Goal: Task Accomplishment & Management: Manage account settings

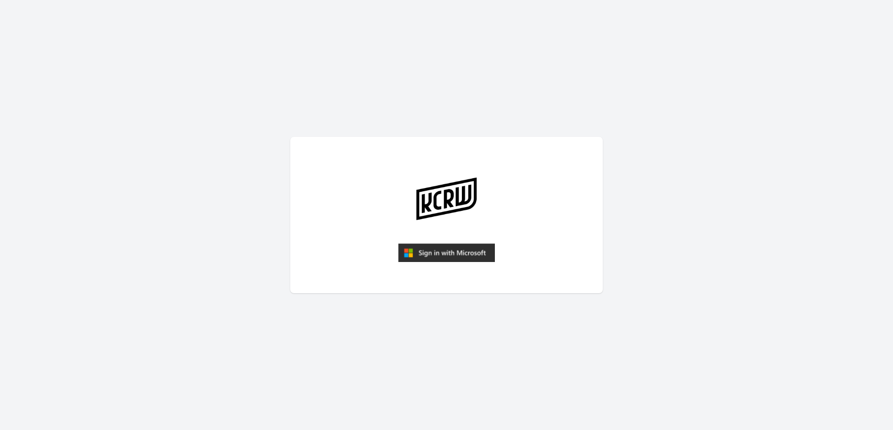
click at [431, 247] on img "submit" at bounding box center [446, 252] width 97 height 19
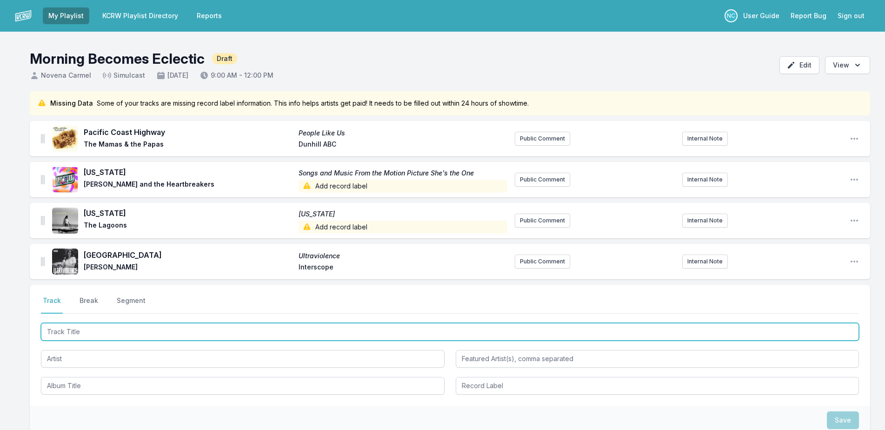
click at [218, 334] on input "Track Title" at bounding box center [450, 332] width 818 height 18
type input "Soul"
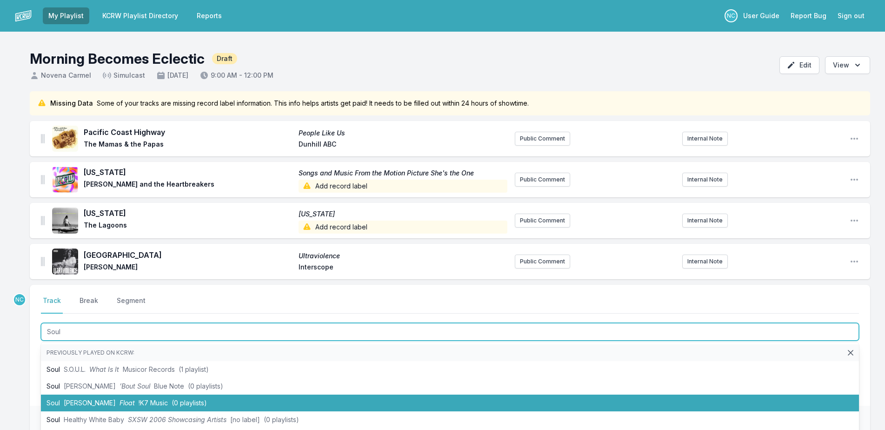
click at [207, 406] on span "(0 playlists)" at bounding box center [189, 403] width 35 height 8
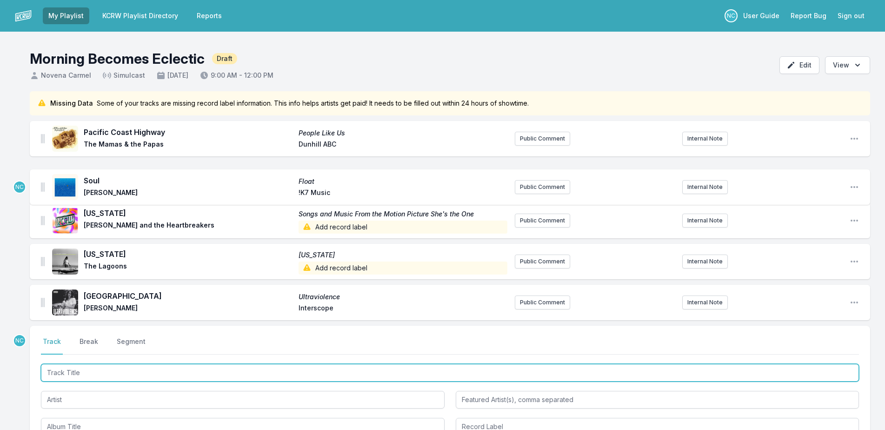
drag, startPoint x: 41, startPoint y: 302, endPoint x: 42, endPoint y: 180, distance: 121.9
click at [42, 180] on ul "Pacific Coast Highway People Like Us The Mamas & the Papas Dunhill ABC Public C…" at bounding box center [450, 220] width 841 height 199
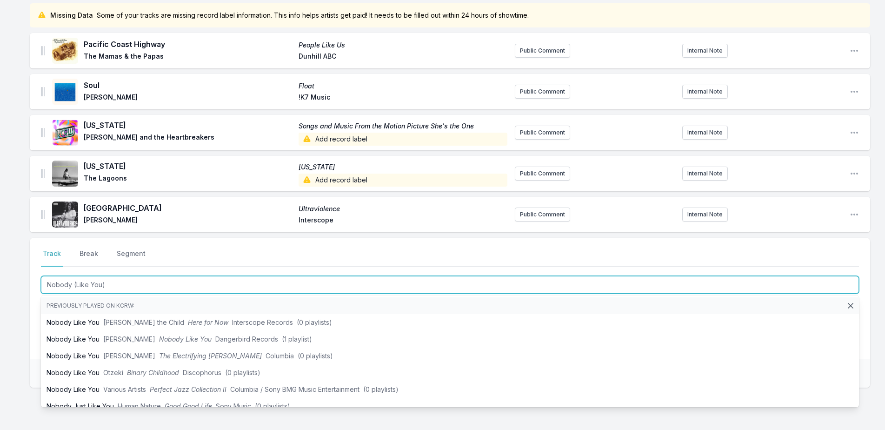
scroll to position [93, 0]
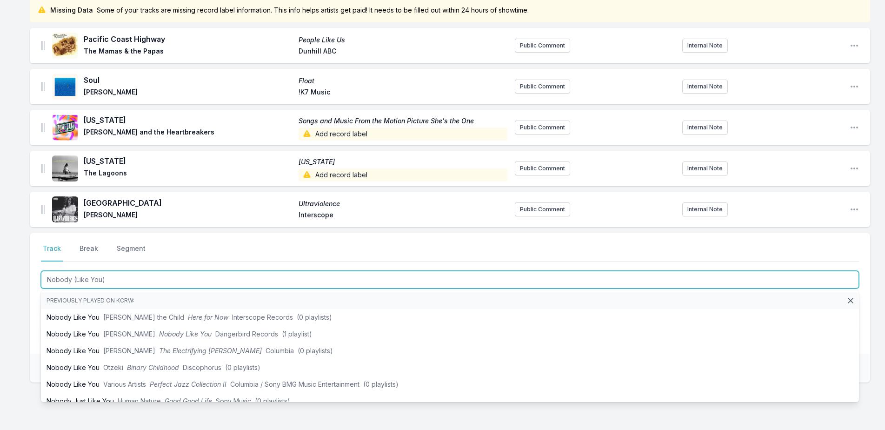
type input "Nobody (Like You)"
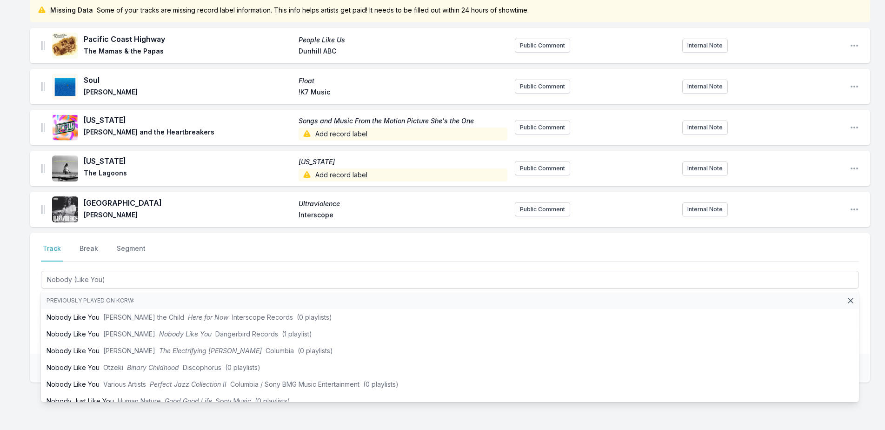
click at [24, 312] on div "Missing Data Some of your tracks are missing record label information. This inf…" at bounding box center [442, 235] width 885 height 474
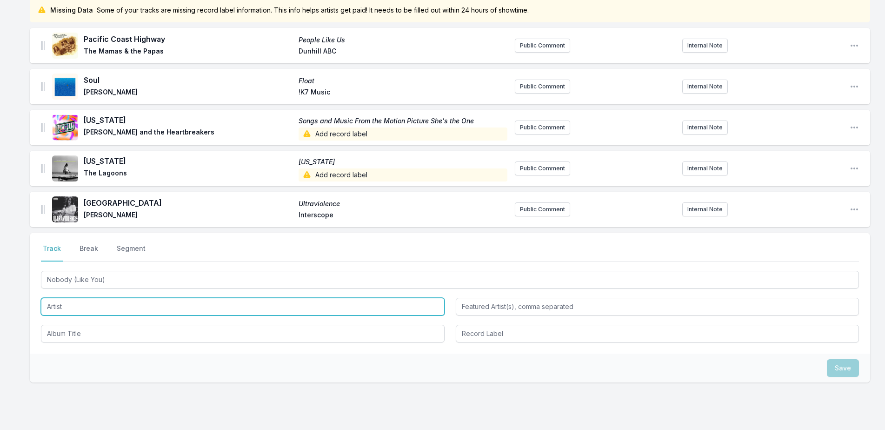
click at [150, 303] on input "Artist" at bounding box center [243, 307] width 404 height 18
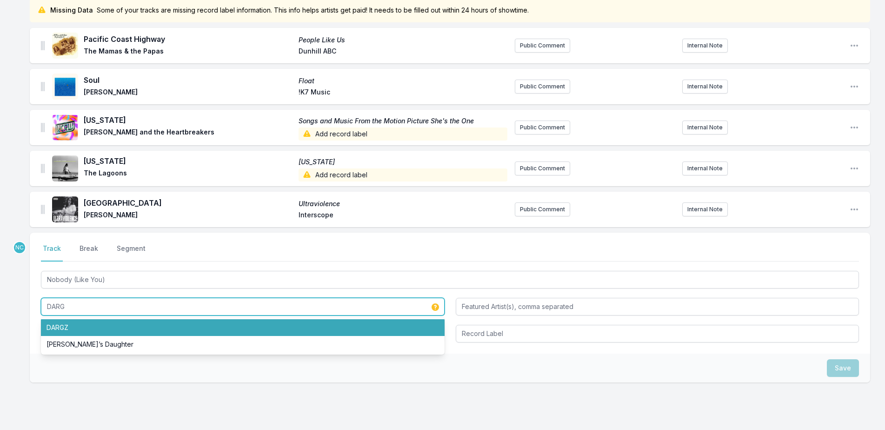
click at [135, 326] on li "DARGZ" at bounding box center [243, 327] width 404 height 17
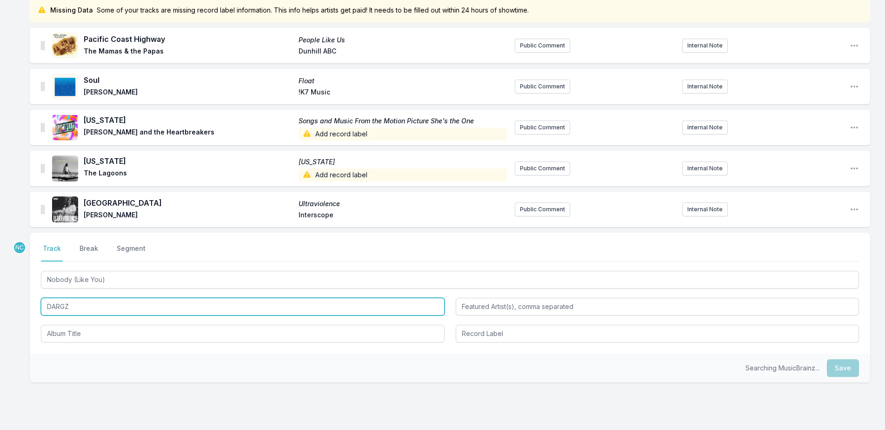
type input "DARGZ"
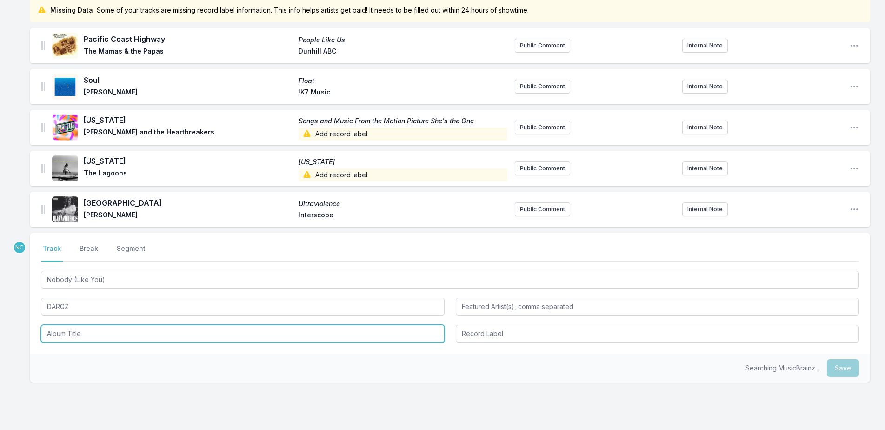
click at [161, 329] on input "Album Title" at bounding box center [243, 334] width 404 height 18
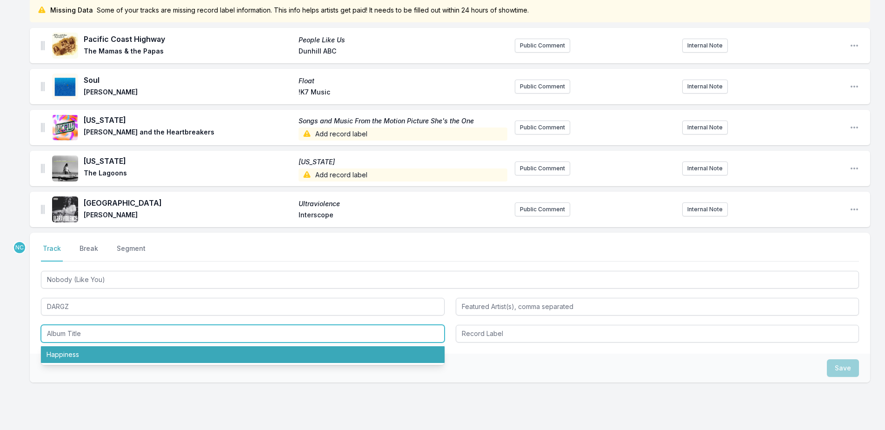
click at [165, 351] on li "Happiness" at bounding box center [243, 354] width 404 height 17
type input "Happiness"
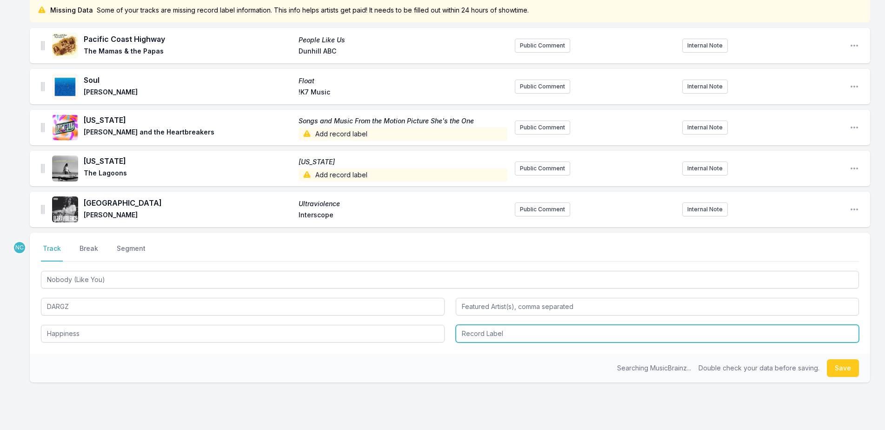
click at [550, 337] on input "Record Label" at bounding box center [658, 334] width 404 height 18
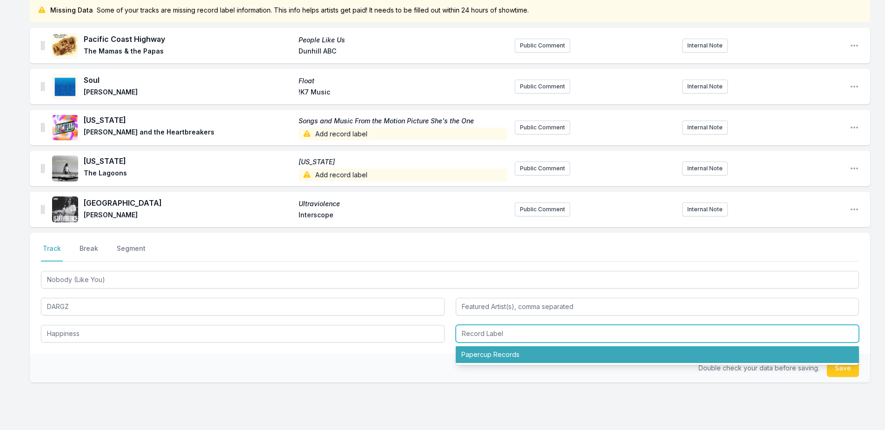
click at [554, 355] on li "Papercup Records" at bounding box center [658, 354] width 404 height 17
type input "Papercup Records"
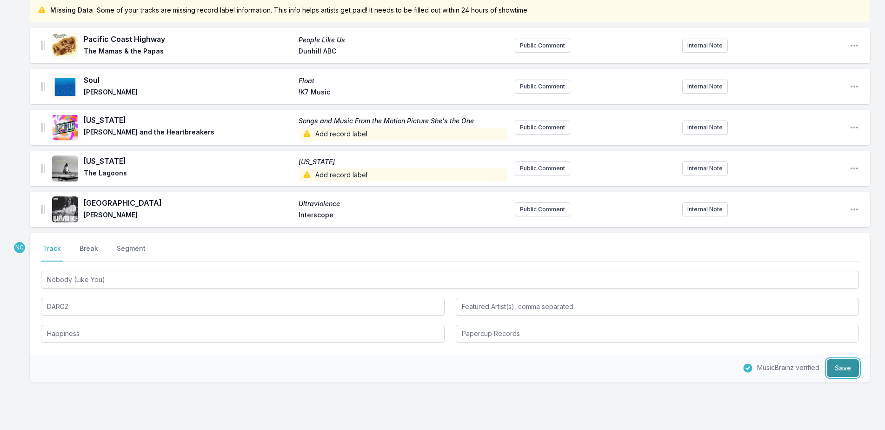
click at [846, 366] on button "Save" at bounding box center [843, 368] width 32 height 18
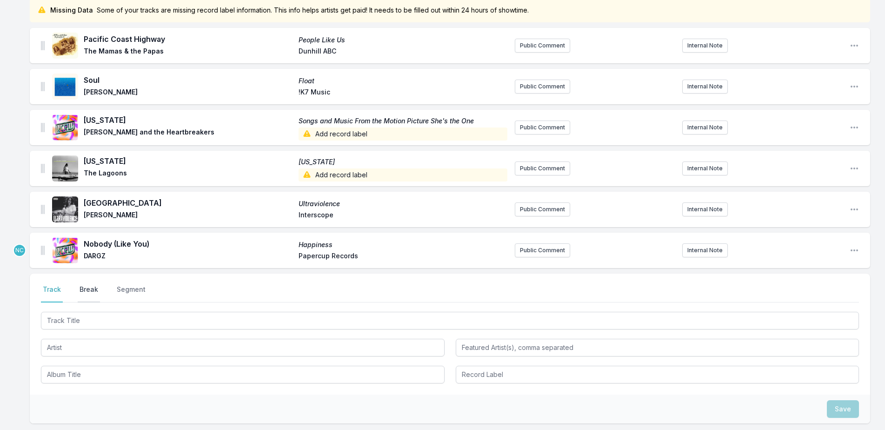
click at [87, 288] on button "Break" at bounding box center [89, 294] width 22 height 18
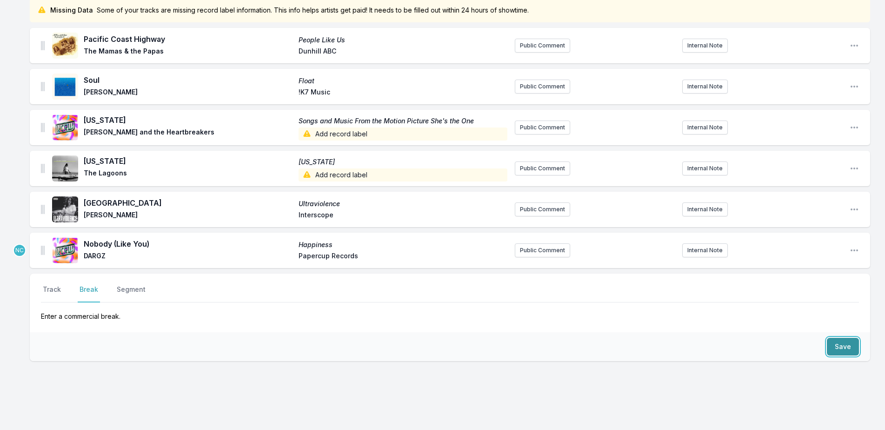
click at [853, 346] on button "Save" at bounding box center [843, 347] width 32 height 18
click at [853, 321] on p "Enter a commercial break." at bounding box center [450, 311] width 818 height 19
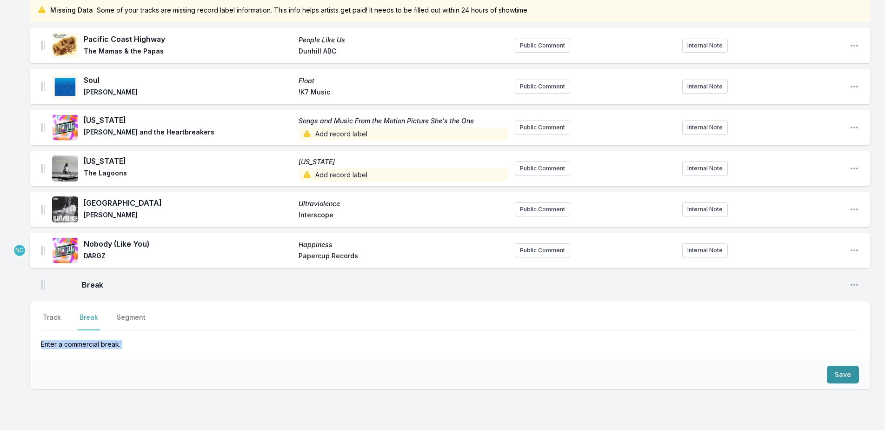
click at [853, 346] on p "Enter a commercial break." at bounding box center [450, 339] width 818 height 19
click at [845, 376] on button "Save" at bounding box center [843, 375] width 32 height 18
click at [845, 349] on p "Enter a commercial break." at bounding box center [450, 339] width 818 height 19
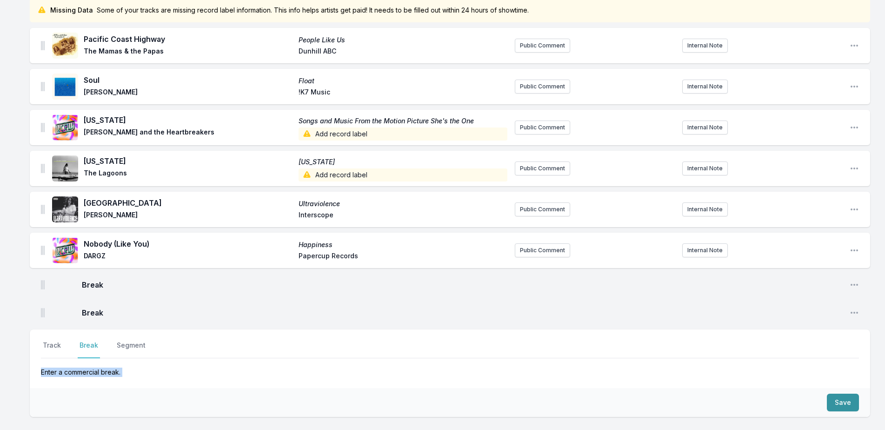
click at [845, 376] on p "Enter a commercial break." at bounding box center [450, 367] width 818 height 19
click at [850, 405] on button "Save" at bounding box center [843, 403] width 32 height 18
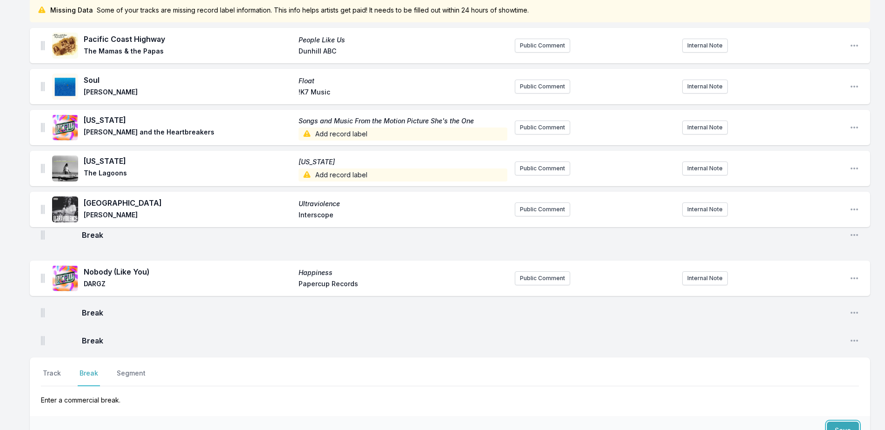
drag, startPoint x: 41, startPoint y: 285, endPoint x: 41, endPoint y: 233, distance: 52.6
click at [41, 233] on ul "Pacific Coast Highway People Like Us The Mamas & the Papas Dunhill ABC Public C…" at bounding box center [450, 190] width 841 height 324
click at [56, 374] on button "Track" at bounding box center [52, 378] width 22 height 18
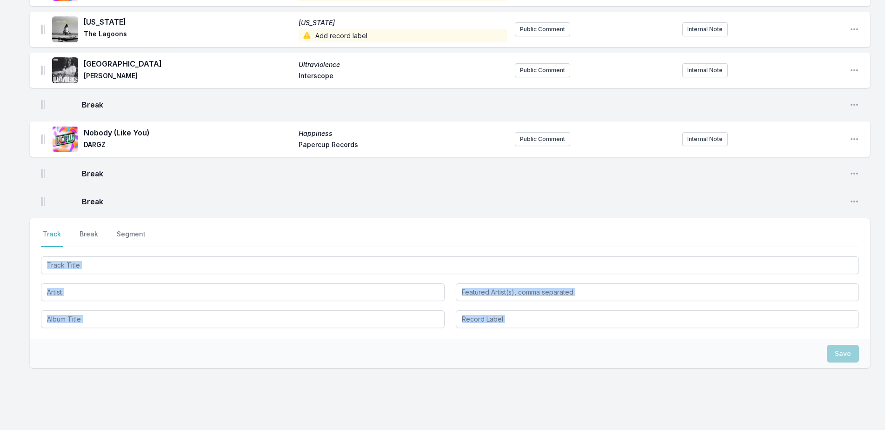
scroll to position [233, 0]
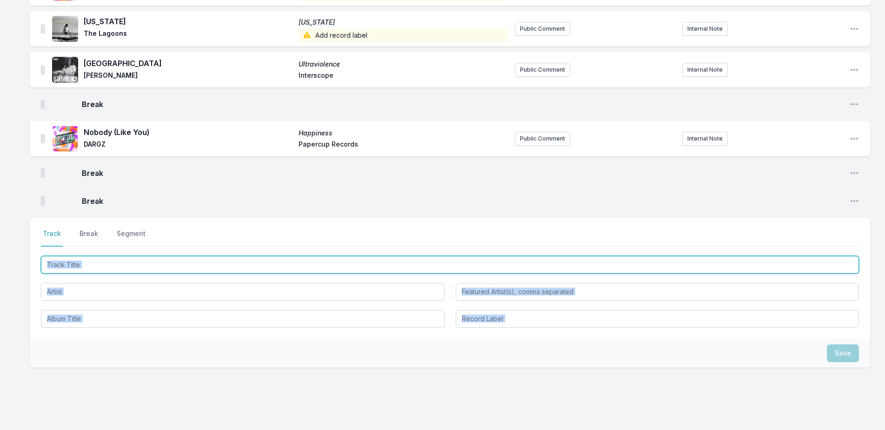
click at [104, 267] on input "Track Title" at bounding box center [450, 265] width 818 height 18
type input "c"
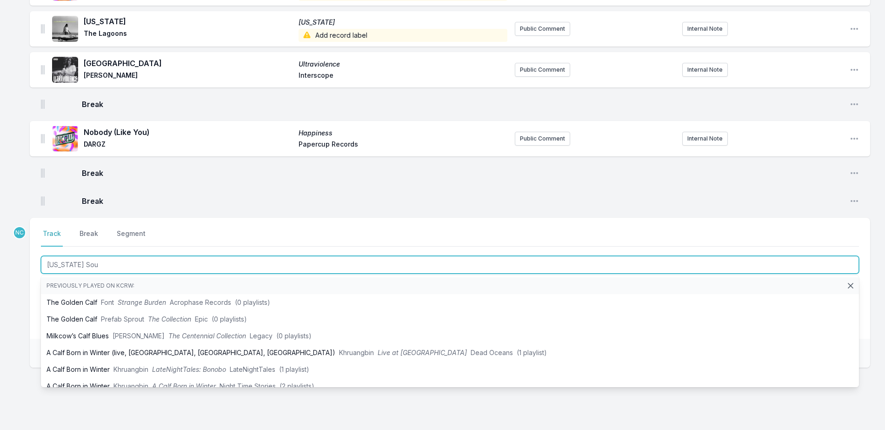
type input "[US_STATE] Soul"
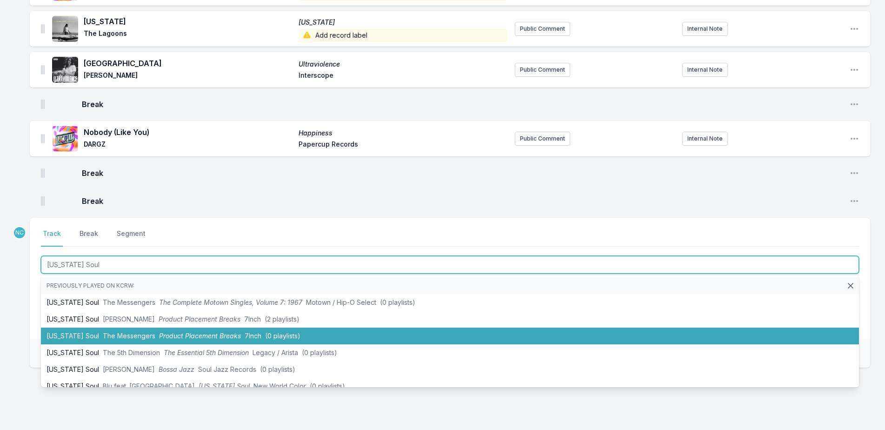
scroll to position [47, 0]
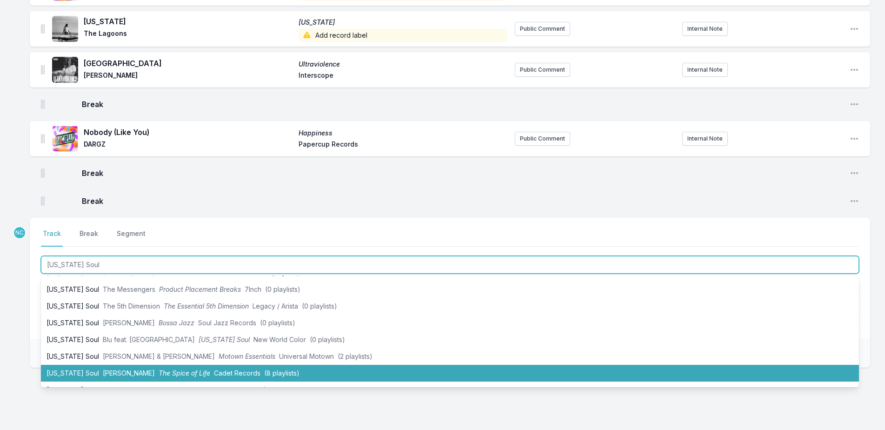
click at [144, 366] on li "California Soul Marlena Shaw The Spice of Life Cadet Records (8 playlists)" at bounding box center [450, 373] width 818 height 17
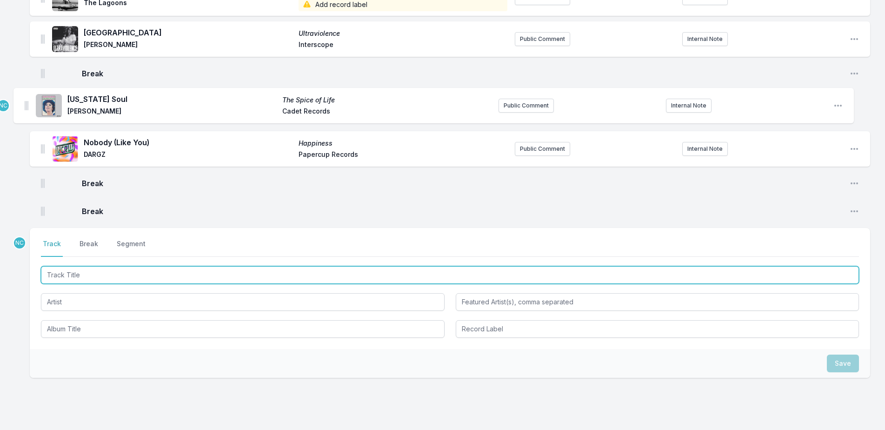
scroll to position [260, 0]
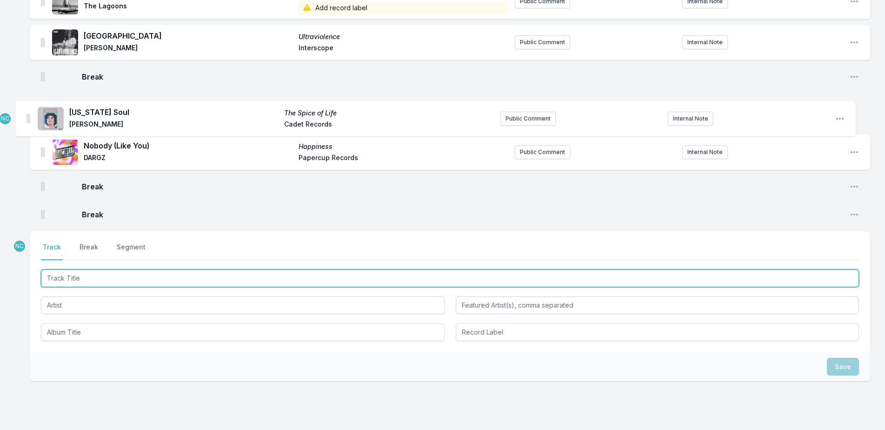
drag, startPoint x: 43, startPoint y: 194, endPoint x: 27, endPoint y: 115, distance: 80.1
click at [27, 115] on div "Missing Data Some of your tracks are missing record label information. This inf…" at bounding box center [442, 150] width 885 height 639
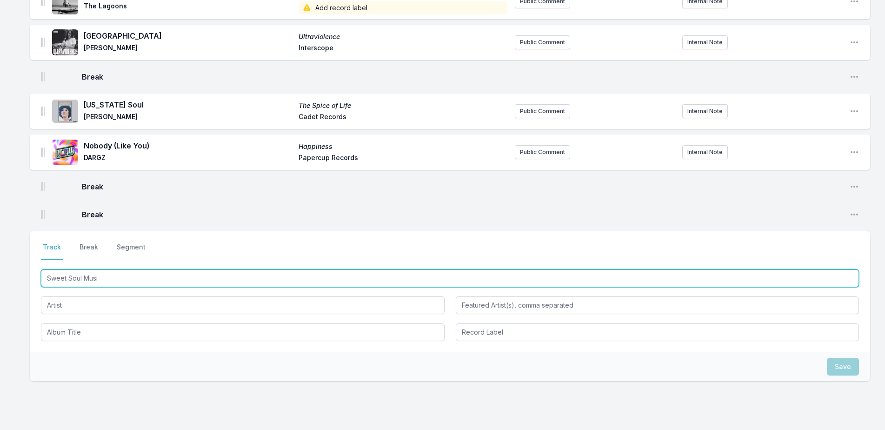
type input "Sweet Soul Music"
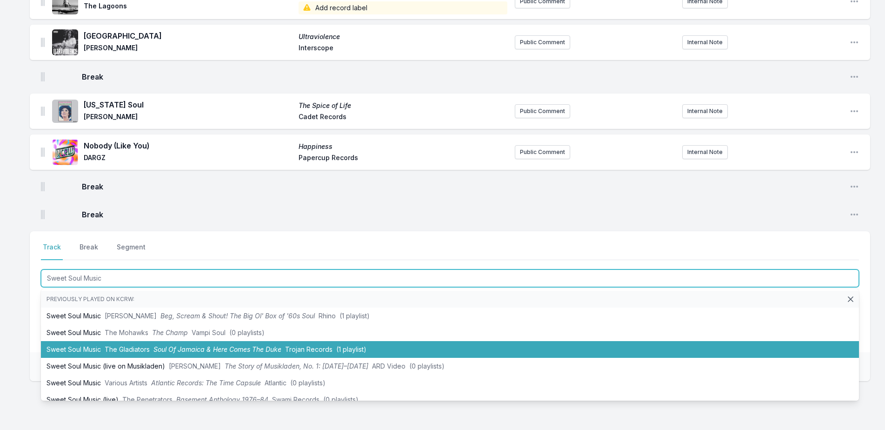
click at [114, 345] on li "Sweet Soul Music The Gladiators Soul Of Jamaica & Here Comes The Duke Trojan Re…" at bounding box center [450, 349] width 818 height 17
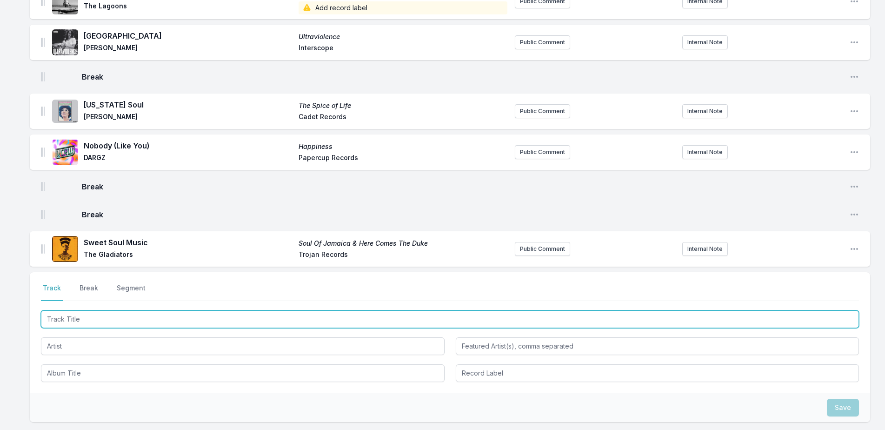
scroll to position [301, 0]
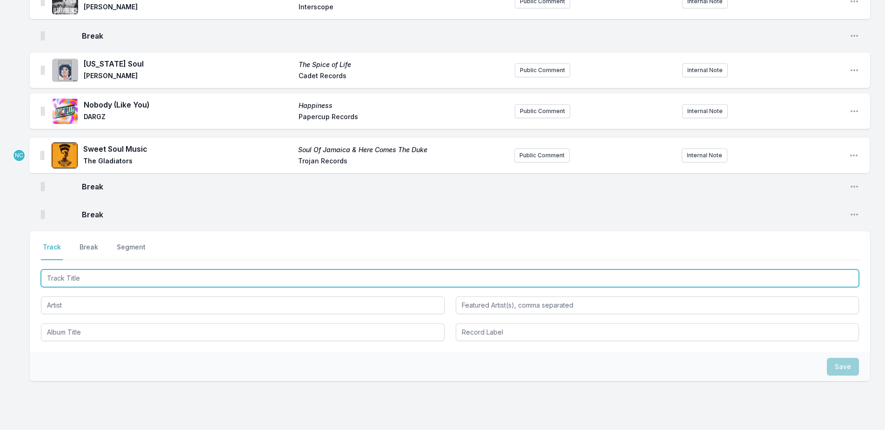
drag, startPoint x: 41, startPoint y: 208, endPoint x: 41, endPoint y: 154, distance: 54.9
click at [41, 154] on ul "Pacific Coast Highway People Like Us The Mamas & the Papas Dunhill ABC Public C…" at bounding box center [450, 23] width 841 height 406
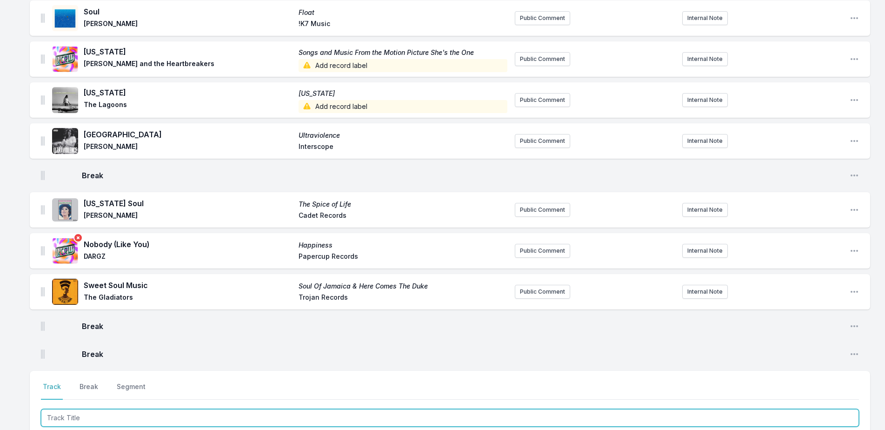
scroll to position [342, 0]
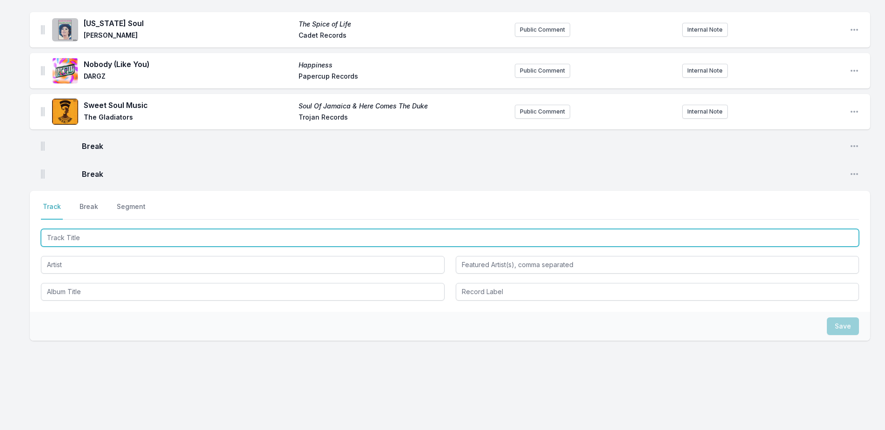
click at [91, 239] on input "Track Title" at bounding box center [450, 238] width 818 height 18
type input "Dragonball"
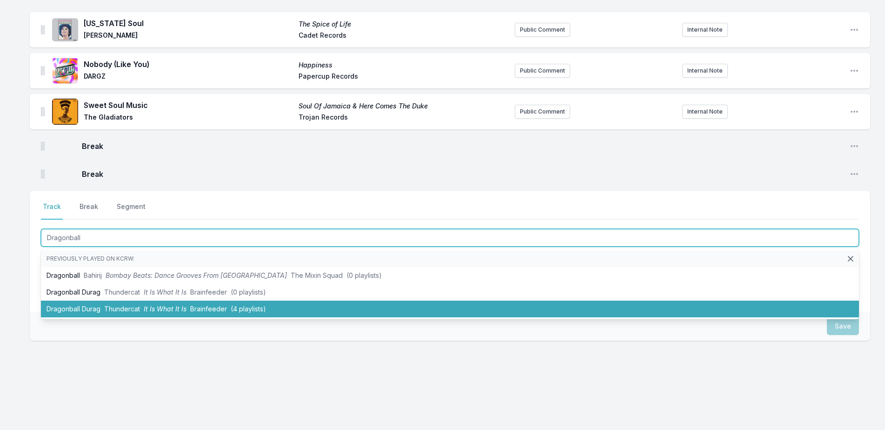
click at [104, 305] on li "Dragonball Durag Thundercat It Is What It Is Brainfeeder (4 playlists)" at bounding box center [450, 309] width 818 height 17
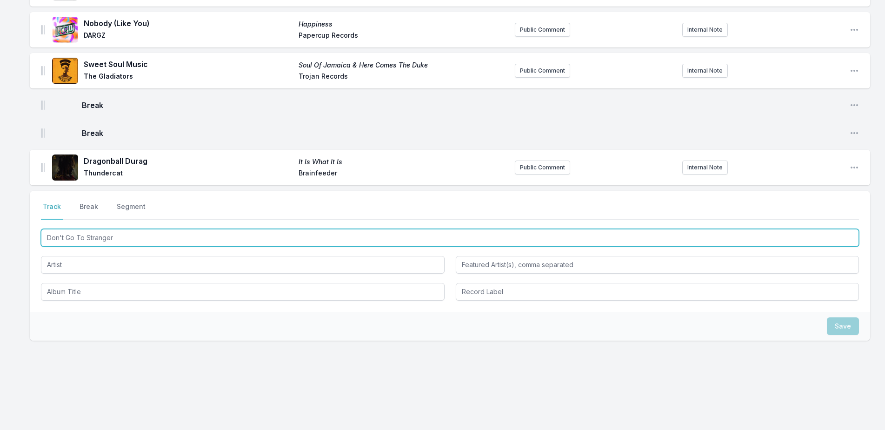
type input "Don't Go To Strangers"
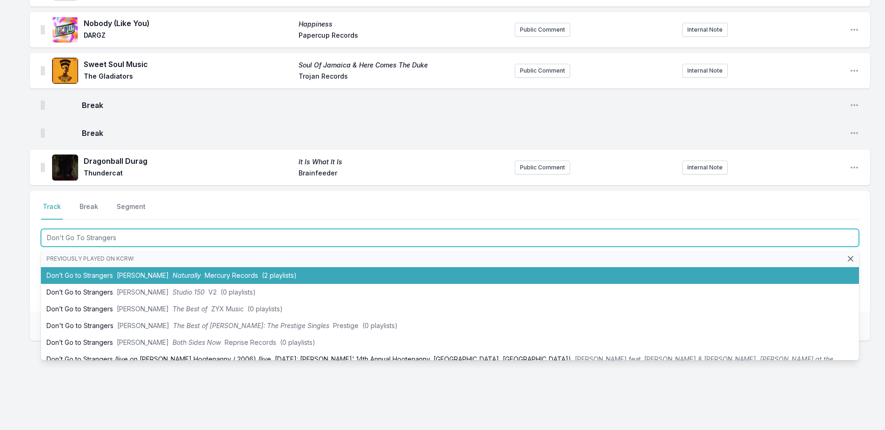
click at [173, 273] on span "Naturally" at bounding box center [187, 275] width 28 height 8
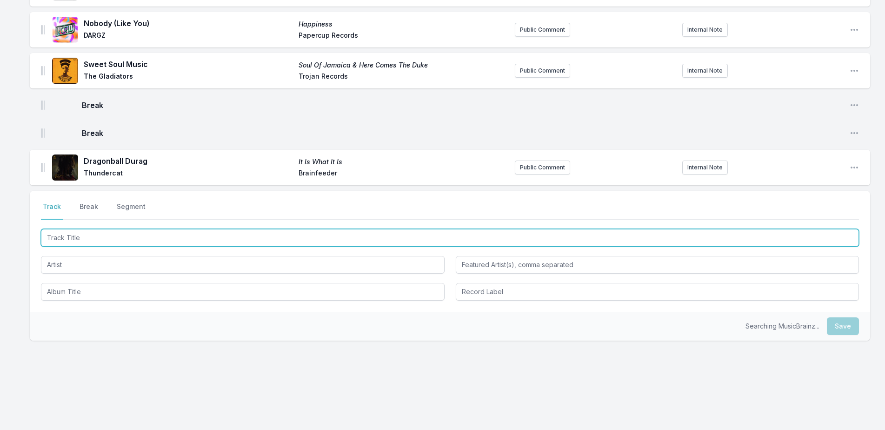
scroll to position [423, 0]
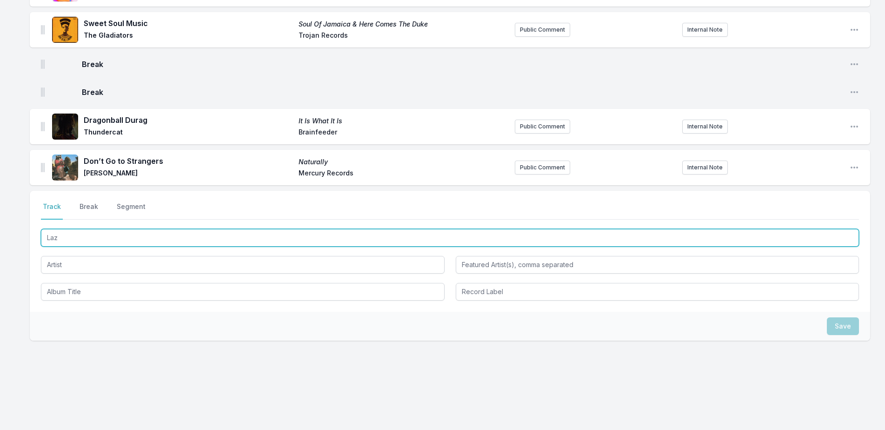
type input "Lazy"
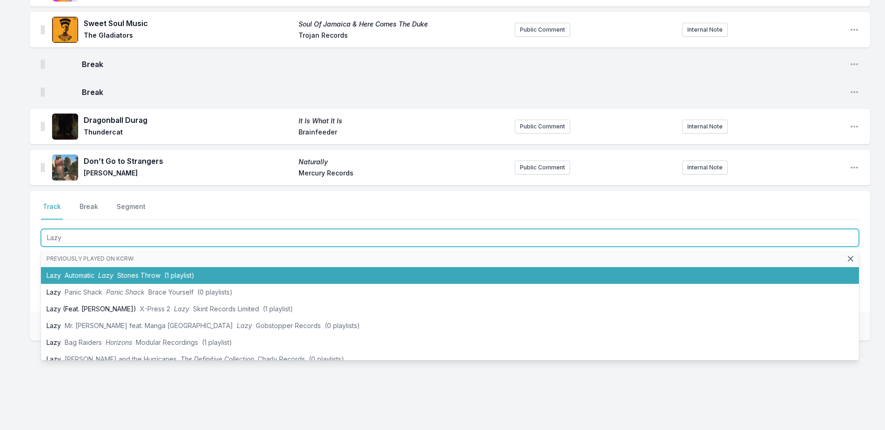
click at [170, 273] on span "(1 playlist)" at bounding box center [179, 275] width 30 height 8
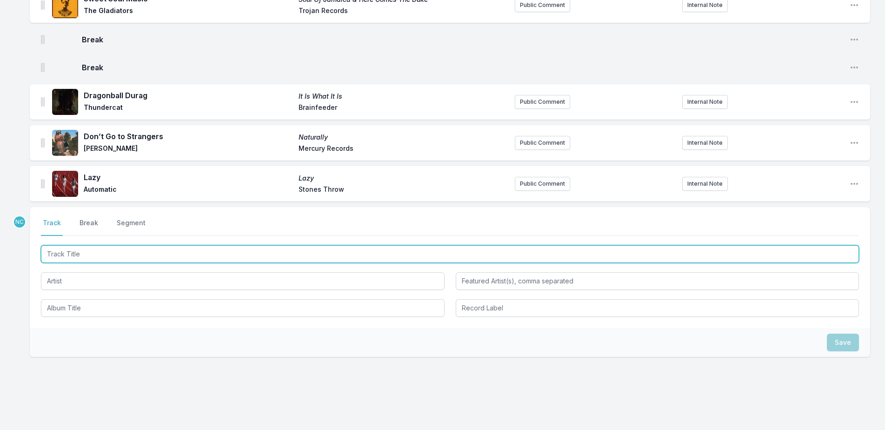
scroll to position [464, 0]
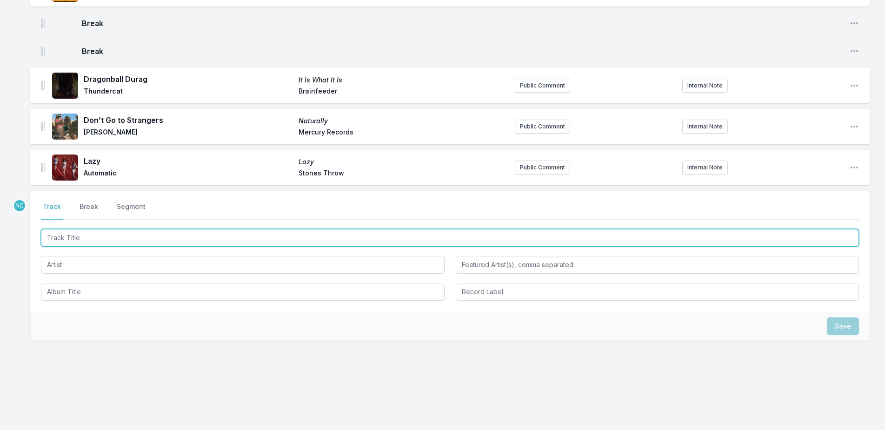
click at [232, 233] on input "Track Title" at bounding box center [450, 238] width 818 height 18
type input "s"
type input "Scenic Route"
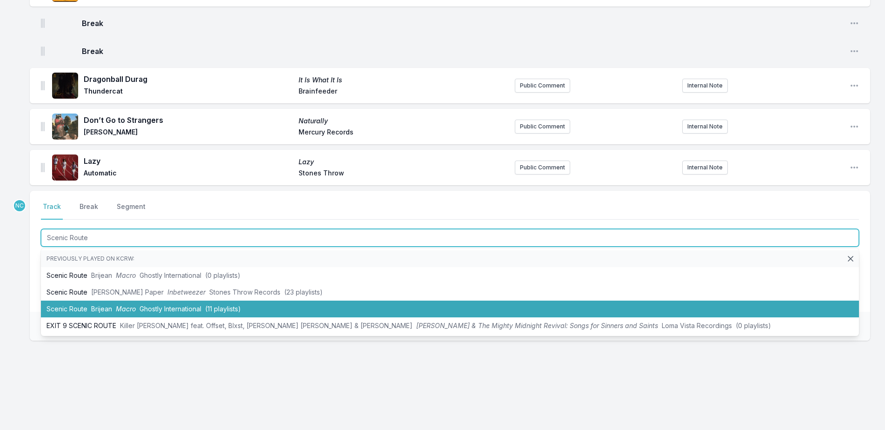
drag, startPoint x: 237, startPoint y: 273, endPoint x: 243, endPoint y: 308, distance: 36.3
click at [243, 308] on ul "Previously played on KCRW: Scenic Route Brijean Macro Ghostly International (0 …" at bounding box center [450, 291] width 818 height 87
click at [243, 308] on li "Scenic Route Brijean Macro Ghostly International (11 playlists)" at bounding box center [450, 309] width 818 height 17
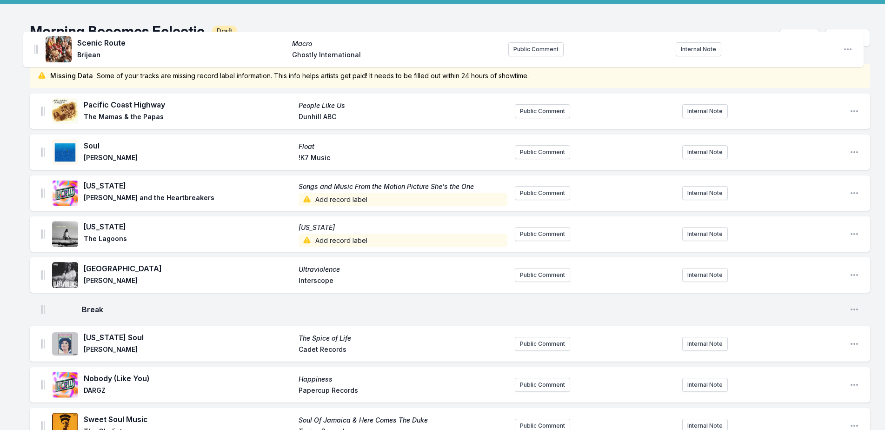
scroll to position [0, 0]
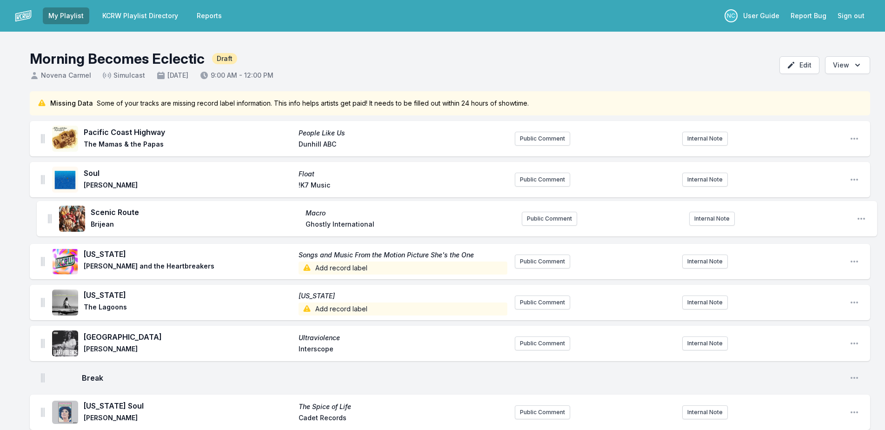
drag, startPoint x: 43, startPoint y: 166, endPoint x: 50, endPoint y: 214, distance: 48.9
click at [50, 214] on ul "Pacific Coast Highway People Like Us The Mamas & the Papas Dunhill ABC Public C…" at bounding box center [450, 406] width 841 height 570
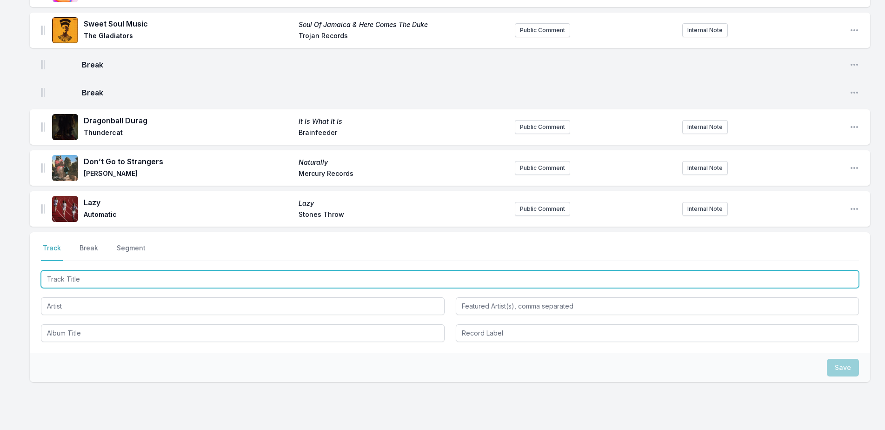
scroll to position [505, 0]
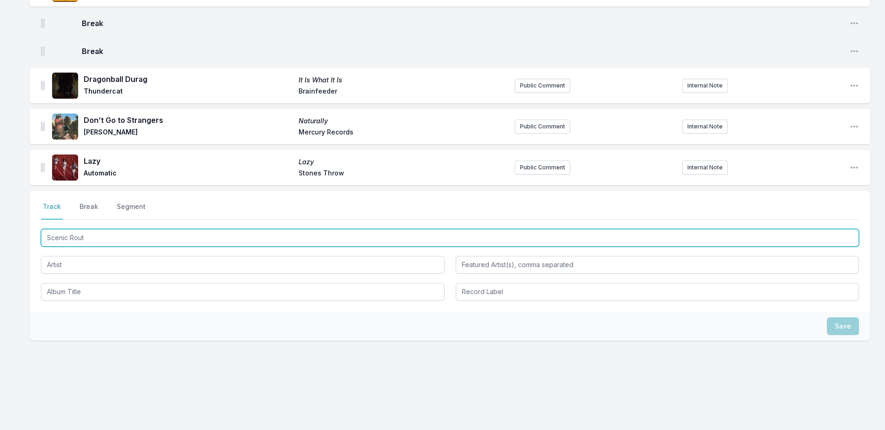
type input "Scenic Rout"
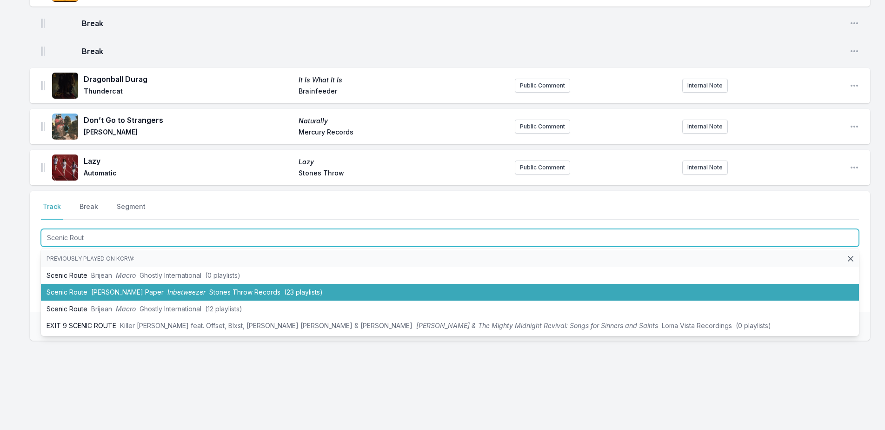
click at [209, 290] on span "Stones Throw Records" at bounding box center [244, 292] width 71 height 8
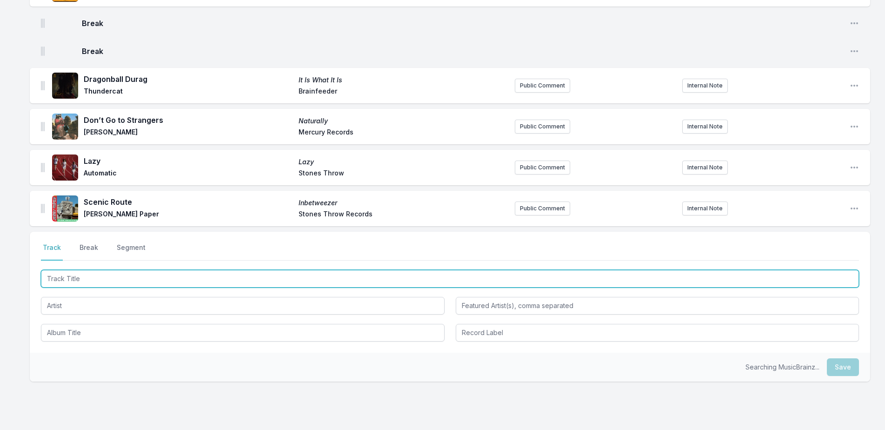
scroll to position [546, 0]
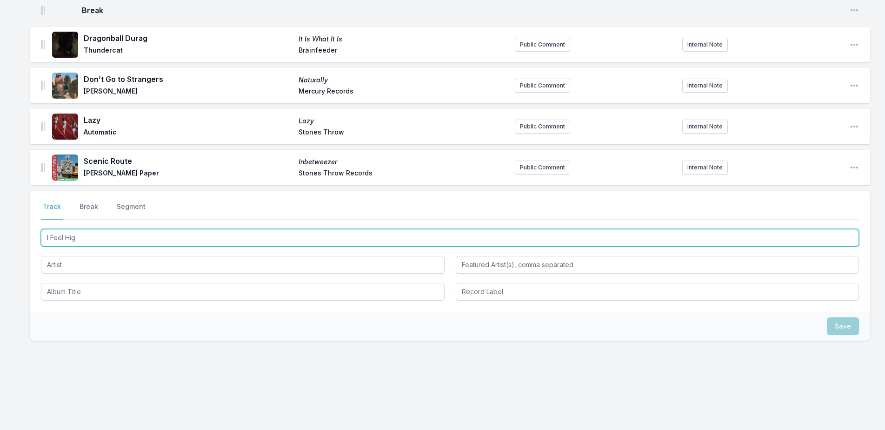
type input "I Feel High"
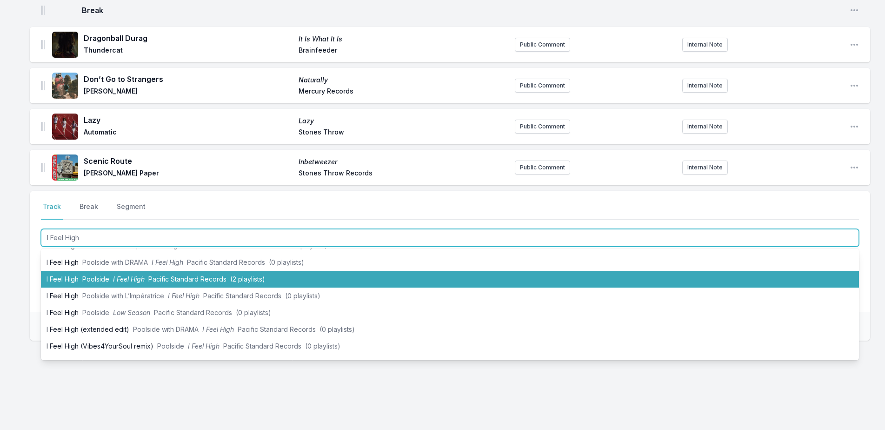
scroll to position [76, 0]
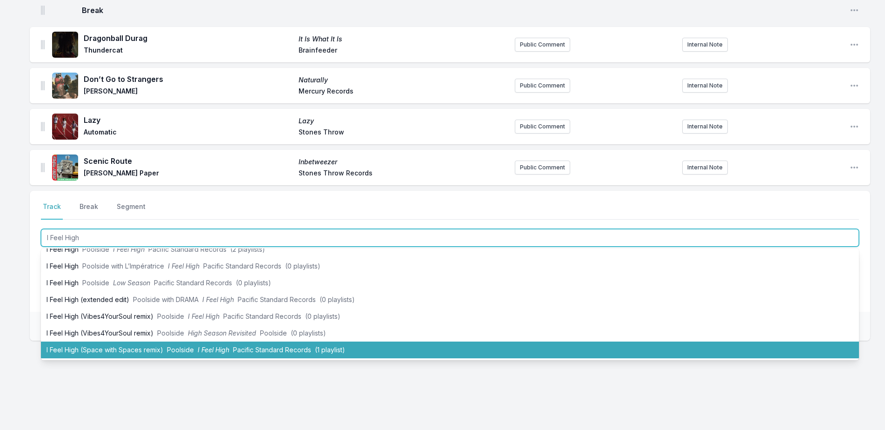
click at [189, 345] on li "I Feel High (Space with Spaces remix) Poolside I Feel High Pacific Standard Rec…" at bounding box center [450, 350] width 818 height 17
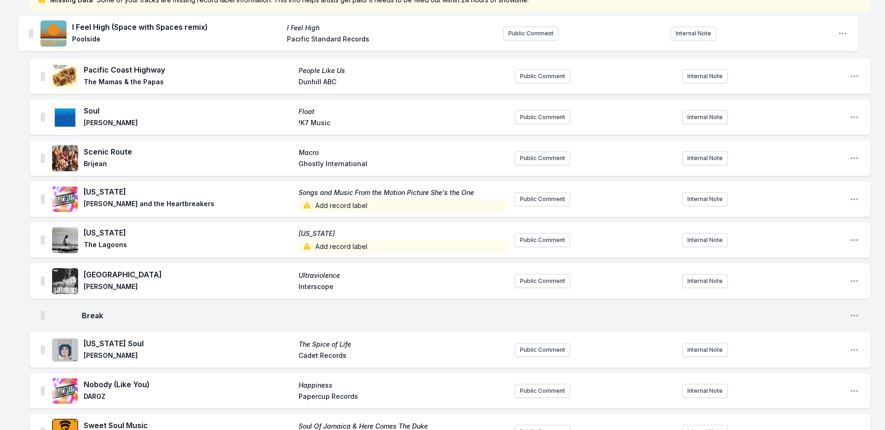
scroll to position [0, 0]
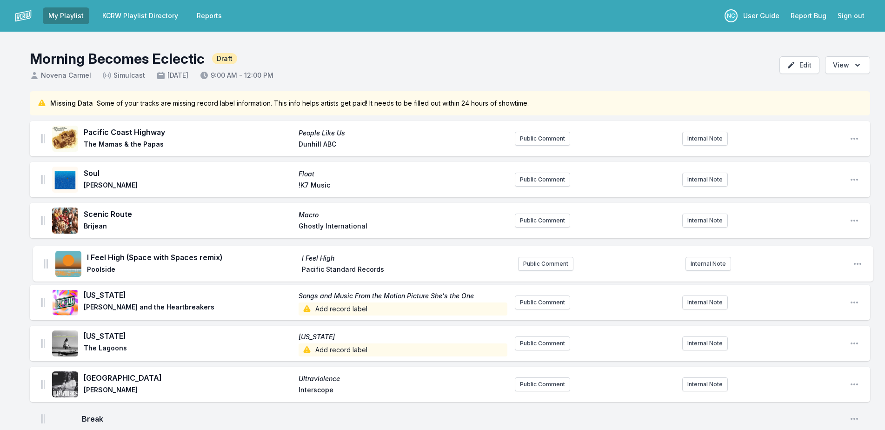
drag, startPoint x: 44, startPoint y: 164, endPoint x: 47, endPoint y: 256, distance: 92.7
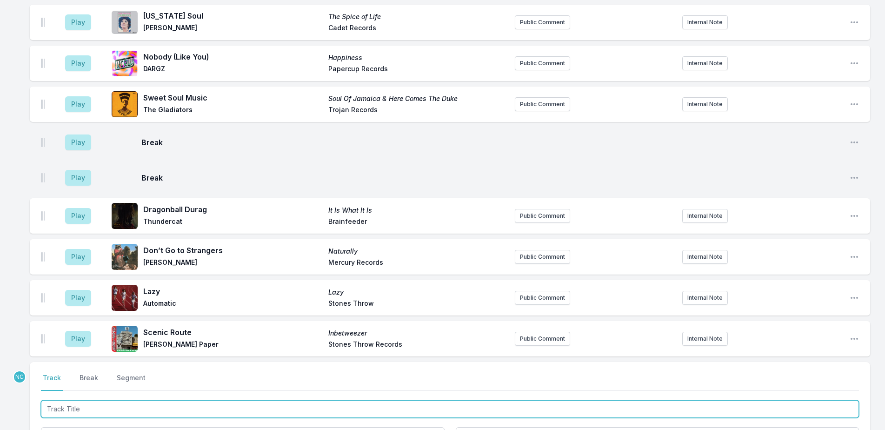
scroll to position [610, 0]
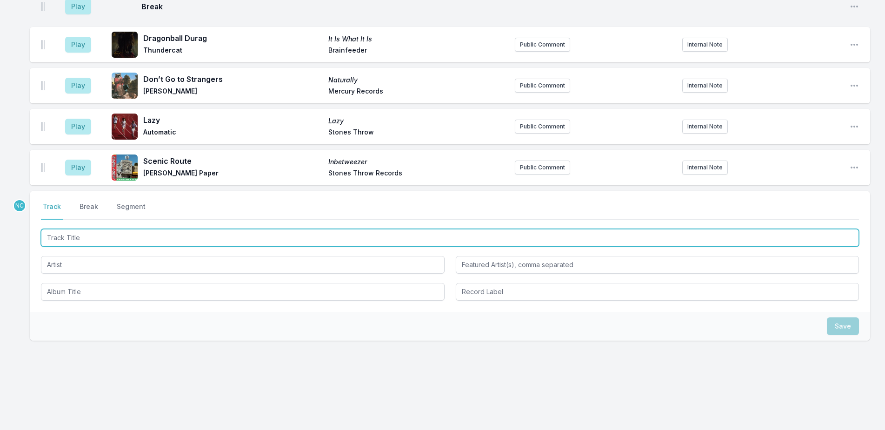
drag, startPoint x: 177, startPoint y: 244, endPoint x: 893, endPoint y: 34, distance: 746.1
click at [194, 241] on input "Track Title" at bounding box center [450, 238] width 818 height 18
type input "She Turns My Radio On"
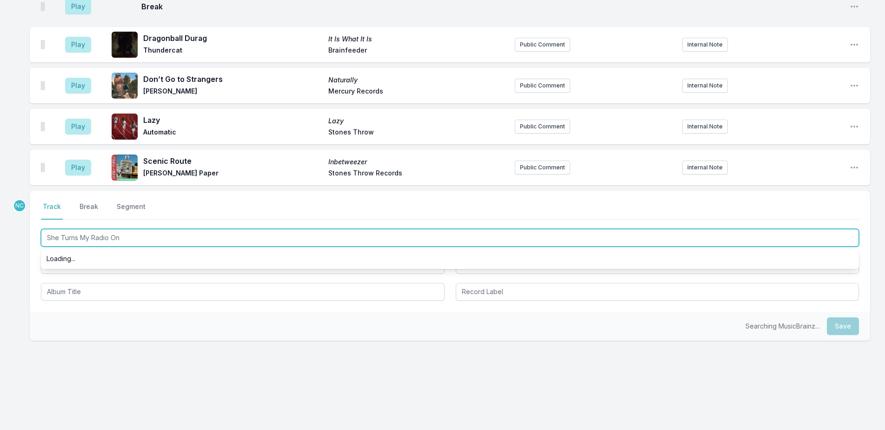
scroll to position [0, 0]
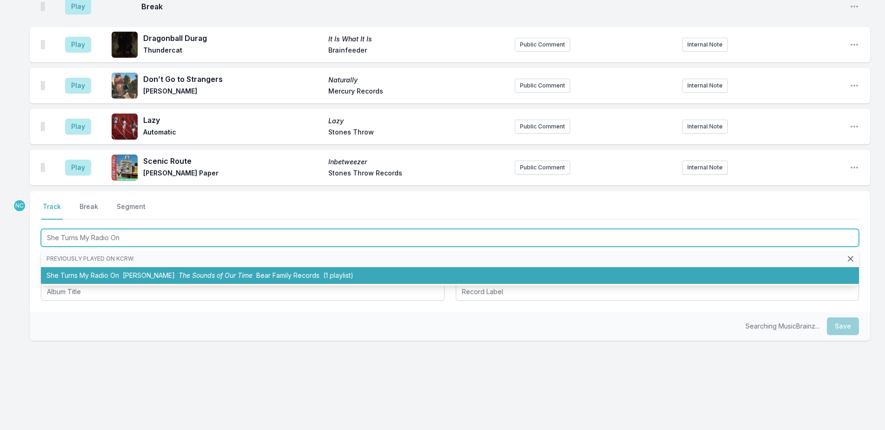
click at [342, 269] on li "She Turns My Radio On Jim Ford The Sounds of Our Time Bear Family Records (1 pl…" at bounding box center [450, 275] width 818 height 17
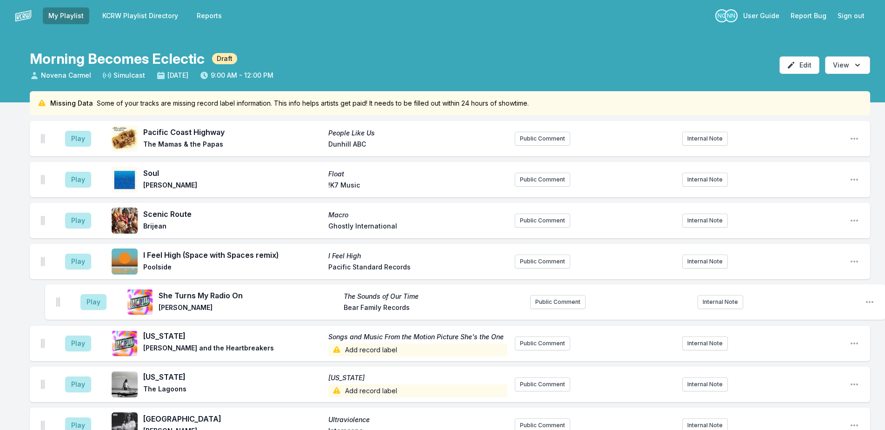
drag, startPoint x: 42, startPoint y: 166, endPoint x: 57, endPoint y: 288, distance: 122.9
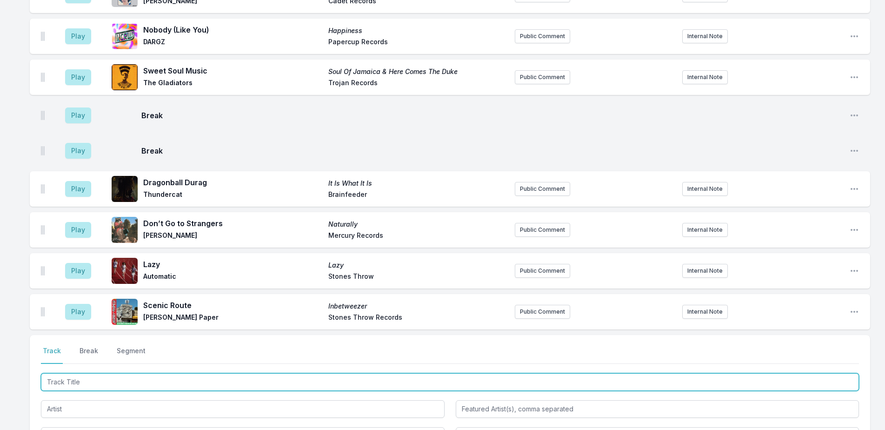
scroll to position [650, 0]
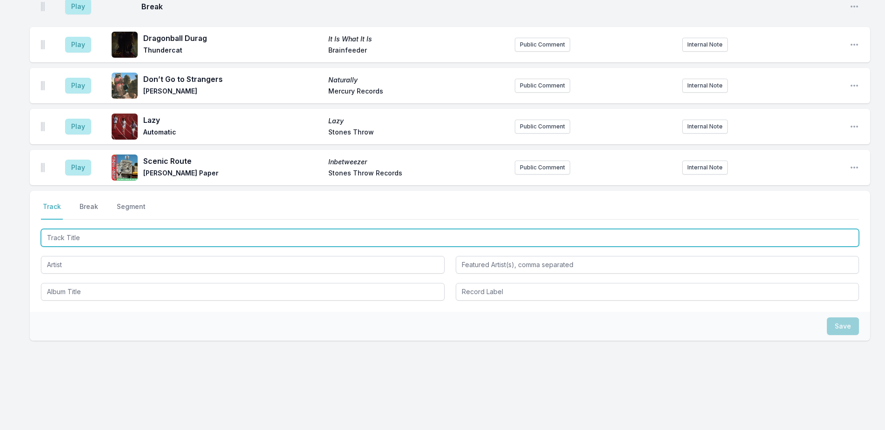
click at [174, 235] on input "Track Title" at bounding box center [450, 238] width 818 height 18
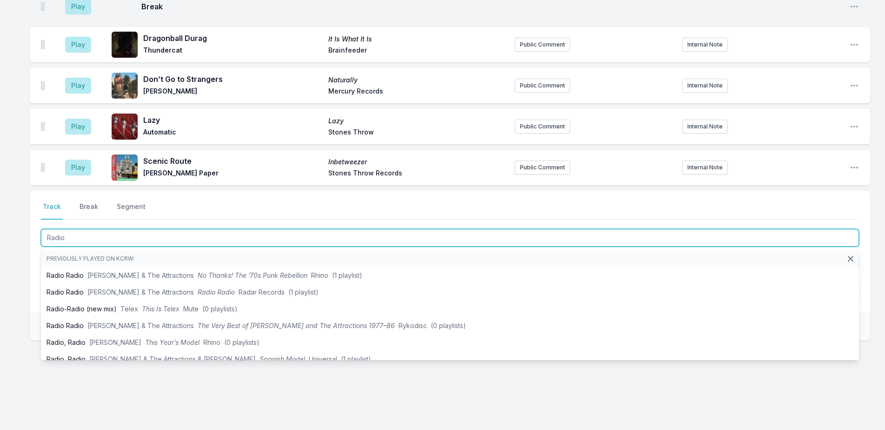
type input "Radio"
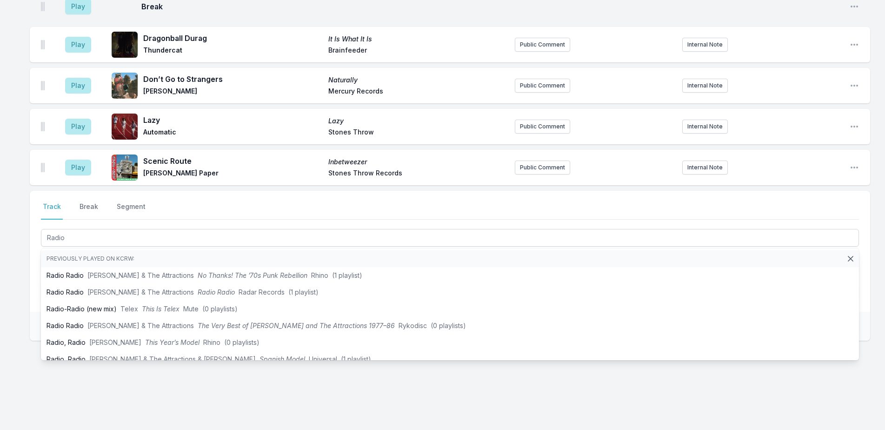
click at [32, 279] on div "Select a tab Track Break Segment Track Break Segment Radio Previously played on…" at bounding box center [450, 251] width 841 height 121
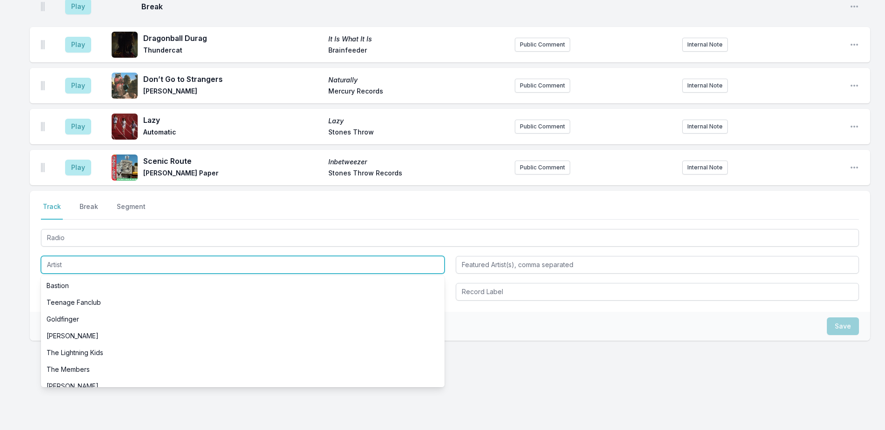
click at [77, 269] on input "Artist" at bounding box center [243, 265] width 404 height 18
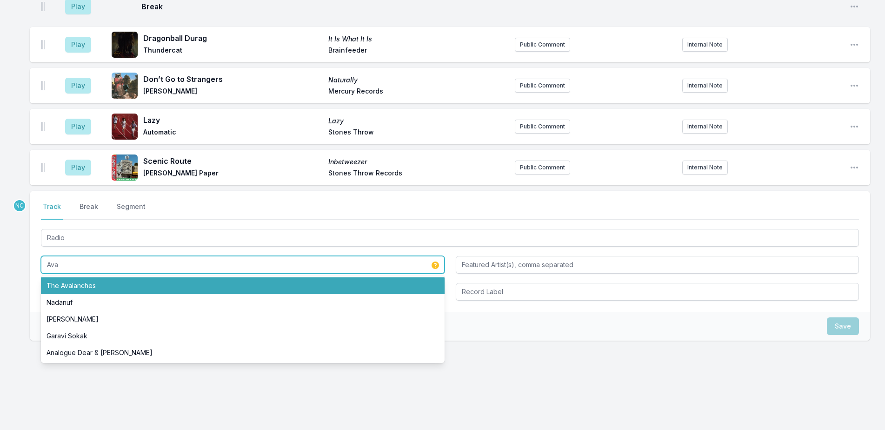
click at [180, 284] on li "The Avalanches" at bounding box center [243, 285] width 404 height 17
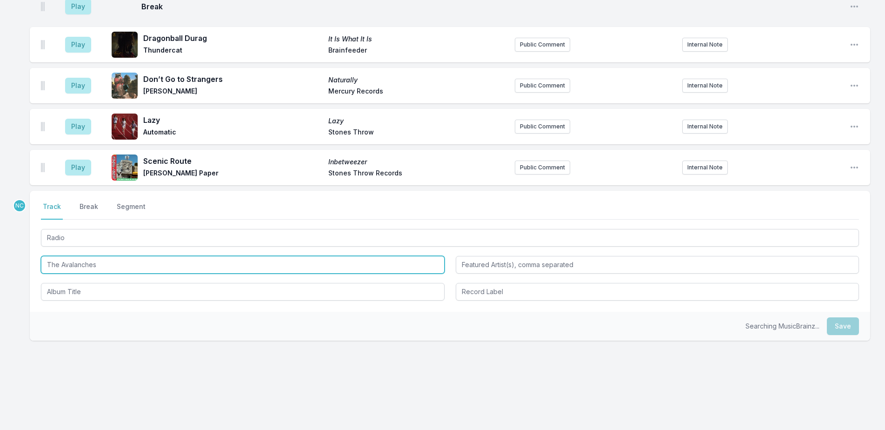
type input "The Avalanches"
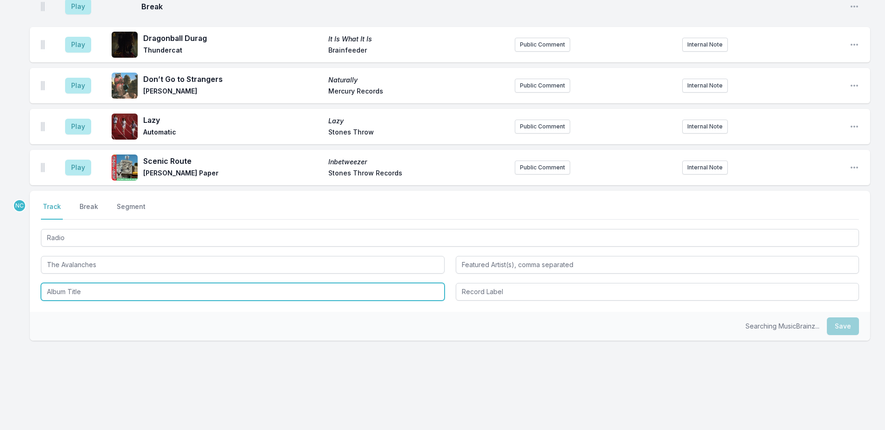
click at [196, 293] on input "Album Title" at bounding box center [243, 292] width 404 height 18
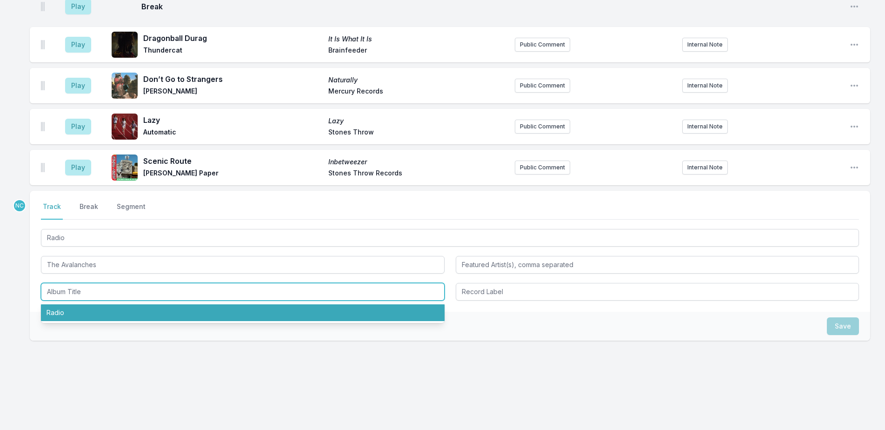
click at [196, 309] on li "Radio" at bounding box center [243, 312] width 404 height 17
type input "Radio"
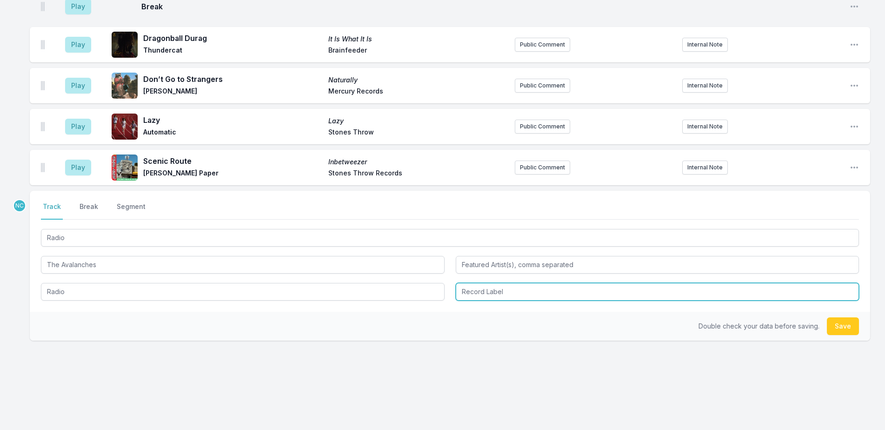
drag, startPoint x: 535, startPoint y: 288, endPoint x: 548, endPoint y: 298, distance: 15.6
click at [535, 289] on input "Record Label" at bounding box center [658, 292] width 404 height 18
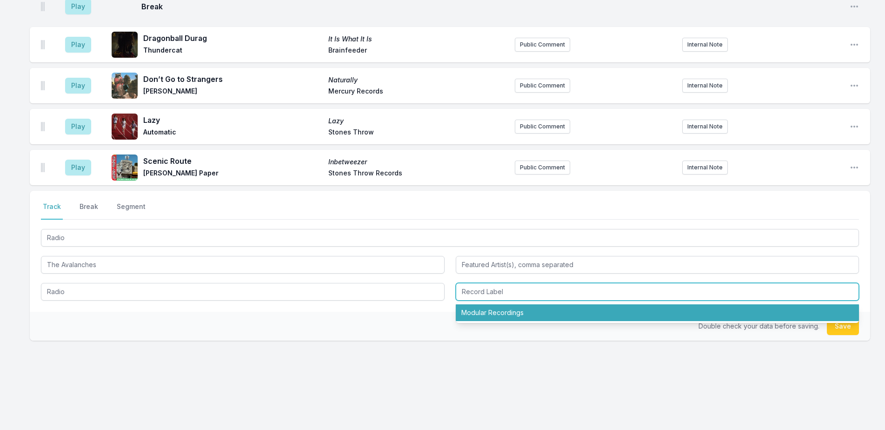
click at [555, 318] on li "Modular Recordings" at bounding box center [658, 312] width 404 height 17
type input "Modular Recordings"
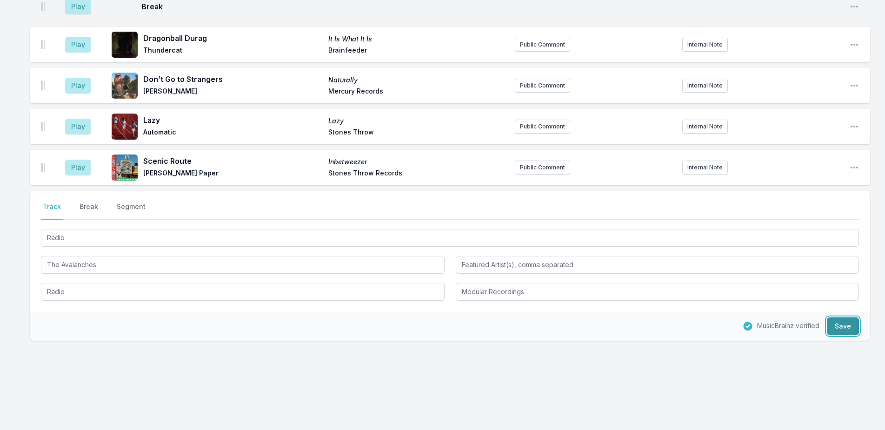
click at [834, 331] on button "Save" at bounding box center [843, 326] width 32 height 18
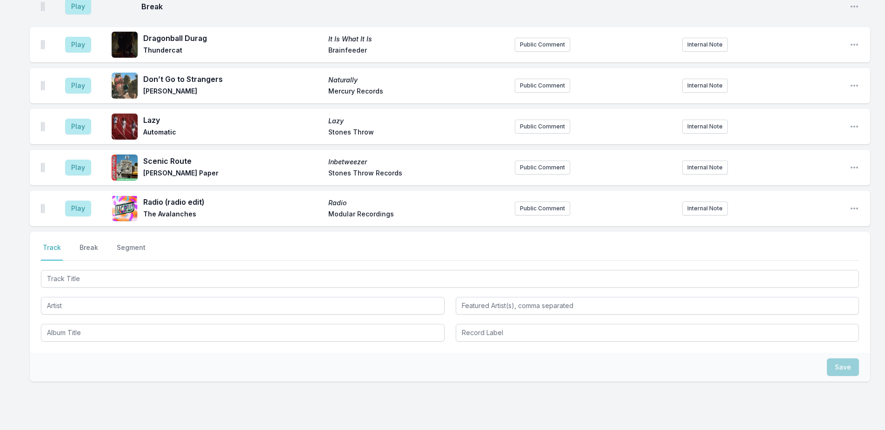
scroll to position [691, 0]
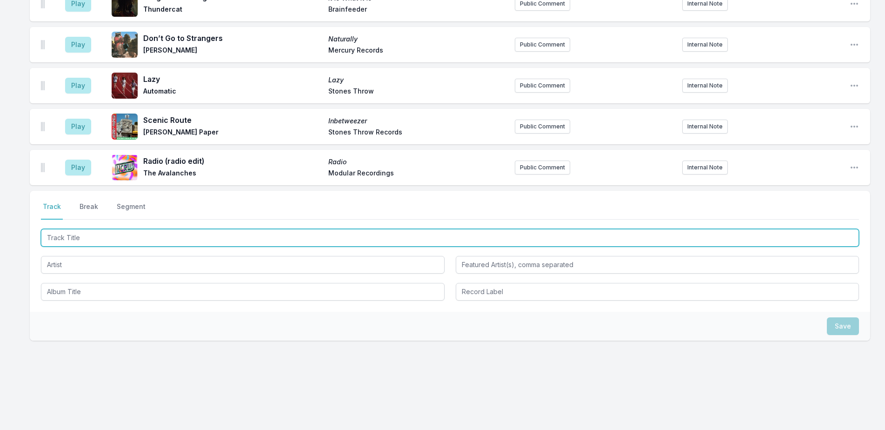
click at [77, 239] on input "Track Title" at bounding box center [450, 238] width 818 height 18
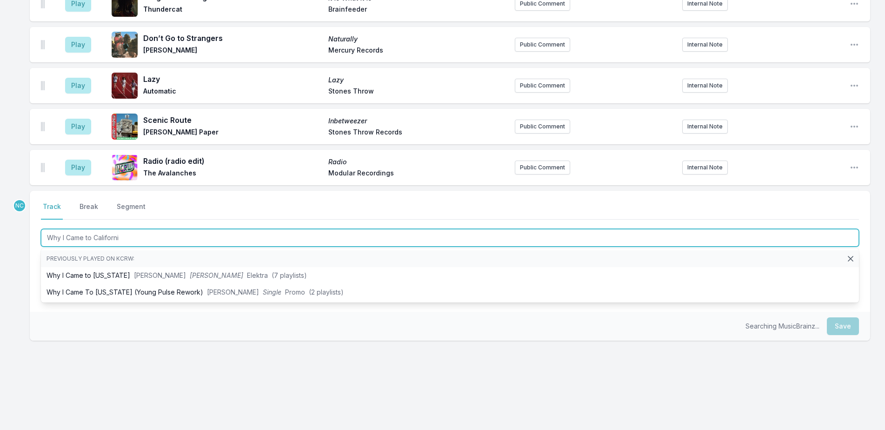
type input "Why I Came to [US_STATE]"
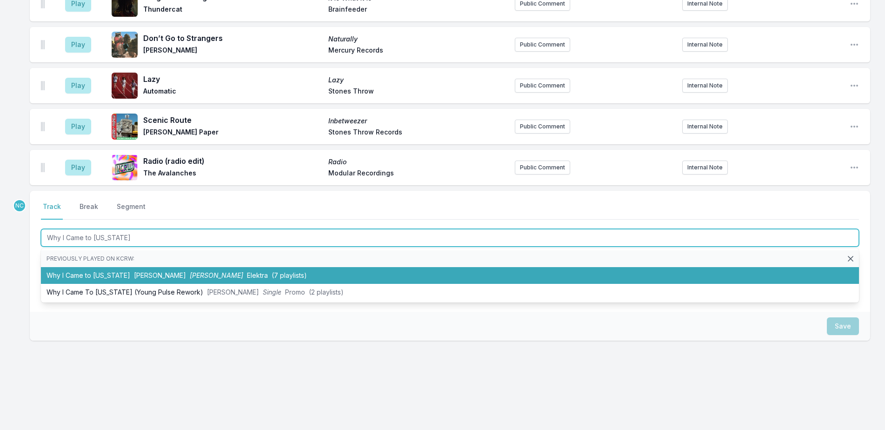
click at [140, 269] on li "Why I Came to California Leon Ware Leon Ware Elektra (7 playlists)" at bounding box center [450, 275] width 818 height 17
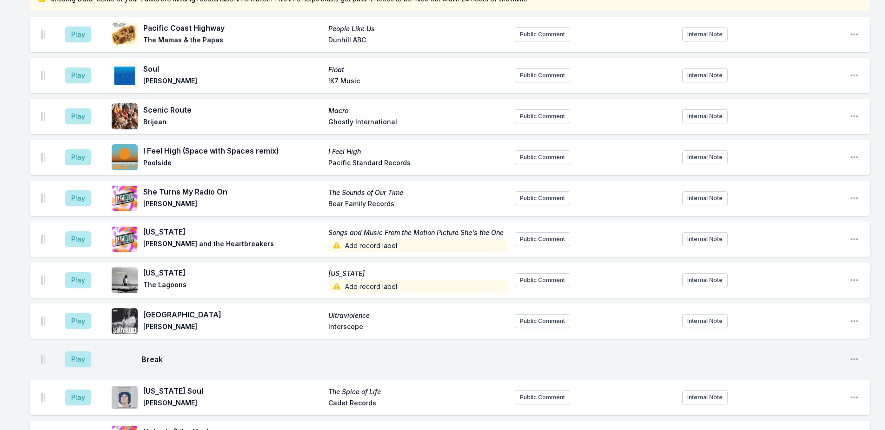
scroll to position [0, 0]
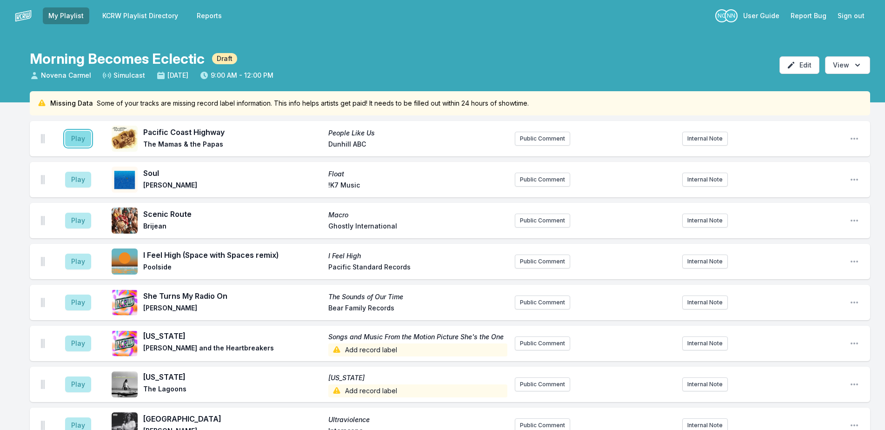
click at [83, 141] on button "Play" at bounding box center [78, 139] width 26 height 16
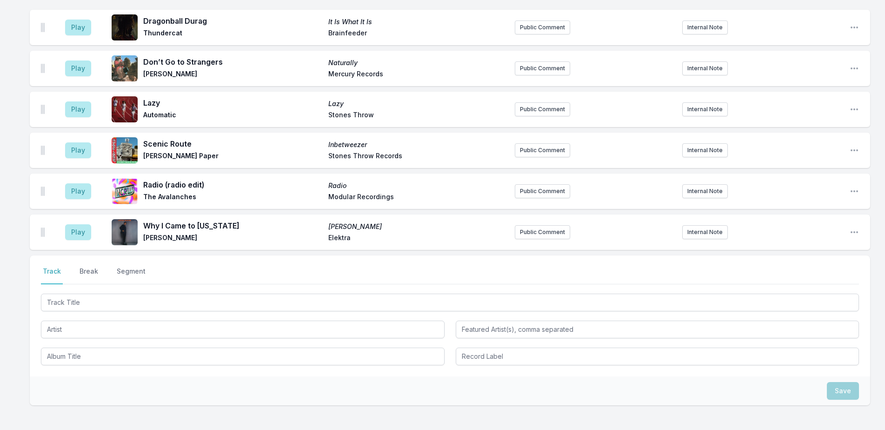
scroll to position [734, 0]
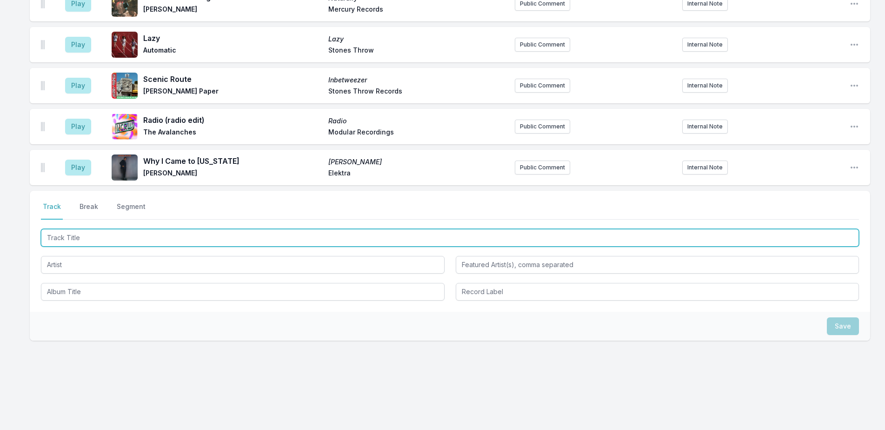
click at [198, 232] on input "Track Title" at bounding box center [450, 238] width 818 height 18
type input "CD-R (unerthed)"
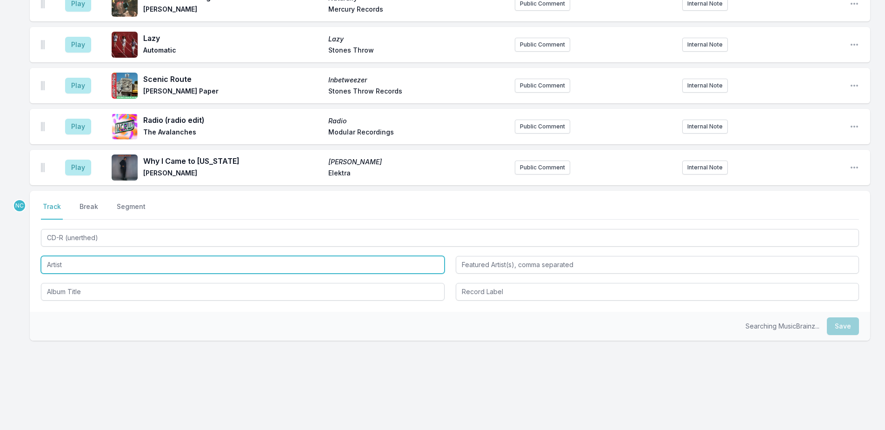
click at [259, 259] on input "Artist" at bounding box center [243, 265] width 404 height 18
click at [264, 267] on input "Artist" at bounding box center [243, 265] width 404 height 18
type input "Toro y Moi"
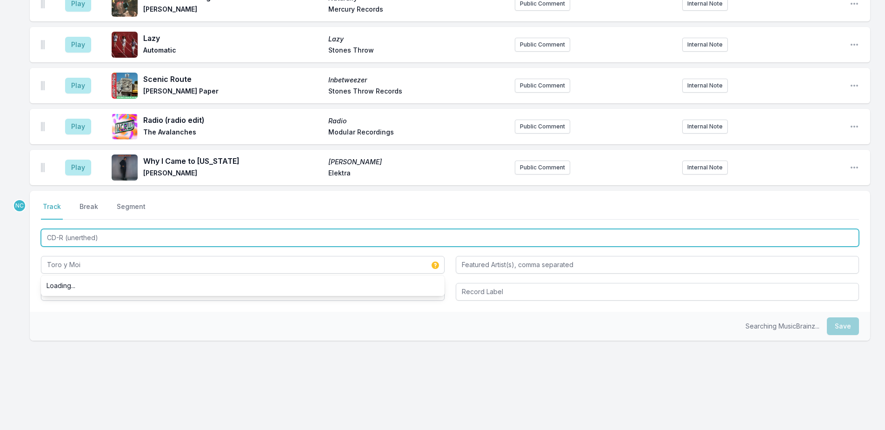
click at [265, 240] on input "CD-R (unerthed)" at bounding box center [450, 238] width 818 height 18
click at [265, 239] on input "CD-R (unerthed)" at bounding box center [450, 238] width 818 height 18
paste input "alifornia Public Radio Day"
click at [99, 239] on input "California Public Radio Day" at bounding box center [450, 238] width 818 height 18
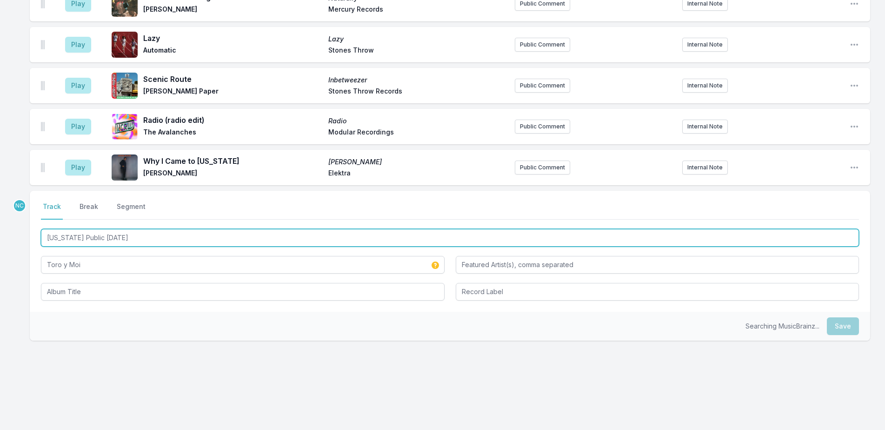
click at [99, 239] on input "California Public Radio Day" at bounding box center [450, 238] width 818 height 18
drag, startPoint x: 99, startPoint y: 239, endPoint x: 107, endPoint y: 223, distance: 17.3
click at [99, 237] on input "California Public Radio Day" at bounding box center [450, 238] width 818 height 18
type input "CD-R (unerthed)"
click at [128, 234] on input "CD-R (unerthed)" at bounding box center [450, 238] width 818 height 18
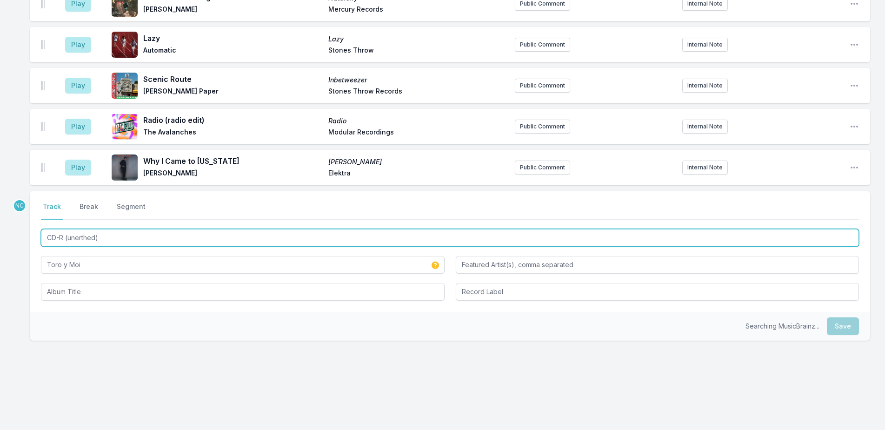
click at [128, 234] on input "CD-R (unerthed)" at bounding box center [450, 238] width 818 height 18
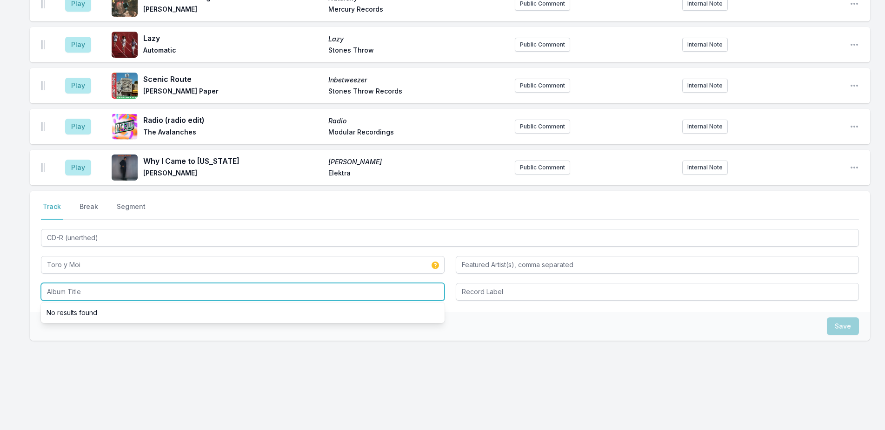
click at [92, 285] on input "Album Title" at bounding box center [243, 292] width 404 height 18
paste input "CD-R (unerthed)"
type input "CD-R (unerthed)"
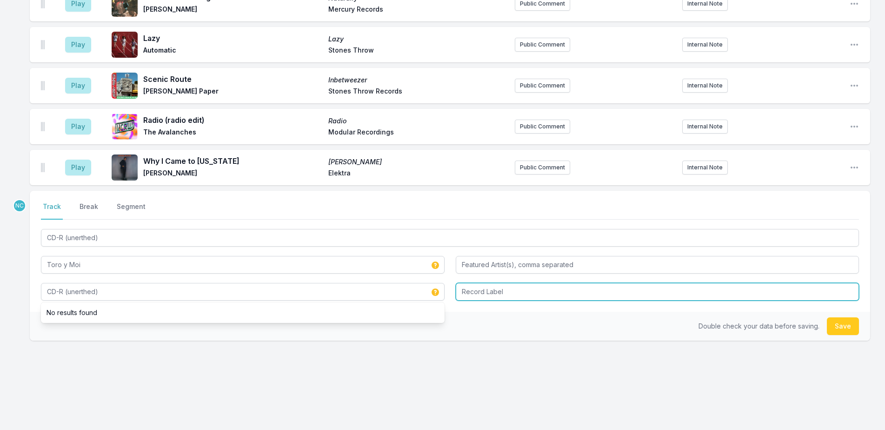
click at [483, 293] on input "Record Label" at bounding box center [658, 292] width 404 height 18
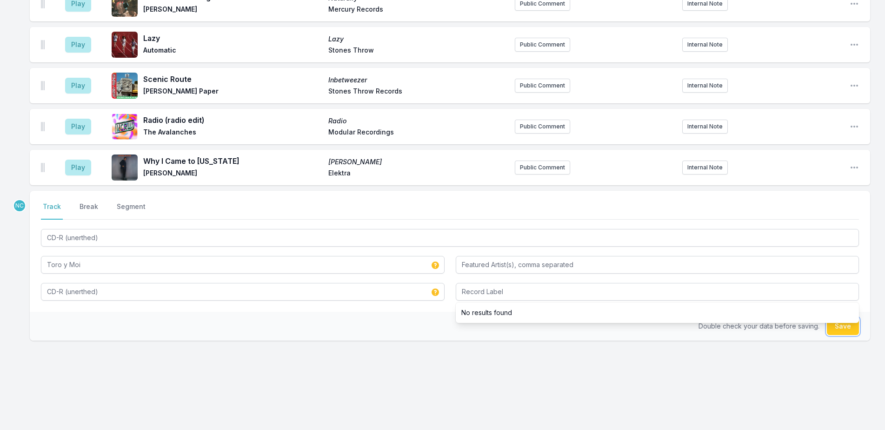
click at [846, 329] on button "Save" at bounding box center [843, 326] width 32 height 18
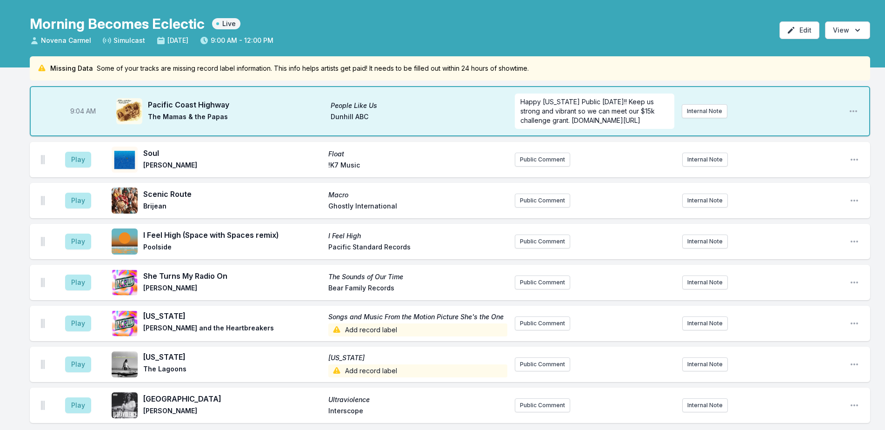
scroll to position [0, 0]
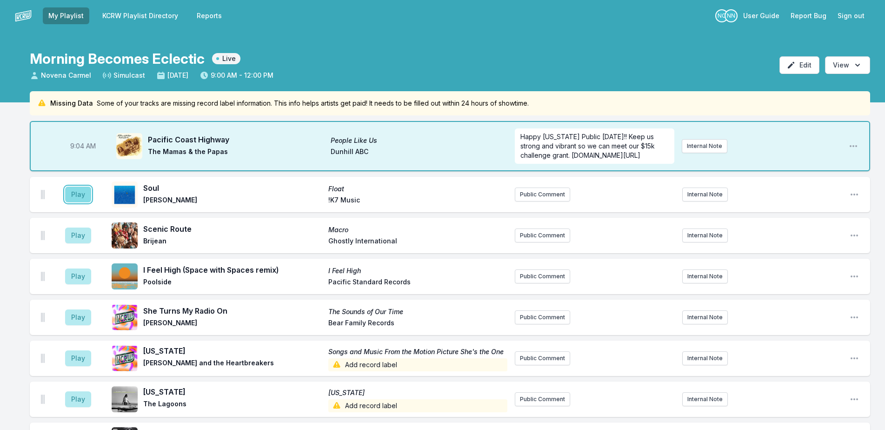
click at [72, 189] on button "Play" at bounding box center [78, 195] width 26 height 16
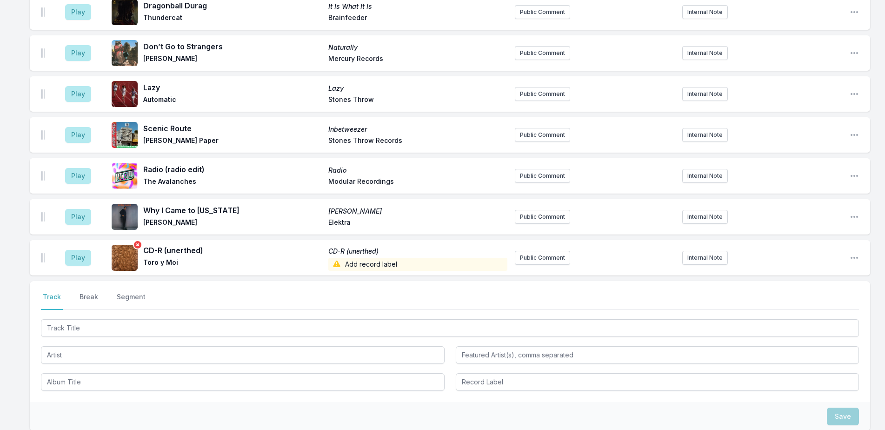
scroll to position [788, 0]
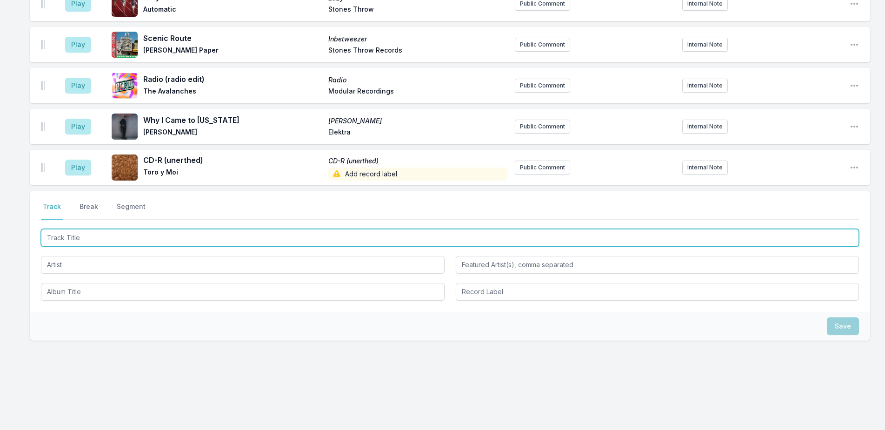
click at [138, 240] on input "Track Title" at bounding box center [450, 238] width 818 height 18
type input "Radio is Everything"
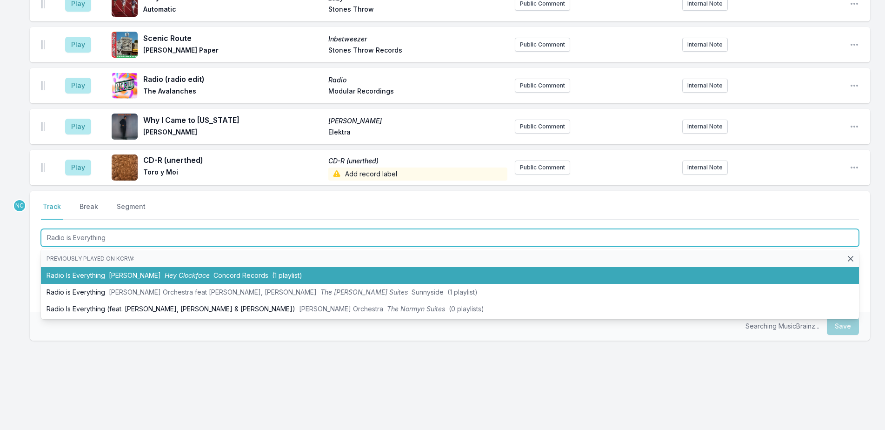
click at [165, 272] on span "Hey Clockface" at bounding box center [187, 275] width 45 height 8
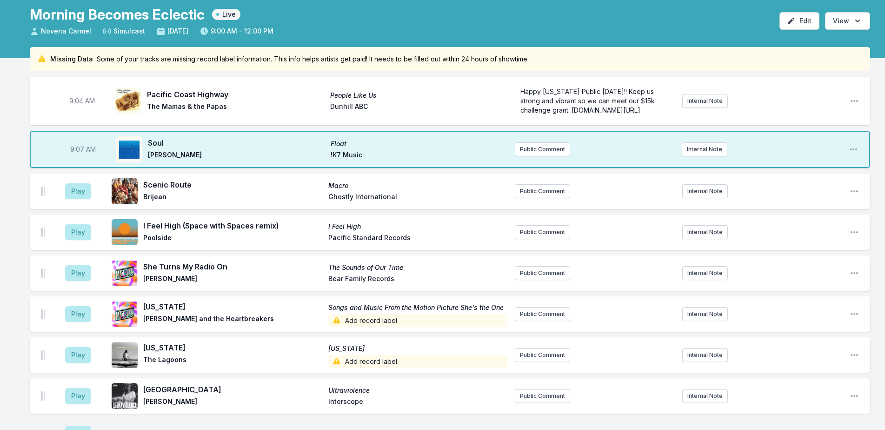
scroll to position [0, 0]
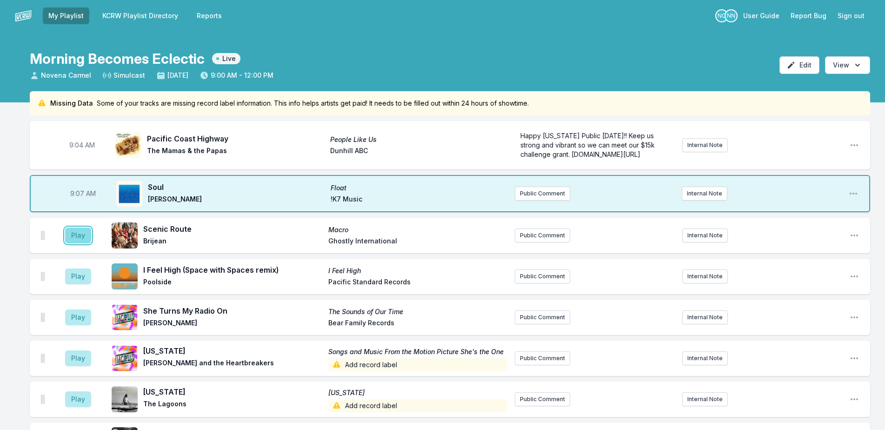
click at [86, 235] on button "Play" at bounding box center [78, 236] width 26 height 16
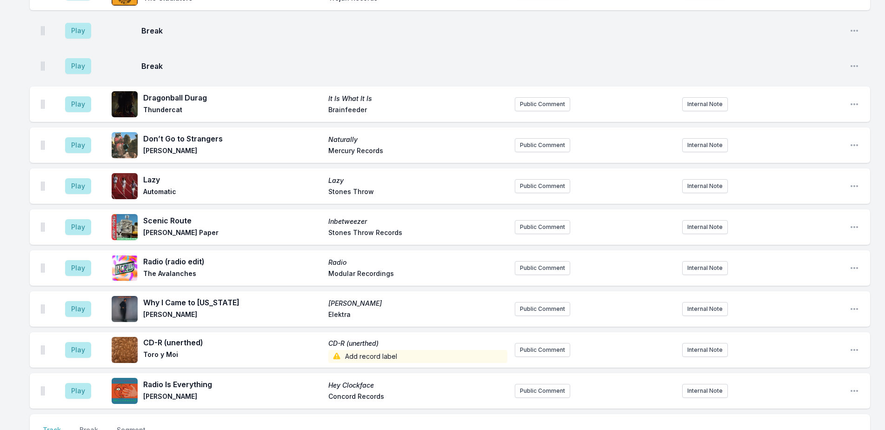
scroll to position [829, 0]
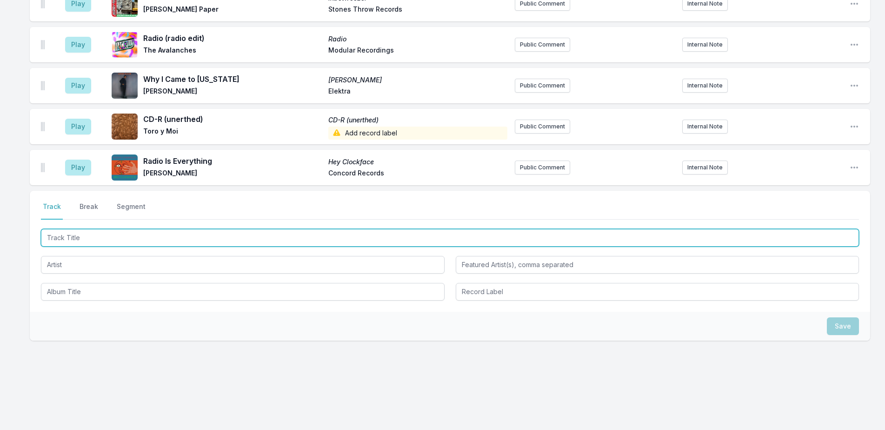
click at [275, 235] on input "Track Title" at bounding box center [450, 238] width 818 height 18
type input "FREE"
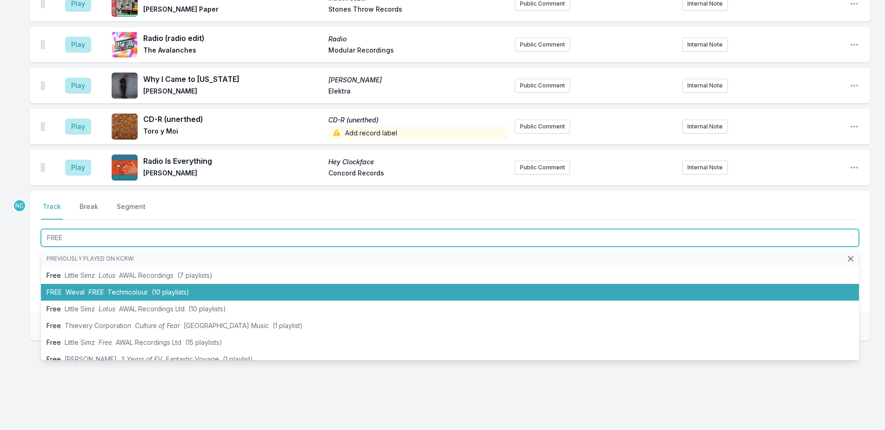
click at [272, 291] on li "FREE Weval FREE Technicolour (10 playlists)" at bounding box center [450, 292] width 818 height 17
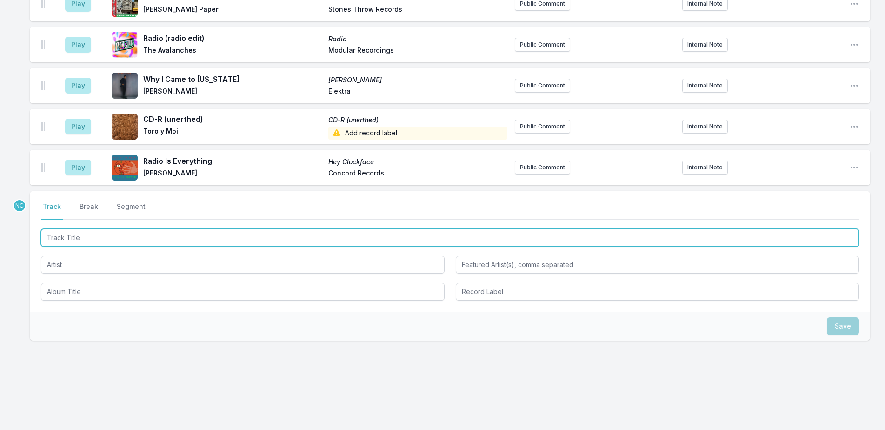
scroll to position [870, 0]
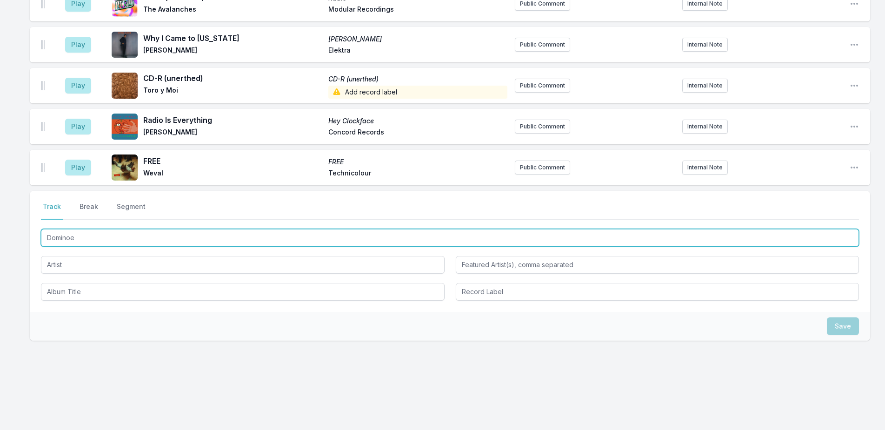
type input "Dominoes"
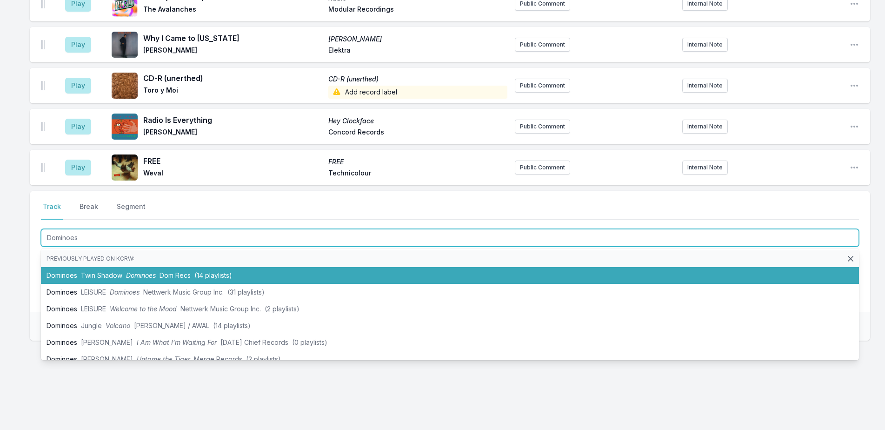
click at [290, 269] on li "Dominoes Twin Shadow Dominoes Dom Recs (14 playlists)" at bounding box center [450, 275] width 818 height 17
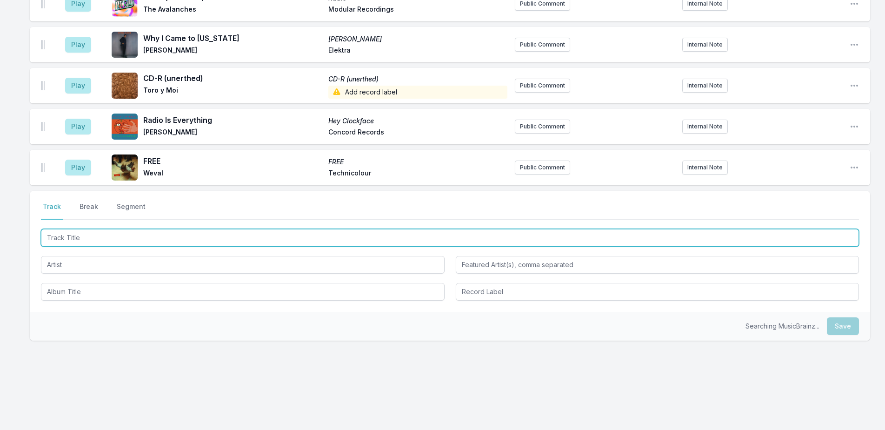
scroll to position [911, 0]
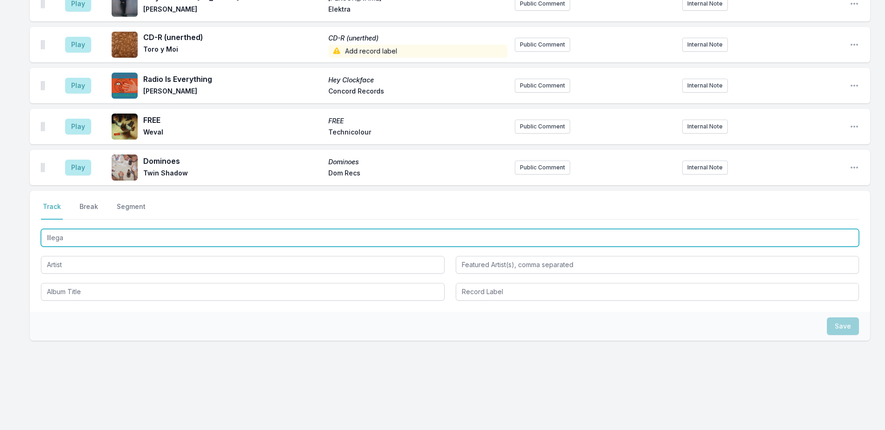
type input "Illegal"
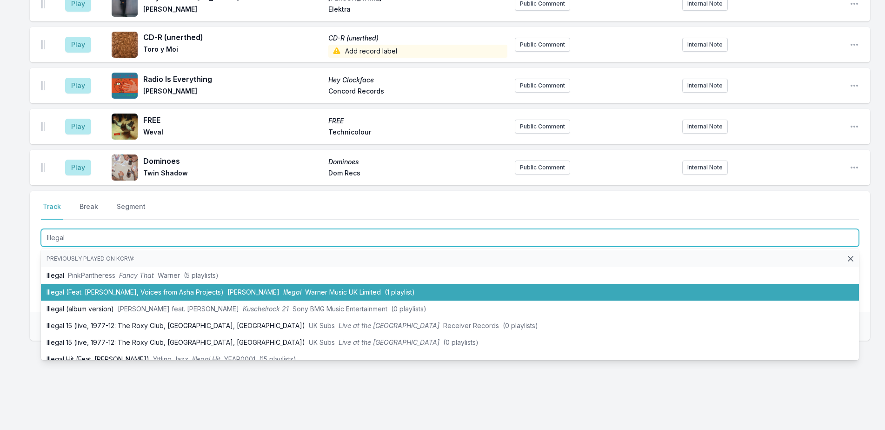
scroll to position [47, 0]
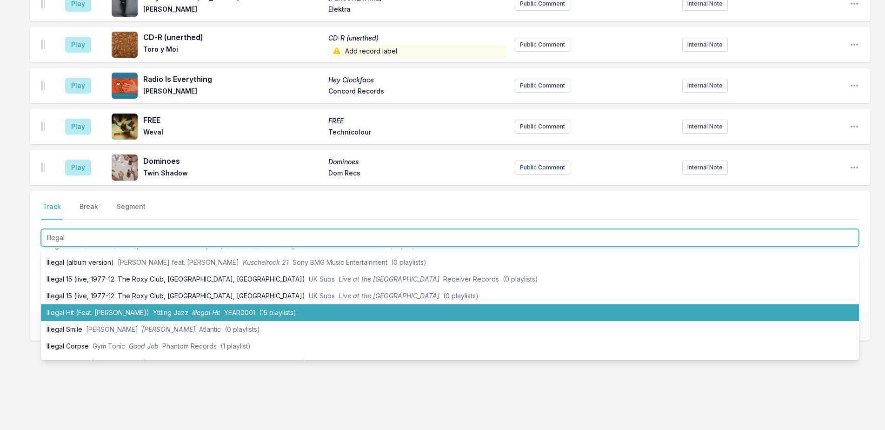
click at [296, 306] on li "Illegal Hit (Feat. Joshua Idehen) Yttling Jazz Illegal Hit YEAR0001 (15 playlis…" at bounding box center [450, 312] width 818 height 17
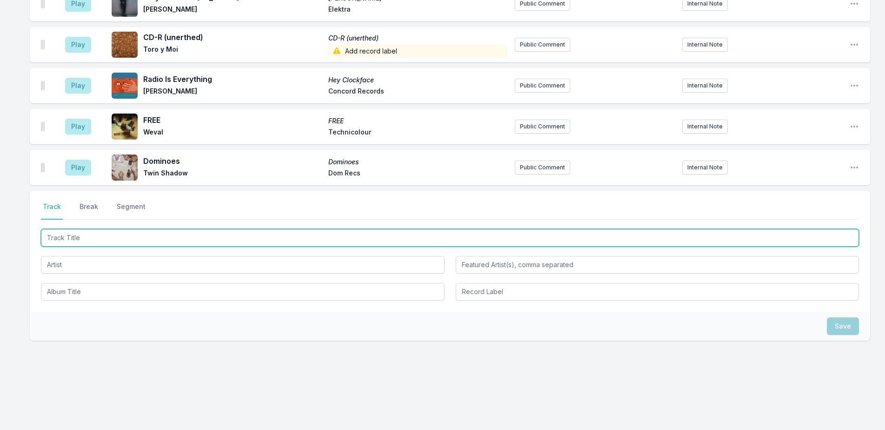
scroll to position [952, 0]
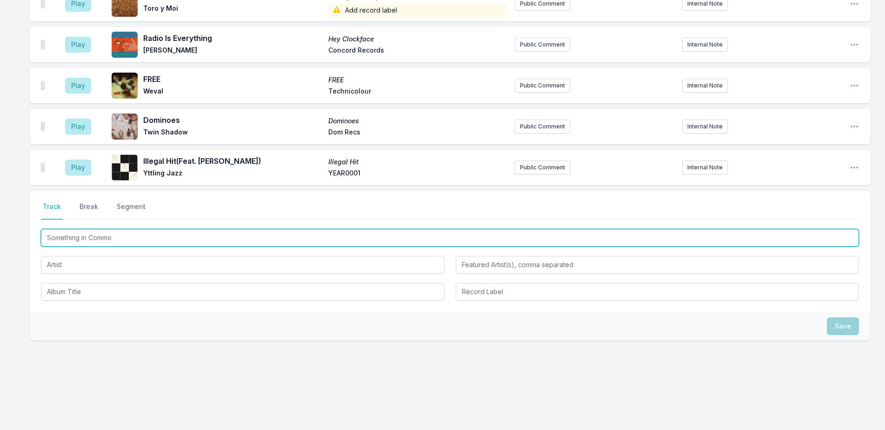
type input "Something in Common"
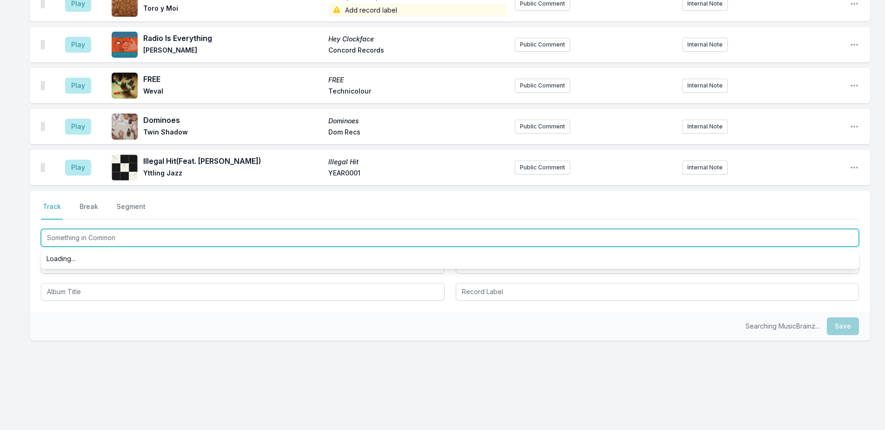
scroll to position [0, 0]
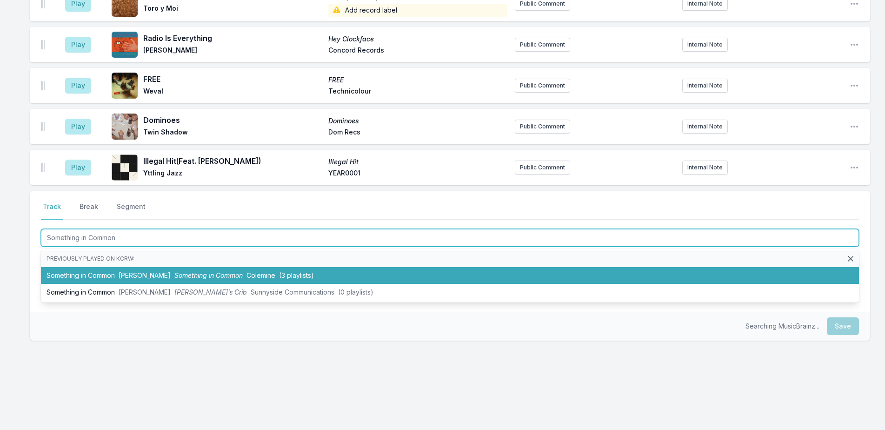
click at [311, 279] on li "Something in Common Kendra Morris Something in Common Colemine (3 playlists)" at bounding box center [450, 275] width 818 height 17
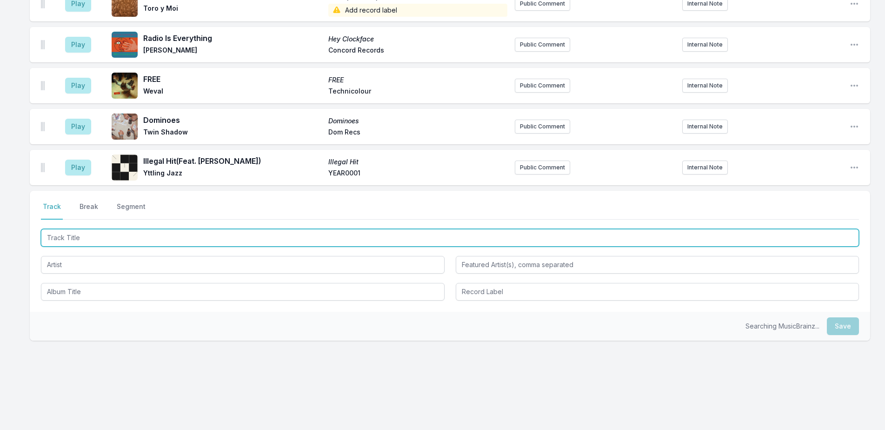
scroll to position [993, 0]
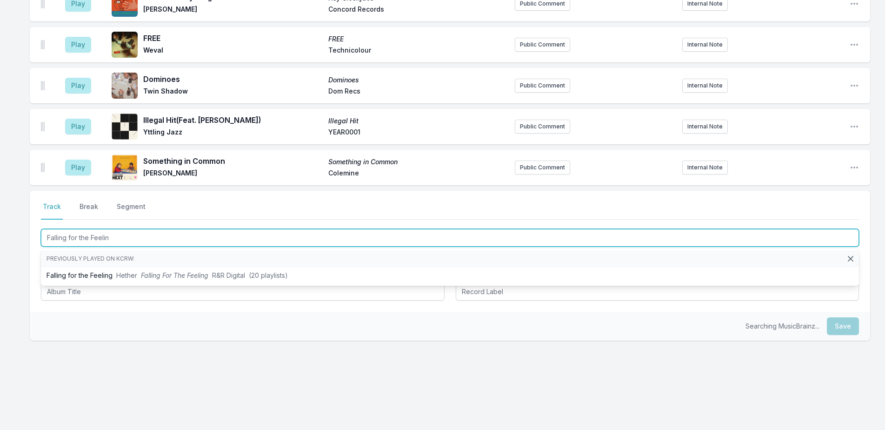
type input "Falling for the Feeling"
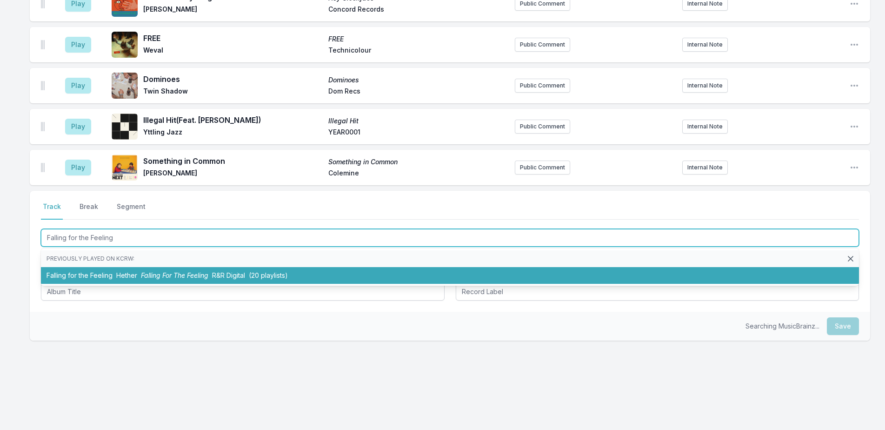
click at [307, 274] on li "Falling for the Feeling Hether Falling For The Feeling R&R Digital (20 playlist…" at bounding box center [450, 275] width 818 height 17
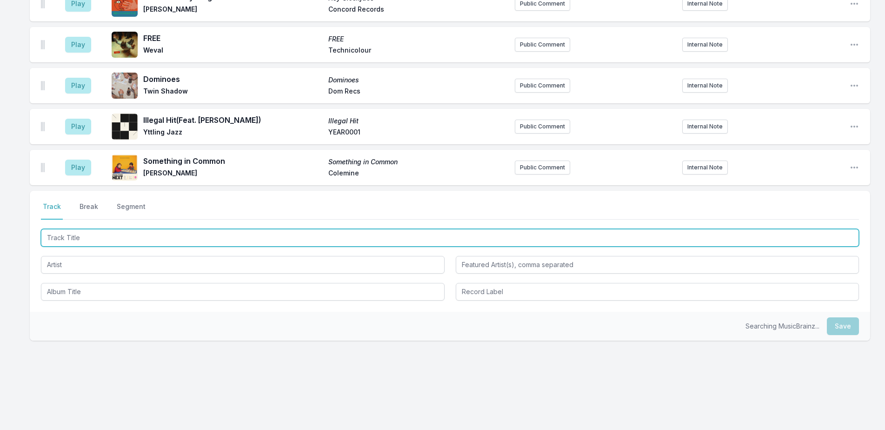
scroll to position [1034, 0]
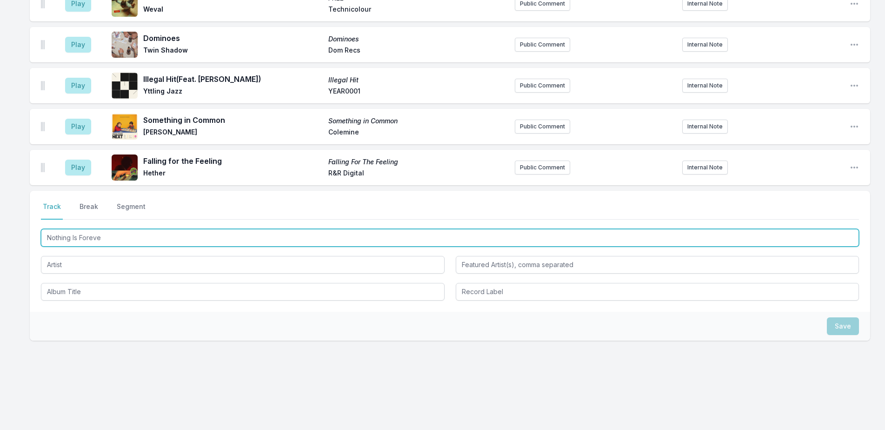
type input "Nothing Is Forever"
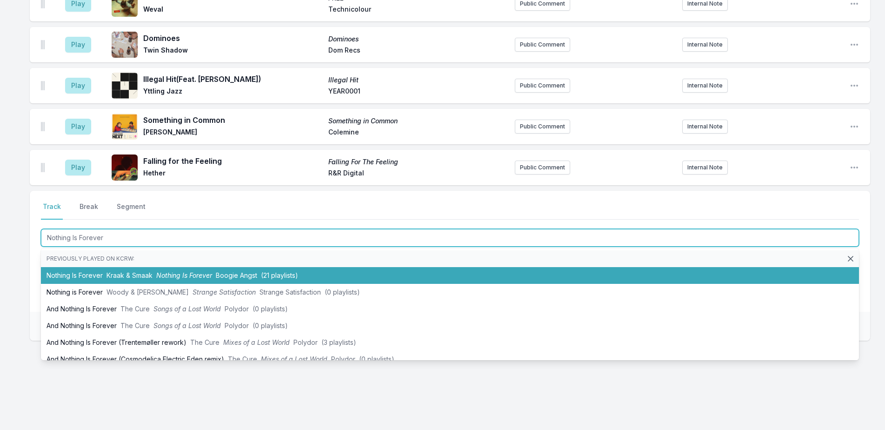
click at [307, 271] on li "Nothing Is Forever Kraak & Smaak Nothing Is Forever Boogie Angst (21 playlists)" at bounding box center [450, 275] width 818 height 17
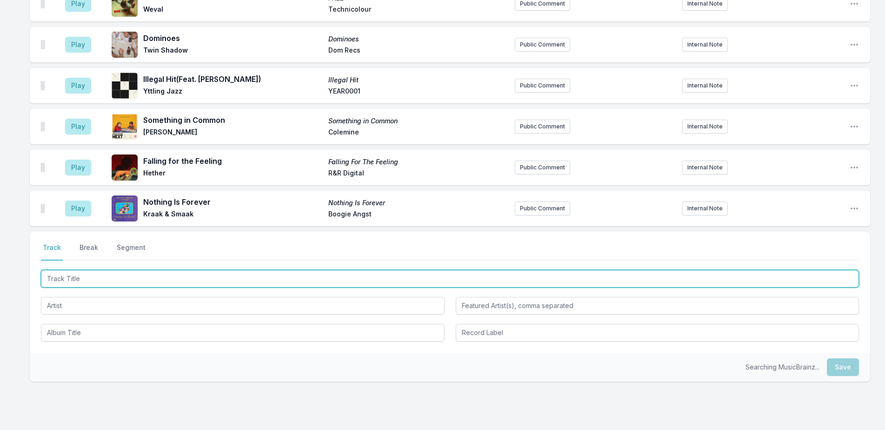
scroll to position [1075, 0]
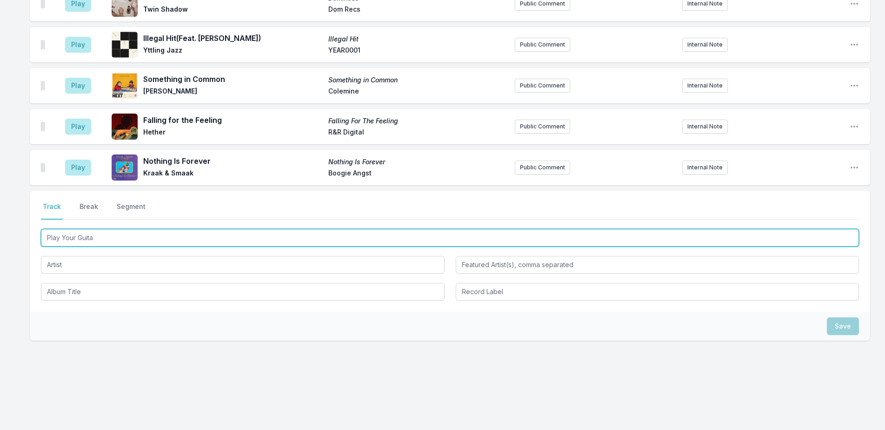
type input "Play Your Guitar"
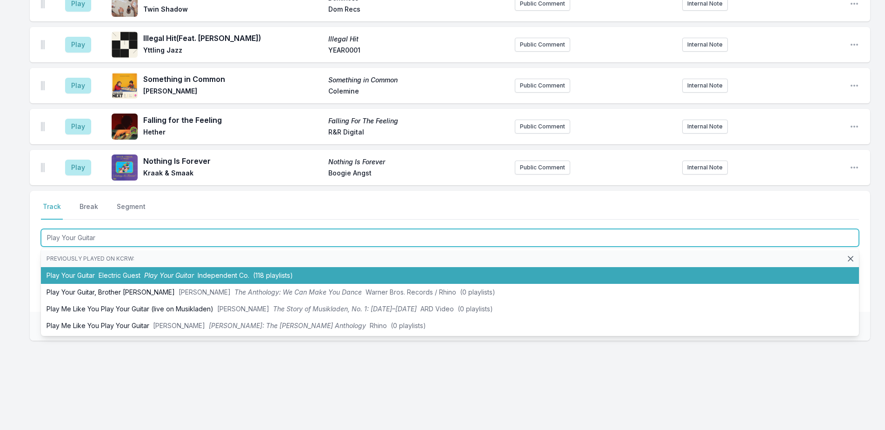
click at [306, 279] on li "Play Your Guitar Electric Guest Play Your Guitar Independent Co. (118 playlists)" at bounding box center [450, 275] width 818 height 17
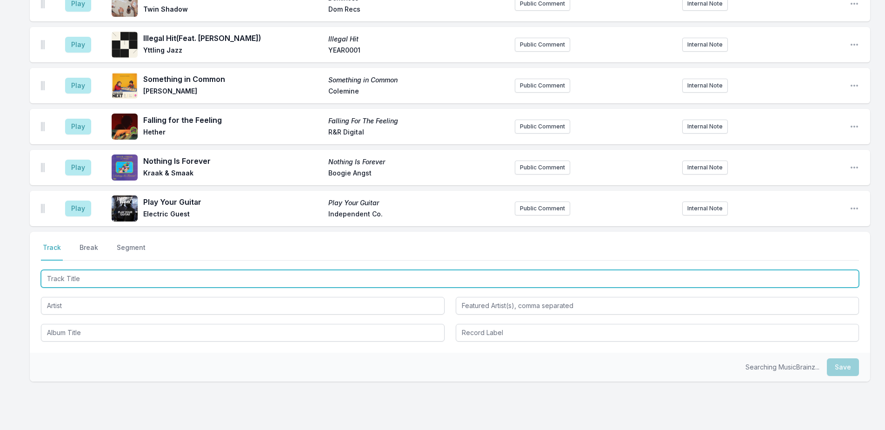
scroll to position [1116, 0]
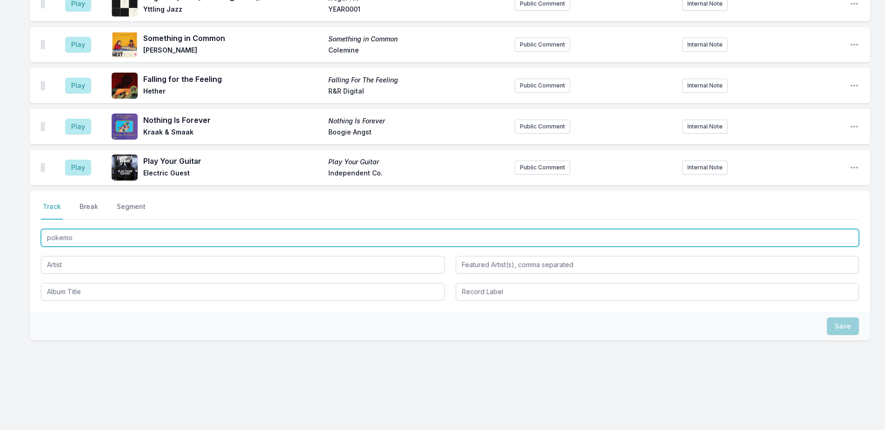
type input "pokemon"
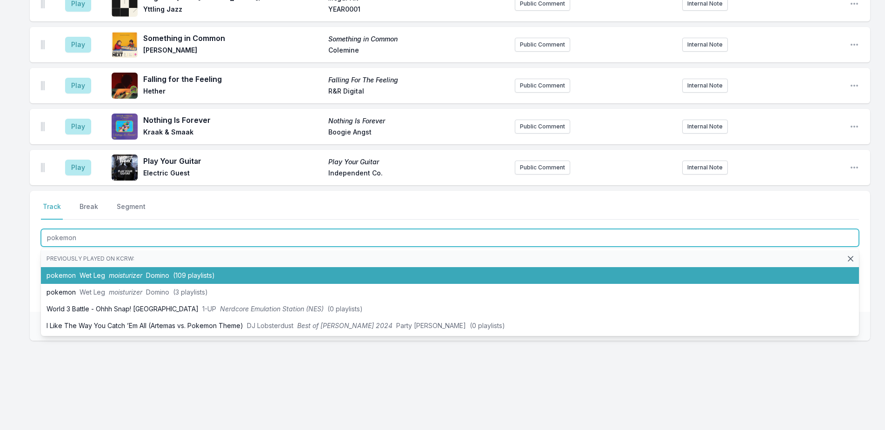
click at [302, 271] on li "pokemon Wet Leg moisturizer Domino (109 playlists)" at bounding box center [450, 275] width 818 height 17
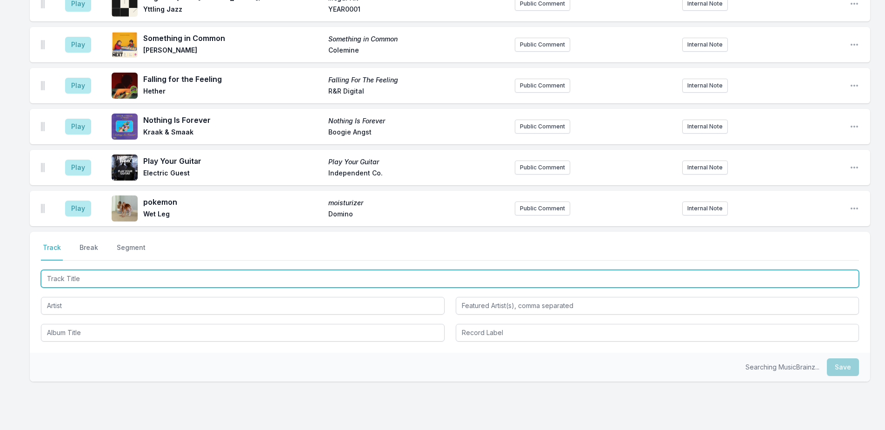
scroll to position [1157, 0]
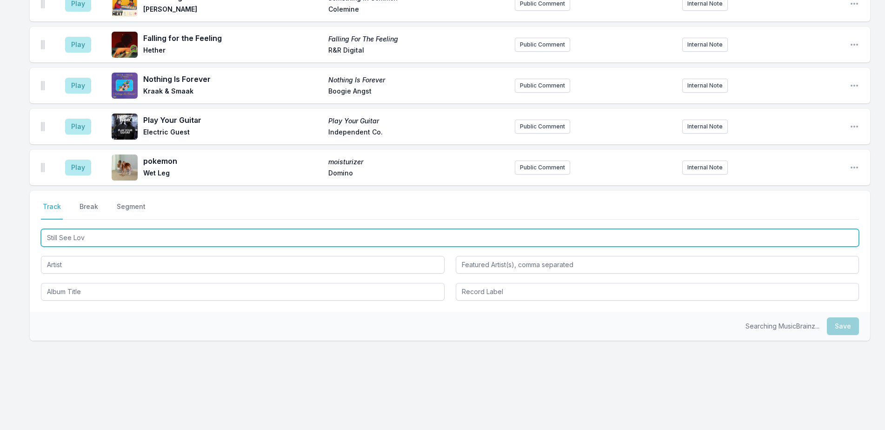
type input "Still See Love"
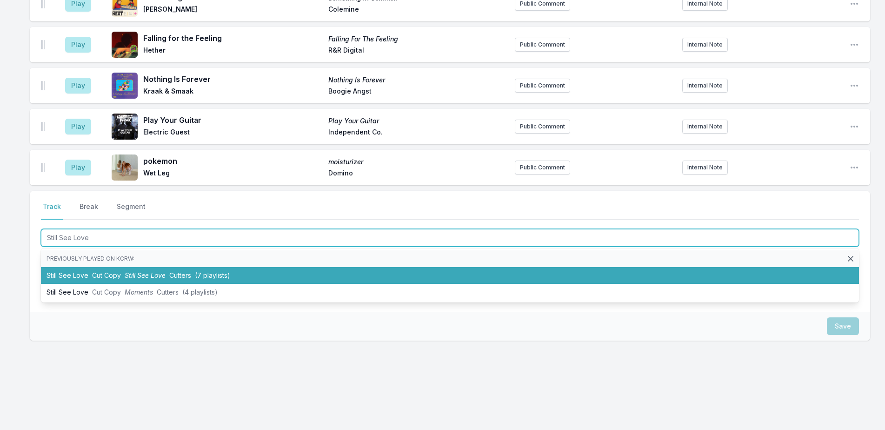
click at [302, 268] on li "Still See Love Cut Copy Still See Love Cutters (7 playlists)" at bounding box center [450, 275] width 818 height 17
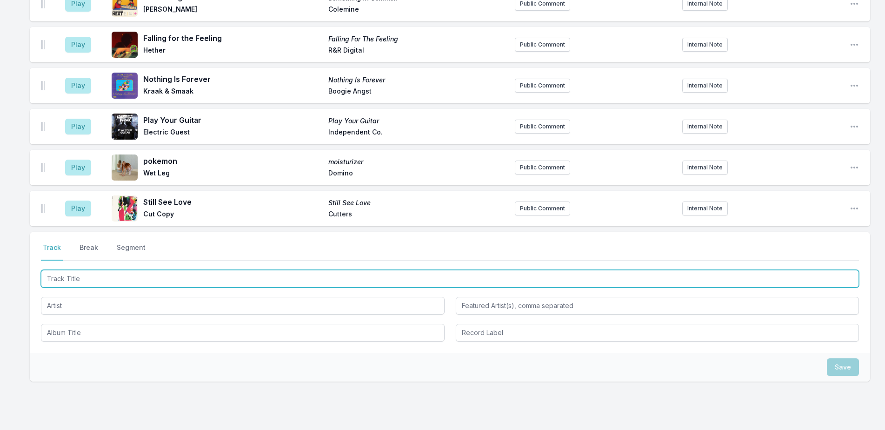
scroll to position [1198, 0]
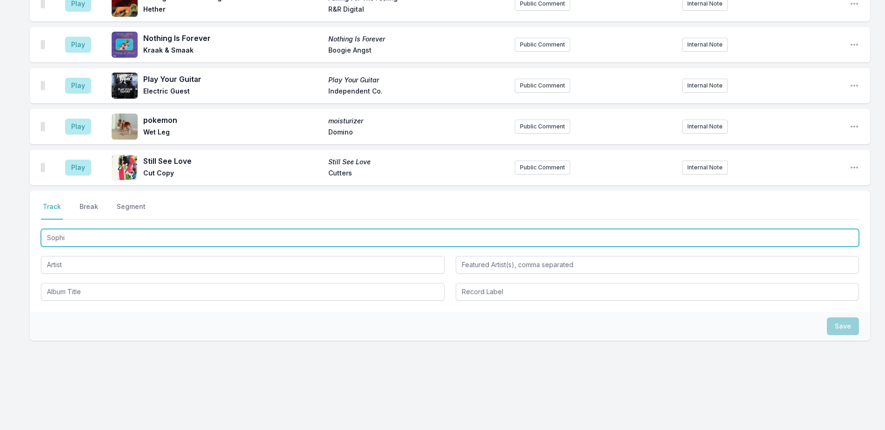
type input "[PERSON_NAME]"
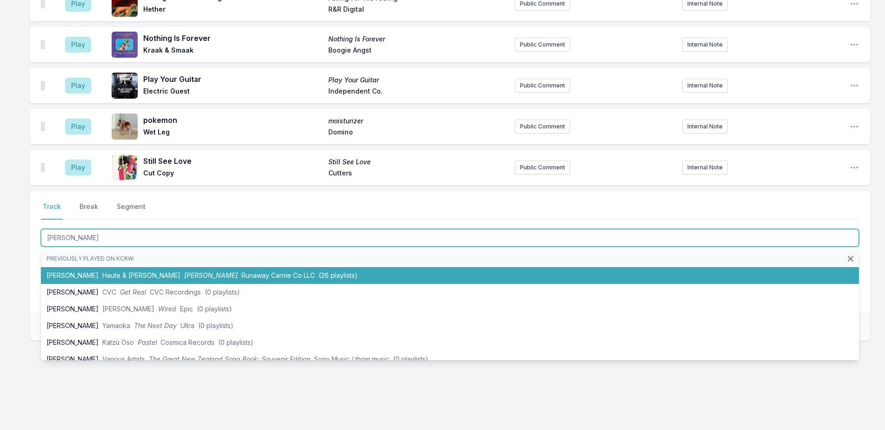
click at [300, 273] on li "Sophie Haute & Freddy Sophie Runaway Carnie Co LLC (26 playlists)" at bounding box center [450, 275] width 818 height 17
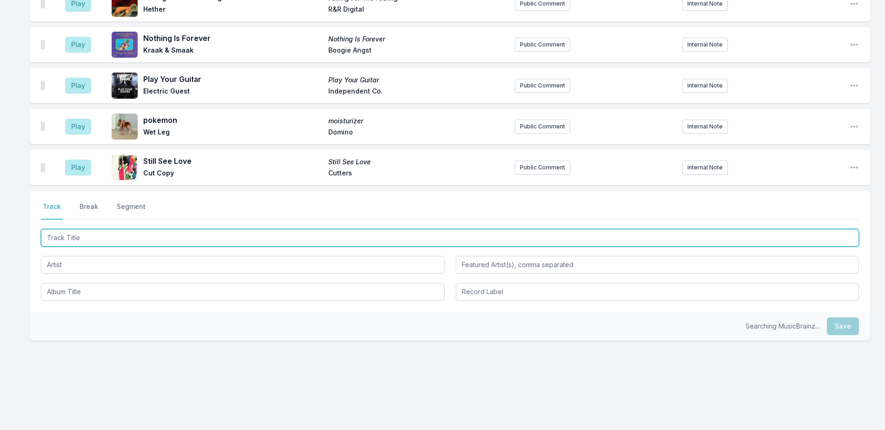
scroll to position [1239, 0]
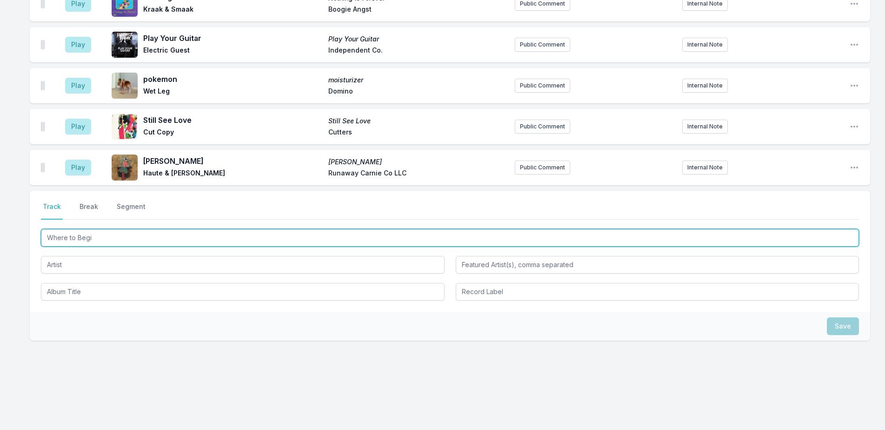
type input "Where to Begin"
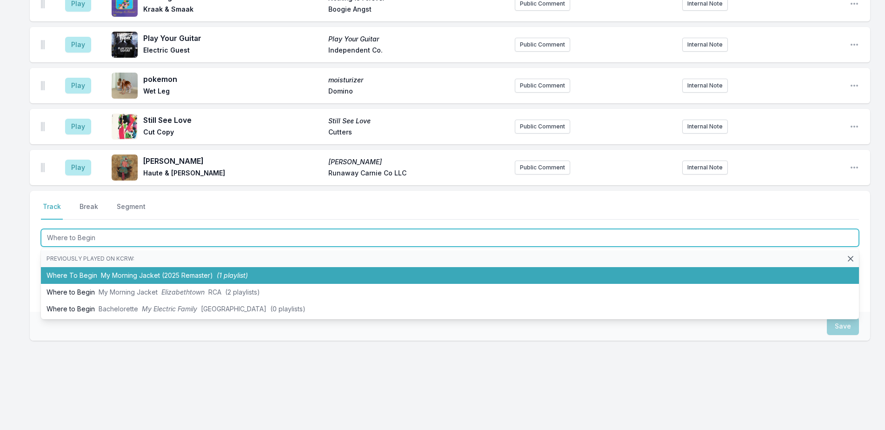
click at [302, 281] on li "Where To Begin My Morning Jacket (2025 Remaster) (1 playlist)" at bounding box center [450, 275] width 818 height 17
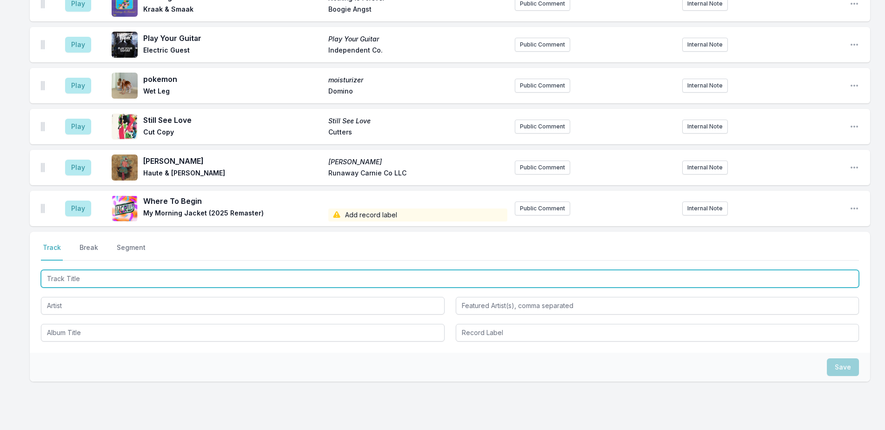
scroll to position [1280, 0]
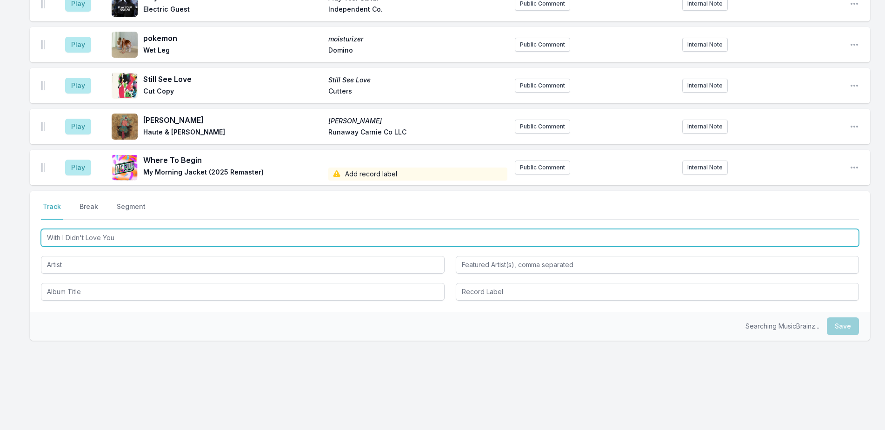
click at [57, 239] on input "With I Didn't Love You" at bounding box center [450, 238] width 818 height 18
type input "Wish I Didn't Love You"
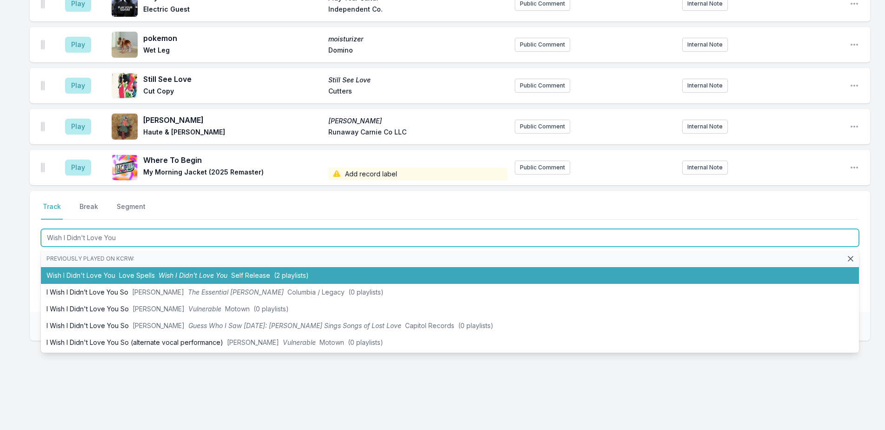
click at [105, 269] on li "Wish I Didn't Love You Love Spells Wish I Didn't Love You Self Release (2 playl…" at bounding box center [450, 275] width 818 height 17
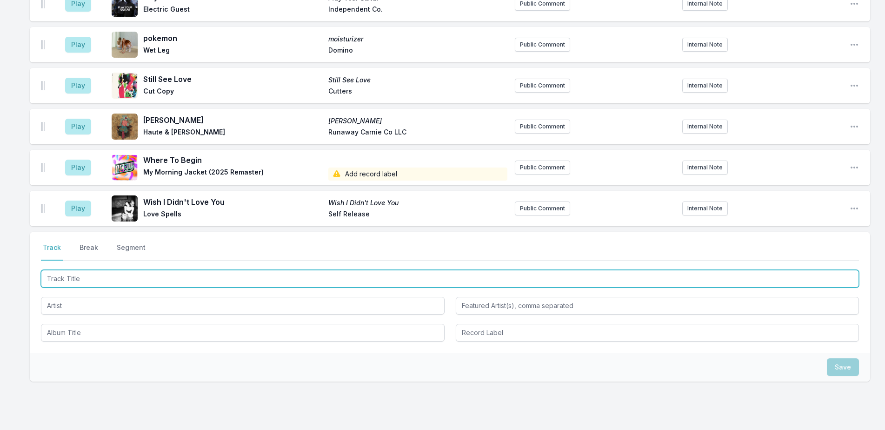
scroll to position [1321, 0]
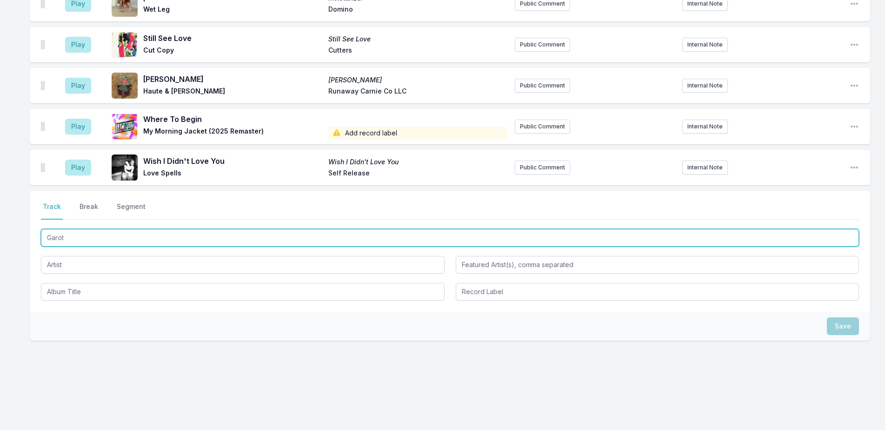
type input "Garoto"
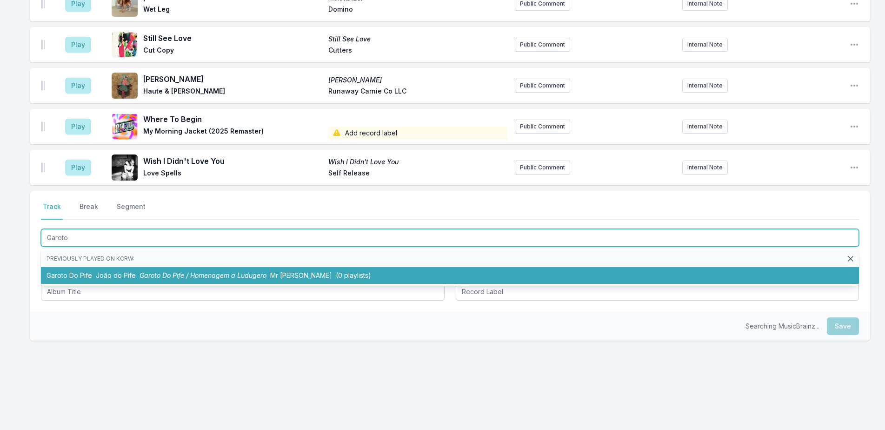
click at [116, 270] on li "Garoto Do Pife João do Pife Garoto Do Pife / Homenagem a Ludugero Mr Bongo (0 p…" at bounding box center [450, 275] width 818 height 17
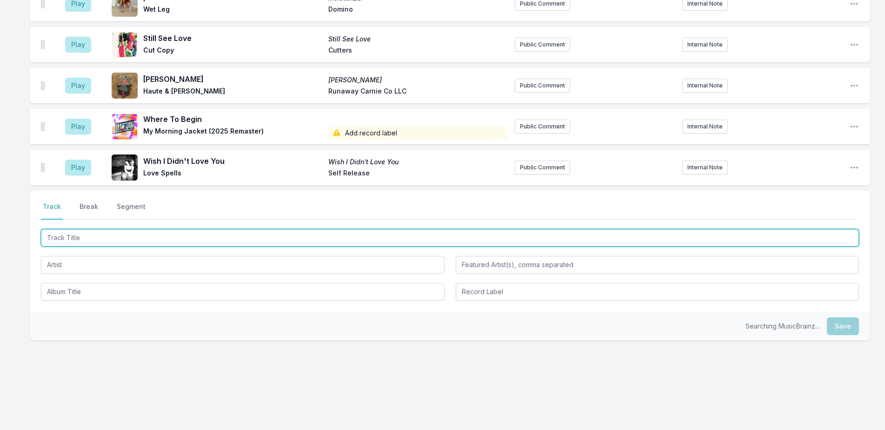
scroll to position [1361, 0]
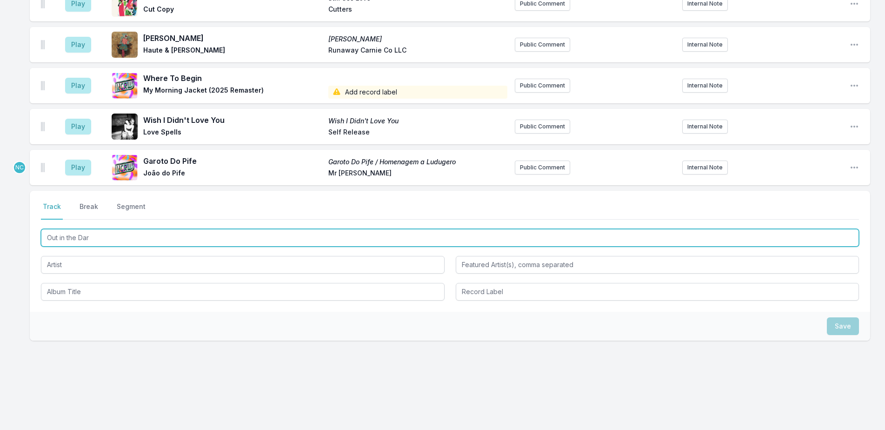
type input "Out in the Dark"
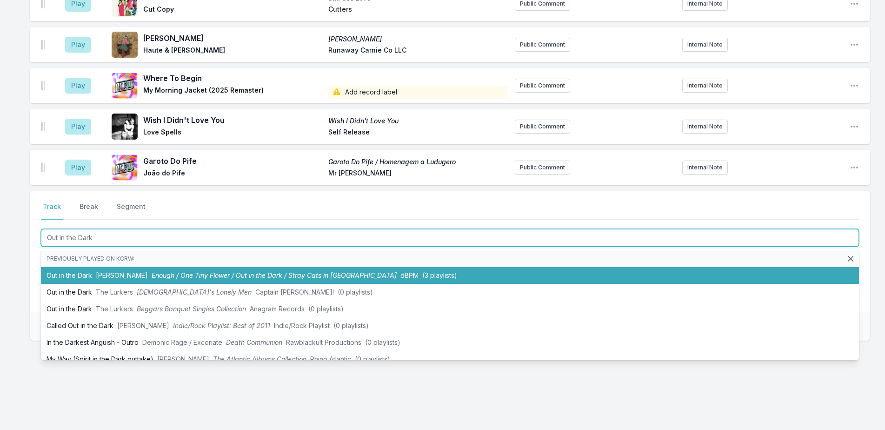
click at [124, 270] on li "Out in the Dark Jeff Tweedy Enough / One Tiny Flower / Out in the Dark / Stray …" at bounding box center [450, 275] width 818 height 17
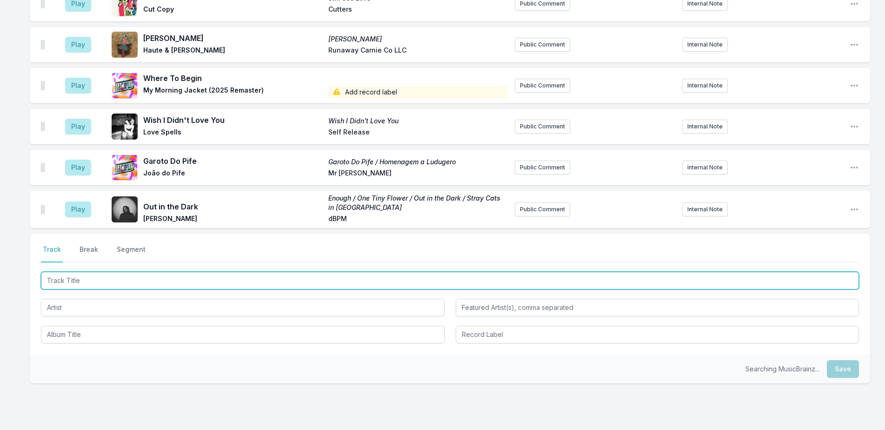
scroll to position [1404, 0]
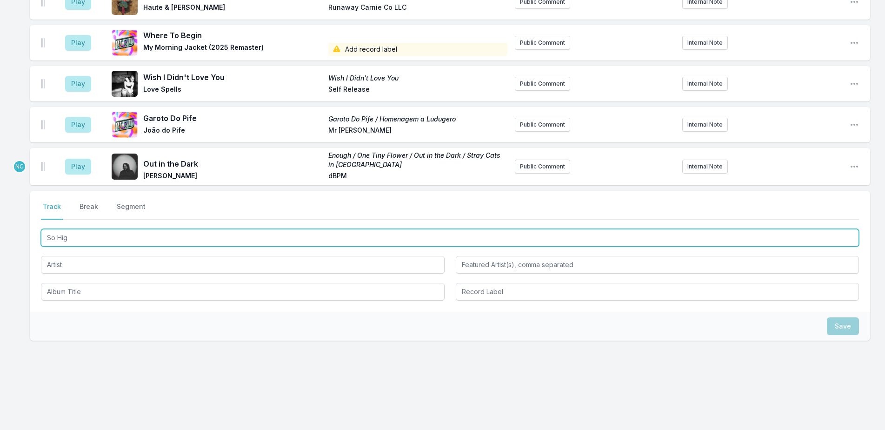
type input "So High"
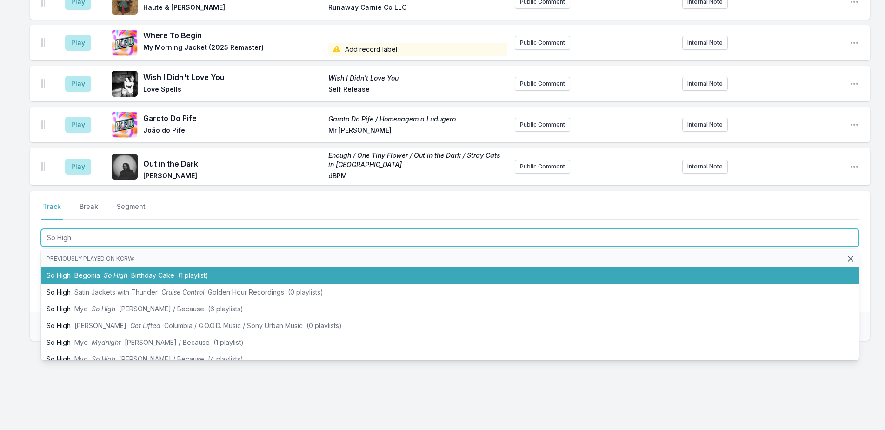
click at [135, 274] on span "Birthday Cake" at bounding box center [152, 275] width 43 height 8
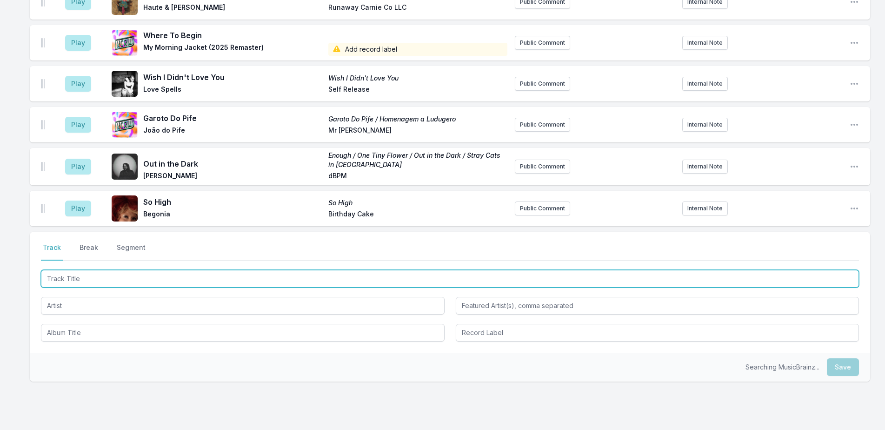
scroll to position [1445, 0]
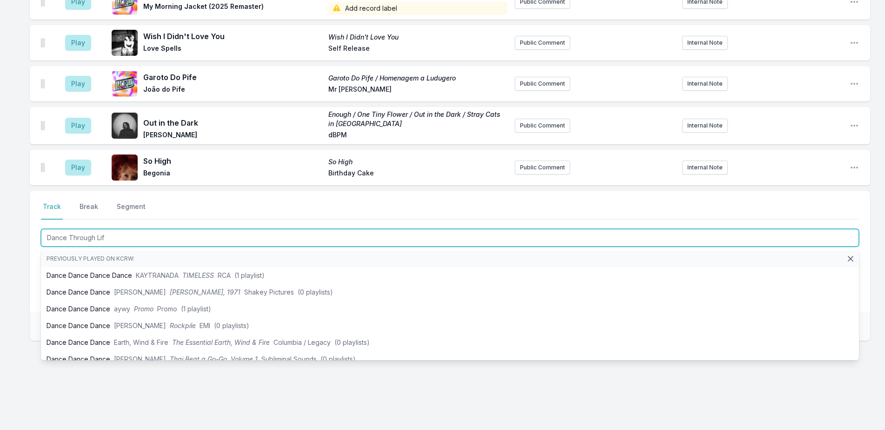
type input "Dance Through Life"
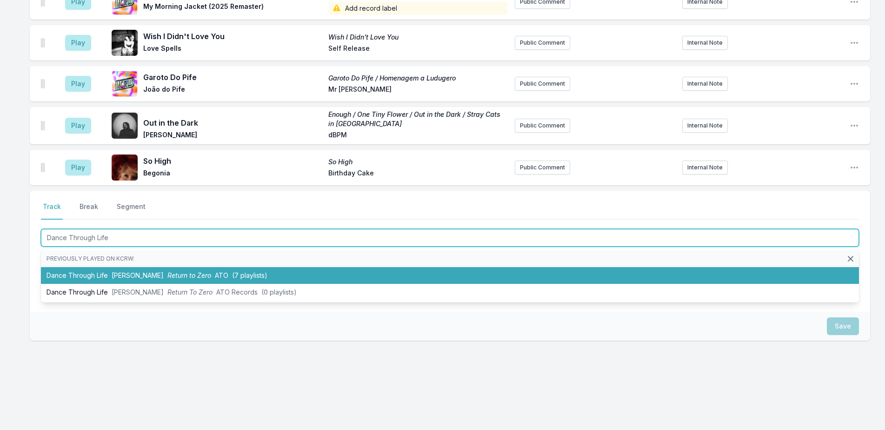
click at [154, 279] on li "Dance Through Life Neal Francis Return to Zero ATO (7 playlists)" at bounding box center [450, 275] width 818 height 17
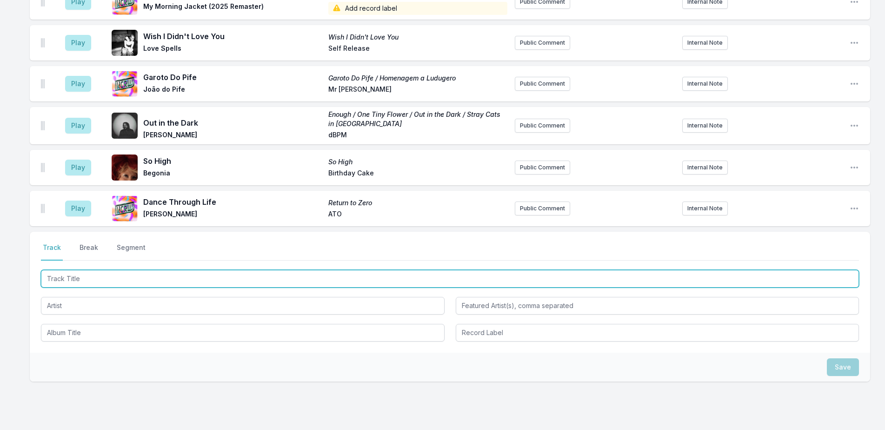
scroll to position [1486, 0]
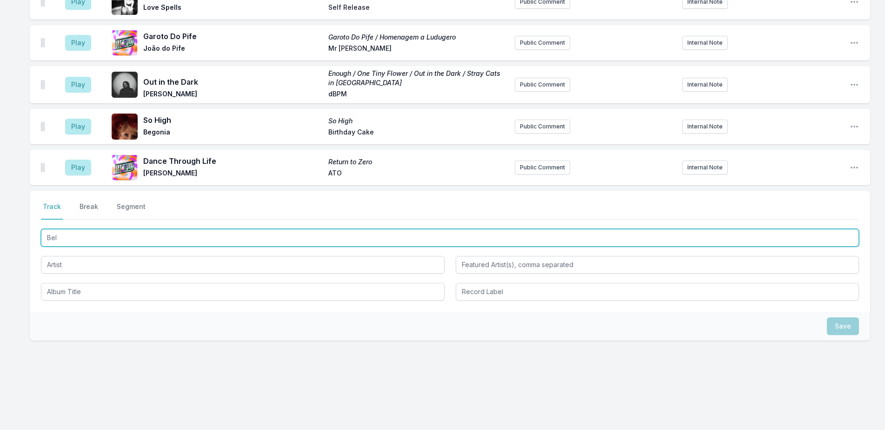
type input "Bell"
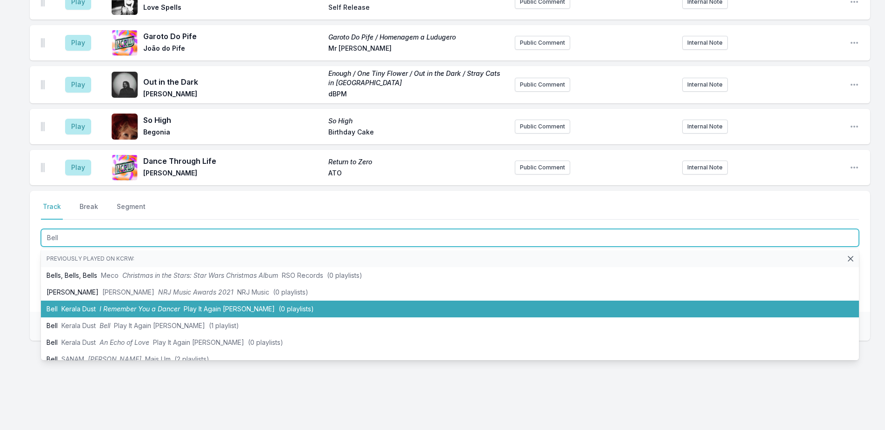
click at [173, 309] on span "I Remember You a Dancer" at bounding box center [140, 309] width 80 height 8
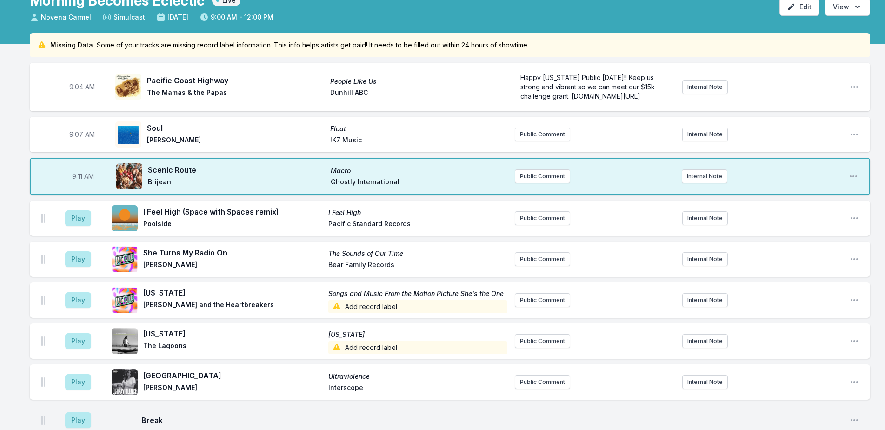
scroll to position [0, 0]
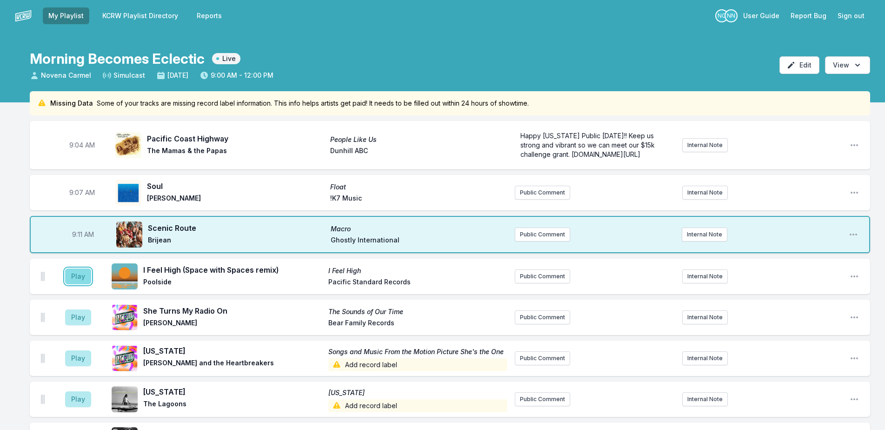
click at [67, 275] on button "Play" at bounding box center [78, 276] width 26 height 16
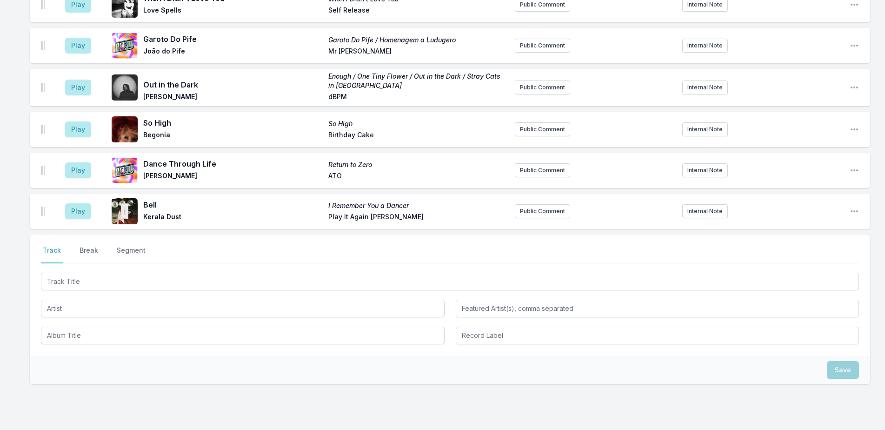
scroll to position [1527, 0]
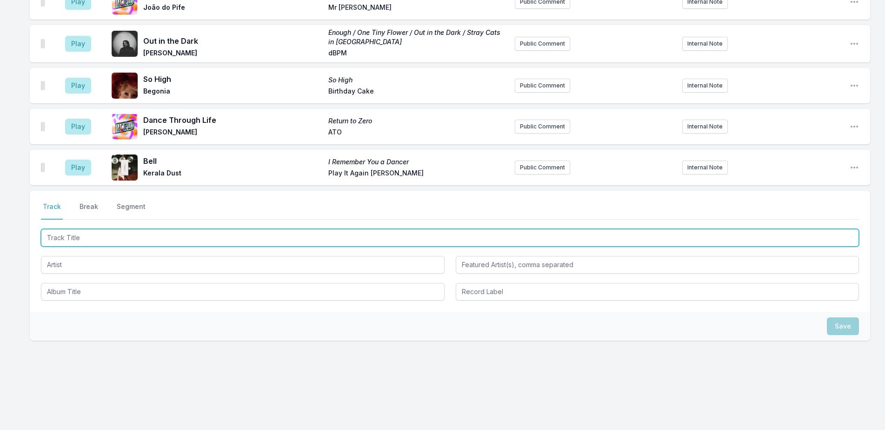
click at [210, 234] on input "Track Title" at bounding box center [450, 238] width 818 height 18
type input "Renacer"
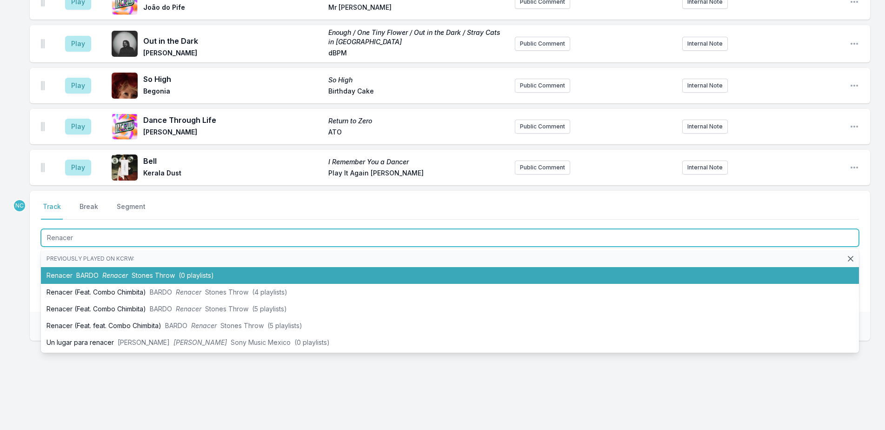
click at [220, 275] on li "Renacer BARDO Renacer Stones Throw (0 playlists)" at bounding box center [450, 275] width 818 height 17
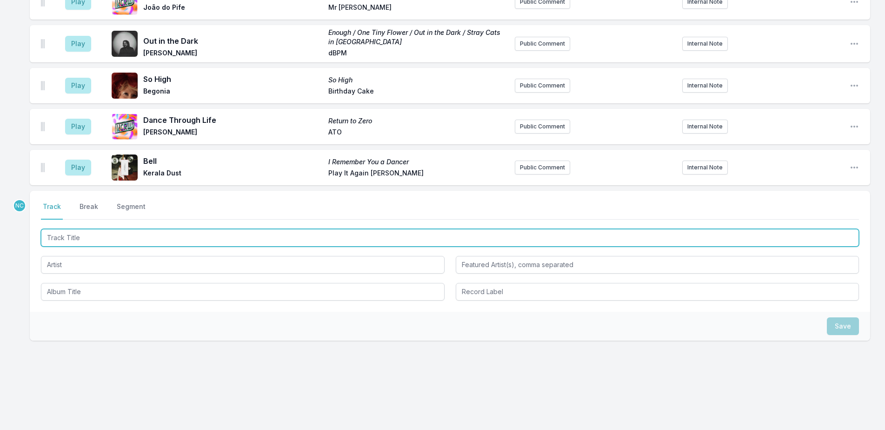
scroll to position [1568, 0]
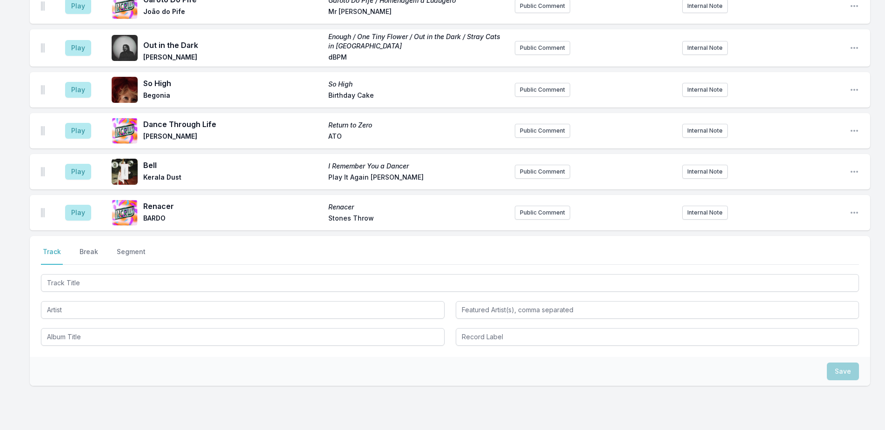
scroll to position [1568, 0]
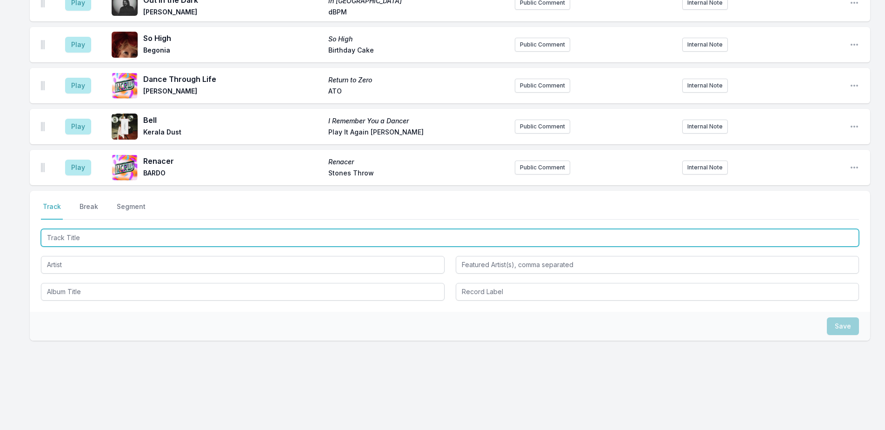
click at [149, 237] on input "Track Title" at bounding box center [450, 238] width 818 height 18
type input "Renacer"
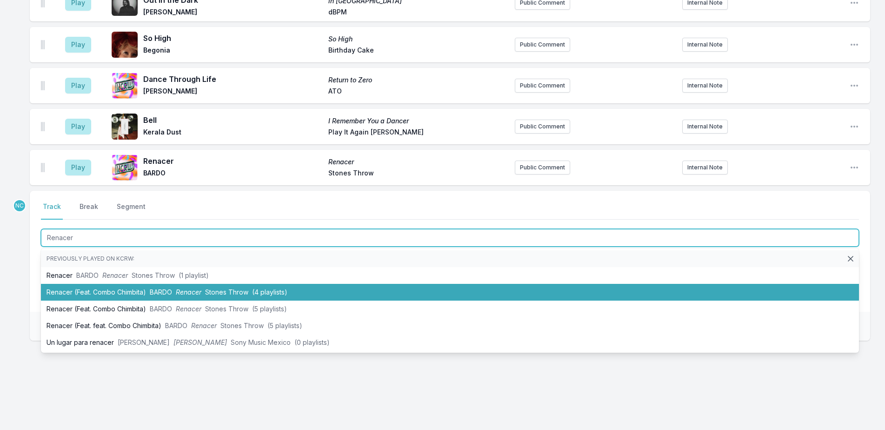
click at [170, 288] on span "BARDO" at bounding box center [161, 292] width 22 height 8
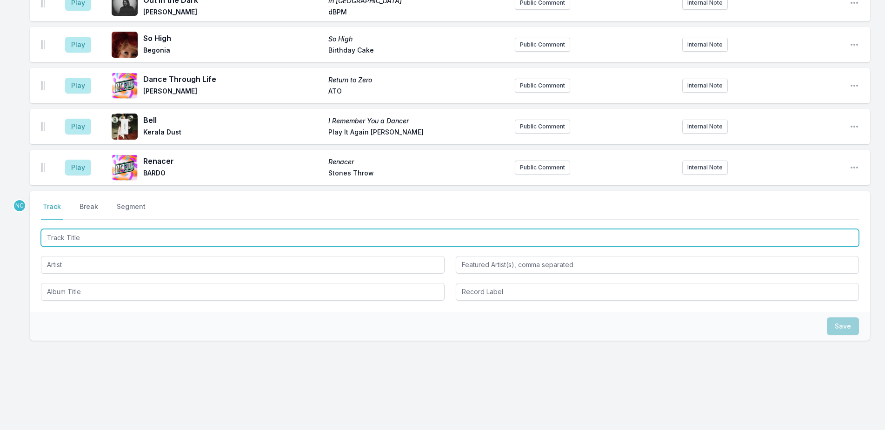
scroll to position [1609, 0]
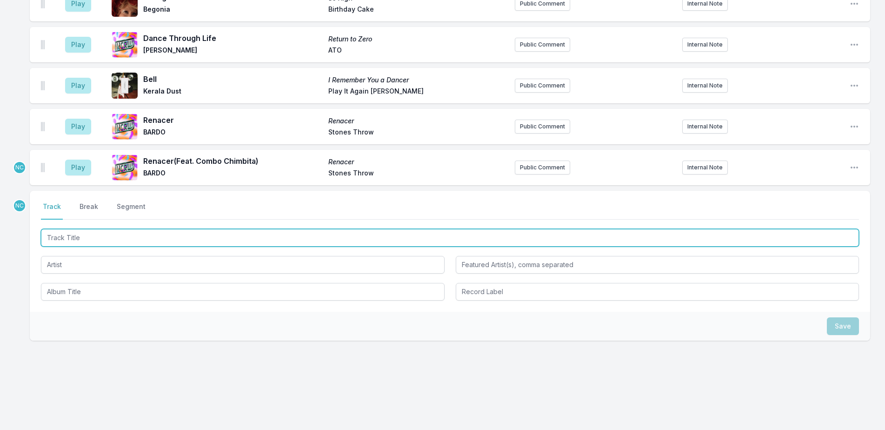
click at [116, 232] on input "Track Title" at bounding box center [450, 238] width 818 height 18
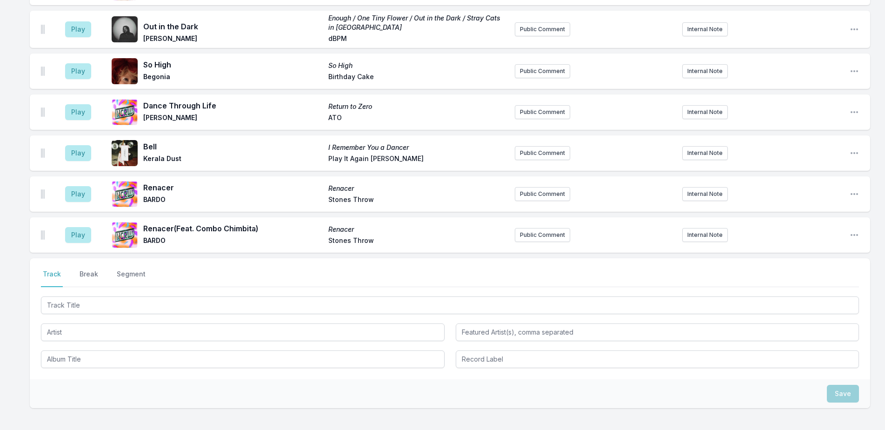
scroll to position [1609, 0]
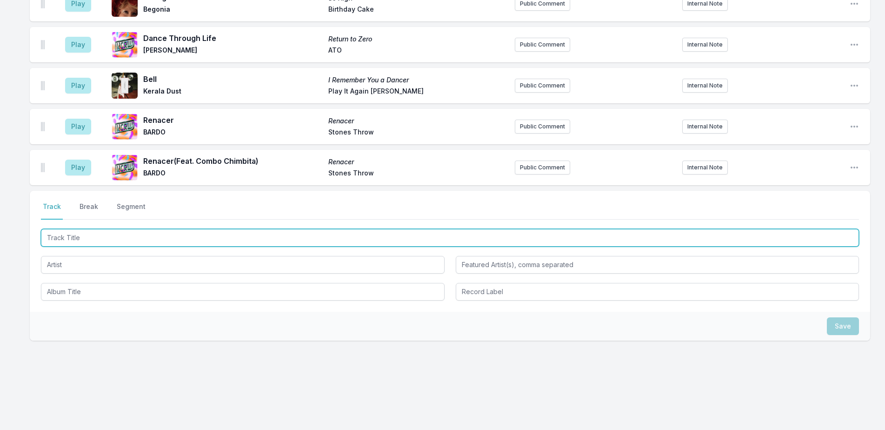
click at [216, 230] on input "Track Title" at bounding box center [450, 238] width 818 height 18
type input "Renacer"
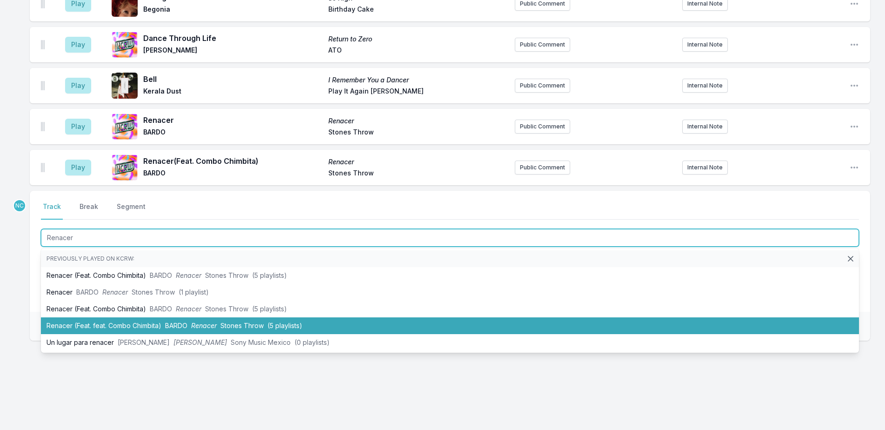
click at [256, 323] on span "Stones Throw" at bounding box center [242, 326] width 43 height 8
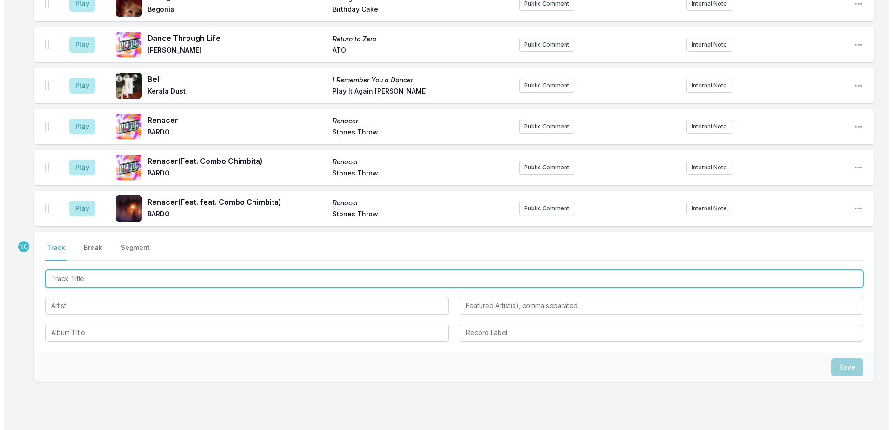
scroll to position [1650, 0]
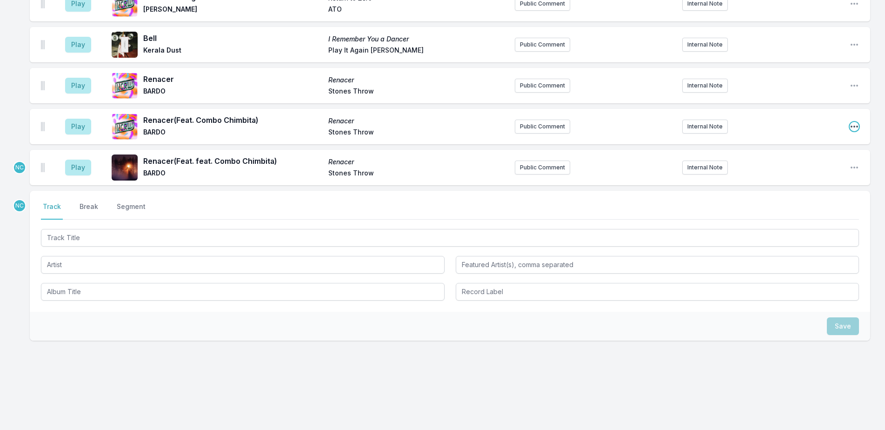
click at [857, 125] on icon "Open playlist item options" at bounding box center [854, 126] width 9 height 9
click at [830, 175] on button "Delete Entry" at bounding box center [807, 178] width 104 height 17
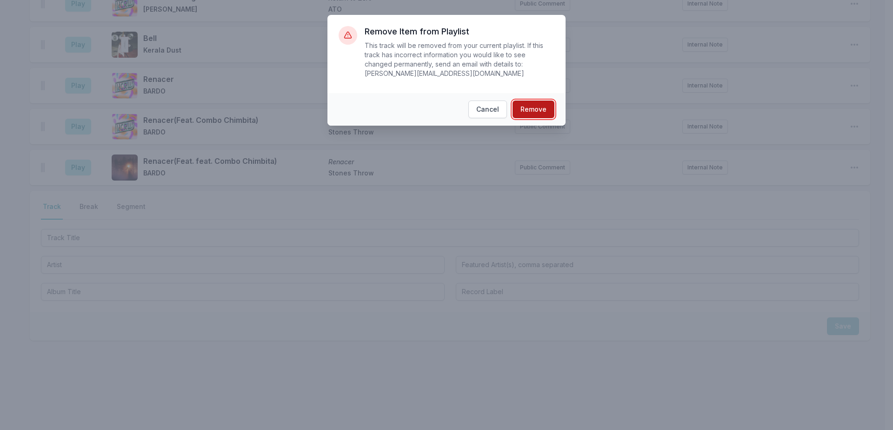
click at [543, 101] on button "Remove" at bounding box center [534, 110] width 42 height 18
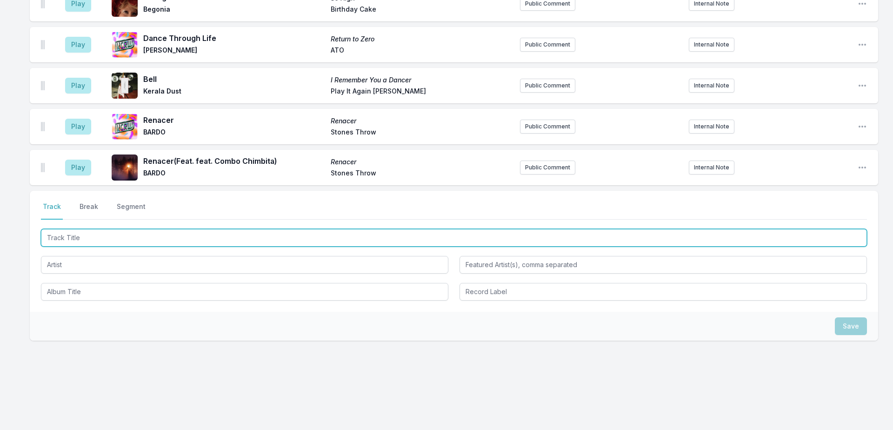
scroll to position [1609, 0]
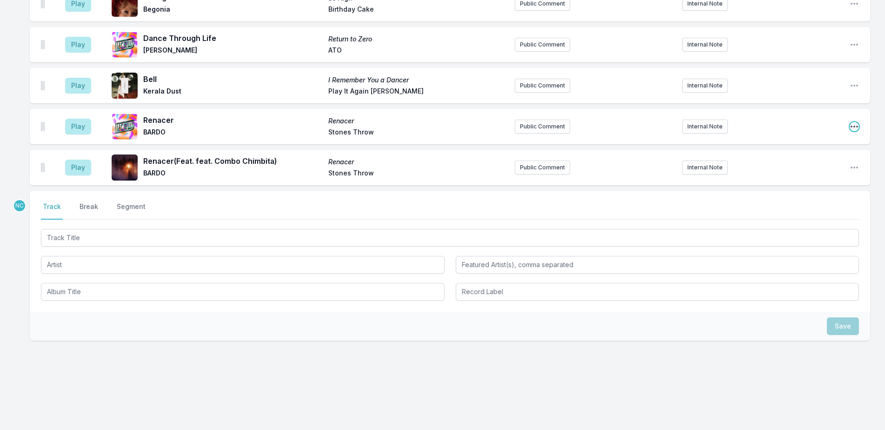
click at [855, 124] on icon "Open playlist item options" at bounding box center [854, 126] width 9 height 9
click at [810, 177] on button "Delete Entry" at bounding box center [807, 178] width 104 height 17
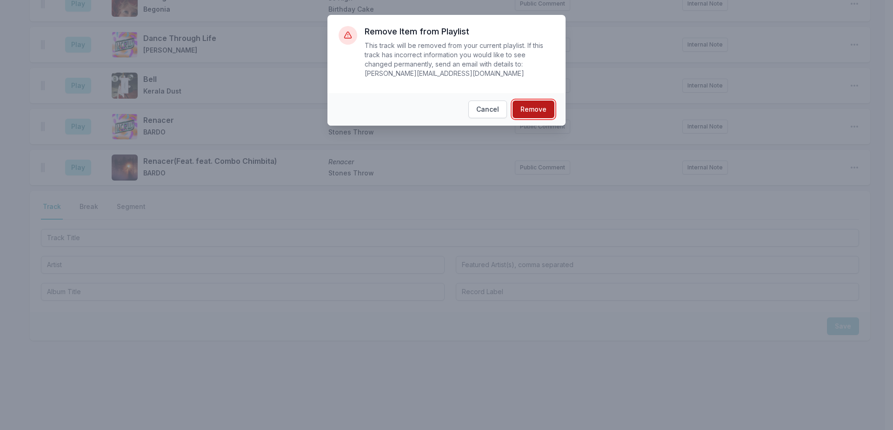
click at [540, 101] on button "Remove" at bounding box center [534, 110] width 42 height 18
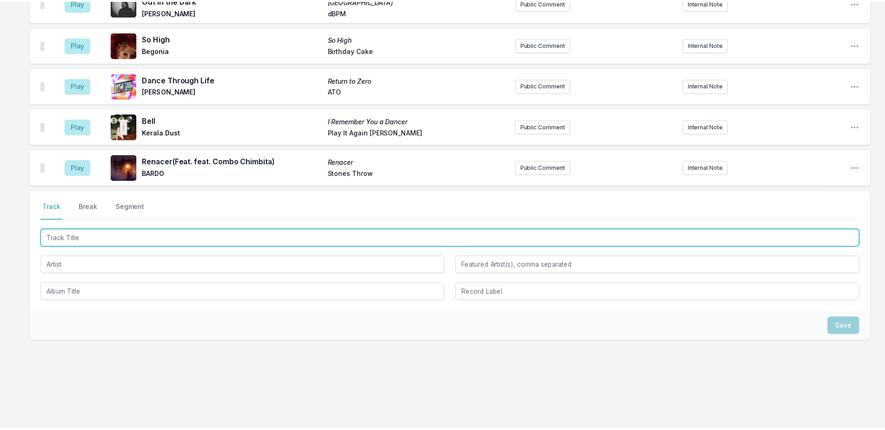
scroll to position [1568, 0]
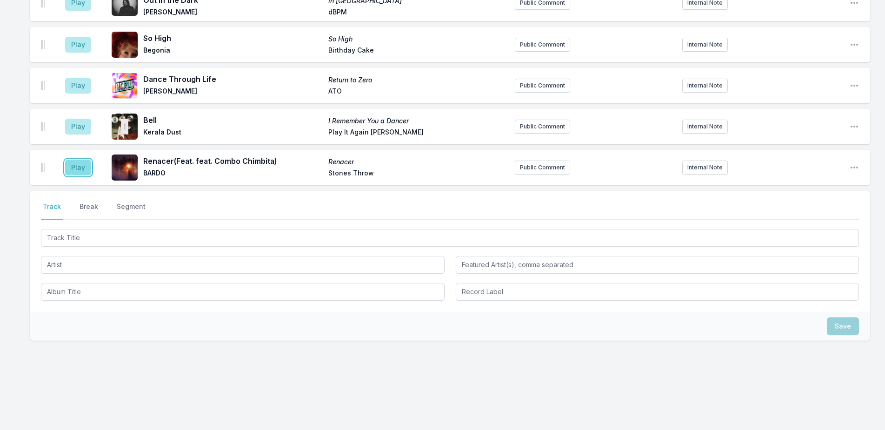
click at [84, 171] on button "Play" at bounding box center [78, 168] width 26 height 16
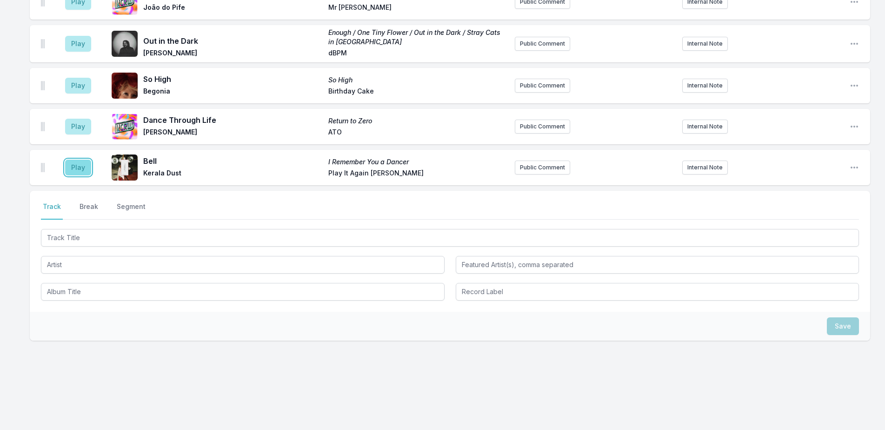
click at [74, 169] on button "Play" at bounding box center [78, 168] width 26 height 16
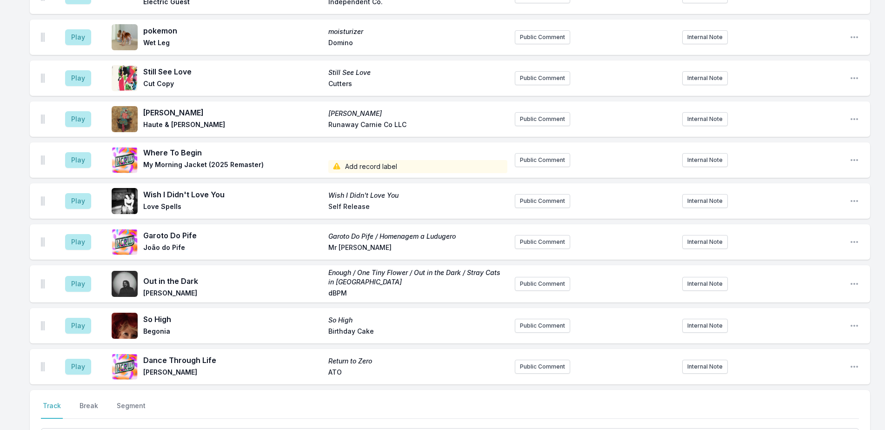
scroll to position [1581, 0]
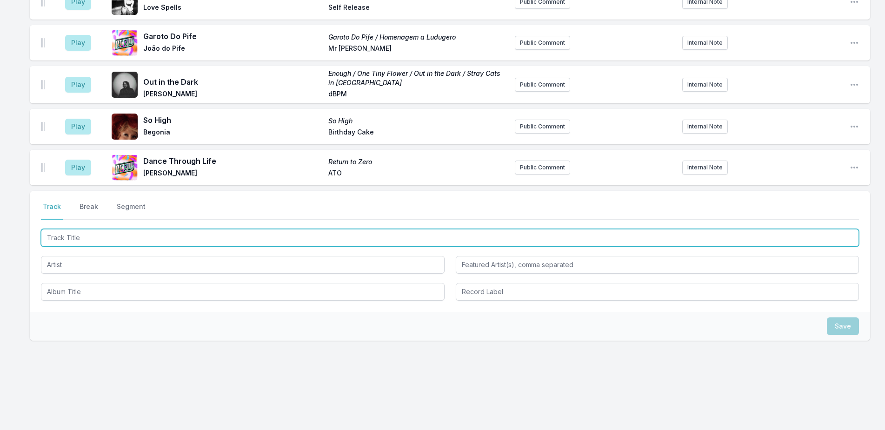
drag, startPoint x: 201, startPoint y: 236, endPoint x: 796, endPoint y: 68, distance: 618.0
click at [209, 236] on input "Track Title" at bounding box center [450, 238] width 818 height 18
type input "Kpok / [PERSON_NAME]"
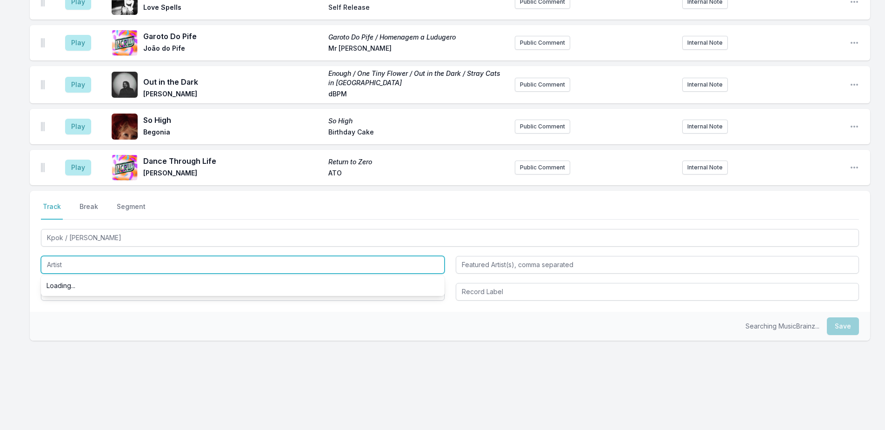
click at [274, 261] on input "Artist" at bounding box center [243, 265] width 404 height 18
type input "SOYUZ"
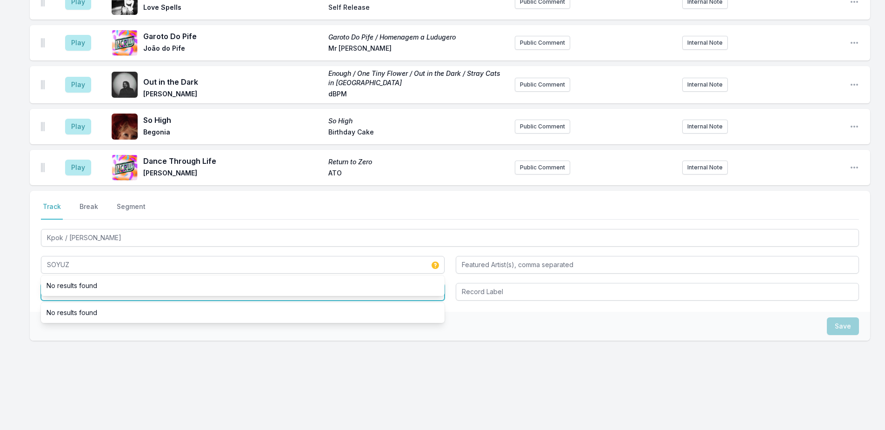
click at [273, 298] on input "Album Title" at bounding box center [243, 292] width 404 height 18
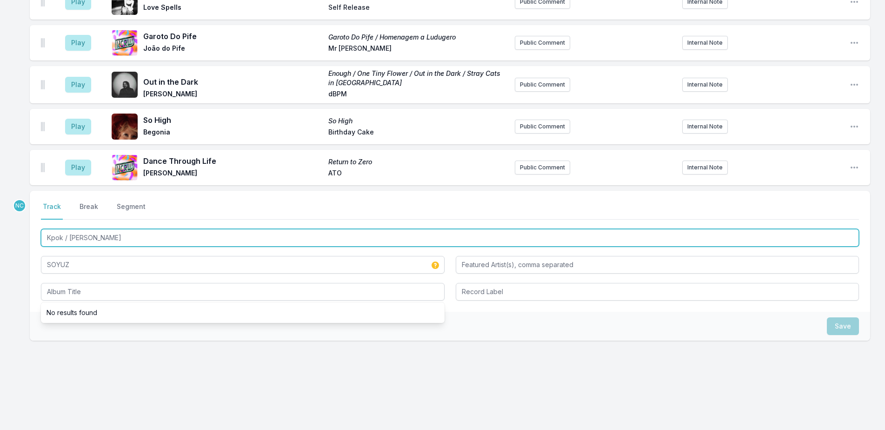
click at [259, 236] on input "Kpok / [PERSON_NAME]" at bounding box center [450, 238] width 818 height 18
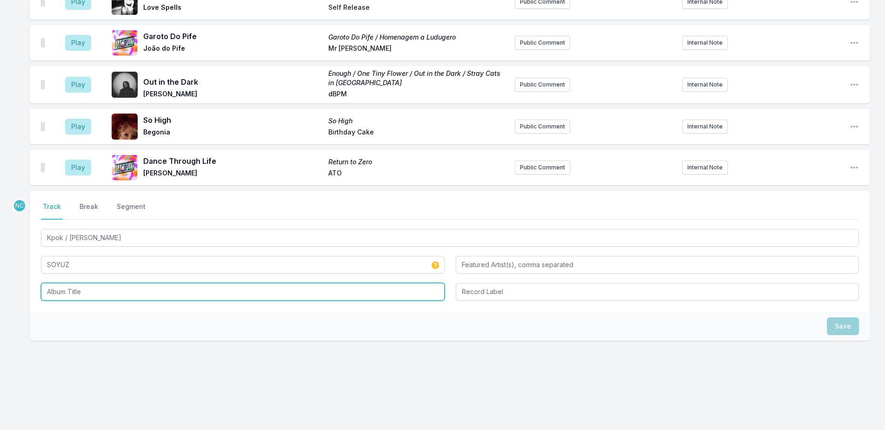
click at [227, 294] on input "Album Title" at bounding box center [243, 292] width 404 height 18
paste input "Kpok / [PERSON_NAME]"
type input "Kpok / [PERSON_NAME]"
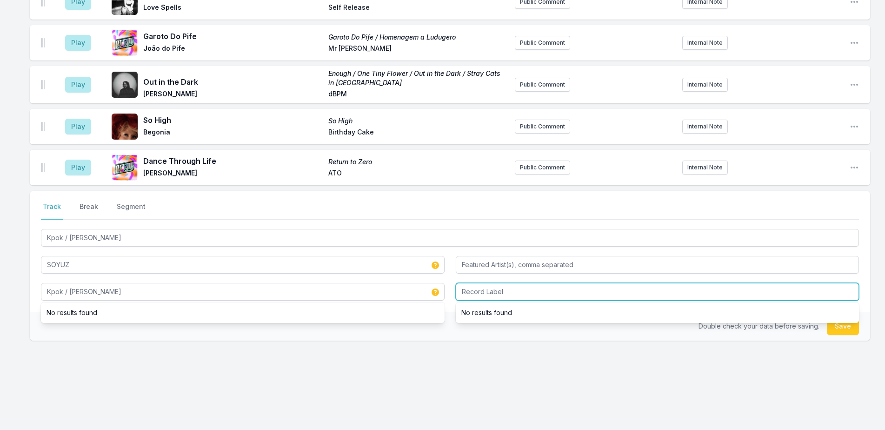
click at [495, 292] on input "Record Label" at bounding box center [658, 292] width 404 height 18
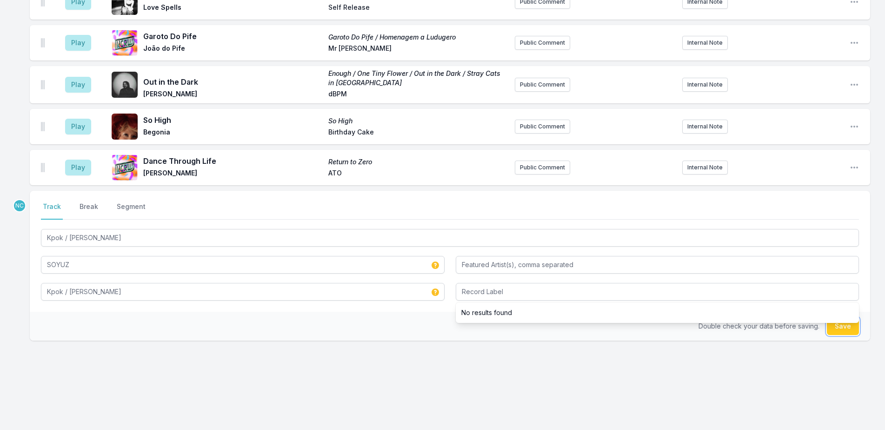
click at [842, 327] on button "Save" at bounding box center [843, 326] width 32 height 18
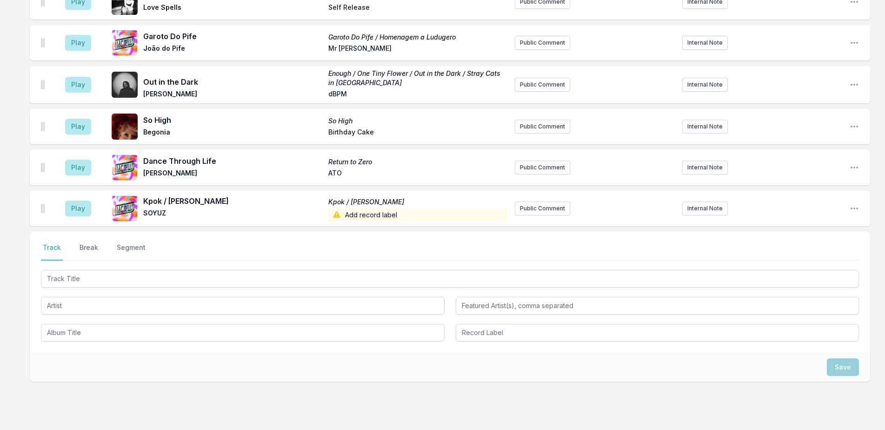
scroll to position [1622, 0]
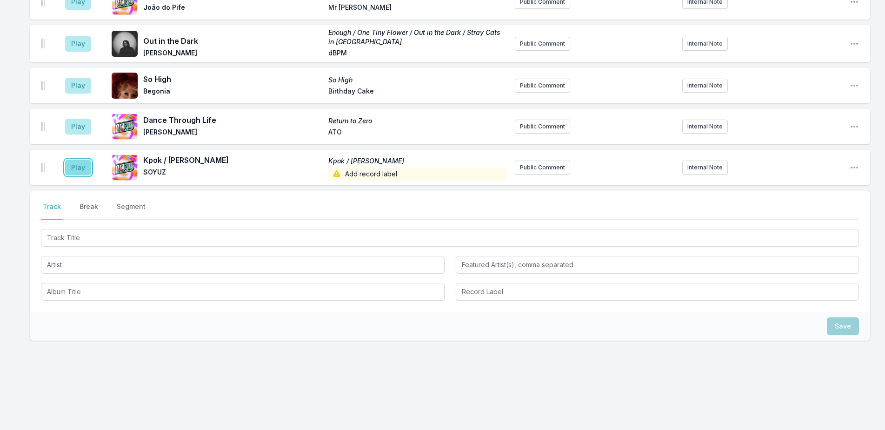
click at [74, 169] on button "Play" at bounding box center [78, 168] width 26 height 16
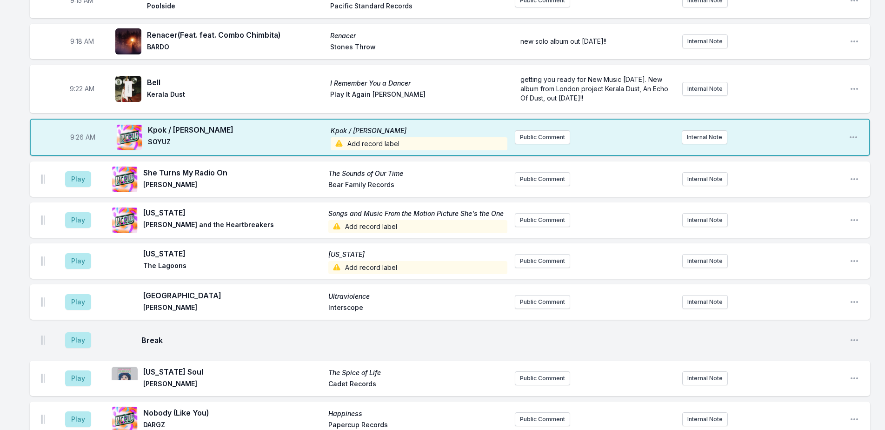
scroll to position [273, 0]
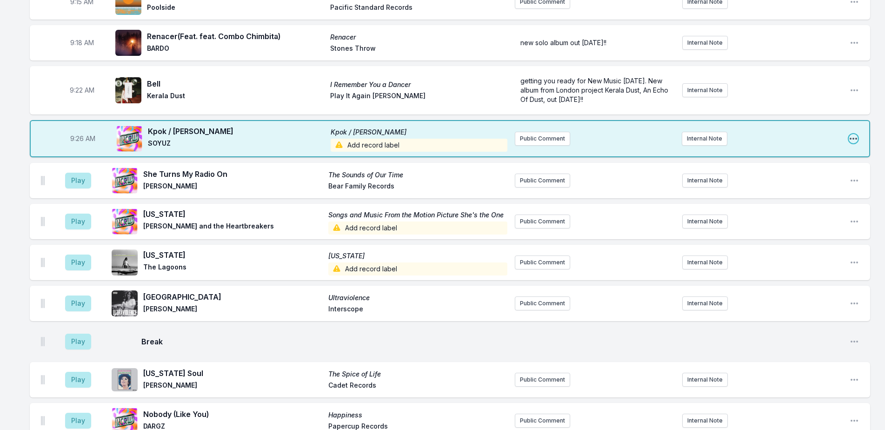
click at [856, 139] on icon "Open playlist item options" at bounding box center [853, 139] width 7 height 2
click at [827, 169] on button "Edit Track Details" at bounding box center [806, 174] width 104 height 17
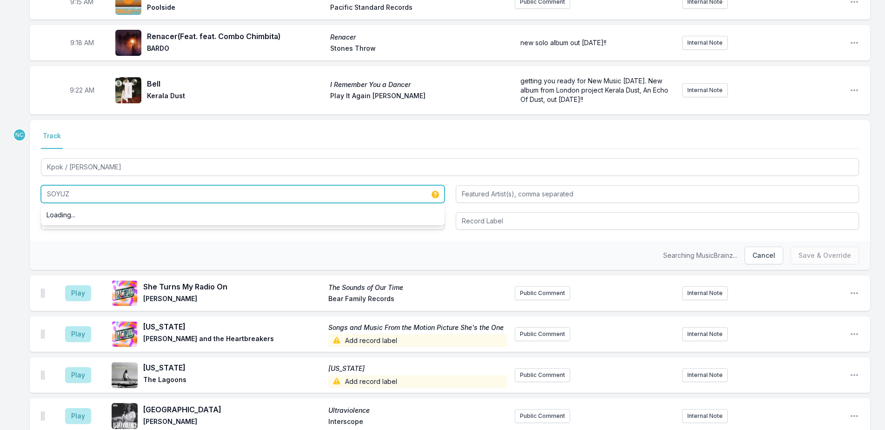
click at [136, 194] on input "SOYUZ" at bounding box center [243, 194] width 404 height 18
paste input "СОЮЗ"
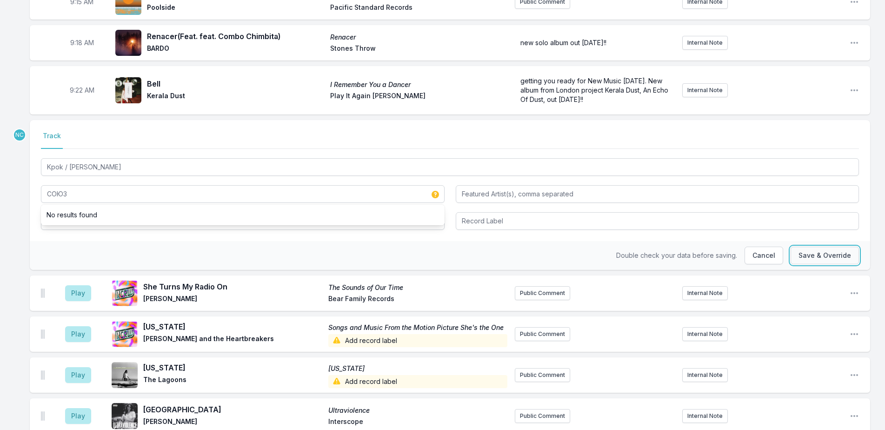
click at [813, 254] on button "Save & Override" at bounding box center [825, 256] width 68 height 18
type input "SOYUZ"
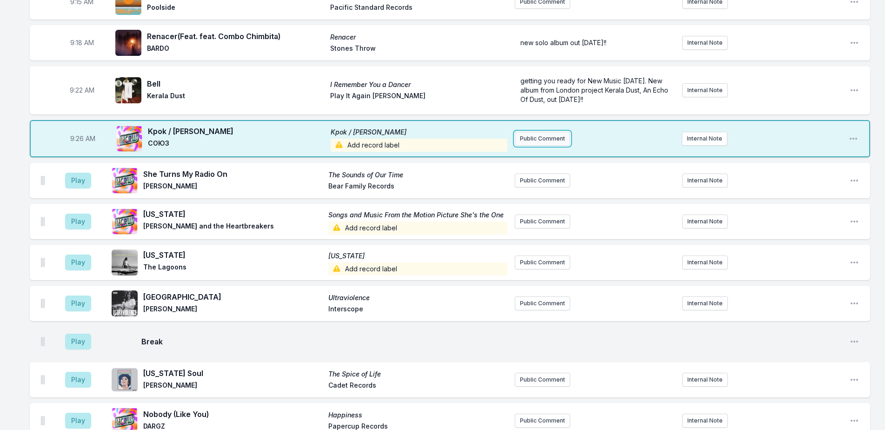
click at [555, 136] on button "Public Comment" at bounding box center [542, 139] width 55 height 14
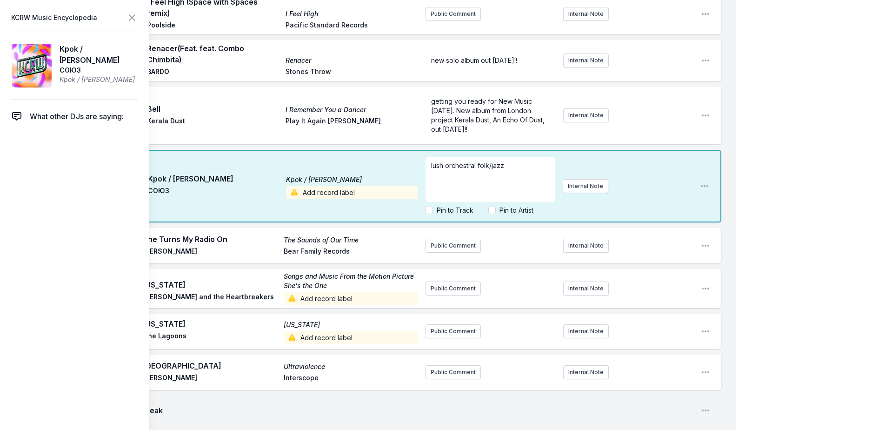
click at [522, 169] on p "lush orchestral folk/jazz" at bounding box center [490, 165] width 119 height 9
click at [505, 165] on span "lush orchestral folk/jazz . “[PERSON_NAME]” means “step” in Belarusian" at bounding box center [485, 174] width 109 height 27
click at [430, 166] on div "lush orchestral folk/jazz via Soyuz . “[PERSON_NAME]” means “step” in Belarusian" at bounding box center [491, 179] width 130 height 45
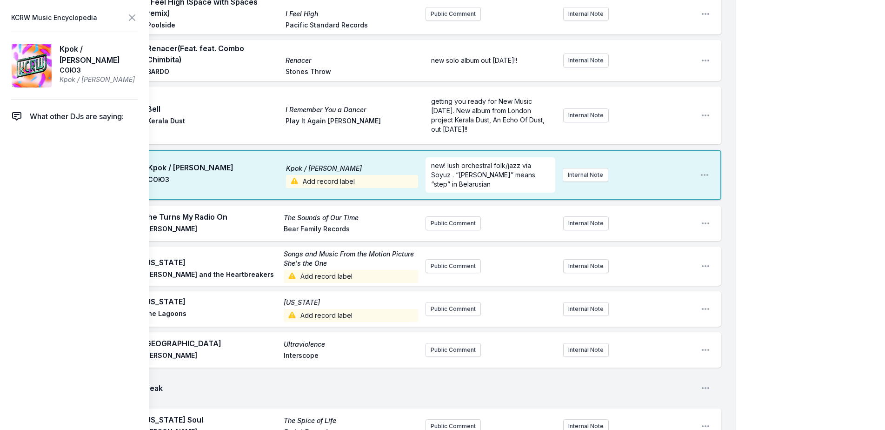
click at [133, 13] on icon at bounding box center [132, 17] width 11 height 11
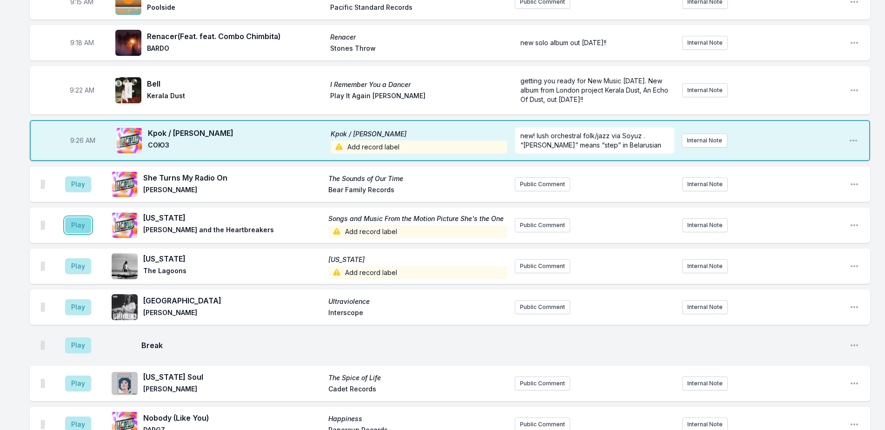
click at [78, 226] on button "Play" at bounding box center [78, 225] width 26 height 16
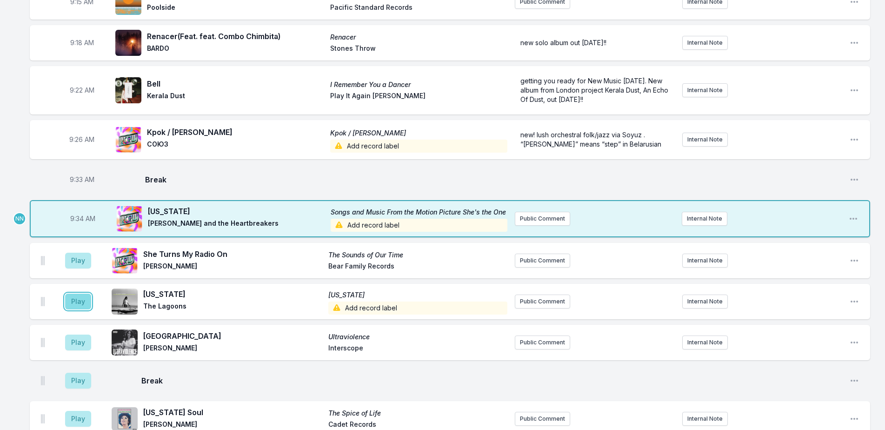
click at [76, 305] on button "Play" at bounding box center [78, 302] width 26 height 16
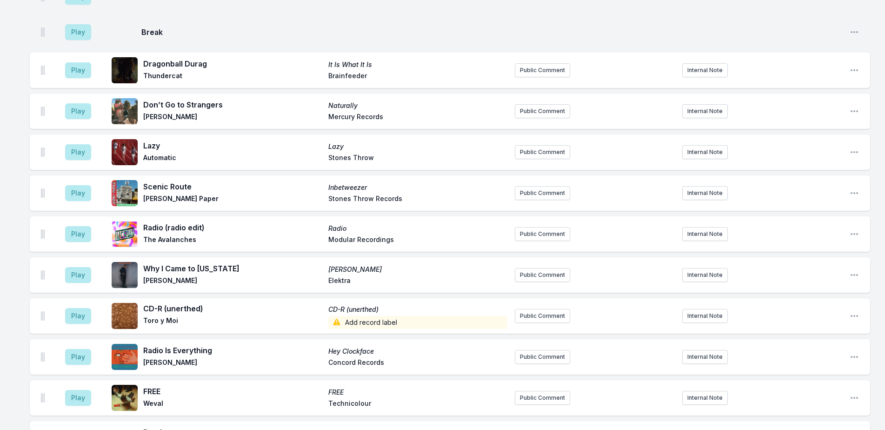
scroll to position [878, 0]
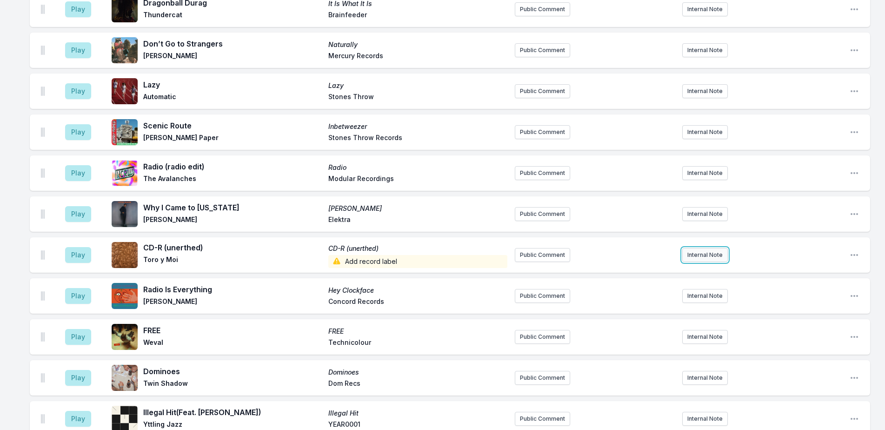
click at [694, 248] on button "Internal Note" at bounding box center [706, 255] width 46 height 14
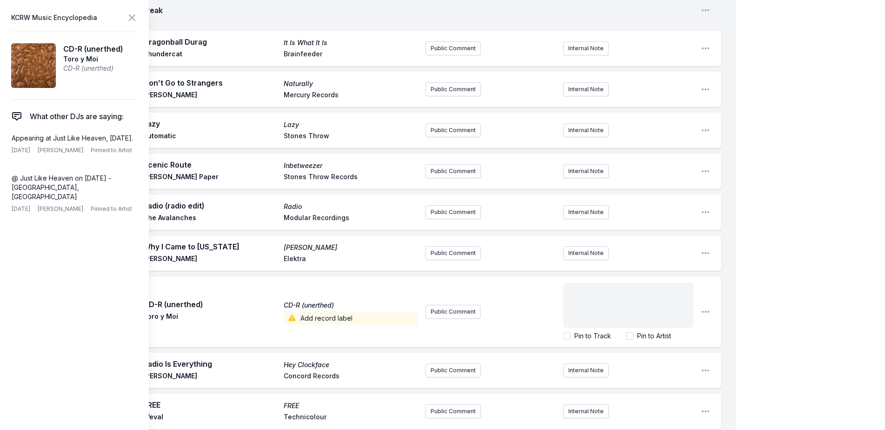
click at [653, 313] on div "﻿" at bounding box center [628, 305] width 130 height 45
click at [790, 110] on div "My Playlist KCRW Playlist Directory Reports NN NC User Guide Report Bug Sign ou…" at bounding box center [442, 205] width 885 height 2167
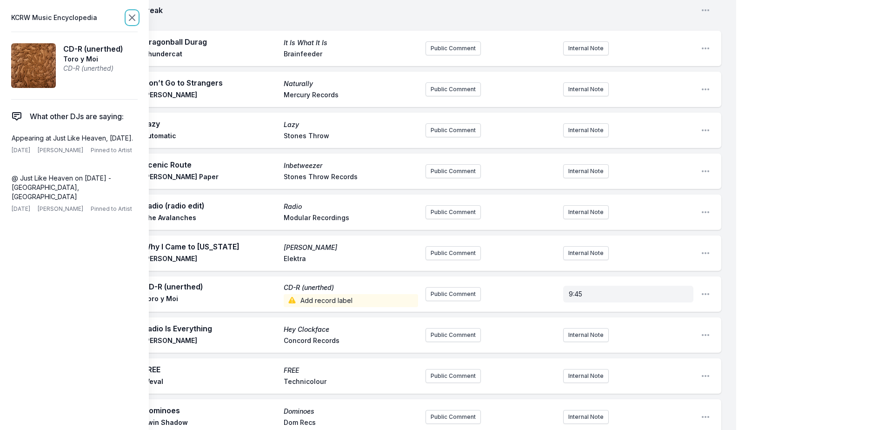
click at [131, 18] on icon at bounding box center [132, 17] width 11 height 11
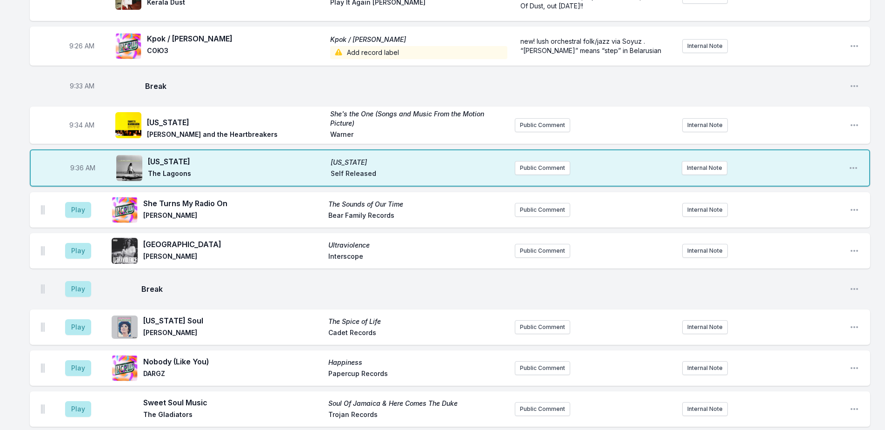
scroll to position [366, 0]
click at [531, 167] on button "Public Comment" at bounding box center [542, 168] width 55 height 14
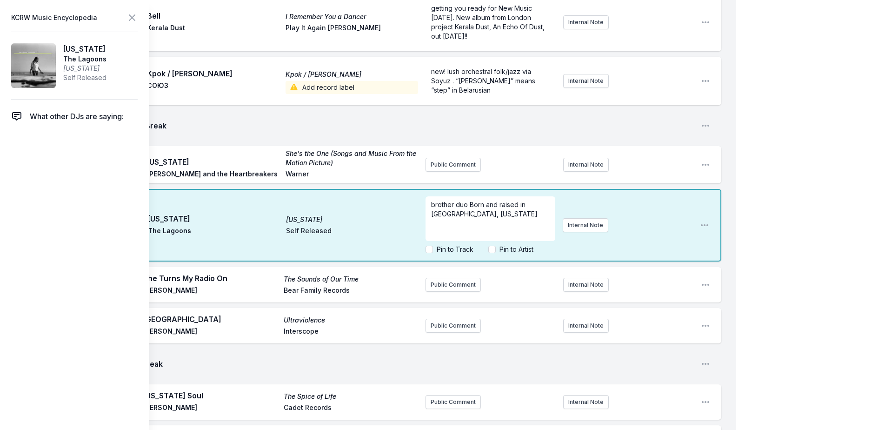
click at [474, 203] on span "brother duo Born and raised in [GEOGRAPHIC_DATA], [US_STATE]" at bounding box center [484, 209] width 107 height 17
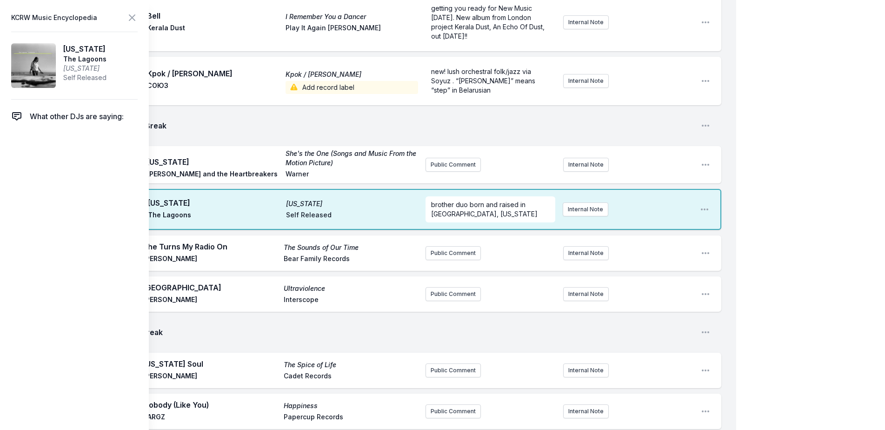
click at [498, 205] on span "brother duo born and raised in [GEOGRAPHIC_DATA], [US_STATE]" at bounding box center [484, 209] width 107 height 17
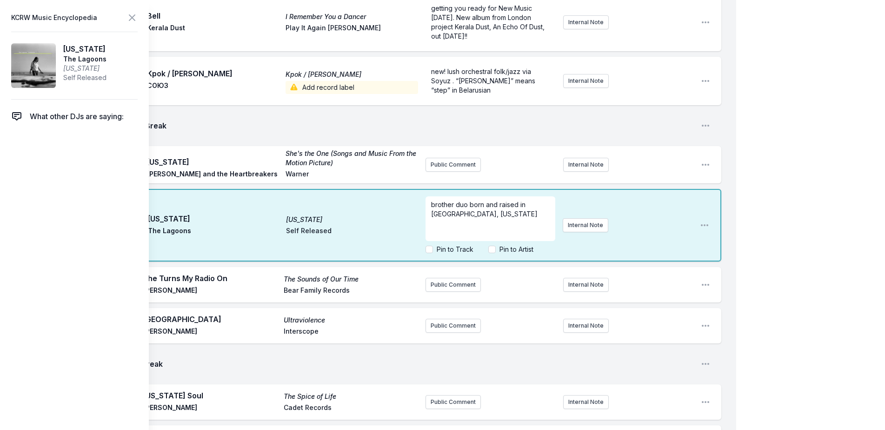
click at [524, 252] on label "Pin to Artist" at bounding box center [517, 249] width 34 height 9
click at [496, 252] on input "Pin to Artist" at bounding box center [492, 249] width 7 height 7
checkbox input "true"
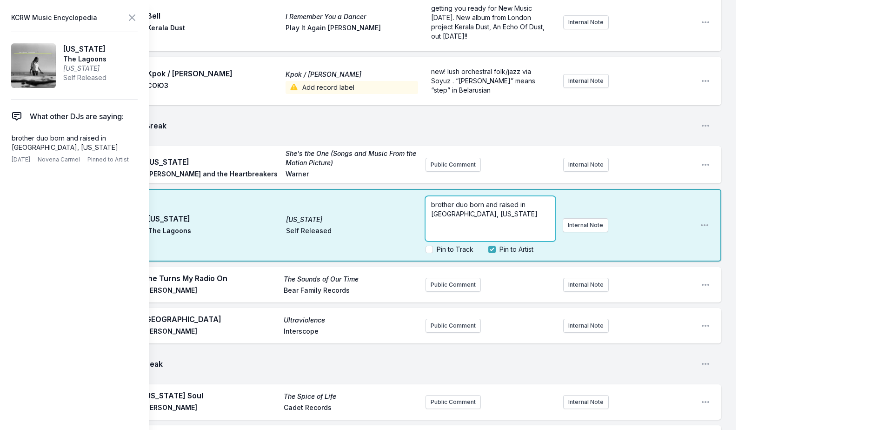
click at [505, 214] on p "brother duo born and raised in [GEOGRAPHIC_DATA], [US_STATE]" at bounding box center [490, 209] width 119 height 19
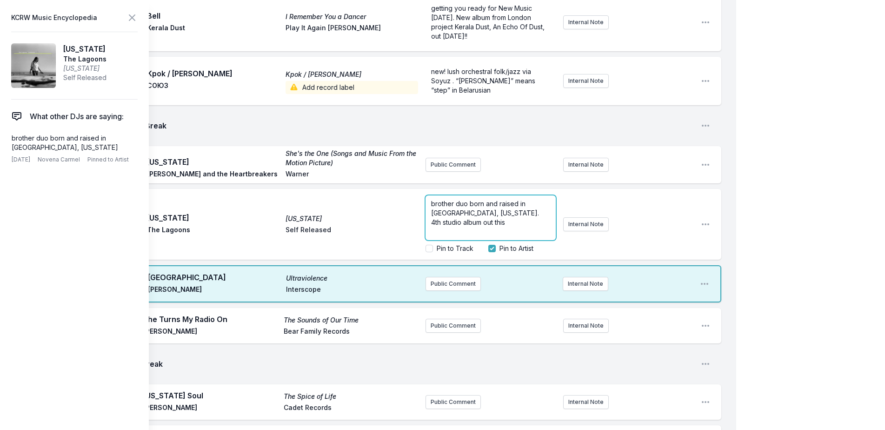
scroll to position [365, 0]
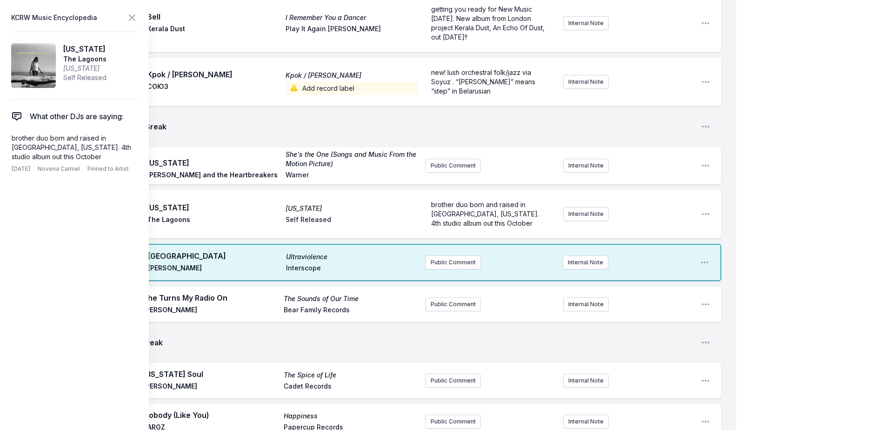
scroll to position [691, 0]
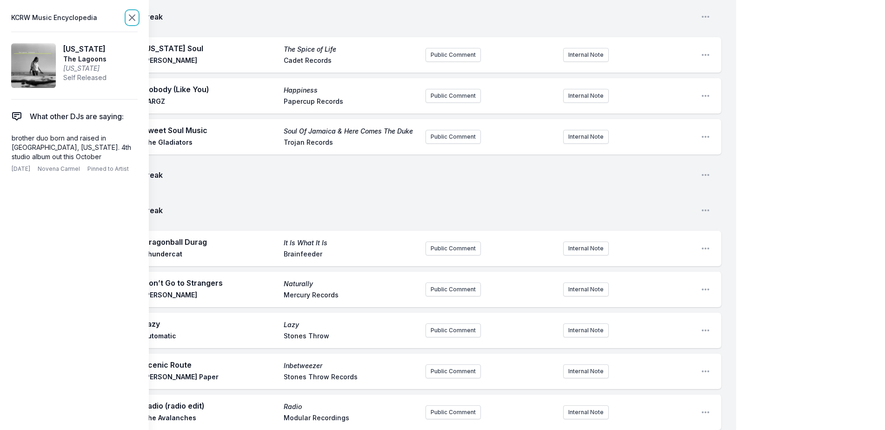
click at [128, 13] on icon at bounding box center [132, 17] width 11 height 11
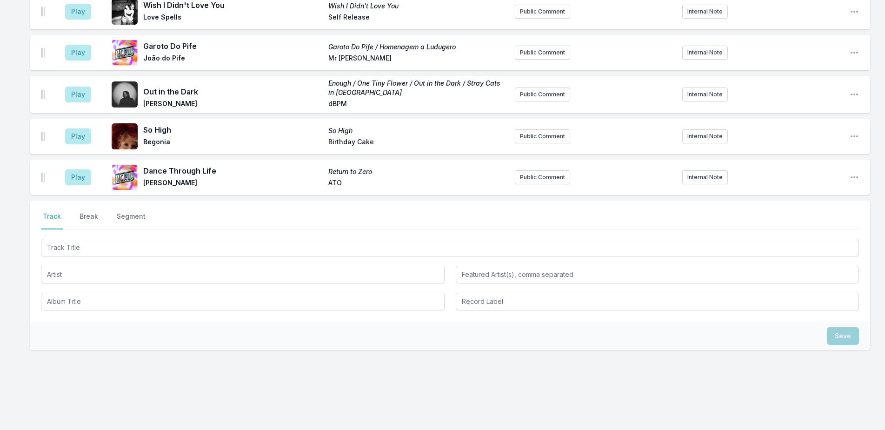
scroll to position [1667, 0]
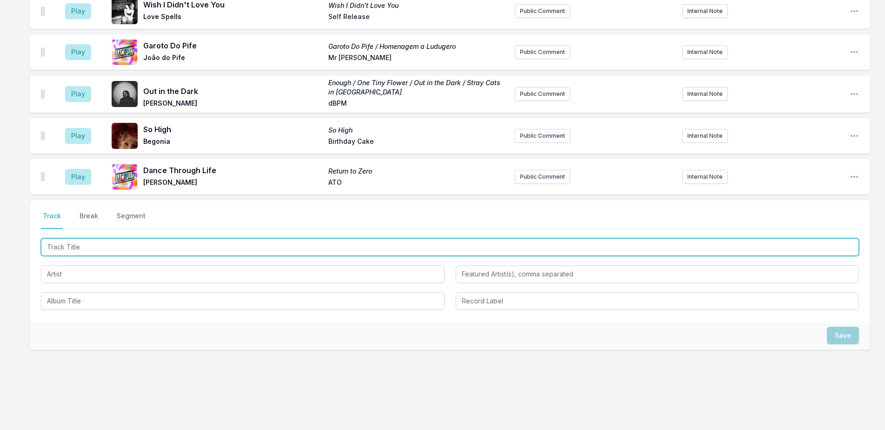
click at [266, 238] on input "Track Title" at bounding box center [450, 247] width 818 height 18
type input "[GEOGRAPHIC_DATA]"
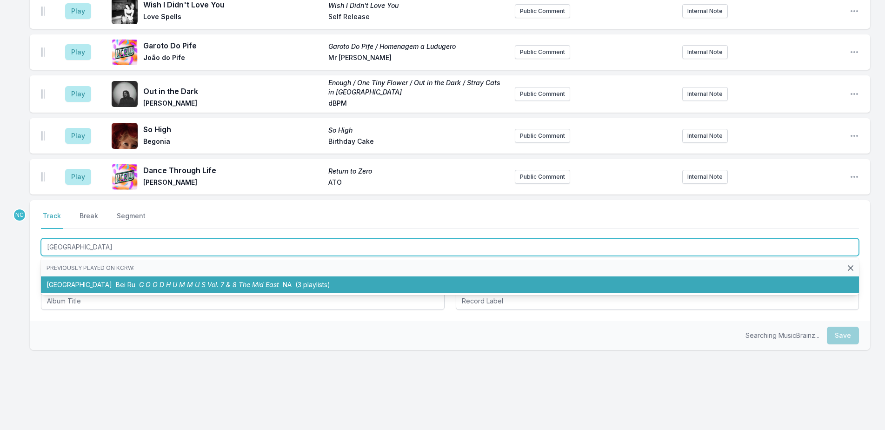
click at [328, 276] on li "East Hollywood Bei Ru G O O D H U M M U S Vol. 7 & 8 The Mid East NA (3 playlis…" at bounding box center [450, 284] width 818 height 17
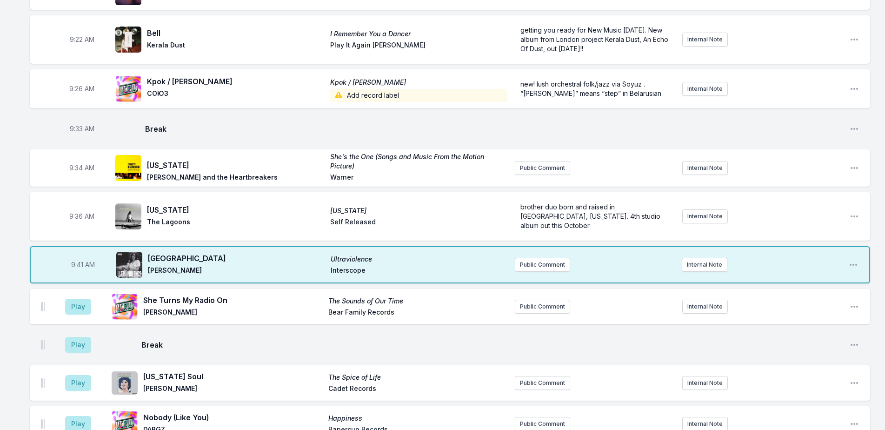
scroll to position [312, 0]
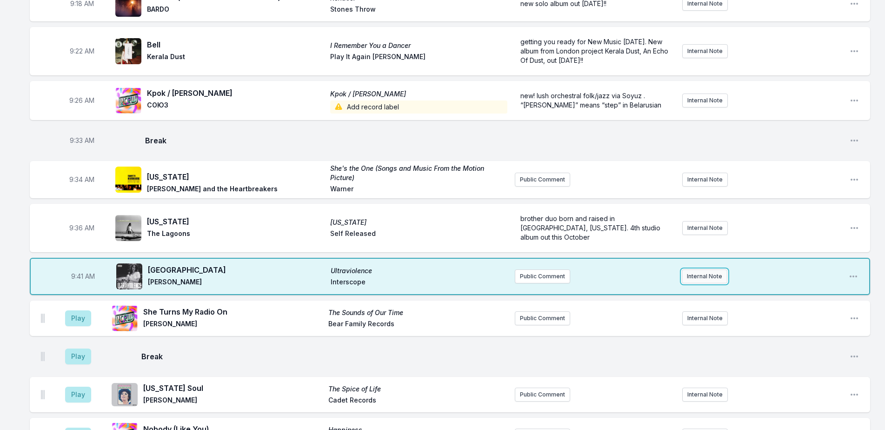
click at [706, 269] on button "Internal Note" at bounding box center [705, 276] width 46 height 14
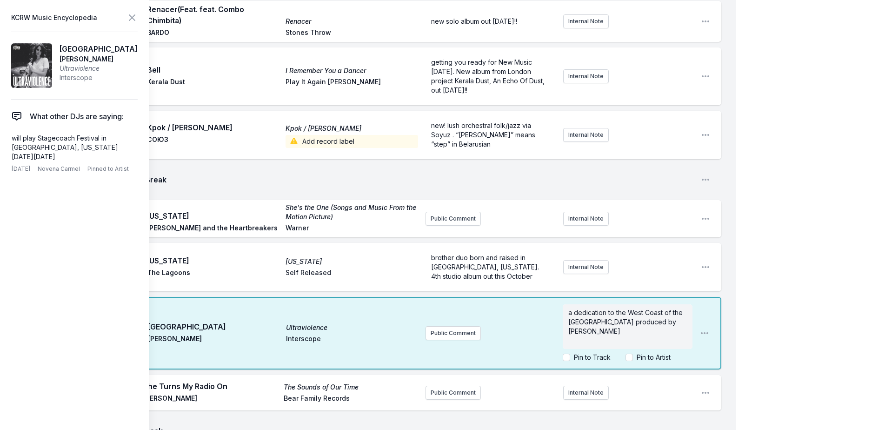
click at [612, 329] on p "a dedication to the West Coast of the [GEOGRAPHIC_DATA] produced by [PERSON_NAM…" at bounding box center [628, 322] width 119 height 28
click at [611, 335] on p "a dedication to the West Coast of the [GEOGRAPHIC_DATA] produced by [PERSON_NAM…" at bounding box center [628, 322] width 119 height 28
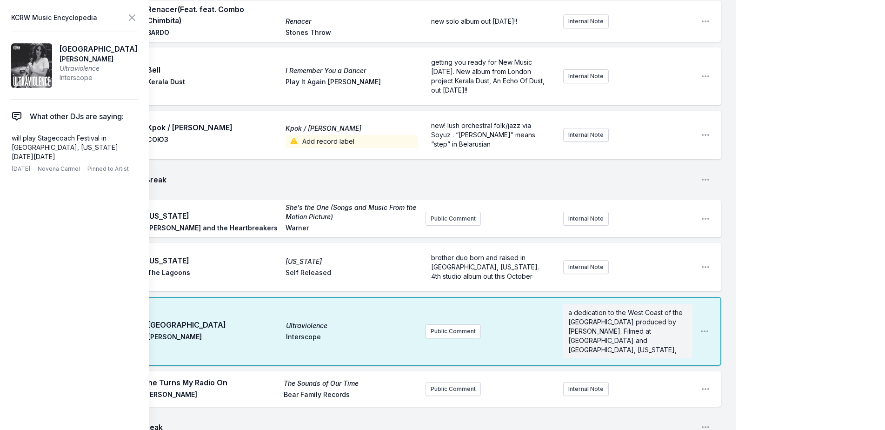
click at [128, 20] on icon at bounding box center [132, 17] width 11 height 11
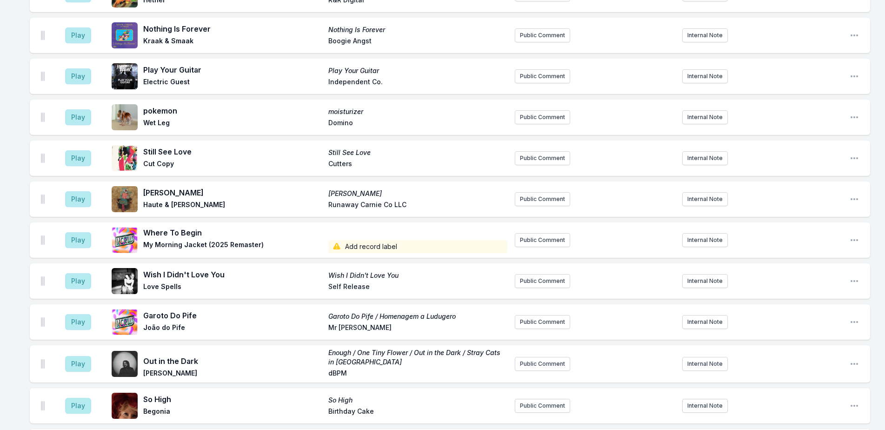
scroll to position [1721, 0]
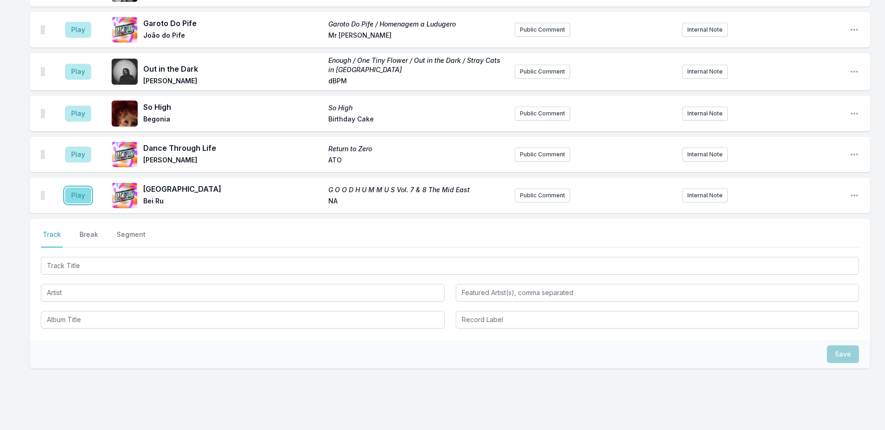
click at [86, 188] on button "Play" at bounding box center [78, 196] width 26 height 16
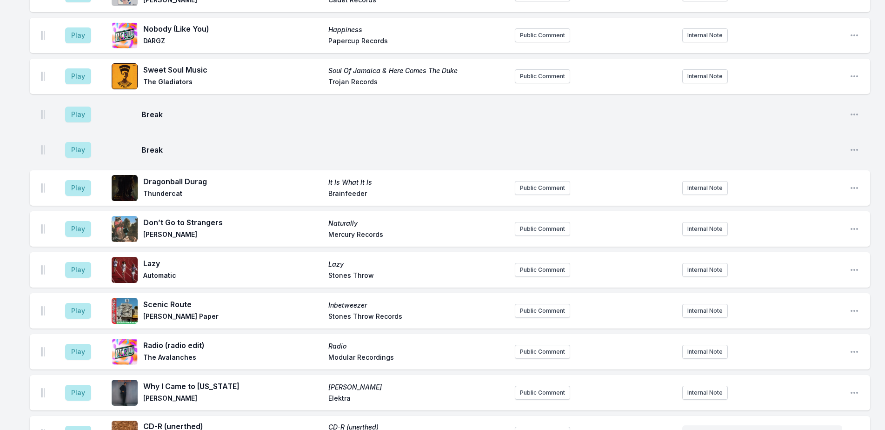
scroll to position [976, 0]
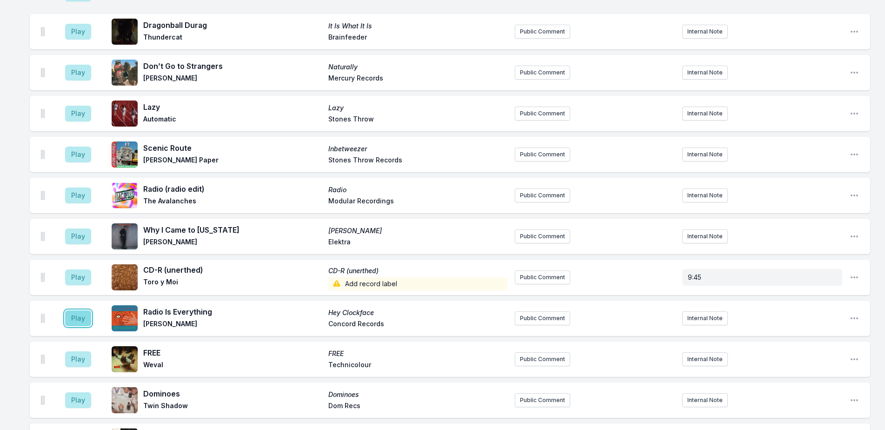
click at [67, 310] on button "Play" at bounding box center [78, 318] width 26 height 16
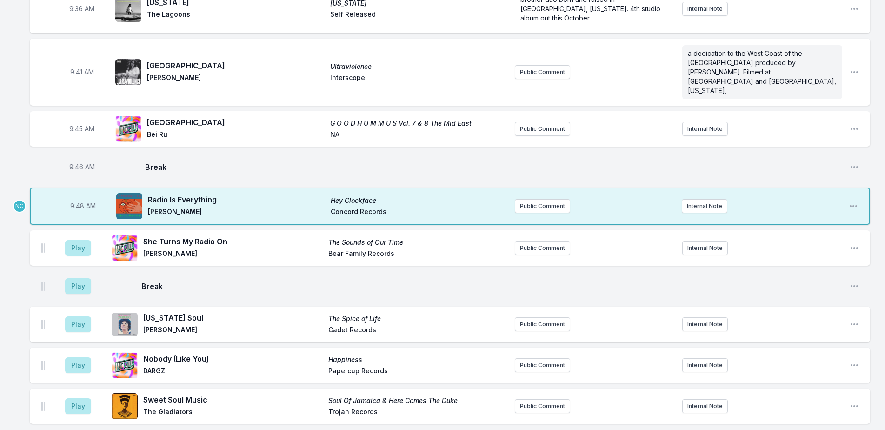
scroll to position [511, 0]
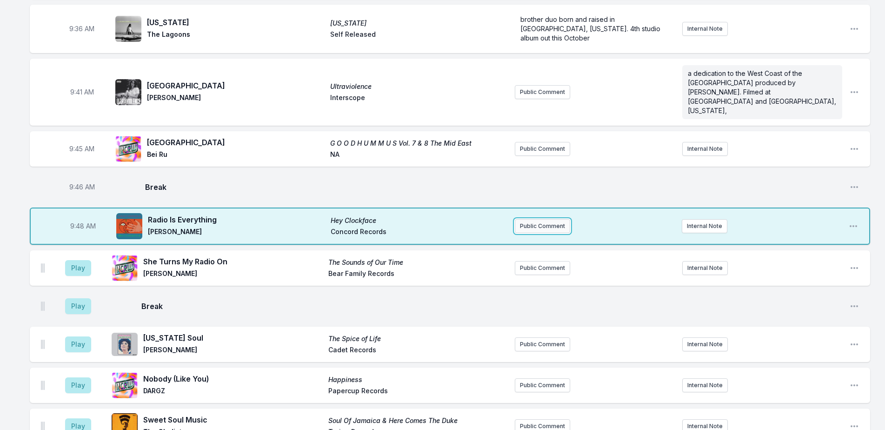
click at [530, 219] on button "Public Comment" at bounding box center [542, 226] width 55 height 14
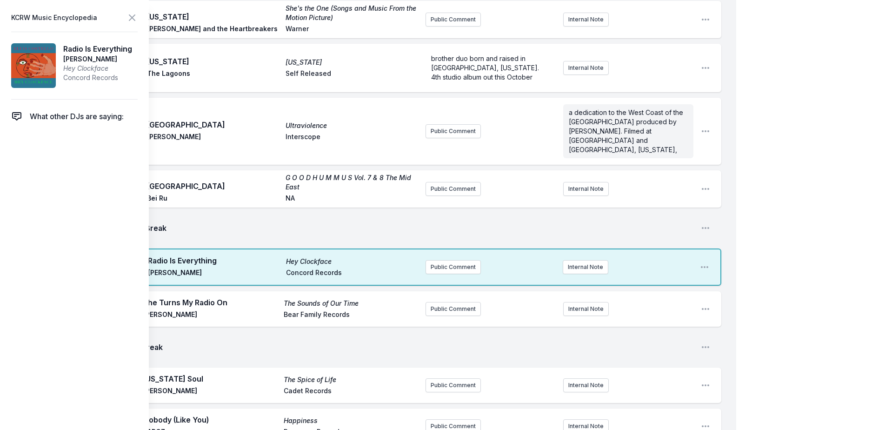
drag, startPoint x: 110, startPoint y: 57, endPoint x: 55, endPoint y: 49, distance: 55.5
click at [55, 49] on article "Radio Is Everything [PERSON_NAME] Hey Clockface Concord Records" at bounding box center [74, 66] width 127 height 68
click at [450, 260] on button "Public Comment" at bounding box center [453, 267] width 55 height 14
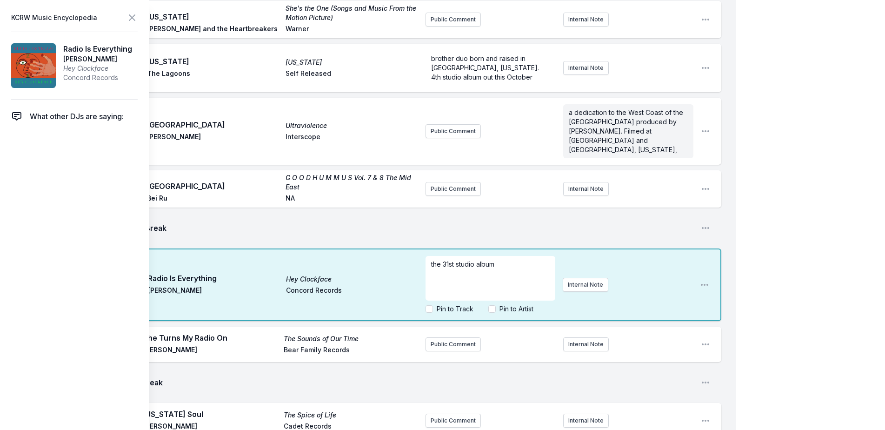
click at [435, 260] on span "the 31st studio album" at bounding box center [462, 264] width 63 height 8
click at [513, 260] on p "his 31st studio album" at bounding box center [490, 264] width 119 height 9
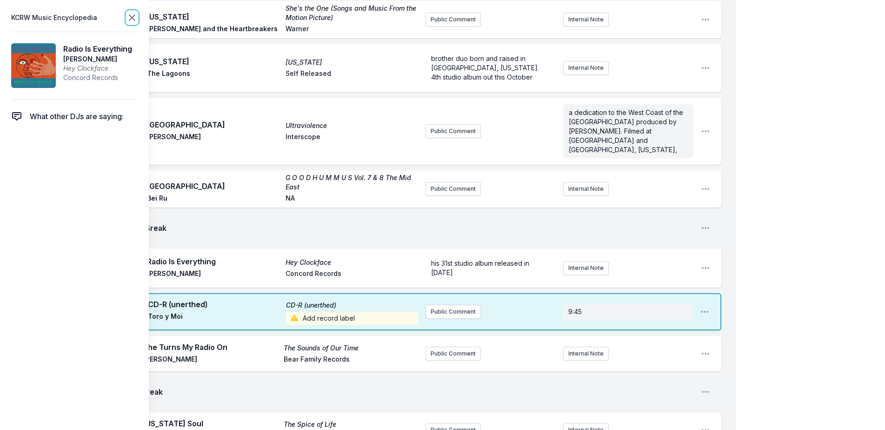
click at [132, 14] on icon at bounding box center [132, 17] width 11 height 11
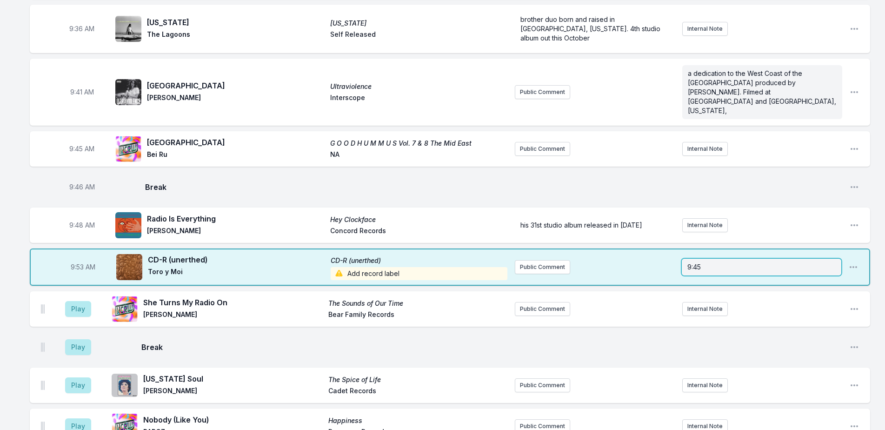
click at [703, 262] on p "9:45" at bounding box center [762, 266] width 148 height 9
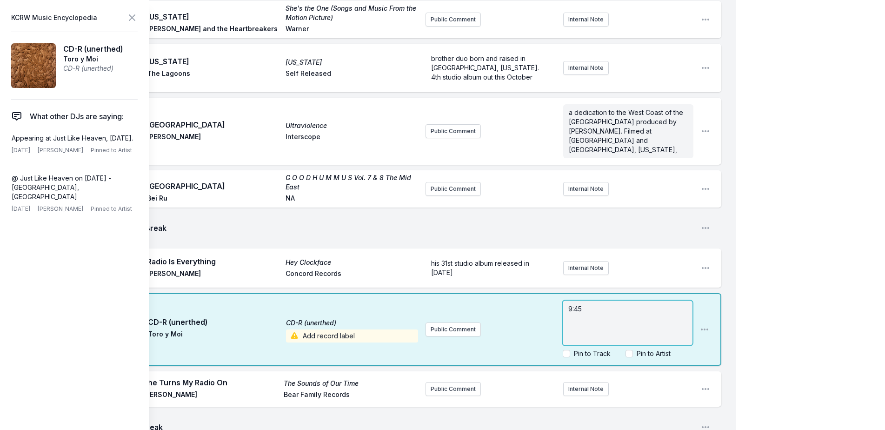
click at [629, 304] on p "9:45" at bounding box center [628, 308] width 119 height 9
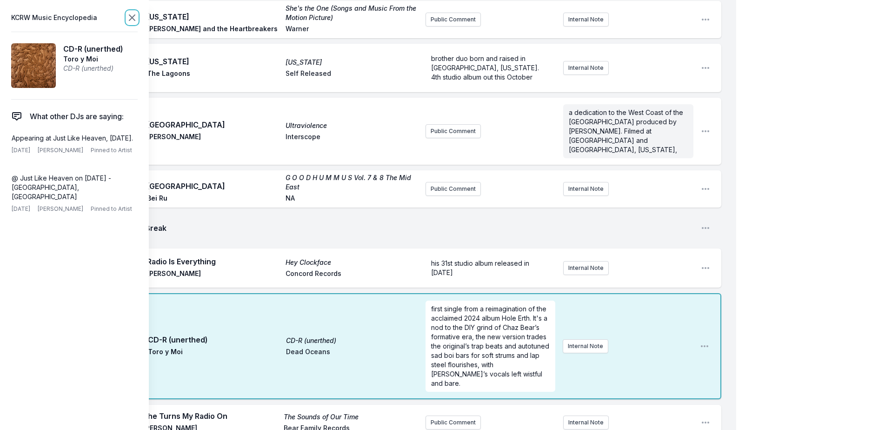
click at [134, 19] on icon at bounding box center [132, 18] width 6 height 6
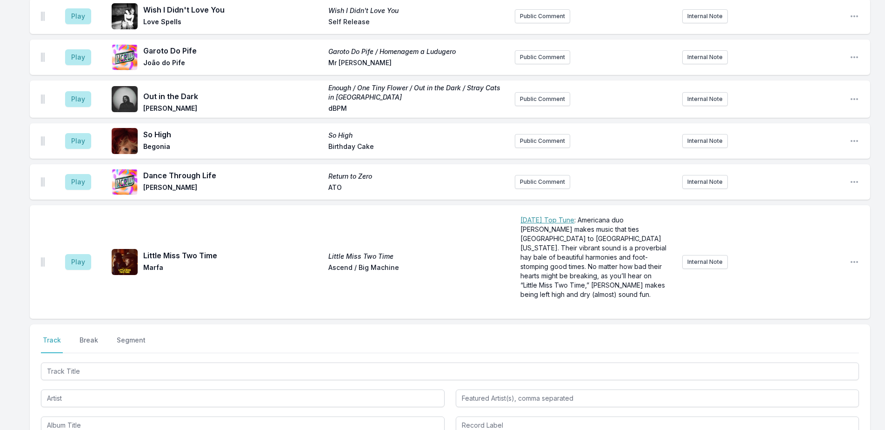
scroll to position [1916, 0]
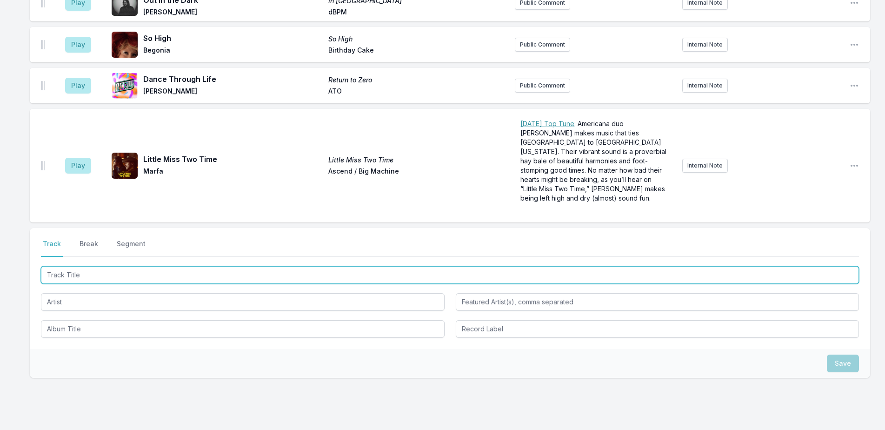
click at [241, 266] on input "Track Title" at bounding box center [450, 275] width 818 height 18
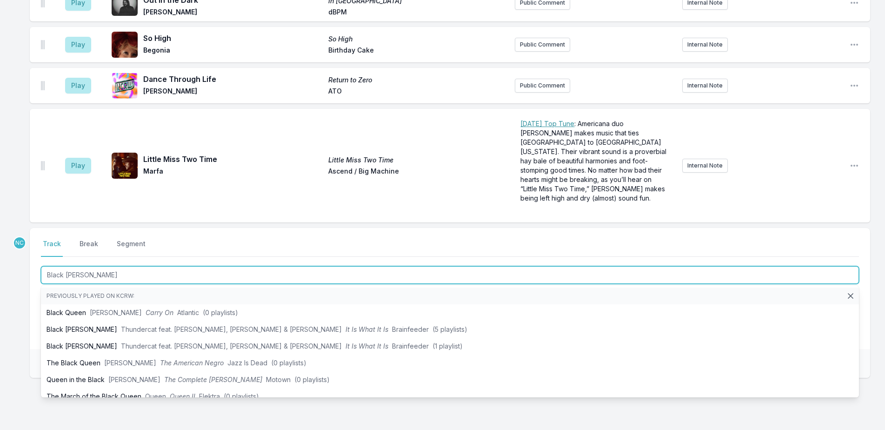
type input "Black [PERSON_NAME]"
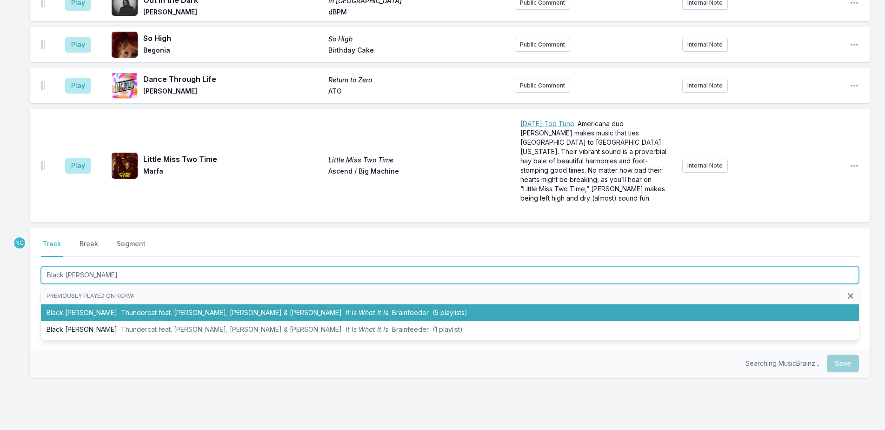
click at [268, 308] on span "Thundercat feat. [PERSON_NAME], [PERSON_NAME] & [PERSON_NAME]" at bounding box center [231, 312] width 221 height 8
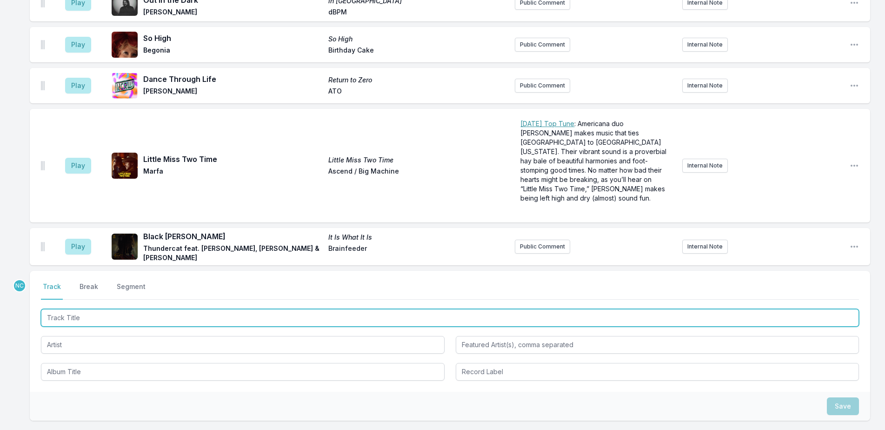
scroll to position [1959, 0]
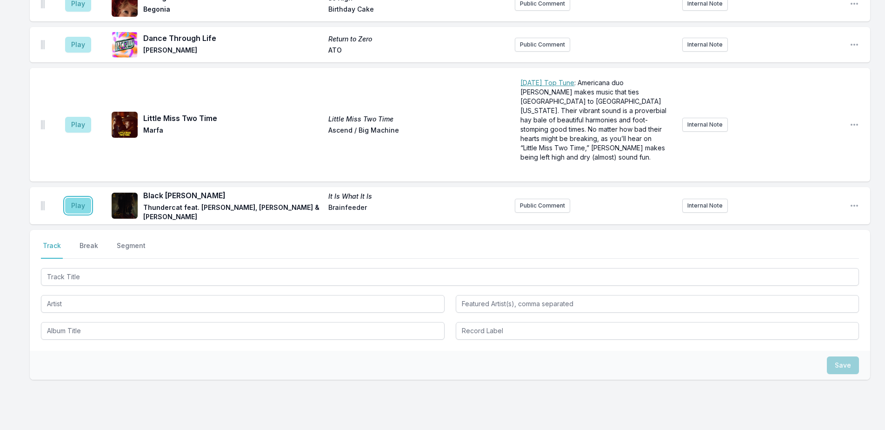
click at [75, 198] on button "Play" at bounding box center [78, 206] width 26 height 16
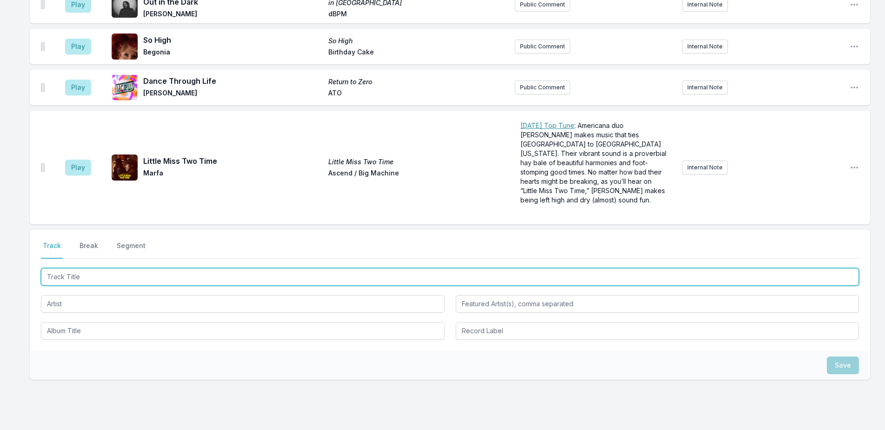
click at [170, 268] on input "Track Title" at bounding box center [450, 277] width 818 height 18
type input "Liberation"
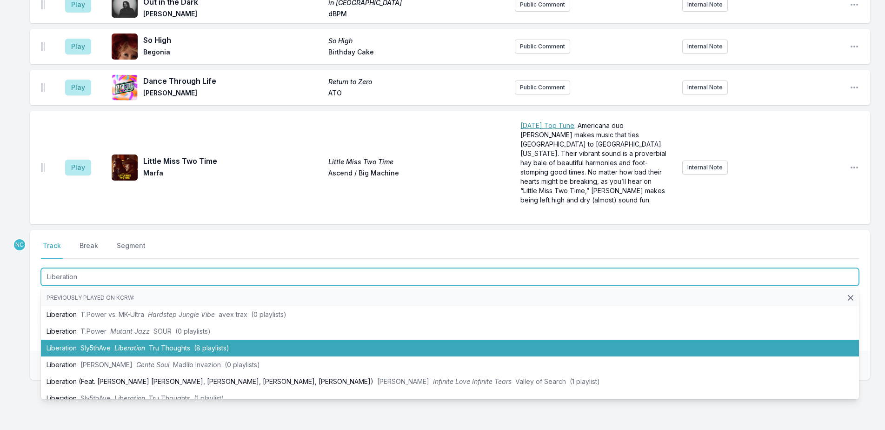
click at [220, 344] on span "(8 playlists)" at bounding box center [211, 348] width 35 height 8
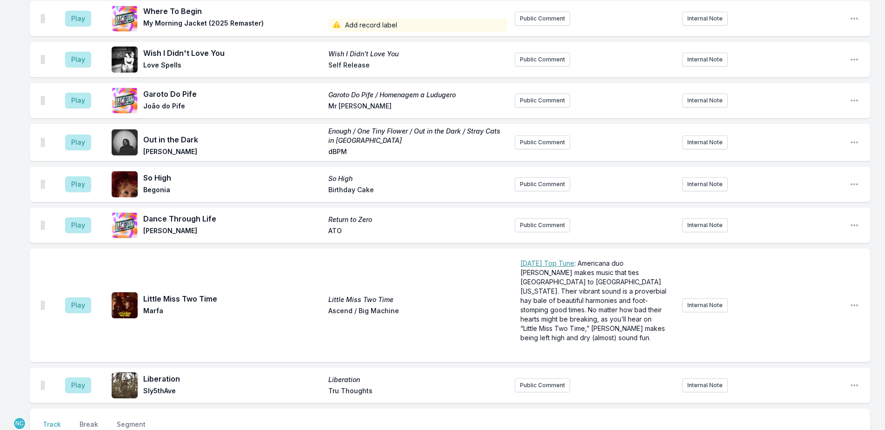
scroll to position [1814, 0]
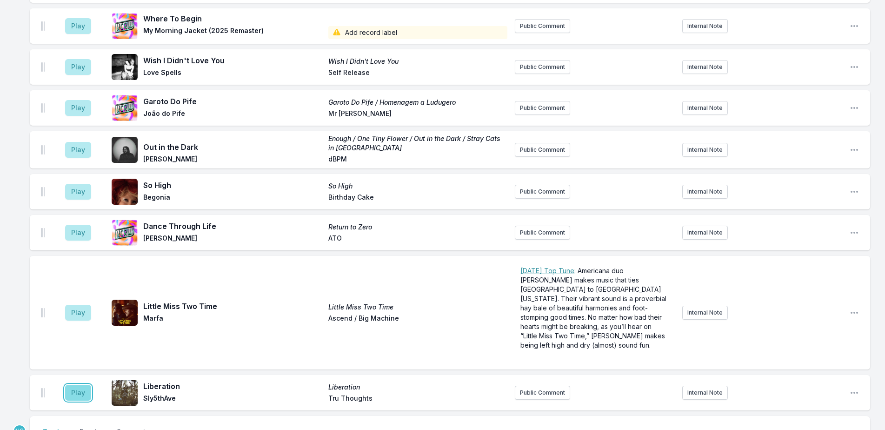
click at [75, 385] on button "Play" at bounding box center [78, 393] width 26 height 16
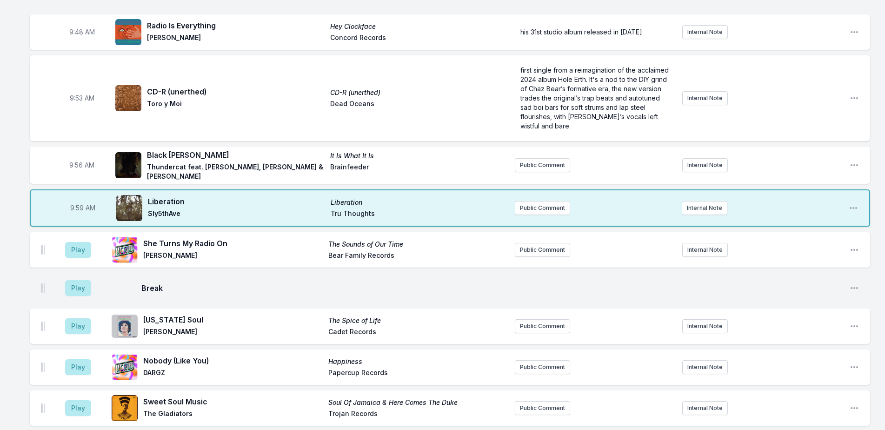
scroll to position [697, 0]
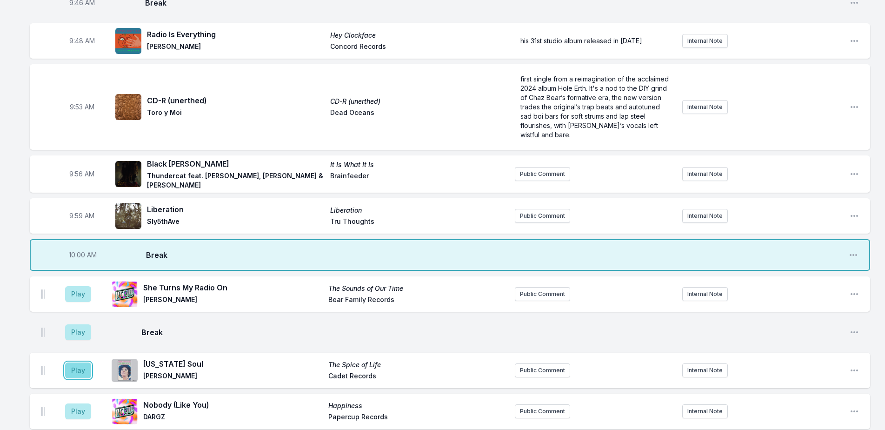
click at [76, 362] on button "Play" at bounding box center [78, 370] width 26 height 16
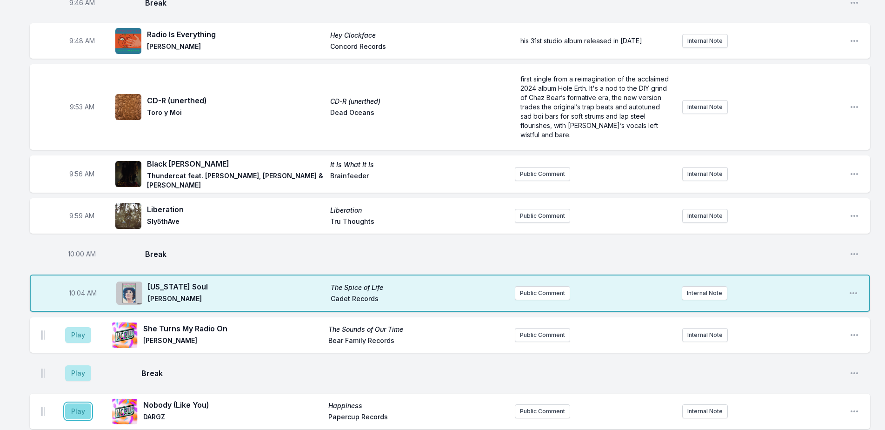
click at [83, 403] on button "Play" at bounding box center [78, 411] width 26 height 16
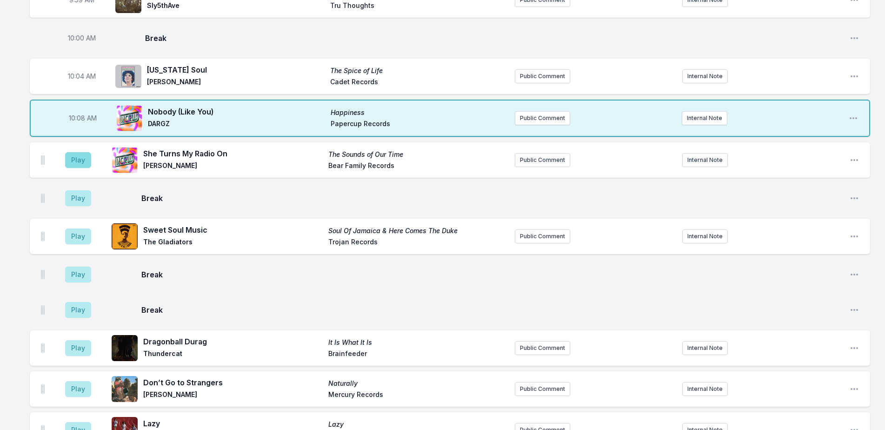
scroll to position [930, 0]
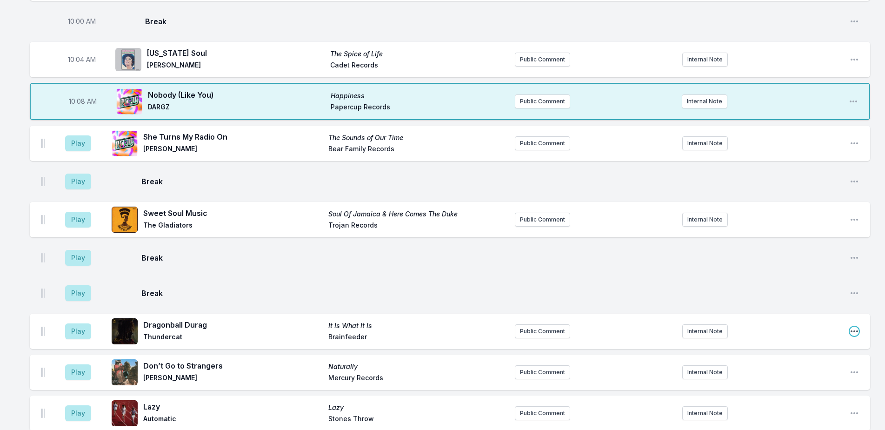
click at [851, 327] on icon "Open playlist item options" at bounding box center [854, 331] width 9 height 9
click at [779, 375] on button "Delete Entry" at bounding box center [807, 383] width 104 height 17
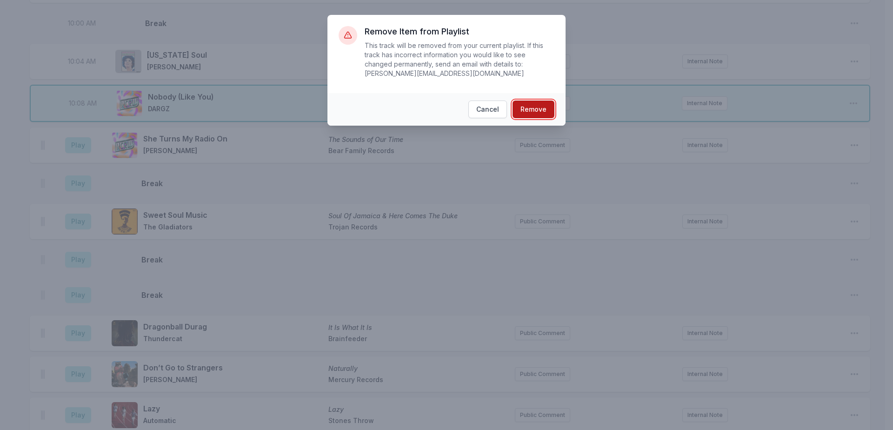
click at [530, 103] on button "Remove" at bounding box center [534, 110] width 42 height 18
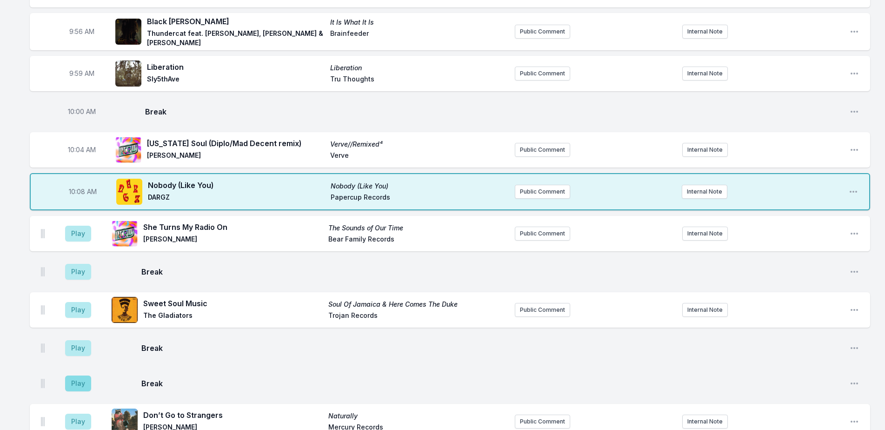
scroll to position [835, 0]
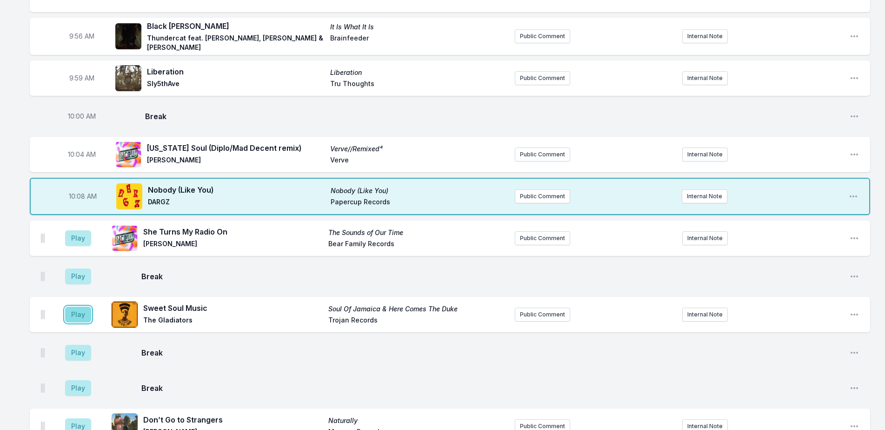
click at [74, 307] on button "Play" at bounding box center [78, 315] width 26 height 16
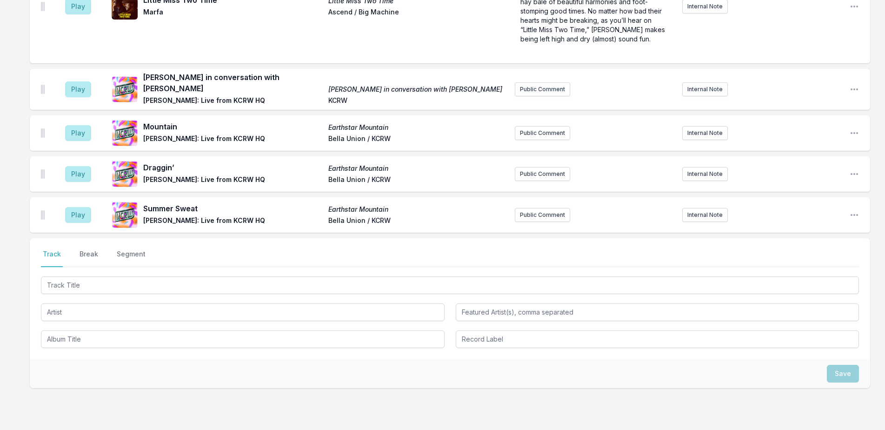
scroll to position [2218, 0]
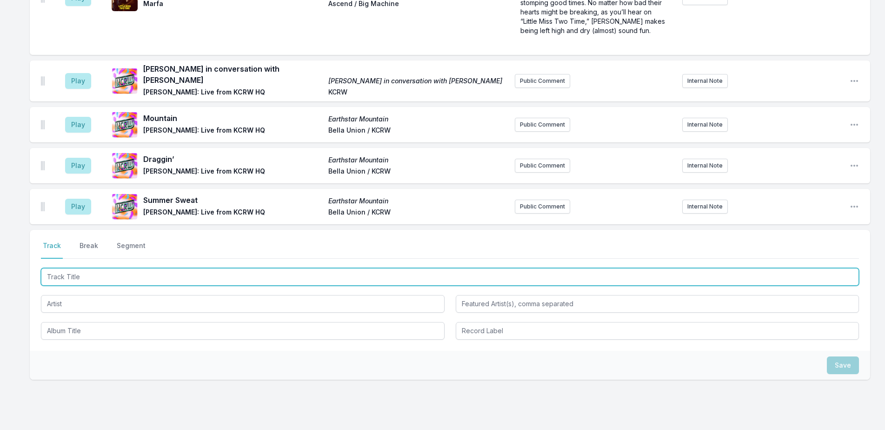
click at [174, 268] on input "Track Title" at bounding box center [450, 277] width 818 height 18
type input "End of Summer"
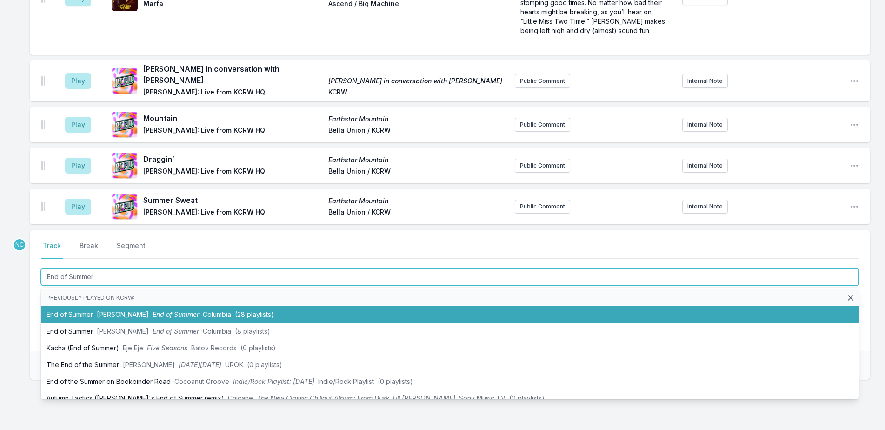
click at [311, 306] on li "End of Summer Tame Impala End of Summer Columbia (28 playlists)" at bounding box center [450, 314] width 818 height 17
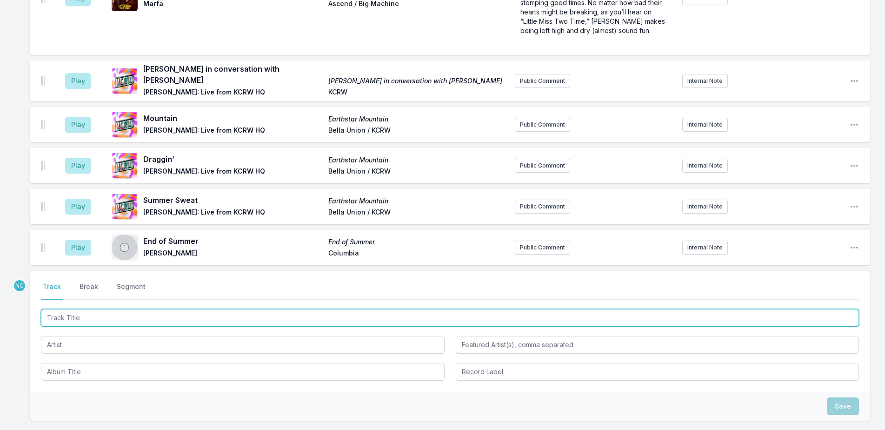
scroll to position [2259, 0]
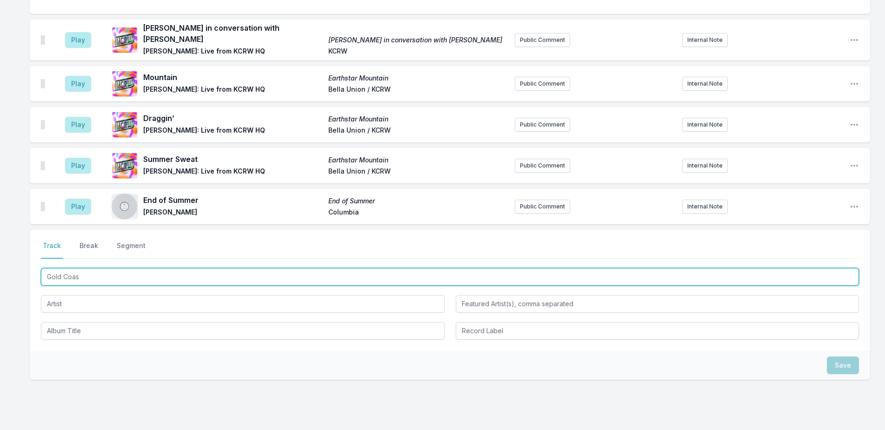
type input "Gold Coast"
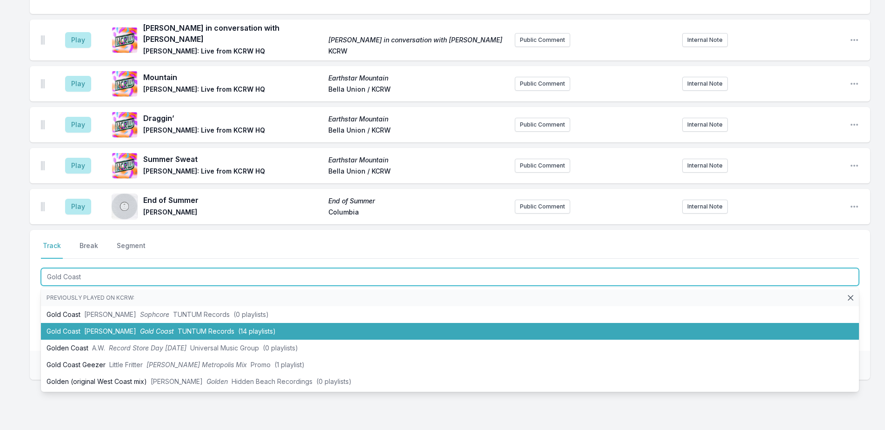
click at [136, 323] on li "Gold Coast [PERSON_NAME] Gold Coast TUNTUM Records (14 playlists)" at bounding box center [450, 331] width 818 height 17
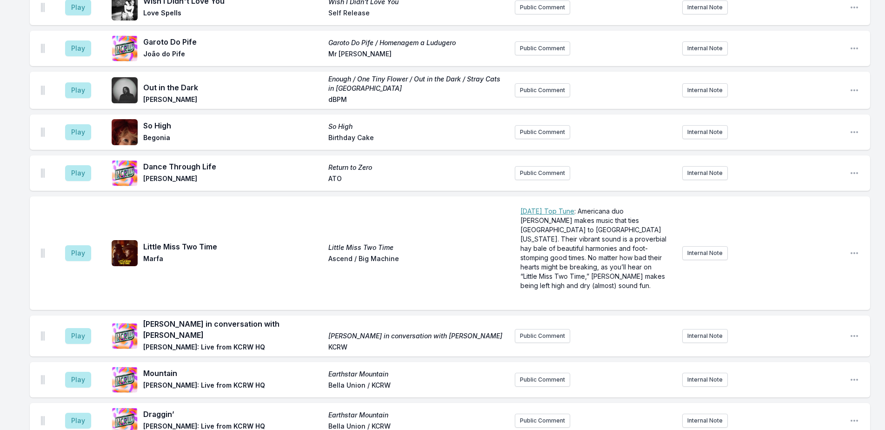
scroll to position [2160, 0]
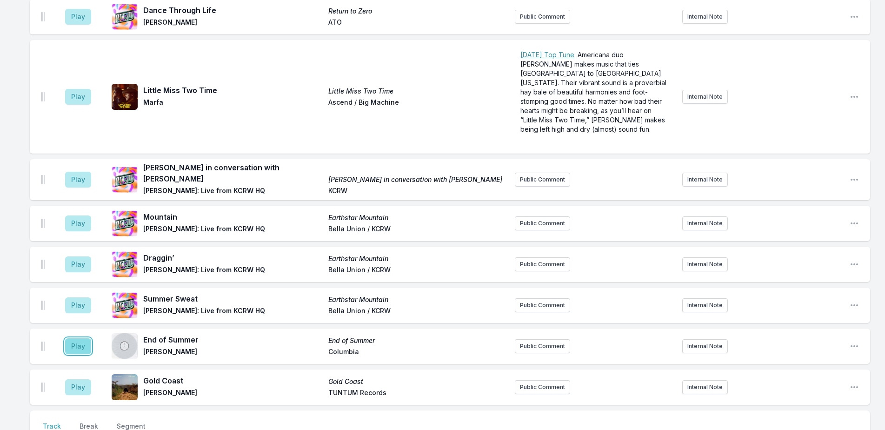
click at [80, 338] on button "Play" at bounding box center [78, 346] width 26 height 16
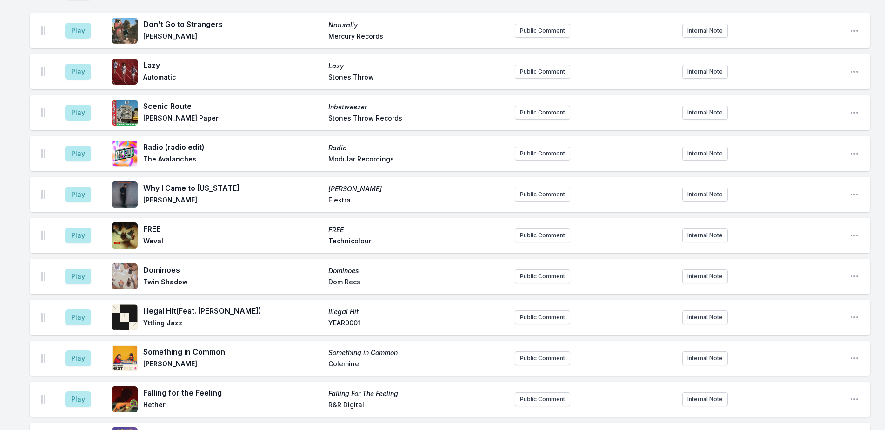
scroll to position [1276, 0]
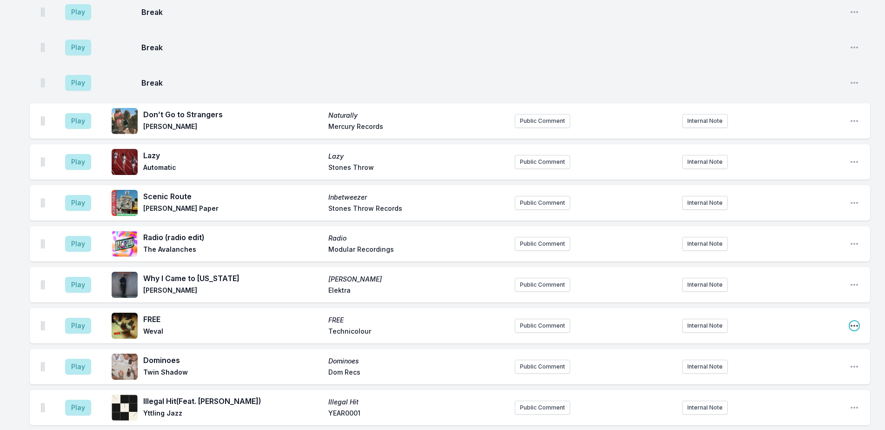
click at [853, 321] on icon "Open playlist item options" at bounding box center [854, 325] width 9 height 9
click at [820, 369] on button "Delete Entry" at bounding box center [807, 377] width 104 height 17
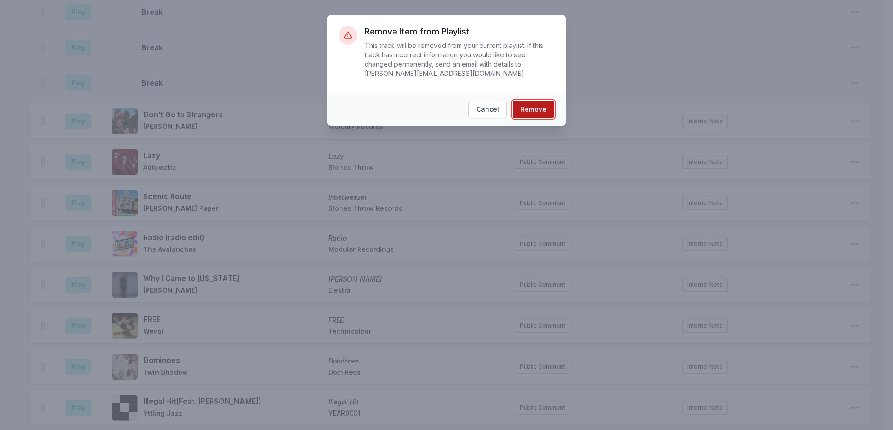
click at [536, 101] on button "Remove" at bounding box center [534, 110] width 42 height 18
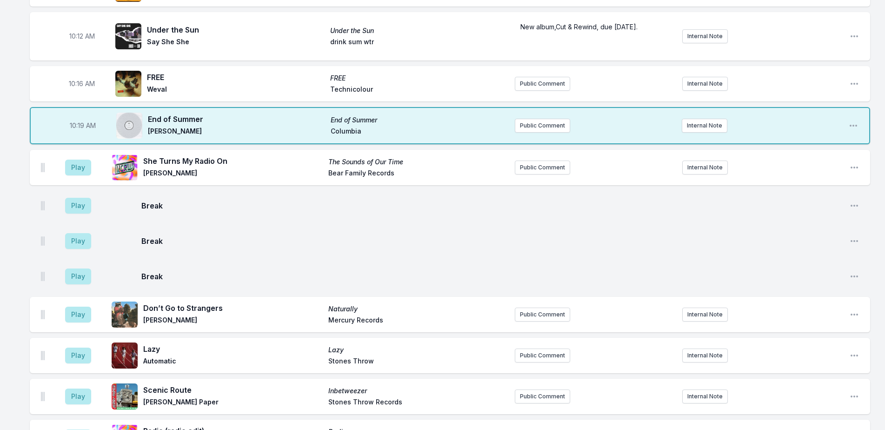
scroll to position [1090, 0]
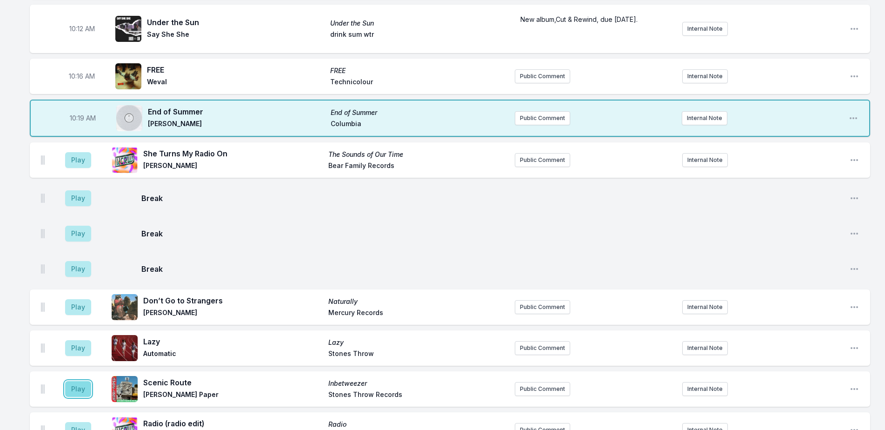
click at [73, 381] on button "Play" at bounding box center [78, 389] width 26 height 16
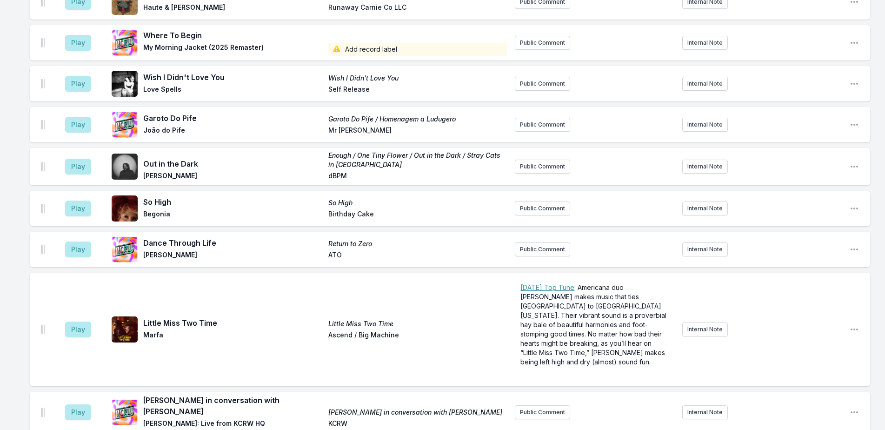
scroll to position [2206, 0]
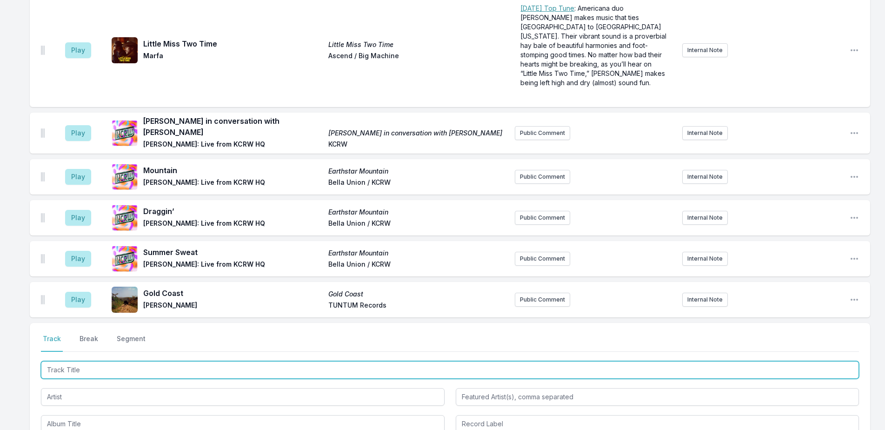
click at [95, 361] on input "Track Title" at bounding box center [450, 370] width 818 height 18
type input "Breezin"
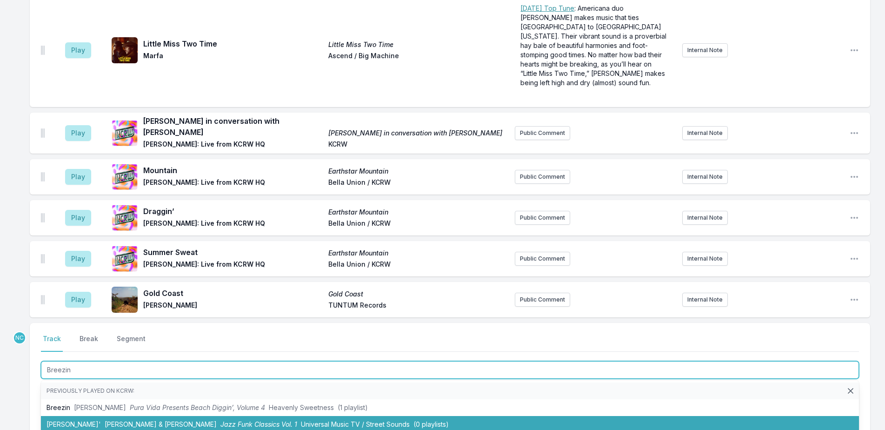
click at [306, 420] on span "Universal Music TV / Street Sounds" at bounding box center [355, 424] width 109 height 8
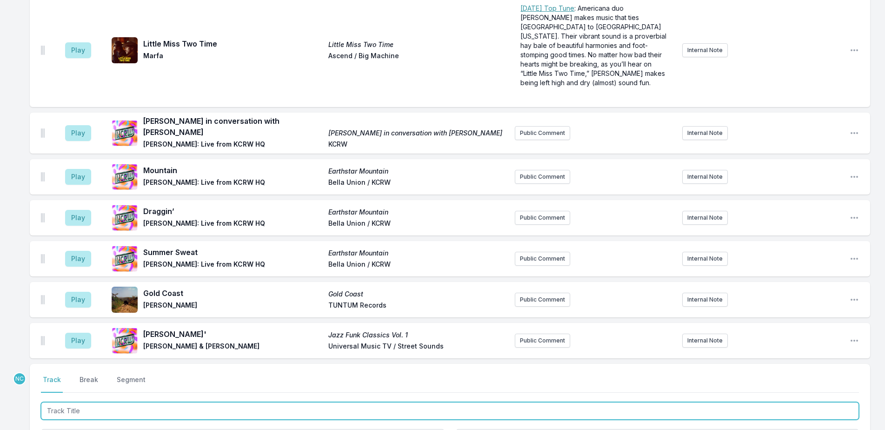
scroll to position [2247, 0]
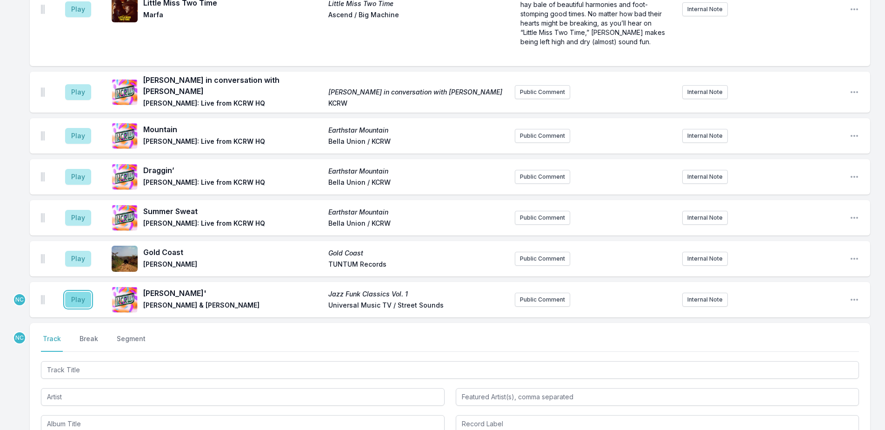
click at [80, 292] on button "Play" at bounding box center [78, 300] width 26 height 16
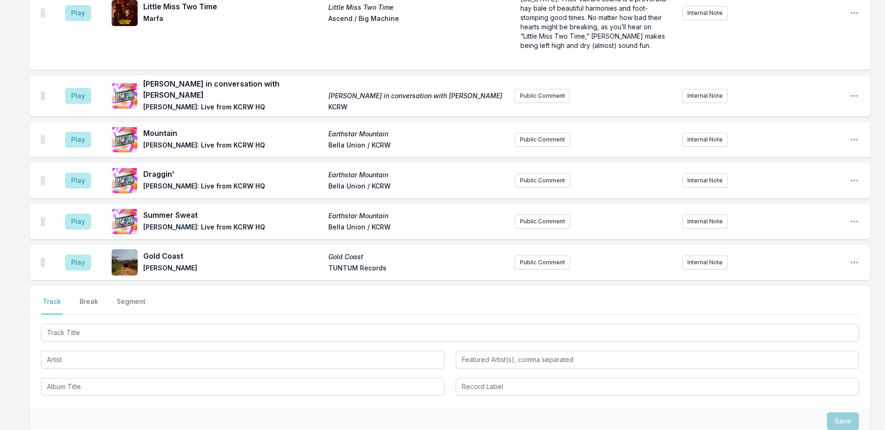
scroll to position [2340, 0]
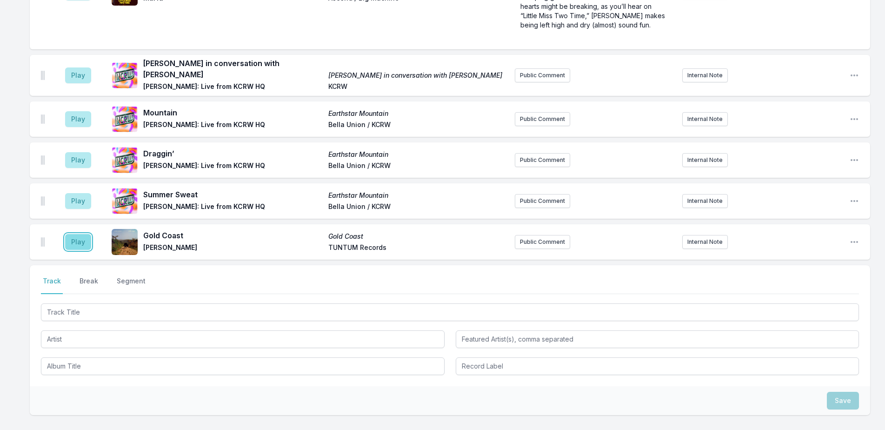
click at [79, 234] on button "Play" at bounding box center [78, 242] width 26 height 16
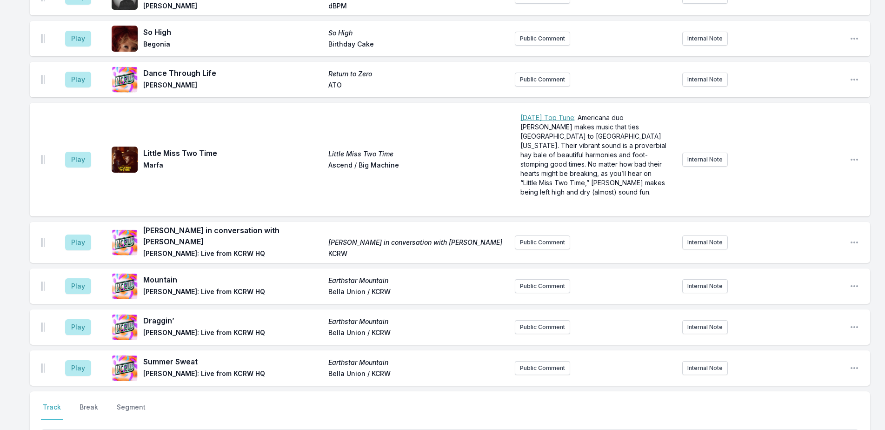
scroll to position [2376, 0]
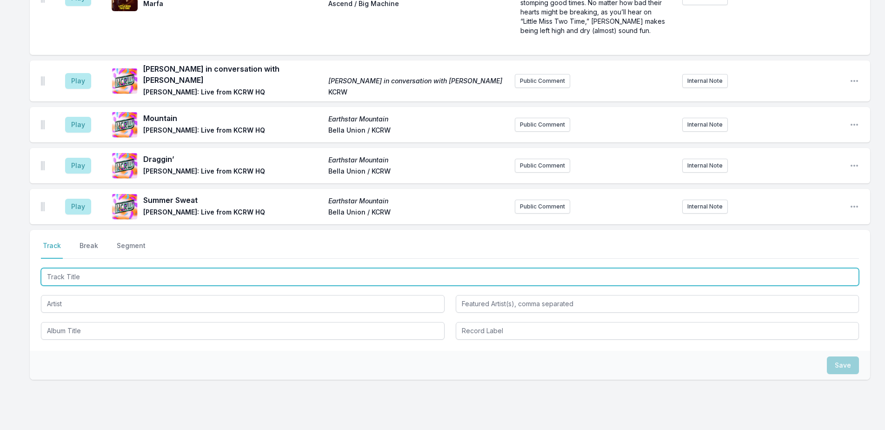
click at [255, 268] on input "Track Title" at bounding box center [450, 277] width 818 height 18
type input "i am"
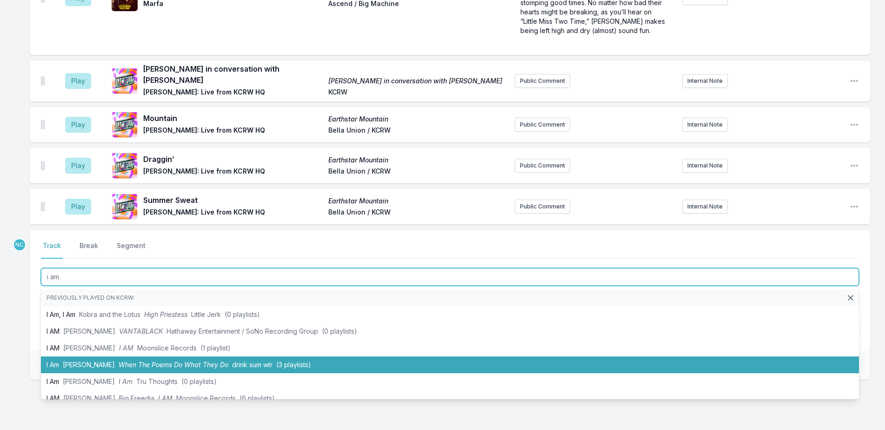
click at [254, 356] on li "I Am [PERSON_NAME] When The Poems Do What They Do drink sum wtr (3 playlists)" at bounding box center [450, 364] width 818 height 17
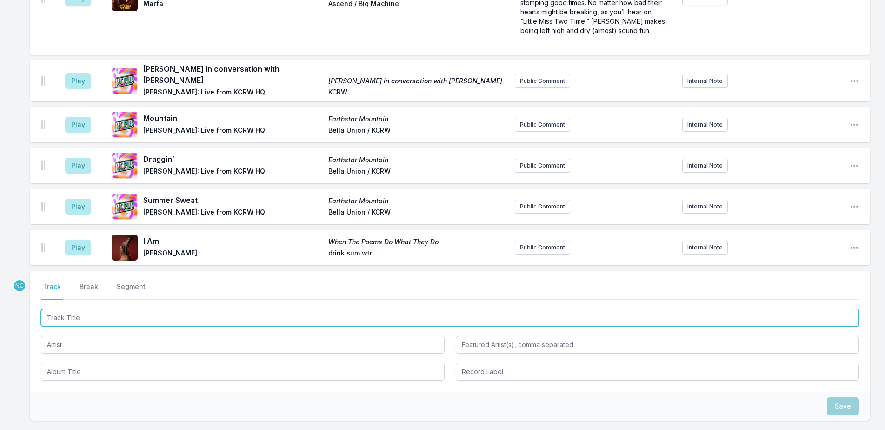
scroll to position [2417, 0]
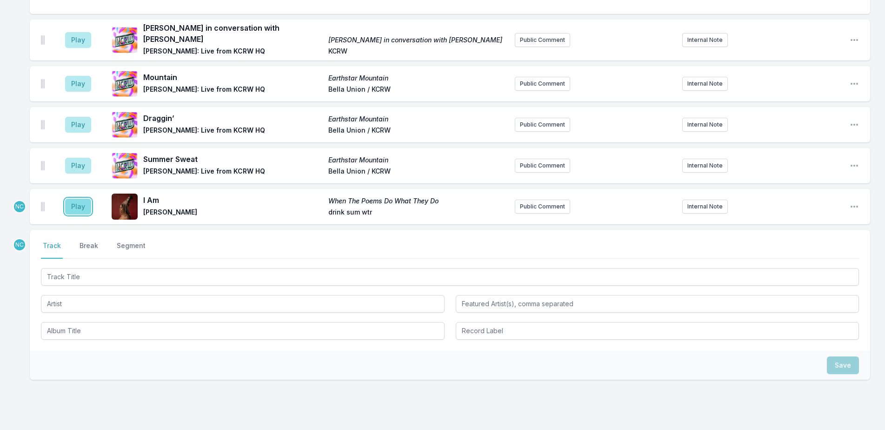
click at [77, 199] on button "Play" at bounding box center [78, 207] width 26 height 16
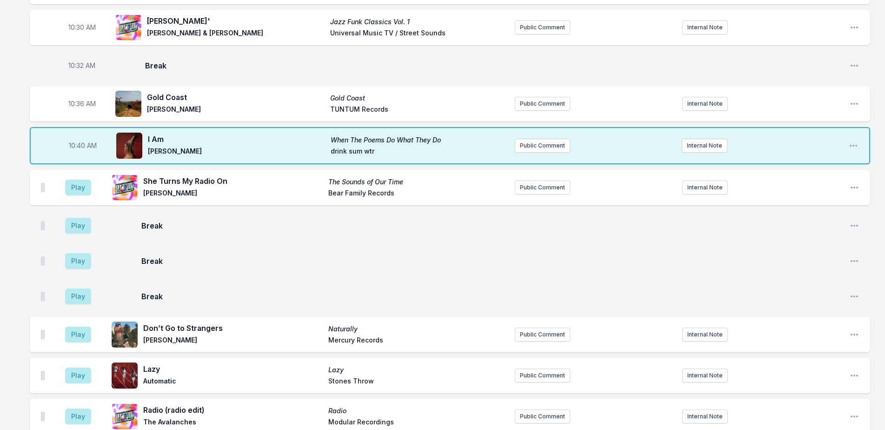
scroll to position [1254, 0]
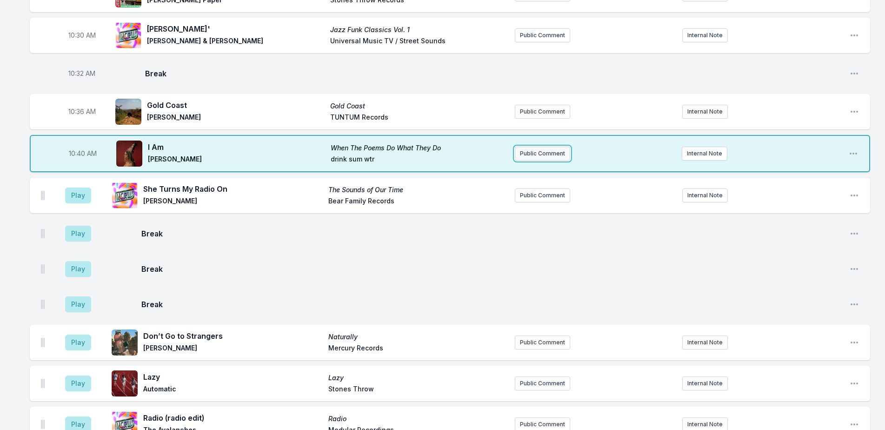
click at [532, 147] on button "Public Comment" at bounding box center [542, 154] width 55 height 14
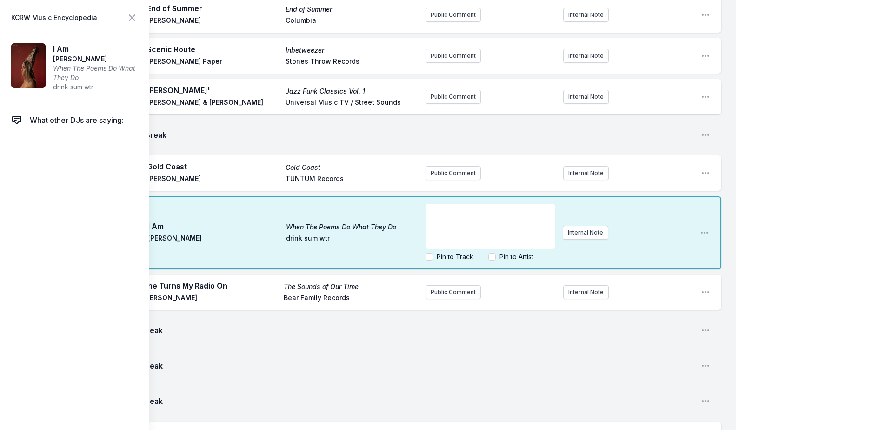
click at [468, 216] on div "﻿" at bounding box center [491, 226] width 130 height 45
click at [804, 161] on div "My Playlist KCRW Playlist Directory Reports NN NC User Guide Report Bug Sign ou…" at bounding box center [442, 246] width 885 height 3001
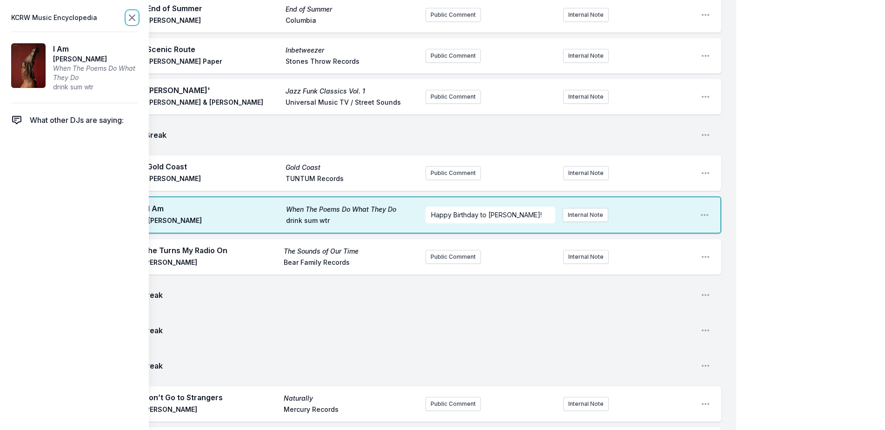
click at [127, 18] on icon at bounding box center [132, 17] width 11 height 11
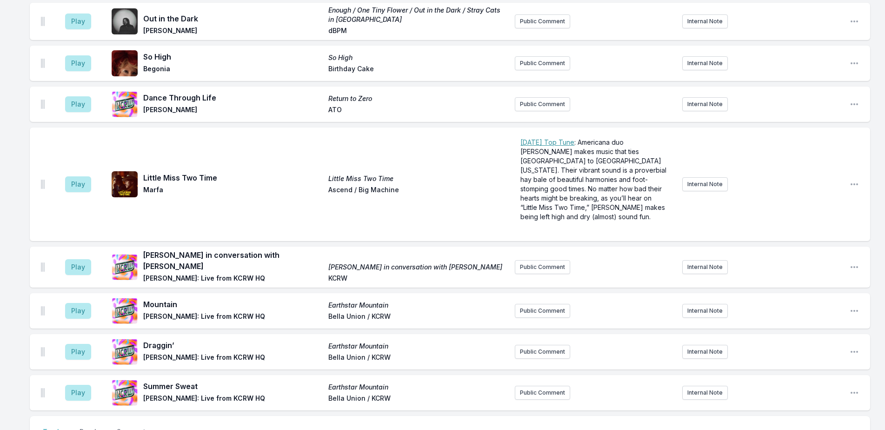
scroll to position [2417, 0]
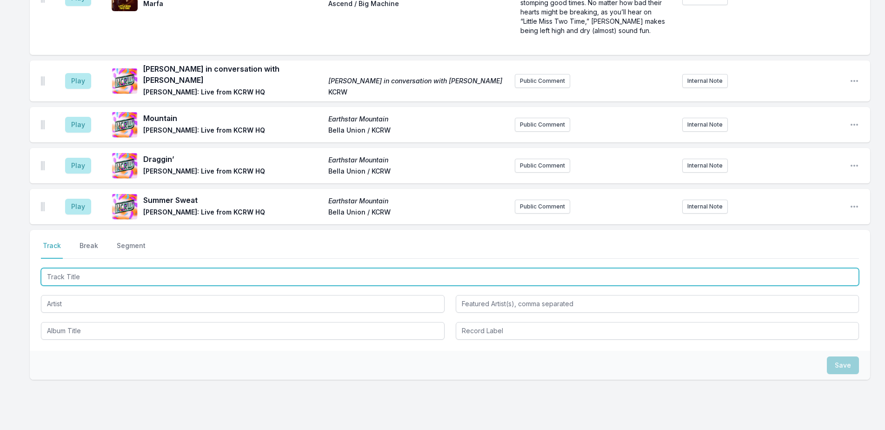
click at [268, 268] on input "Track Title" at bounding box center [450, 277] width 818 height 18
type input "Fighting For Our Love"
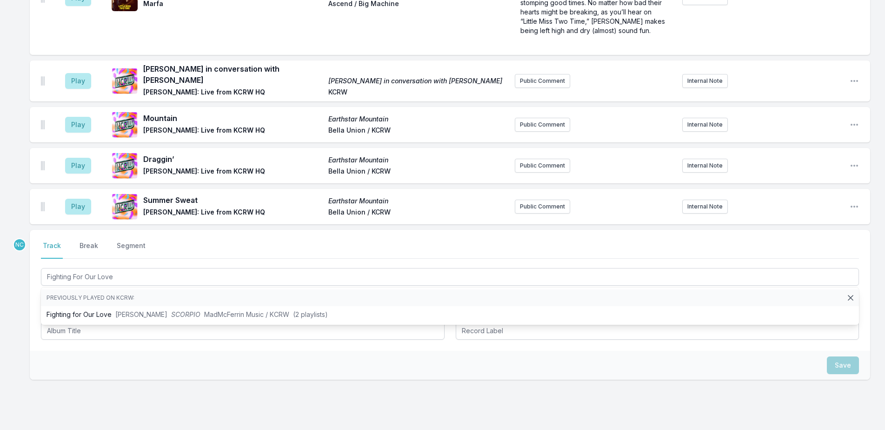
click at [123, 363] on div "NC Select a tab Track Break Segment Track Break Segment Fighting For Our Love P…" at bounding box center [450, 334] width 841 height 209
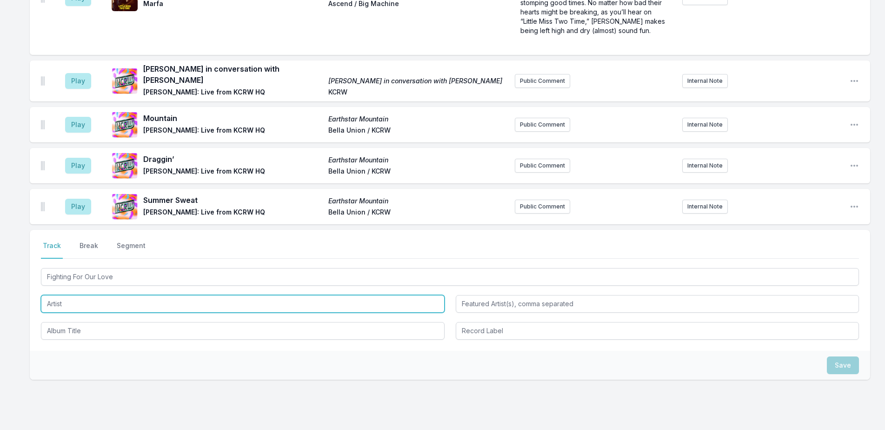
click at [122, 295] on input "Artist" at bounding box center [243, 304] width 404 height 18
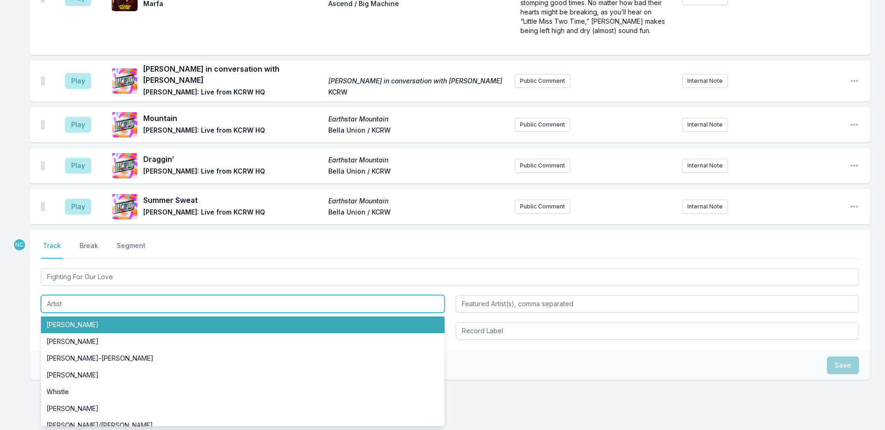
click at [120, 316] on li "[PERSON_NAME]" at bounding box center [243, 324] width 404 height 17
type input "[PERSON_NAME]"
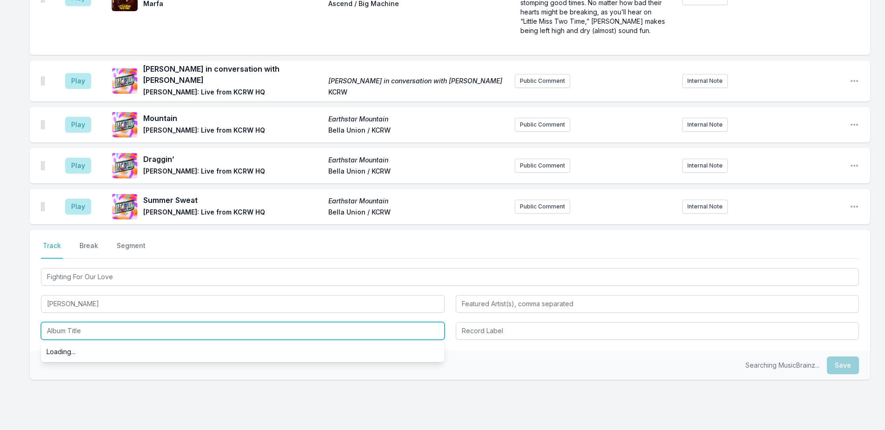
click at [118, 322] on input "Album Title" at bounding box center [243, 331] width 404 height 18
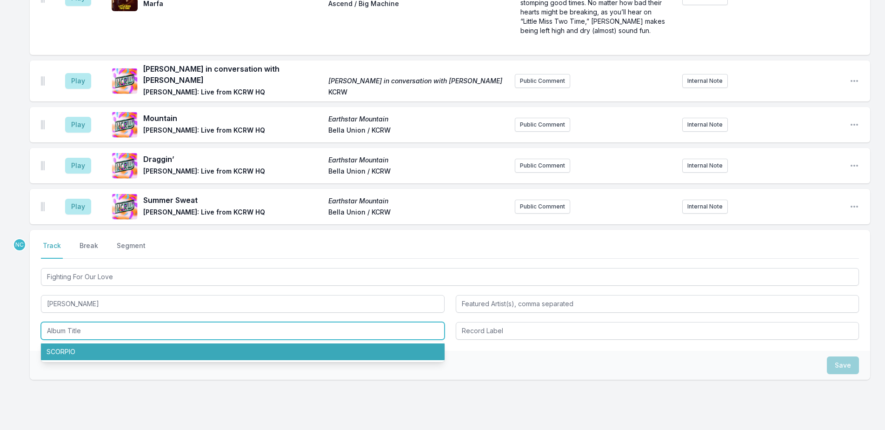
click at [120, 343] on li "SCORPIO" at bounding box center [243, 351] width 404 height 17
type input "SCORPIO"
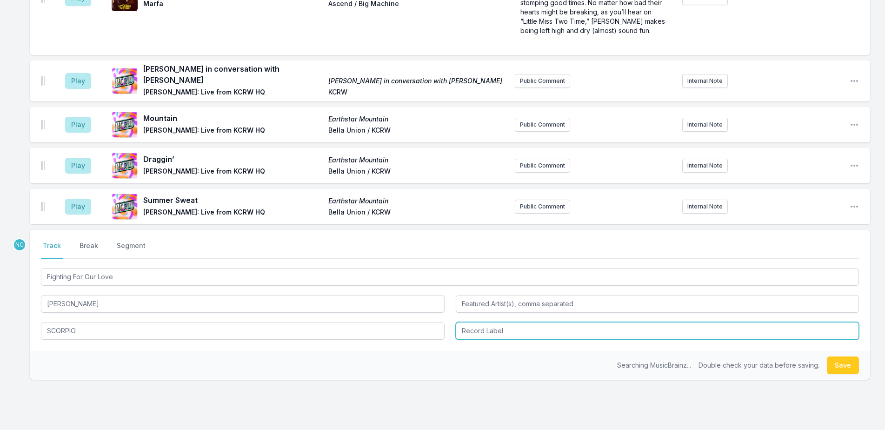
click at [468, 322] on input "Record Label" at bounding box center [658, 331] width 404 height 18
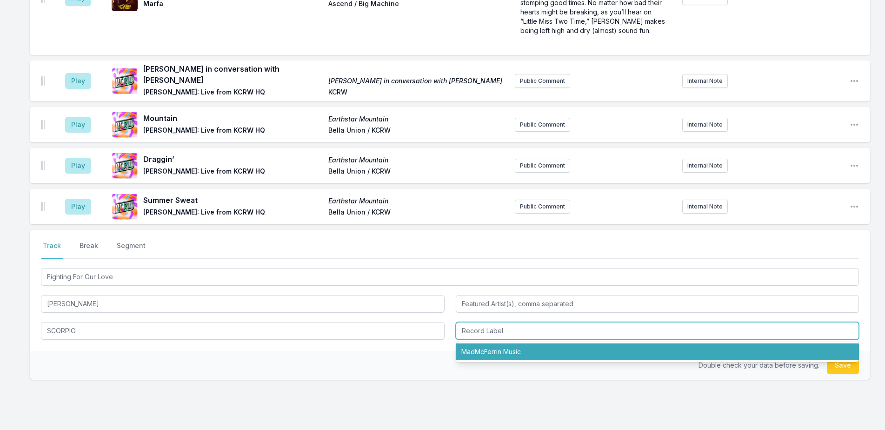
click at [485, 343] on li "MadMcFerrin Music" at bounding box center [658, 351] width 404 height 17
type input "MadMcFerrin Music"
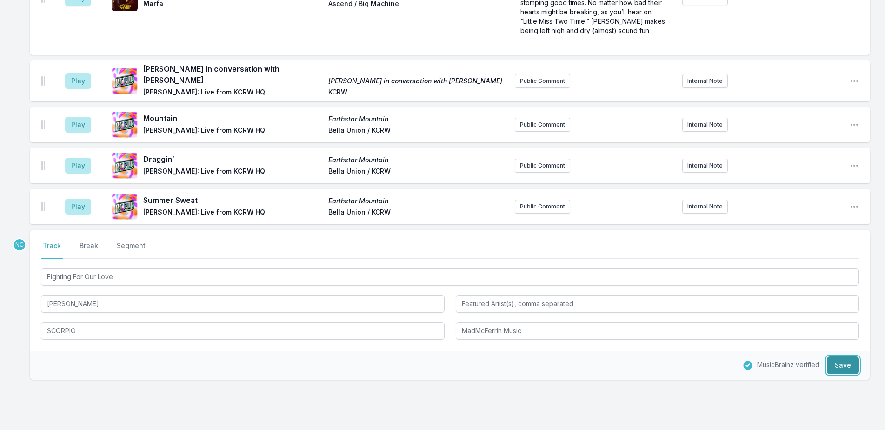
click at [856, 356] on button "Save" at bounding box center [843, 365] width 32 height 18
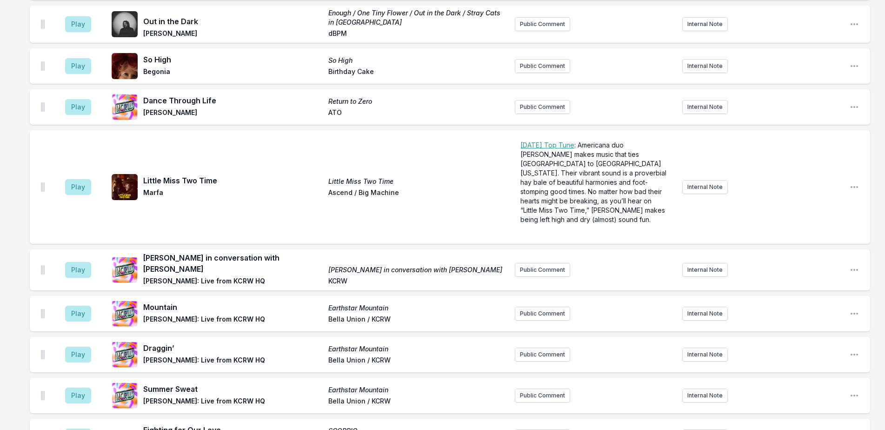
scroll to position [2365, 0]
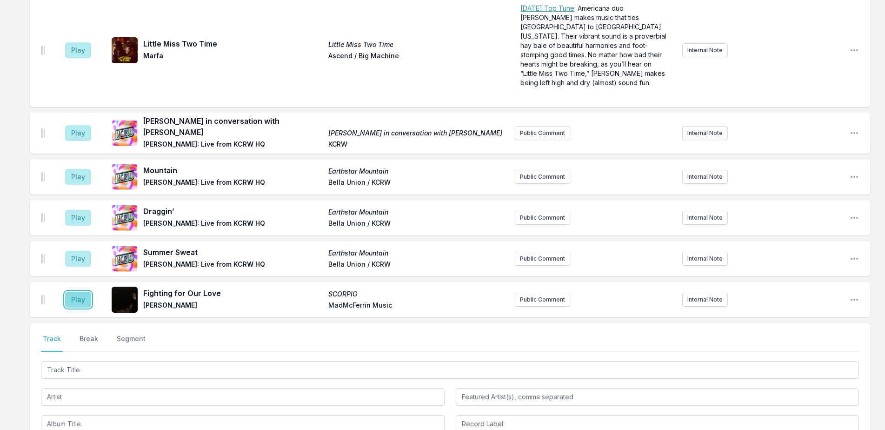
click at [81, 292] on button "Play" at bounding box center [78, 300] width 26 height 16
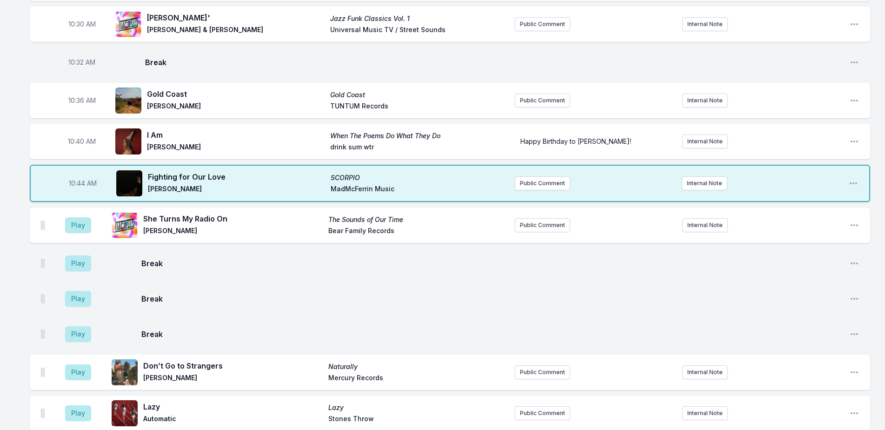
scroll to position [1294, 0]
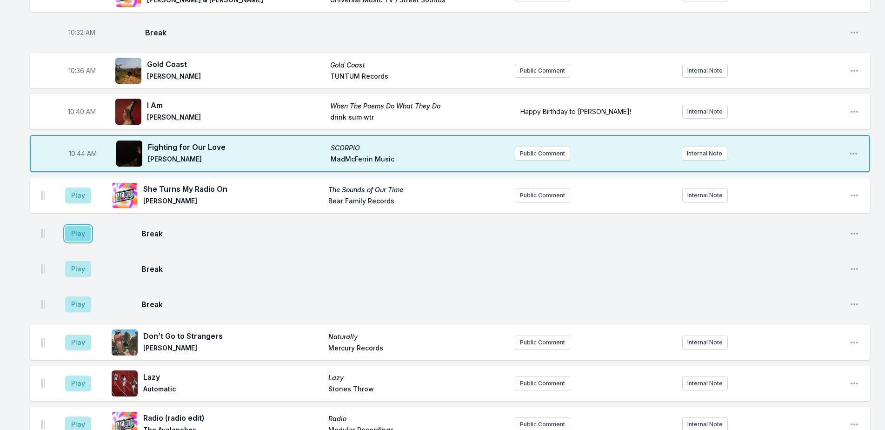
click at [69, 226] on button "Play" at bounding box center [78, 234] width 26 height 16
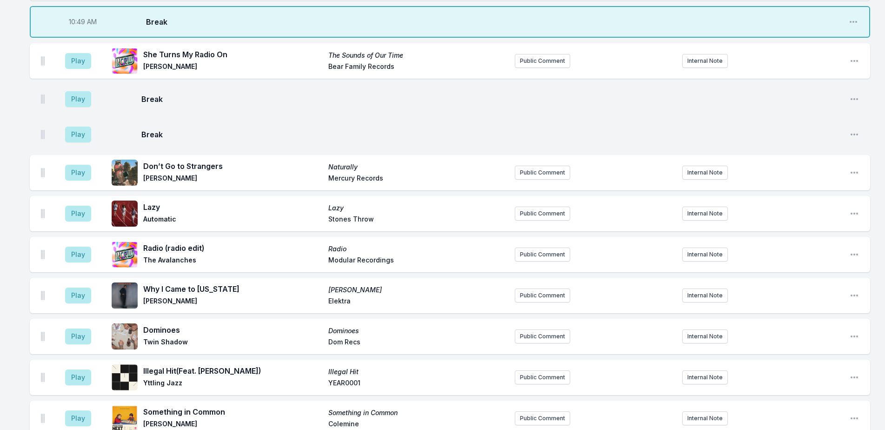
scroll to position [1481, 0]
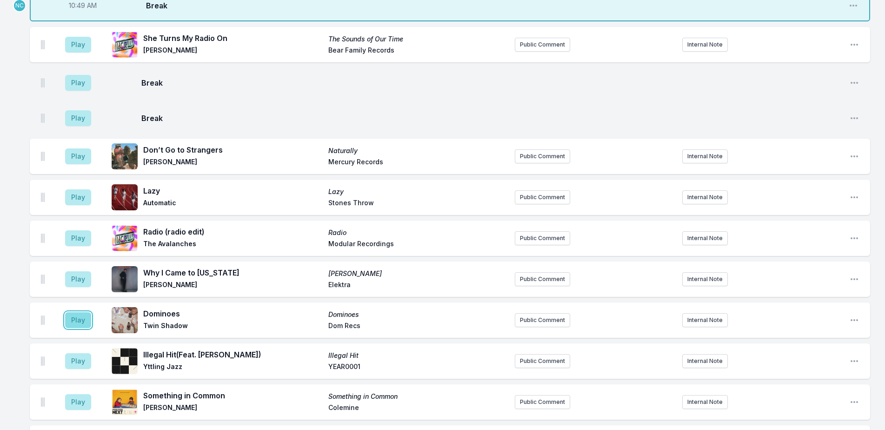
click at [80, 312] on button "Play" at bounding box center [78, 320] width 26 height 16
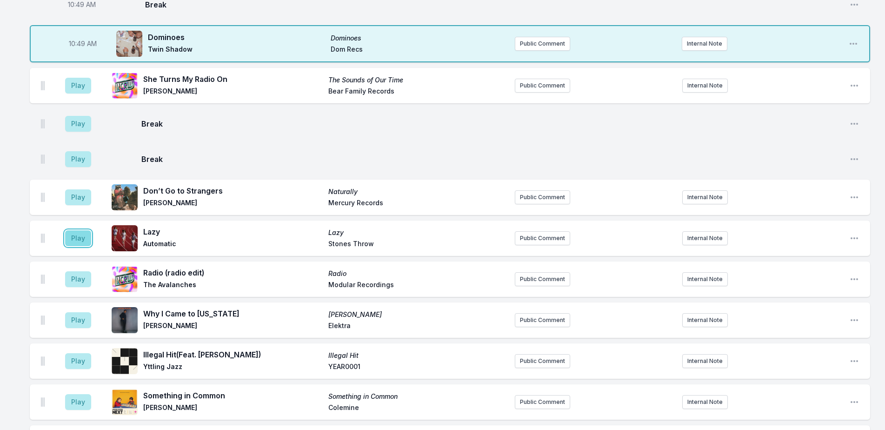
click at [80, 230] on button "Play" at bounding box center [78, 238] width 26 height 16
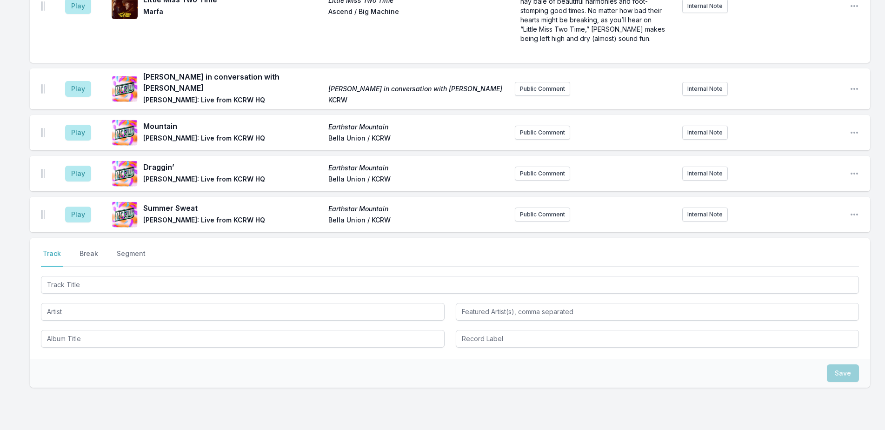
scroll to position [2458, 0]
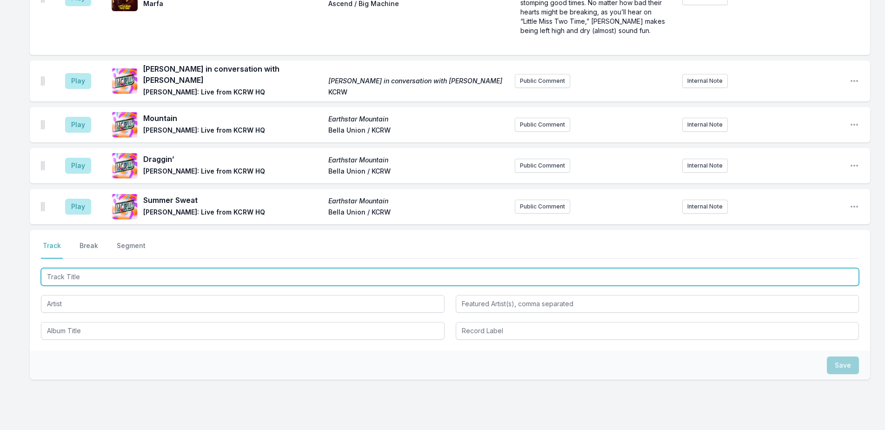
drag, startPoint x: 180, startPoint y: 237, endPoint x: 191, endPoint y: 237, distance: 11.2
click at [180, 268] on input "Track Title" at bounding box center [450, 277] width 818 height 18
type input "[PERSON_NAME]"
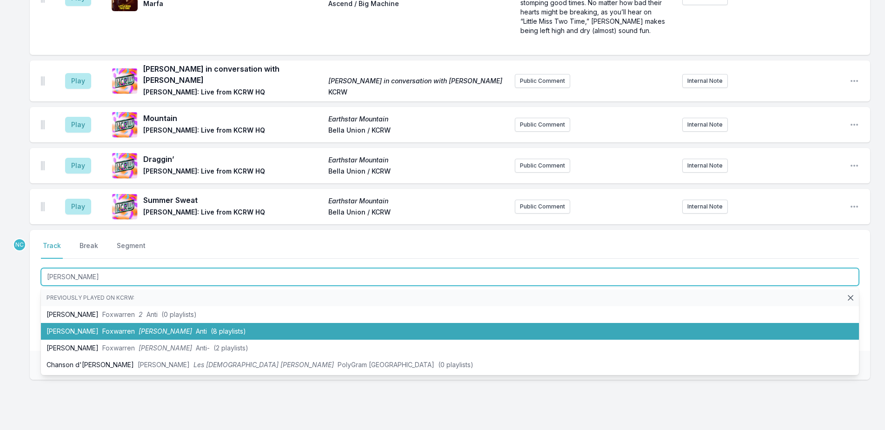
click at [224, 323] on li "[PERSON_NAME] [PERSON_NAME] (8 playlists)" at bounding box center [450, 331] width 818 height 17
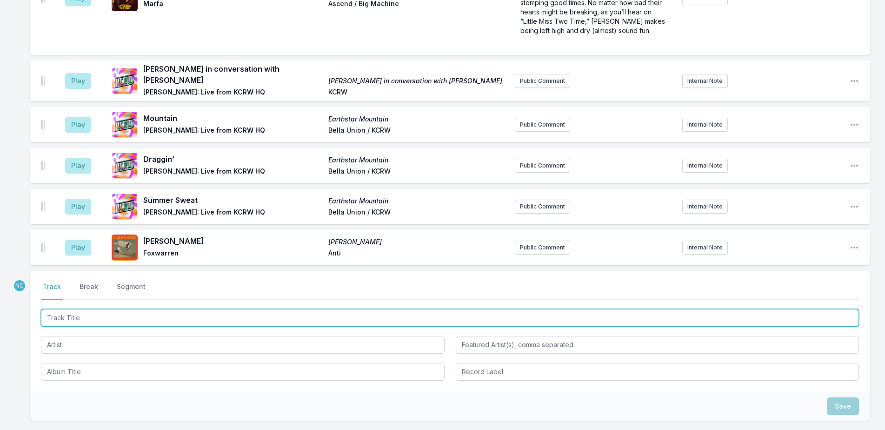
scroll to position [2499, 0]
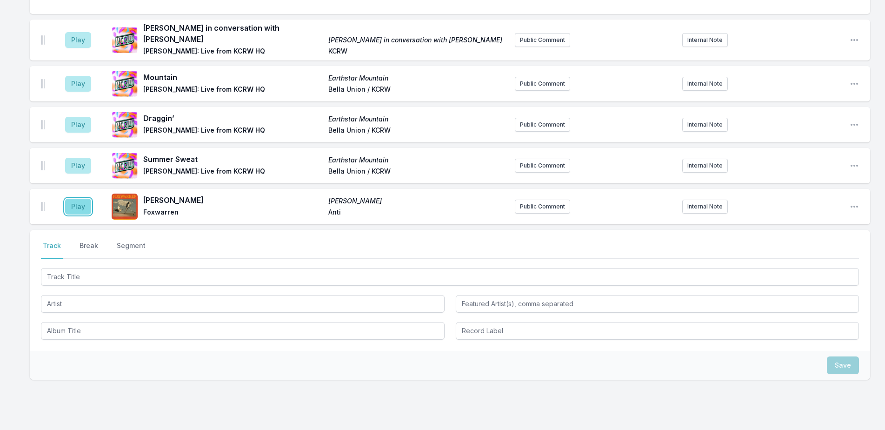
click at [81, 199] on button "Play" at bounding box center [78, 207] width 26 height 16
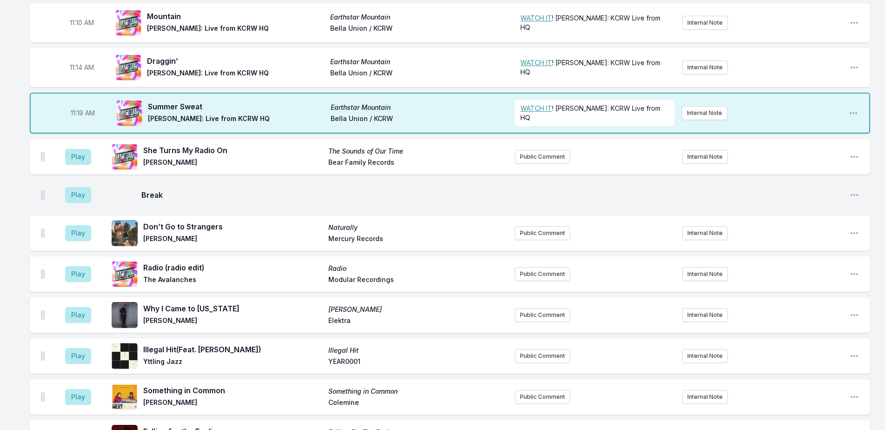
scroll to position [1711, 0]
click at [533, 149] on button "Public Comment" at bounding box center [542, 156] width 55 height 14
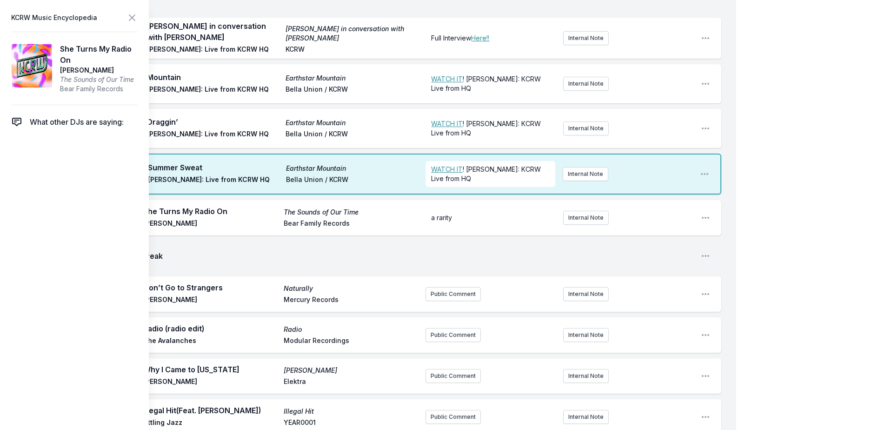
click at [132, 18] on icon at bounding box center [132, 18] width 6 height 6
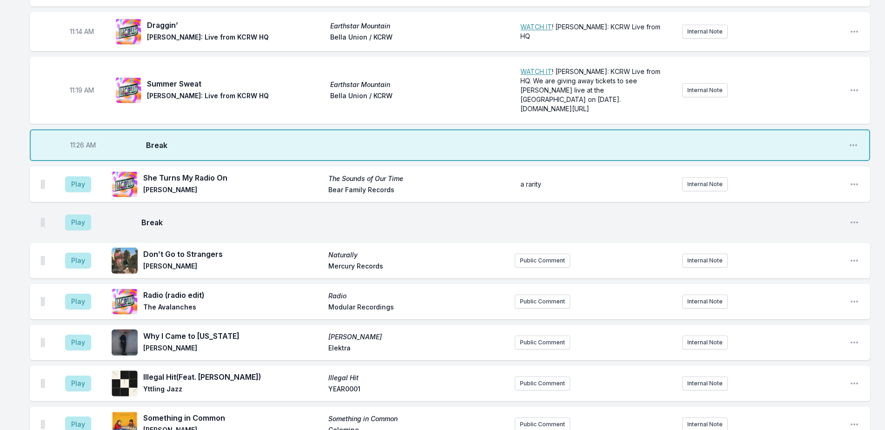
scroll to position [1676, 0]
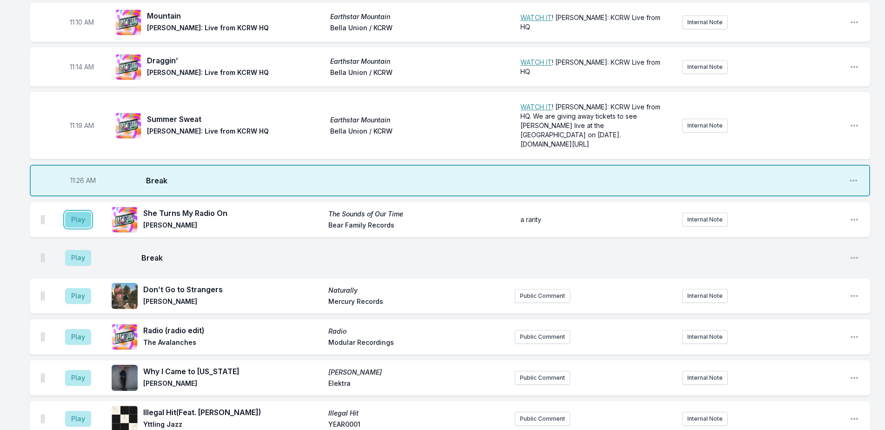
click at [79, 212] on button "Play" at bounding box center [78, 220] width 26 height 16
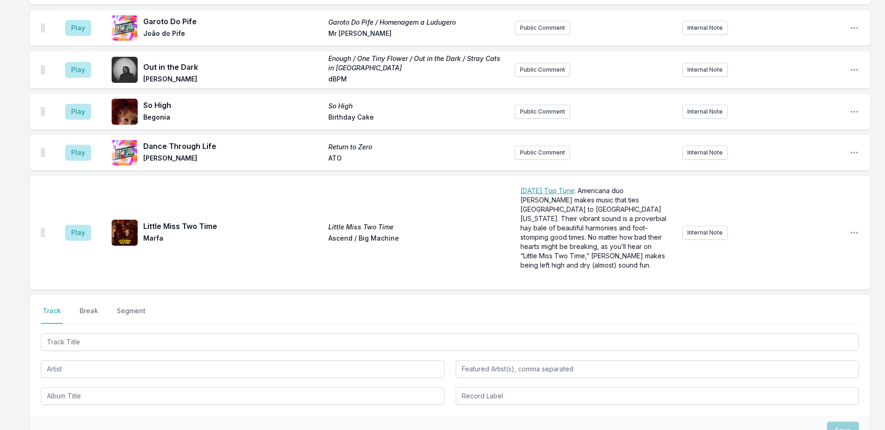
scroll to position [2489, 0]
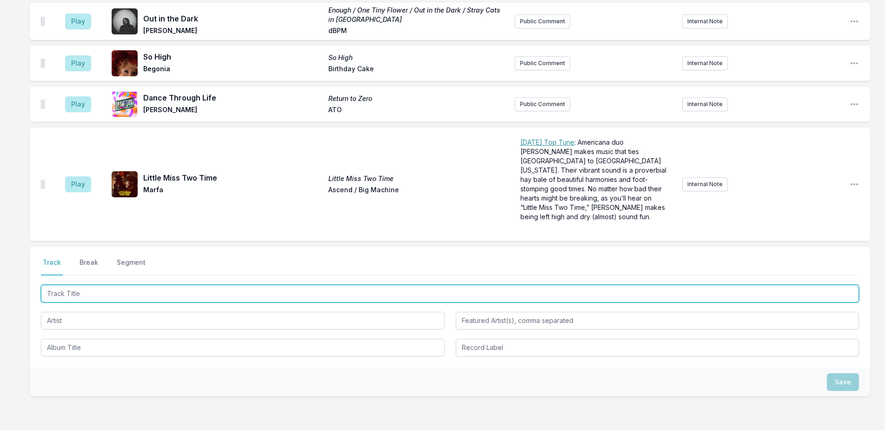
click at [165, 285] on input "Track Title" at bounding box center [450, 294] width 818 height 18
type input "Rein Me In"
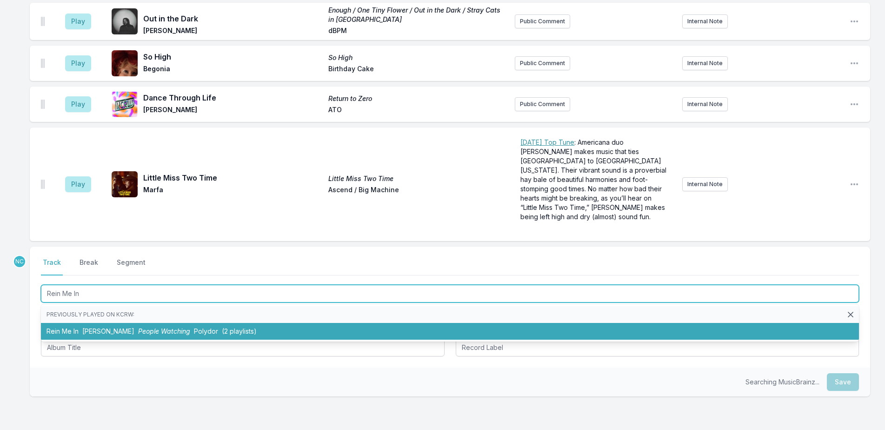
click at [176, 323] on li "Rein Me In [PERSON_NAME] People Watching Polydor (2 playlists)" at bounding box center [450, 331] width 818 height 17
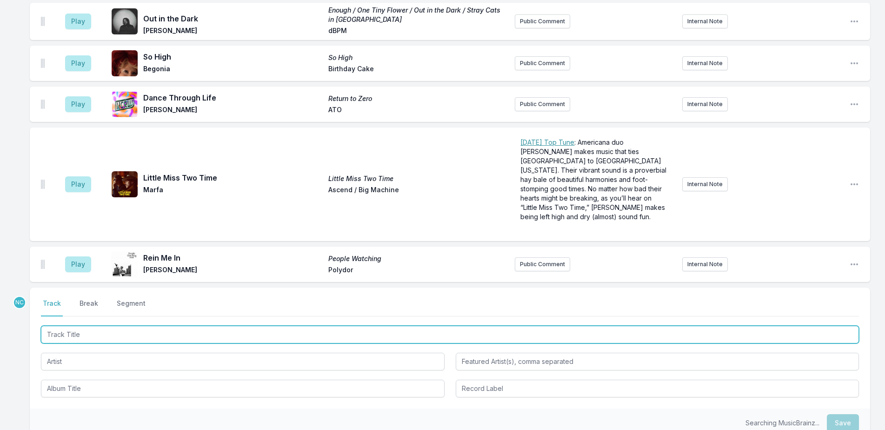
scroll to position [2530, 0]
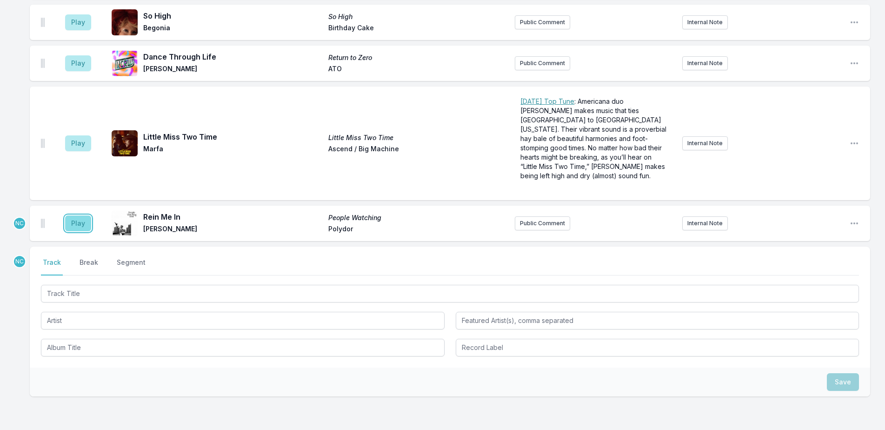
click at [75, 215] on button "Play" at bounding box center [78, 223] width 26 height 16
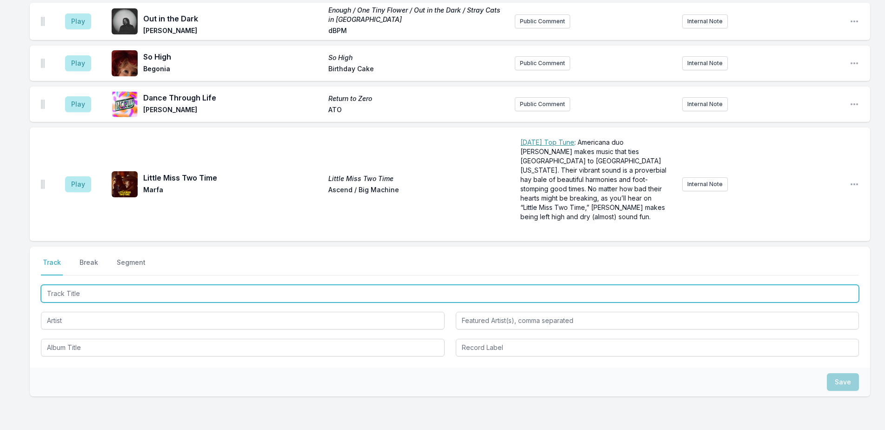
click at [137, 285] on input "Track Title" at bounding box center [450, 294] width 818 height 18
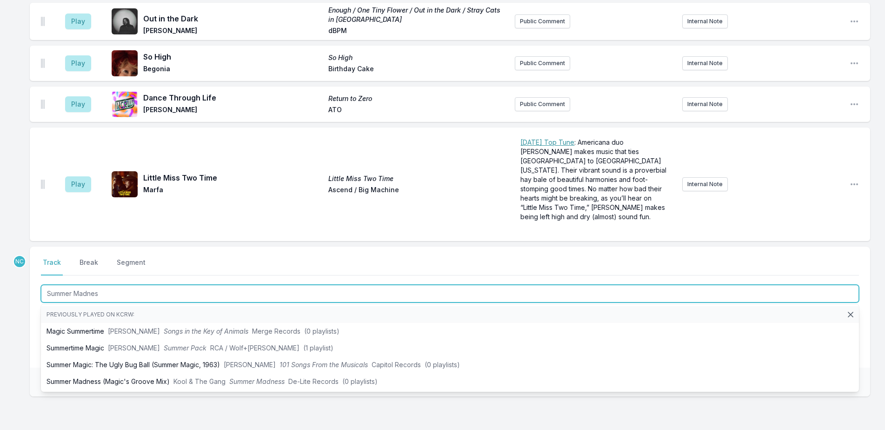
type input "Summer Madness"
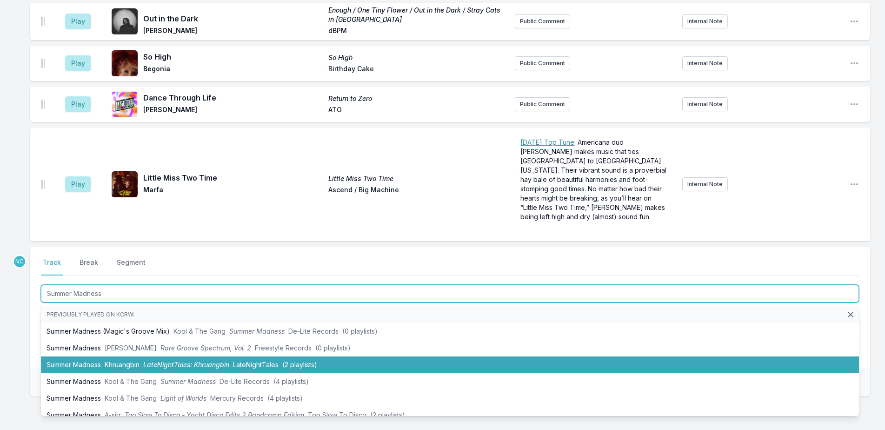
click at [177, 356] on li "Summer Madness Khruangbin LateNightTales: Khruangbin LateNightTales (2 playlist…" at bounding box center [450, 364] width 818 height 17
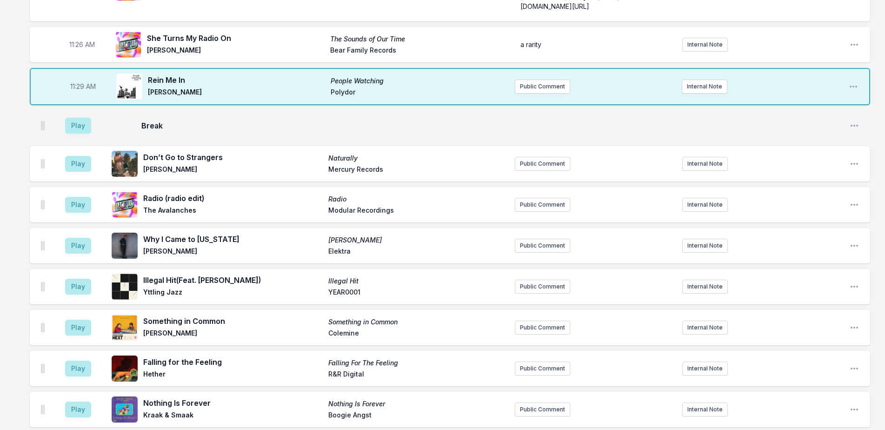
scroll to position [1641, 0]
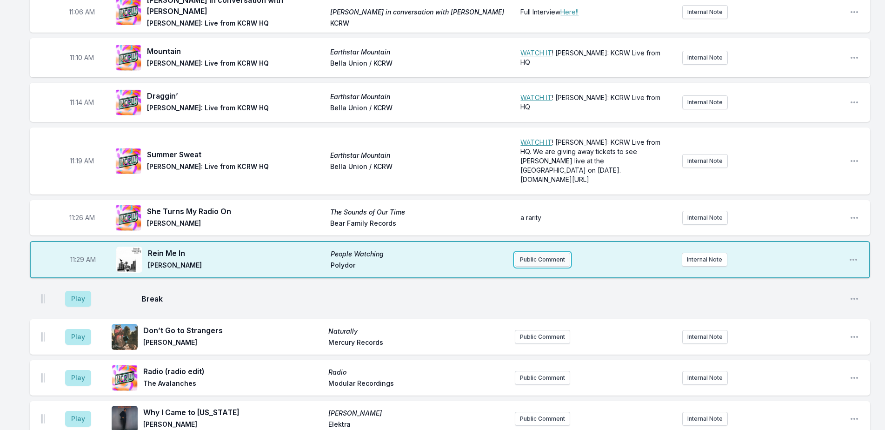
click at [544, 253] on button "Public Comment" at bounding box center [542, 260] width 55 height 14
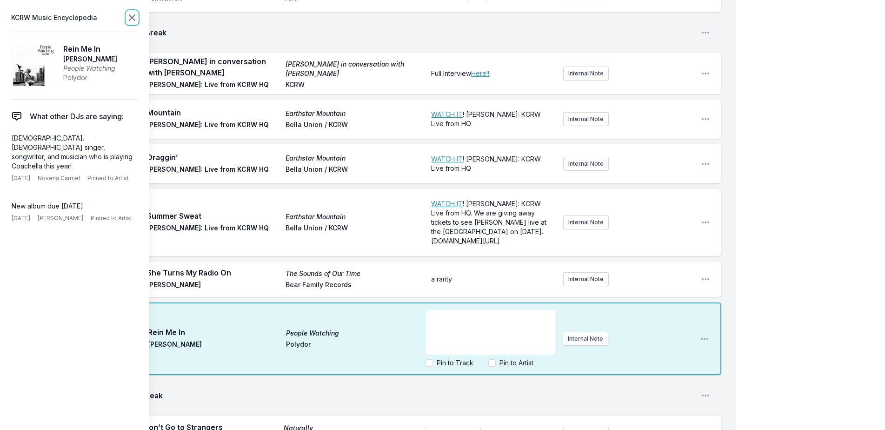
click at [134, 18] on icon at bounding box center [132, 17] width 11 height 11
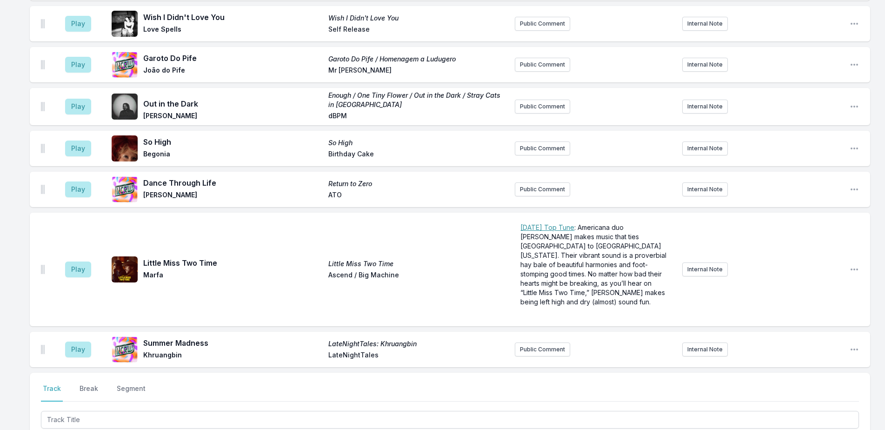
scroll to position [2525, 0]
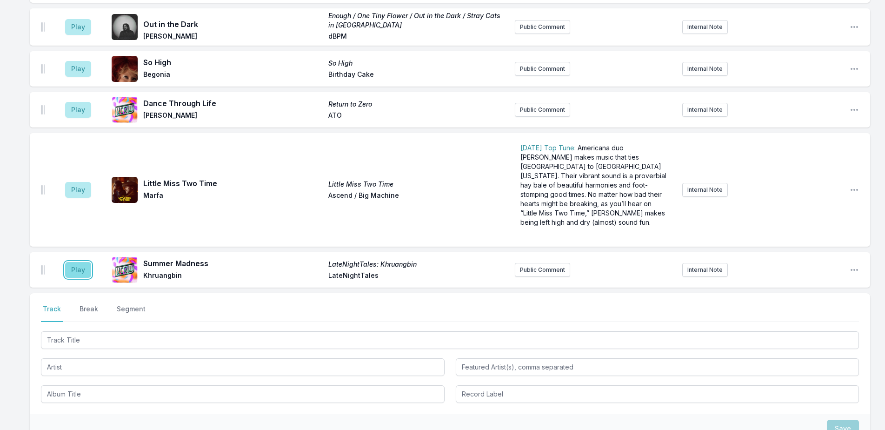
click at [87, 262] on button "Play" at bounding box center [78, 270] width 26 height 16
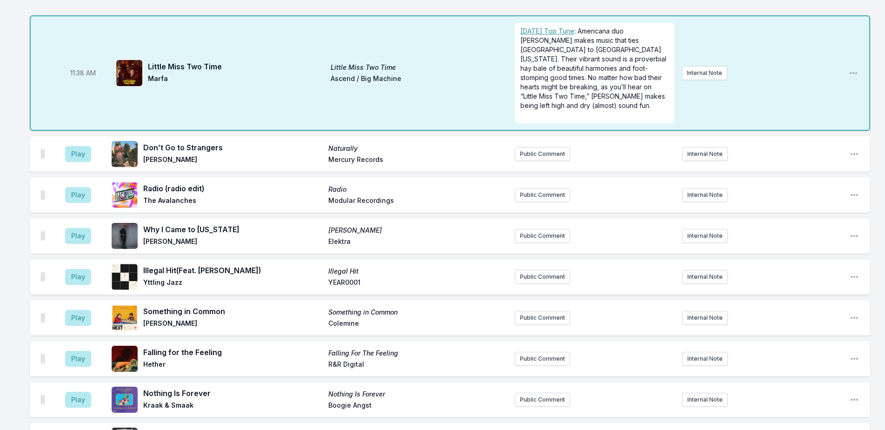
scroll to position [1966, 0]
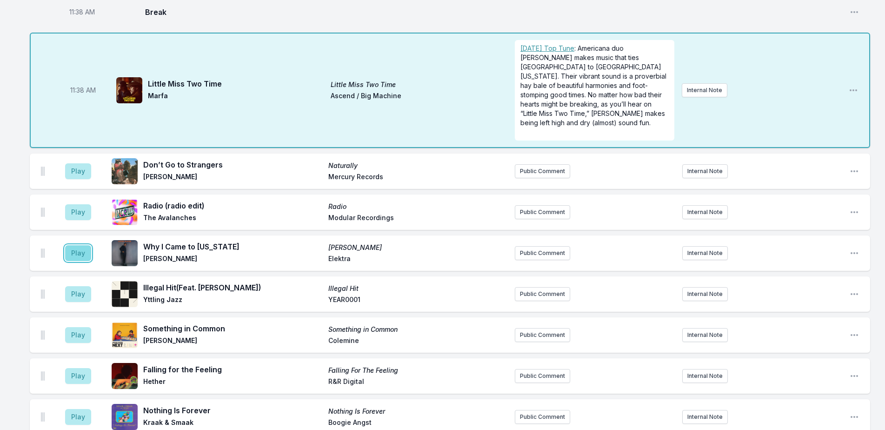
click at [71, 245] on button "Play" at bounding box center [78, 253] width 26 height 16
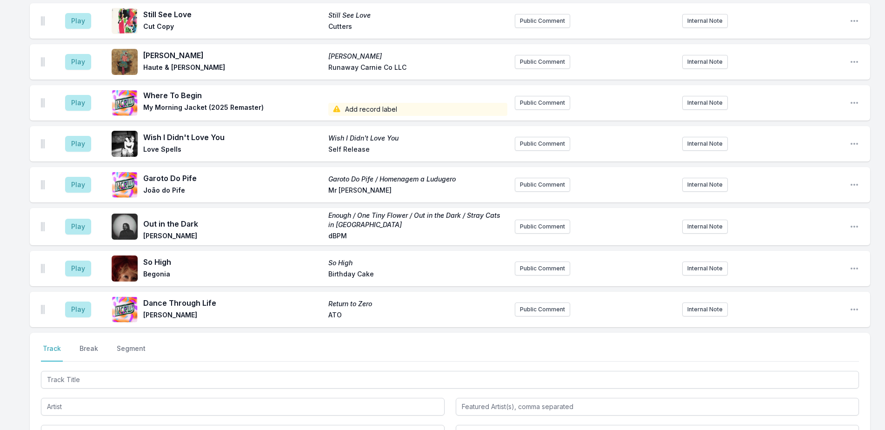
scroll to position [2571, 0]
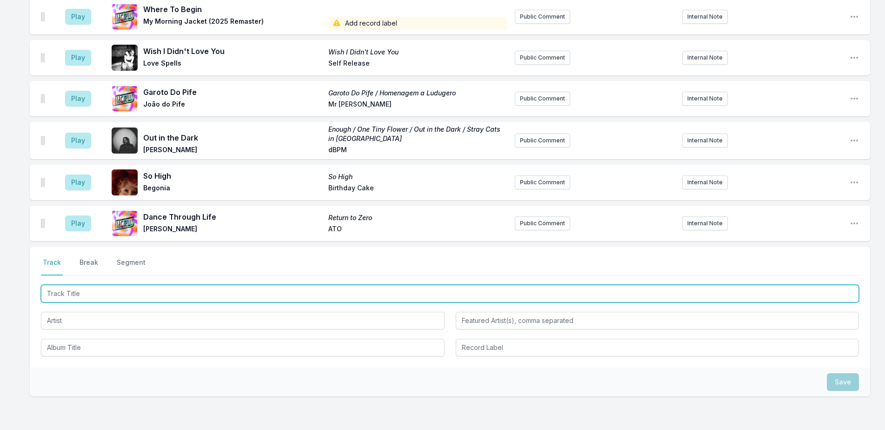
click at [120, 285] on input "Track Title" at bounding box center [450, 294] width 818 height 18
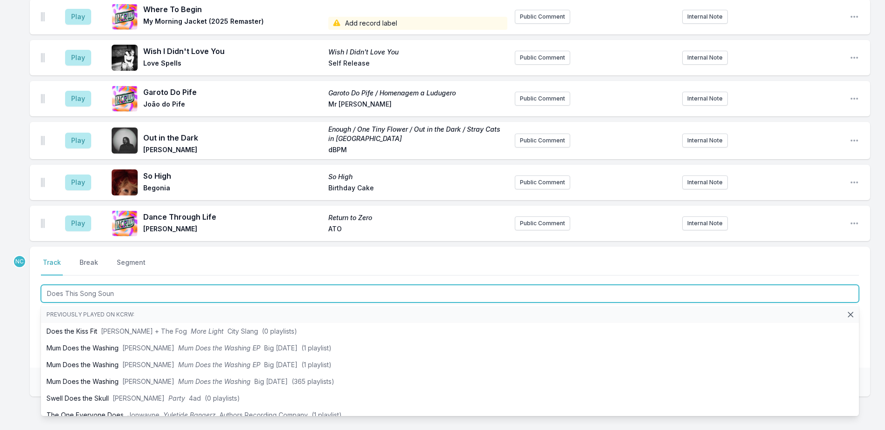
type input "Does This Song Sound"
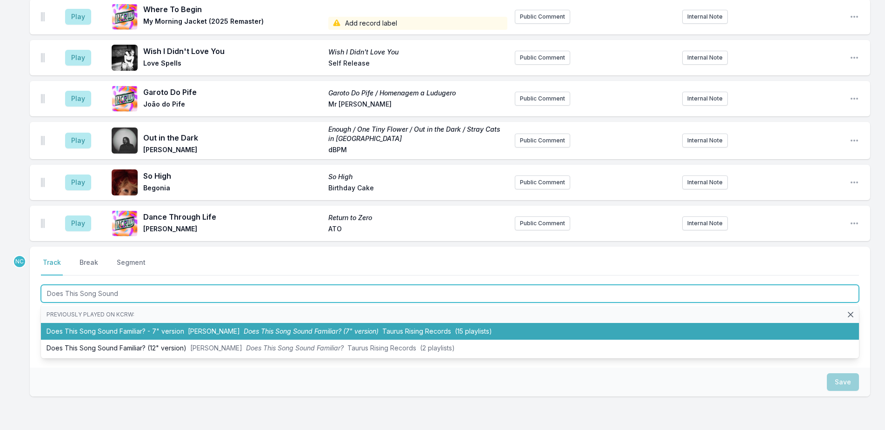
click at [133, 323] on li "Does This Song Sound Familiar? - 7" version [PERSON_NAME] Does This Song Sound …" at bounding box center [450, 331] width 818 height 17
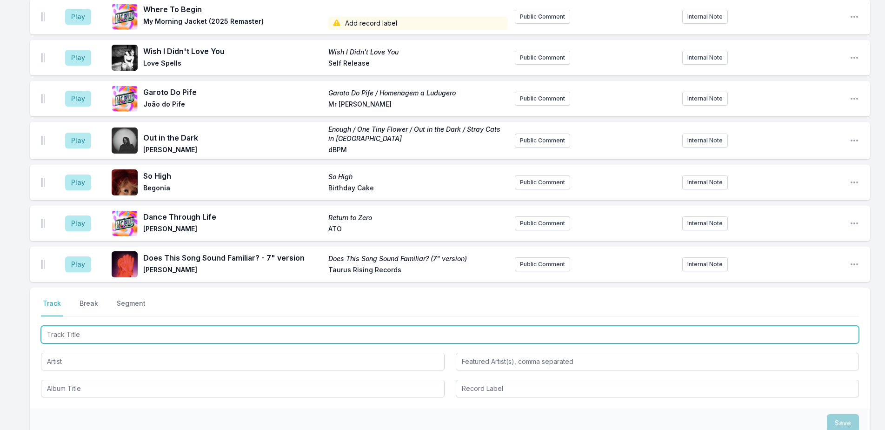
scroll to position [2653, 0]
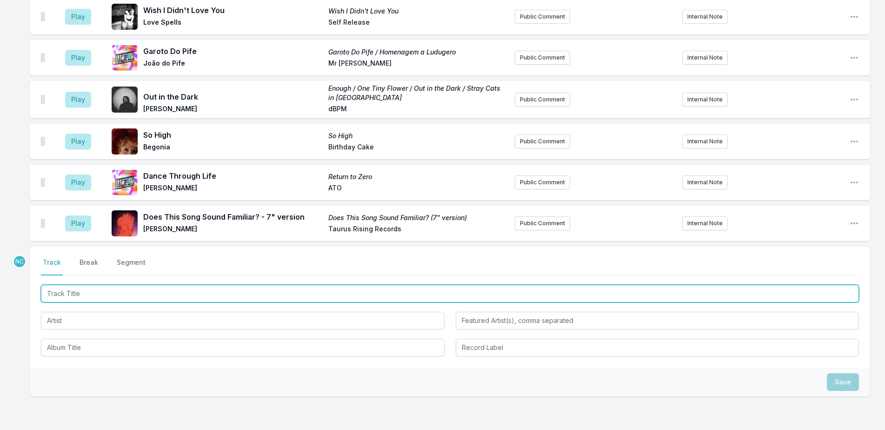
click at [177, 285] on input "Track Title" at bounding box center [450, 294] width 818 height 18
type input "[PERSON_NAME] Tree"
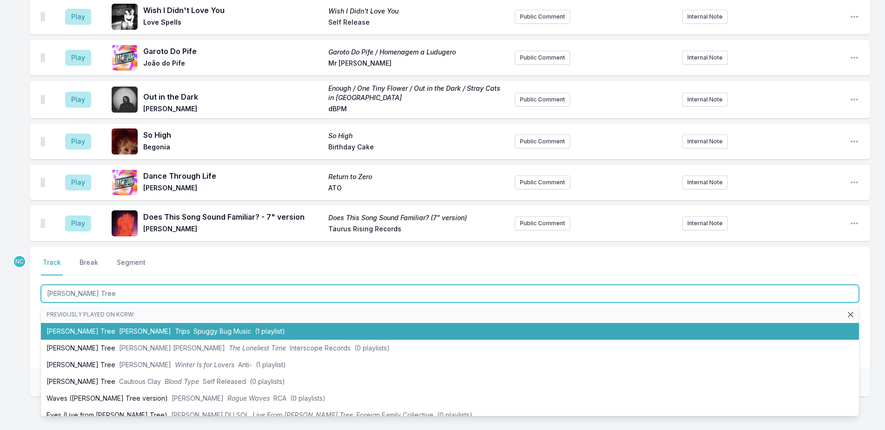
click at [127, 323] on li "[PERSON_NAME] Tree [PERSON_NAME] Trips Spuggy Bug Music (1 playlist)" at bounding box center [450, 331] width 818 height 17
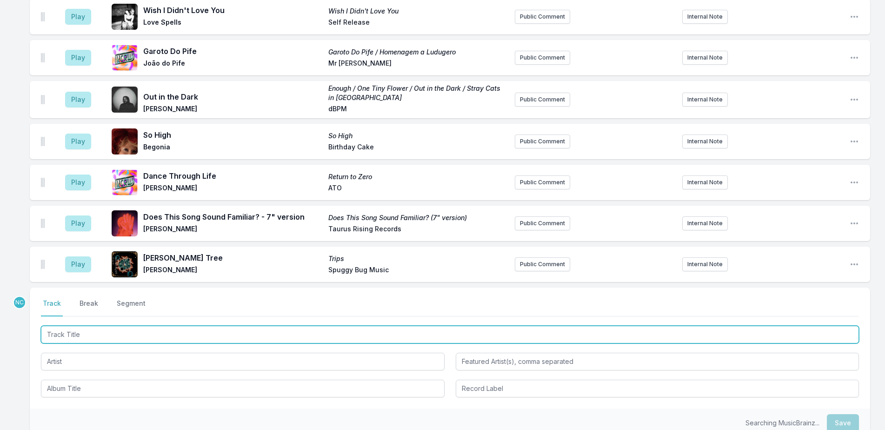
scroll to position [2694, 0]
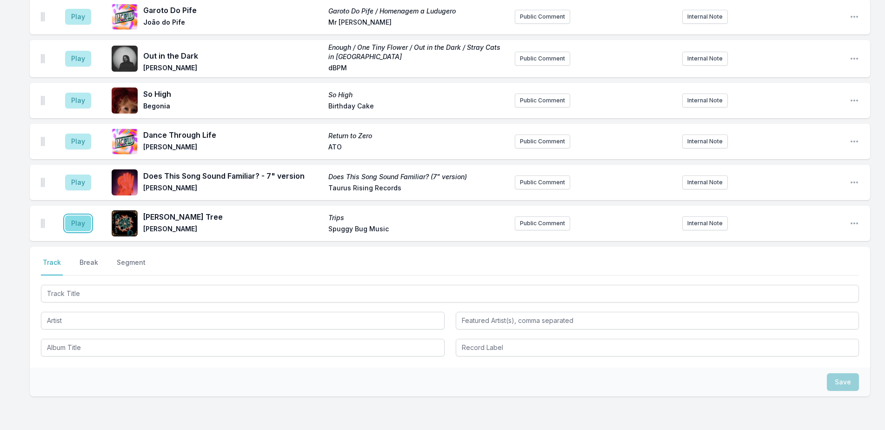
click at [84, 215] on button "Play" at bounding box center [78, 223] width 26 height 16
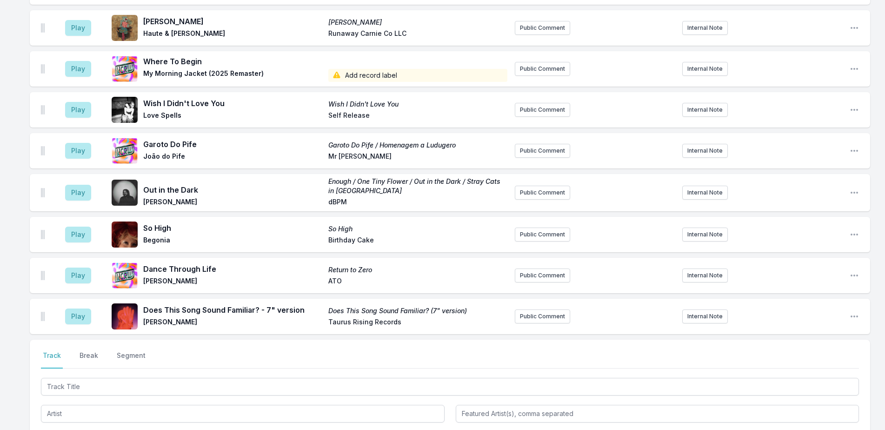
scroll to position [2648, 0]
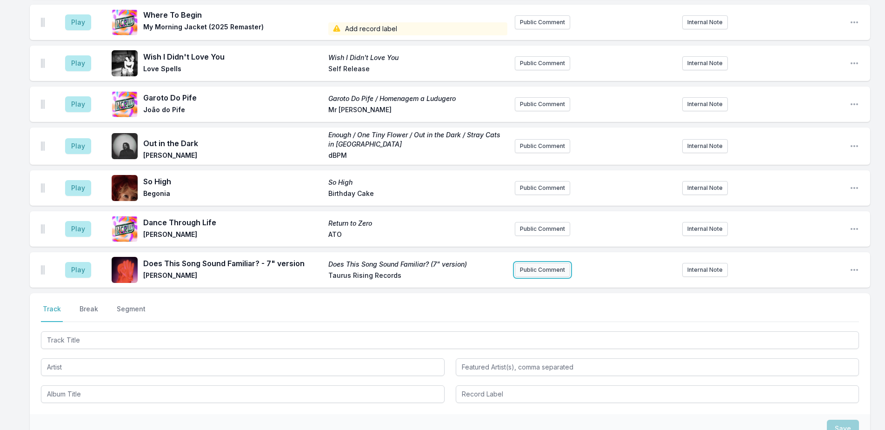
click at [543, 263] on button "Public Comment" at bounding box center [542, 270] width 55 height 14
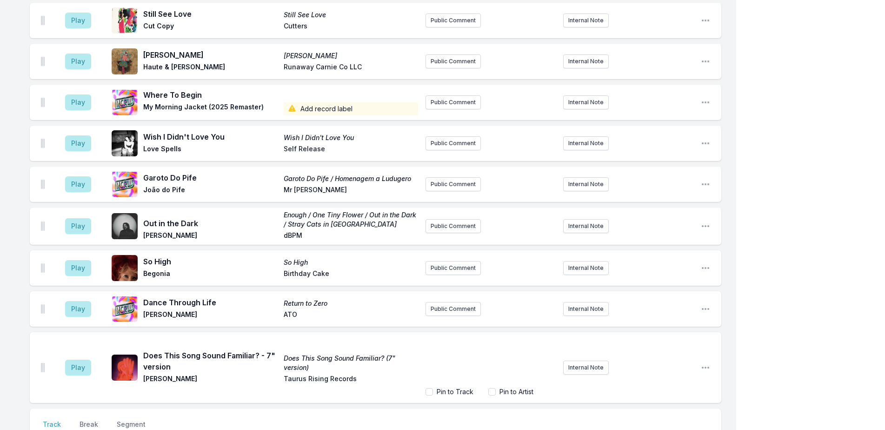
scroll to position [2683, 0]
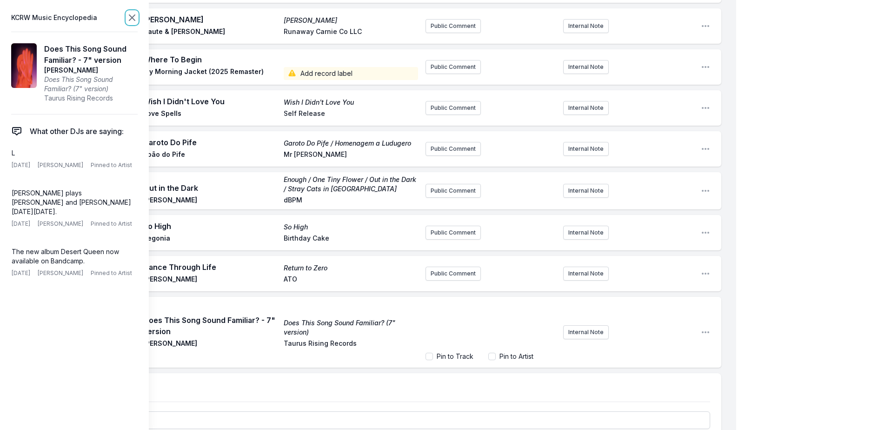
click at [135, 14] on icon at bounding box center [132, 17] width 11 height 11
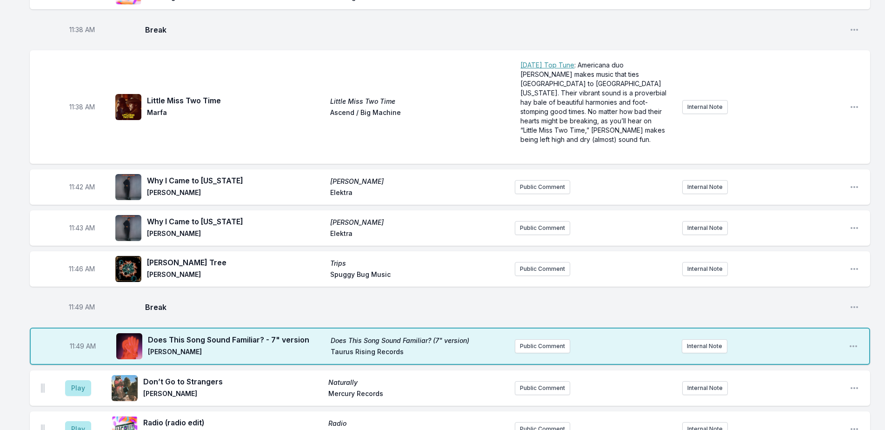
scroll to position [1944, 0]
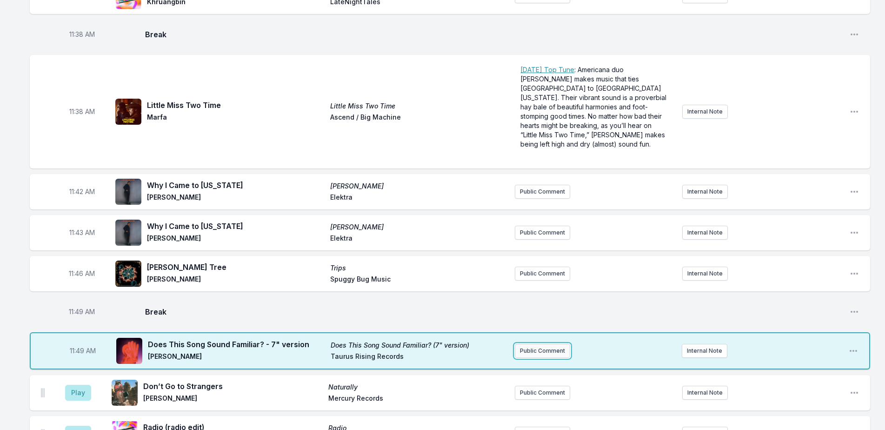
click at [537, 344] on button "Public Comment" at bounding box center [542, 351] width 55 height 14
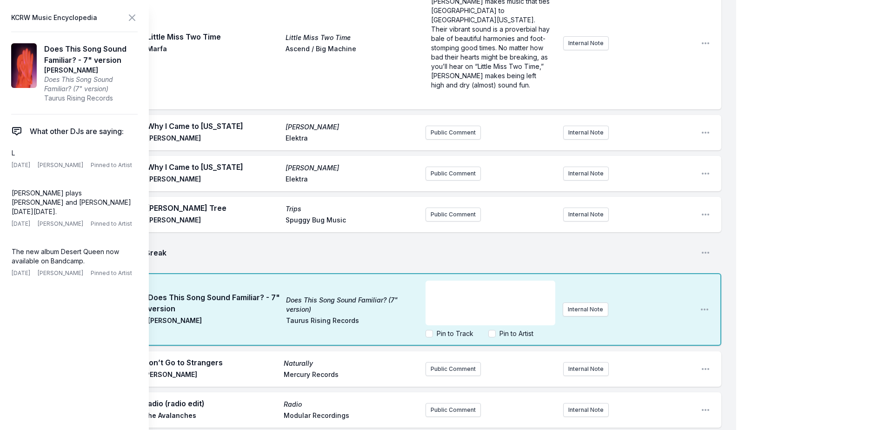
scroll to position [2084, 0]
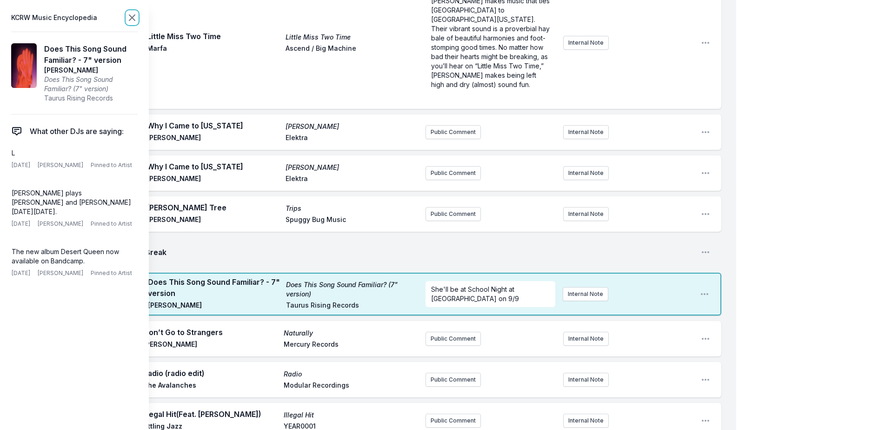
click at [135, 18] on icon at bounding box center [132, 17] width 11 height 11
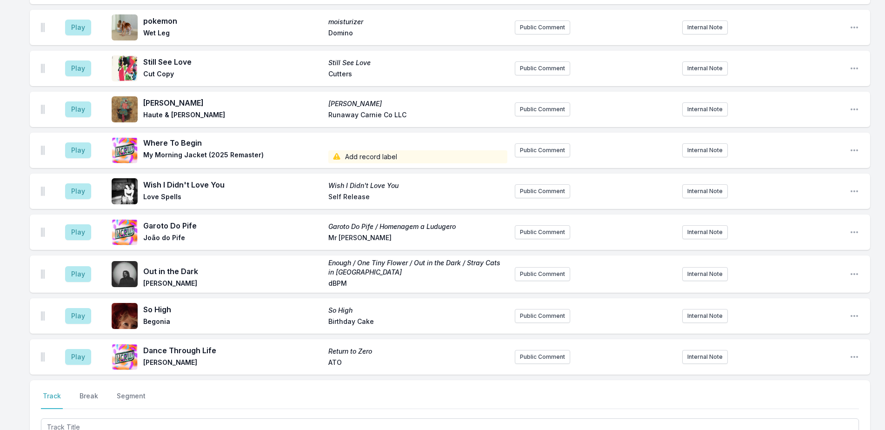
scroll to position [2642, 0]
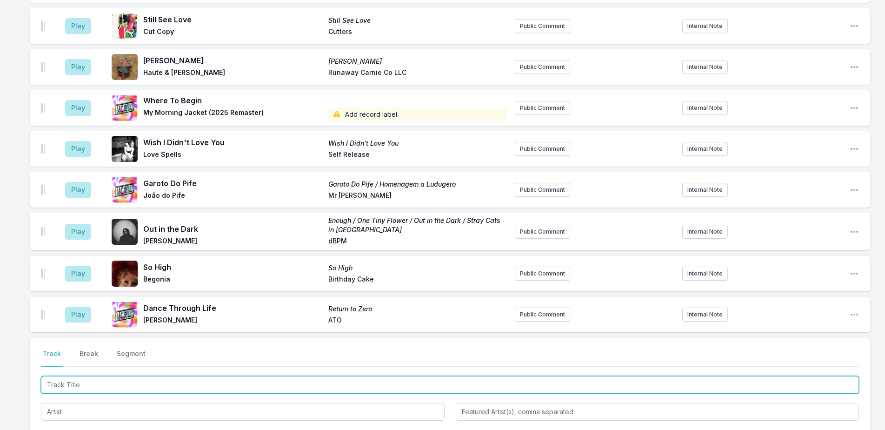
click at [196, 376] on input "Track Title" at bounding box center [450, 385] width 818 height 18
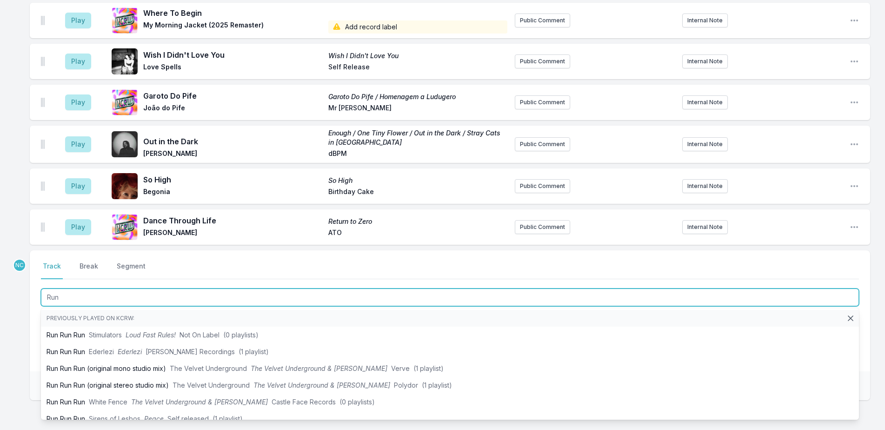
type input "Run"
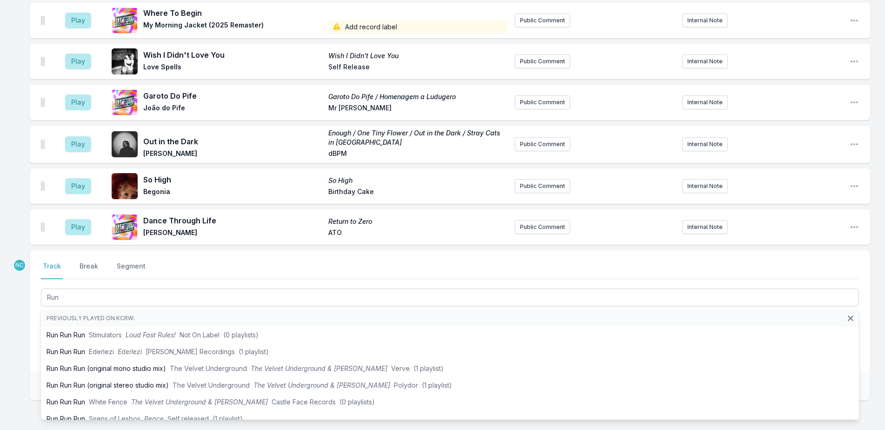
click at [33, 250] on div "Select a tab Track Break Segment Track Break Segment Run Previously played on K…" at bounding box center [450, 310] width 841 height 121
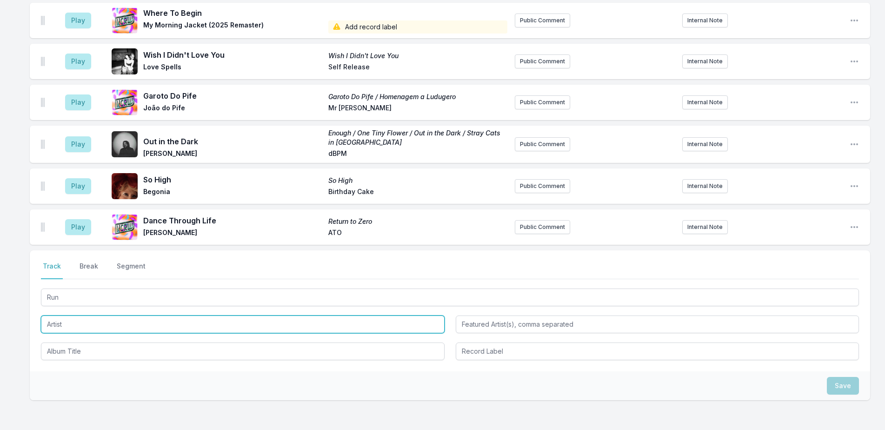
click at [80, 315] on input "Artist" at bounding box center [243, 324] width 404 height 18
type input "Flight Facilities"
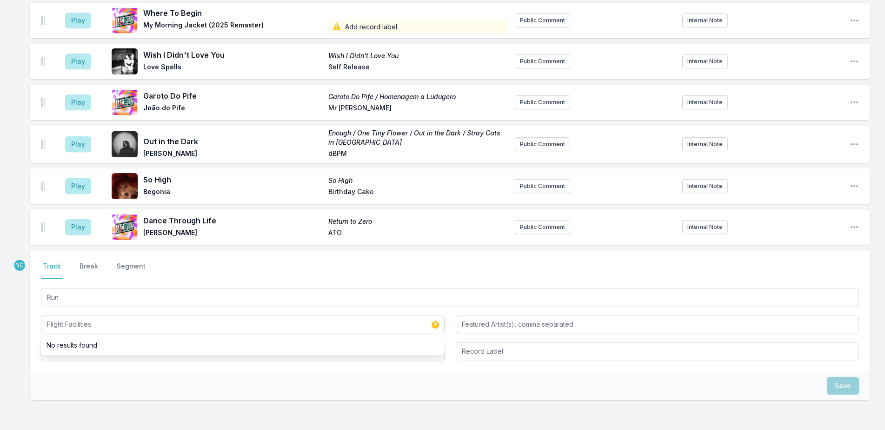
click at [116, 342] on div "NC Select a tab Track Break Segment Track Break Segment Run Flight Facilities N…" at bounding box center [450, 354] width 841 height 209
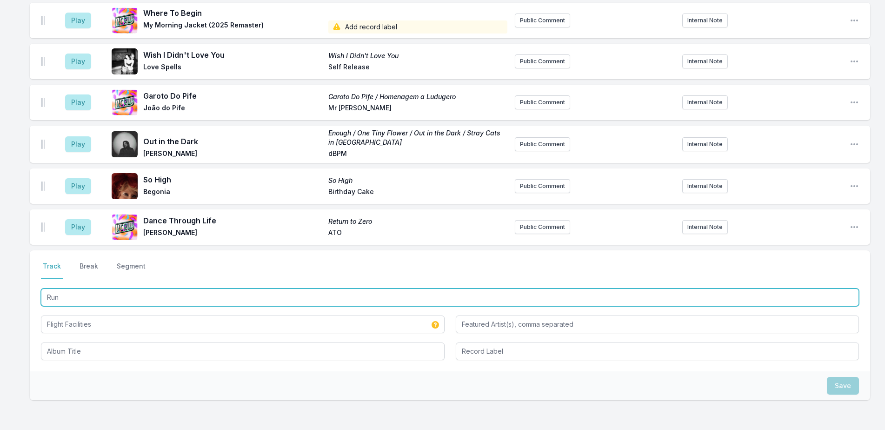
click at [117, 288] on input "Run" at bounding box center [450, 297] width 818 height 18
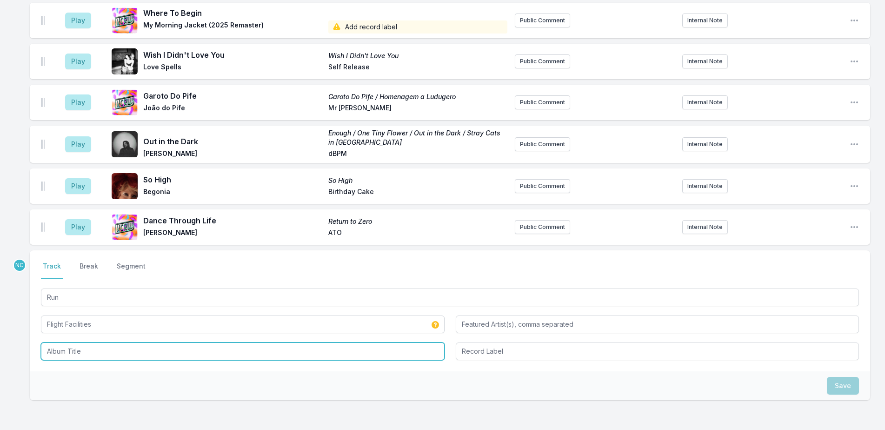
click at [105, 342] on input "Album Title" at bounding box center [243, 351] width 404 height 18
paste input "Run"
type input "Run"
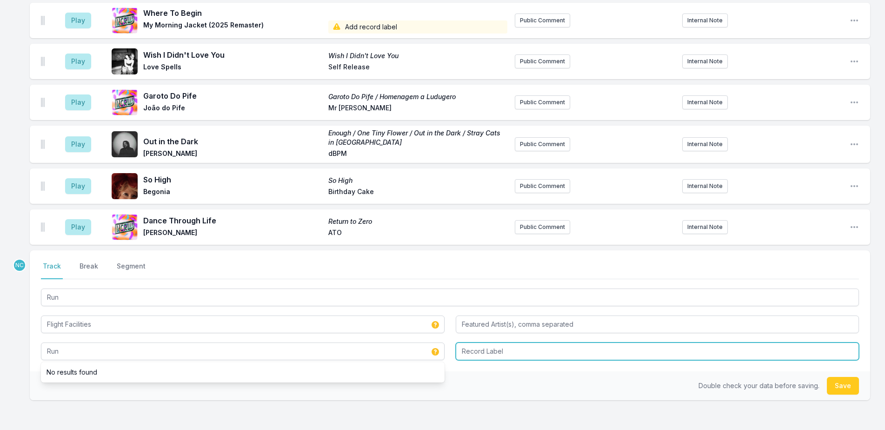
click at [559, 342] on input "Record Label" at bounding box center [658, 351] width 404 height 18
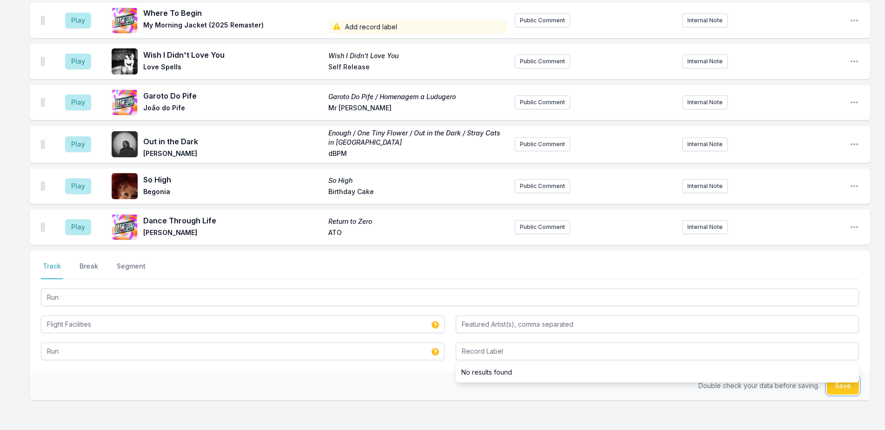
click at [846, 377] on button "Save" at bounding box center [843, 386] width 32 height 18
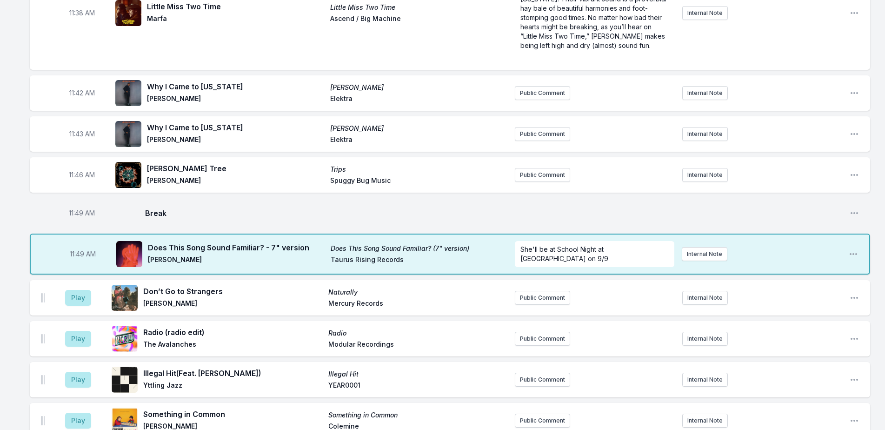
scroll to position [2026, 0]
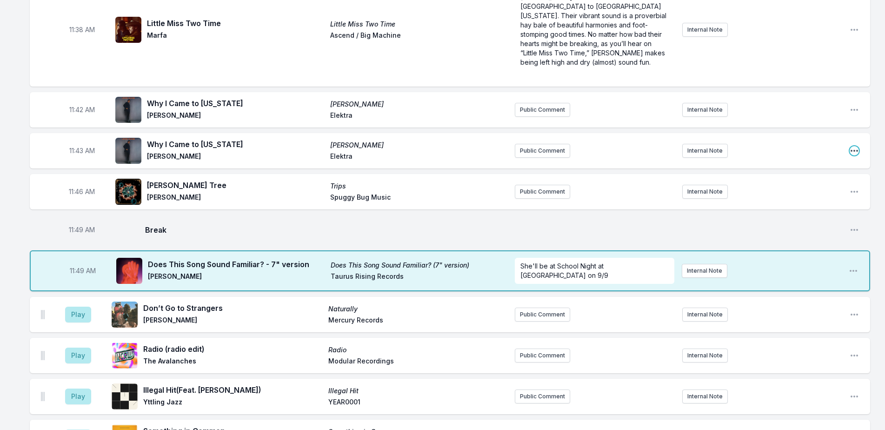
click at [852, 150] on icon "Open playlist item options" at bounding box center [854, 151] width 7 height 2
click at [805, 194] on button "Delete Entry" at bounding box center [807, 202] width 104 height 17
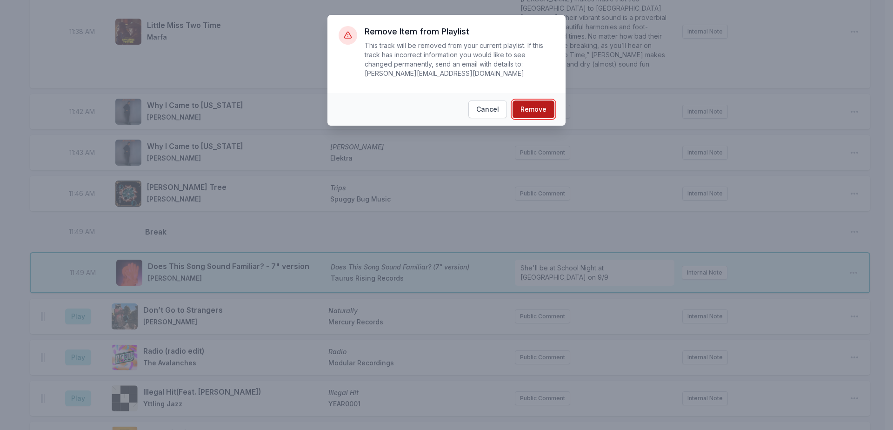
click at [545, 101] on button "Remove" at bounding box center [534, 110] width 42 height 18
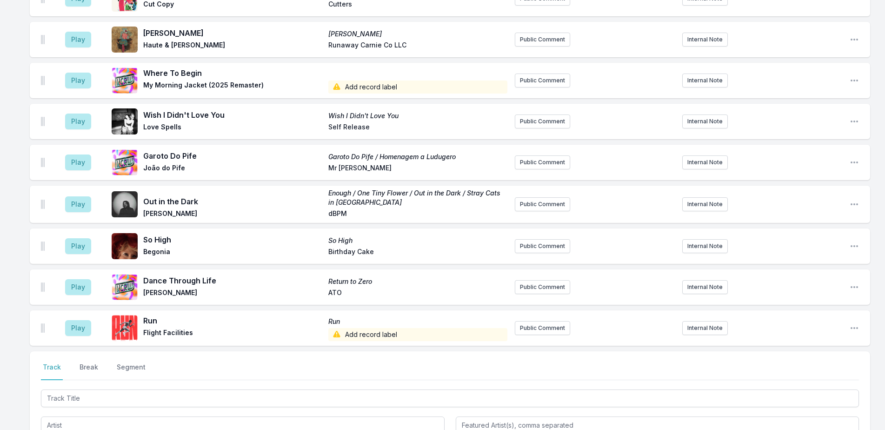
scroll to position [2629, 0]
click at [69, 320] on button "Play" at bounding box center [78, 328] width 26 height 16
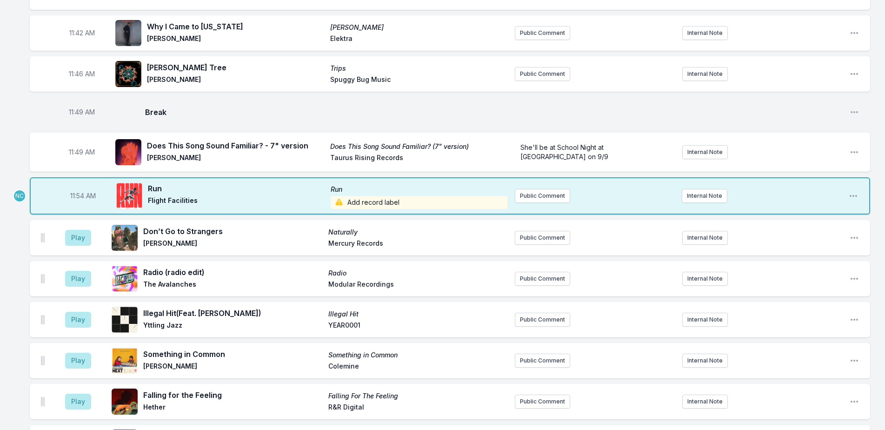
scroll to position [1978, 0]
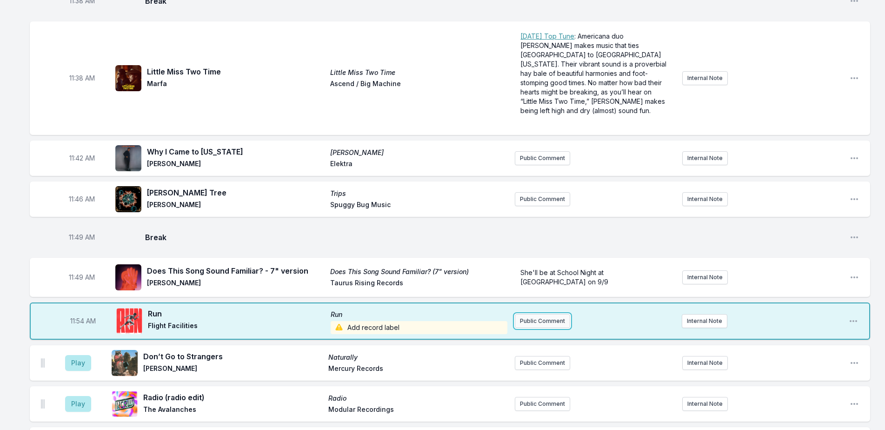
click at [550, 314] on button "Public Comment" at bounding box center [542, 321] width 55 height 14
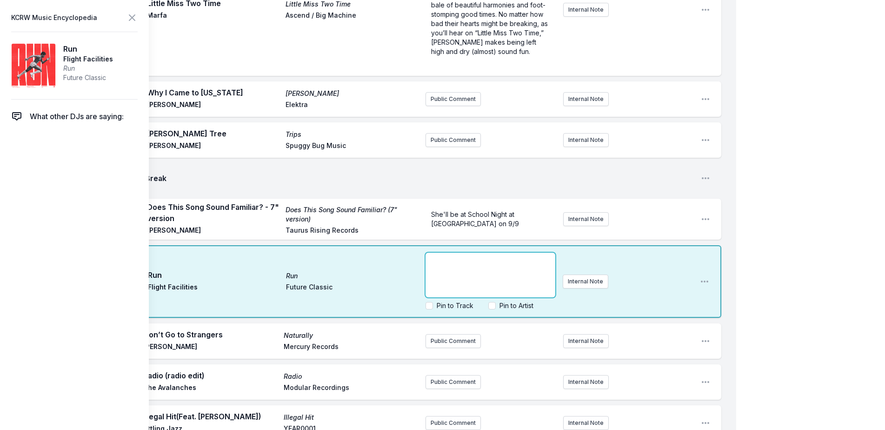
scroll to position [2117, 0]
paste div
click at [432, 256] on span "The Salsoul Orchestra feat. [PERSON_NAME]" at bounding box center [474, 264] width 86 height 17
click at [452, 301] on label "Pin to Track" at bounding box center [455, 305] width 37 height 9
click at [433, 302] on input "Pin to Track" at bounding box center [429, 305] width 7 height 7
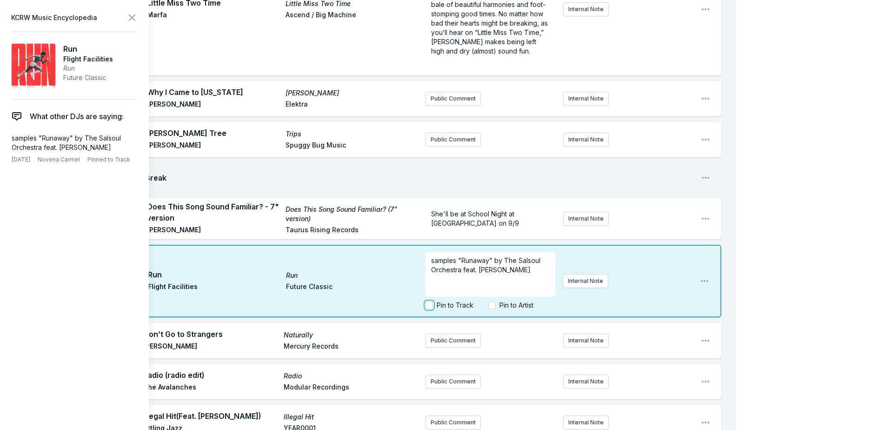
checkbox input "true"
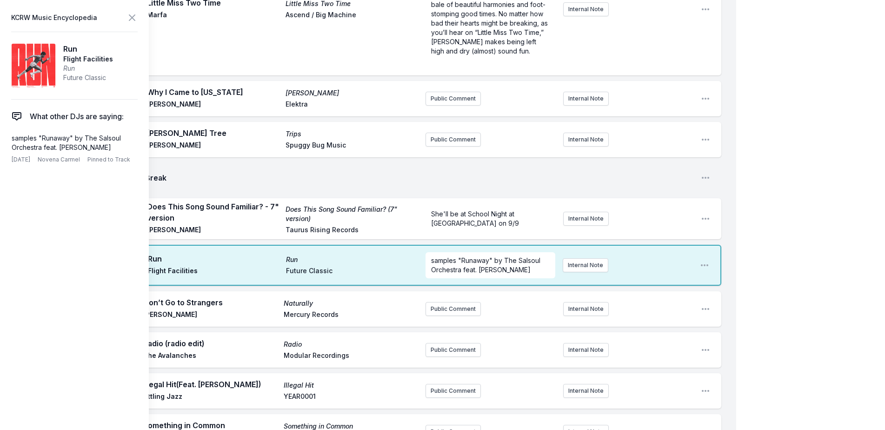
click at [538, 256] on p "samples "Runaway" by The Salsoul Orchestra feat. [PERSON_NAME]" at bounding box center [490, 265] width 119 height 19
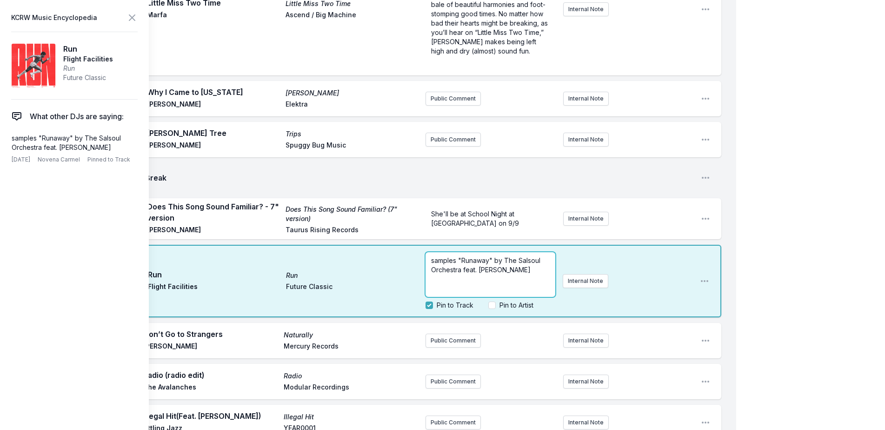
click at [538, 256] on p "samples "Runaway" by The Salsoul Orchestra feat. [PERSON_NAME]" at bounding box center [490, 265] width 119 height 19
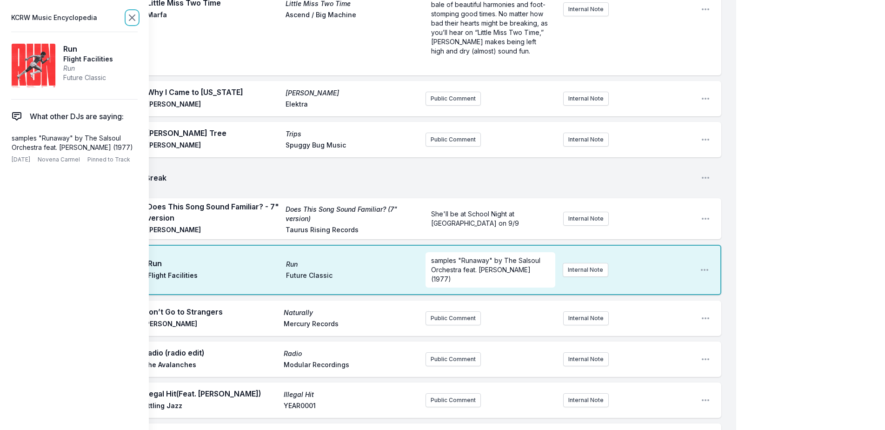
click at [131, 17] on icon at bounding box center [132, 17] width 11 height 11
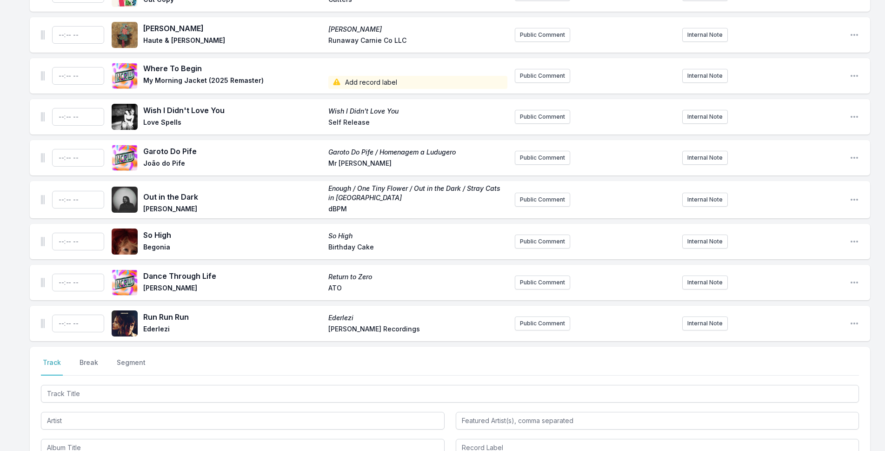
scroll to position [2675, 0]
click at [852, 319] on icon "Open playlist item options" at bounding box center [854, 323] width 9 height 9
click at [792, 368] on button "Delete Entry" at bounding box center [807, 376] width 104 height 17
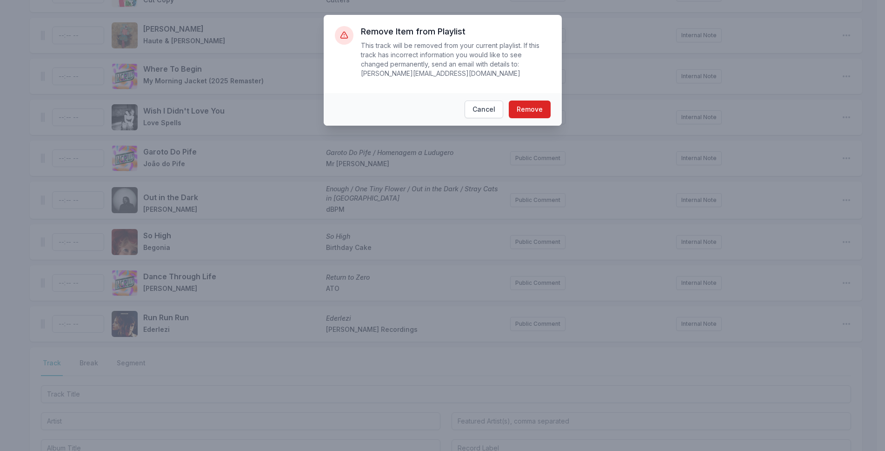
scroll to position [2674, 0]
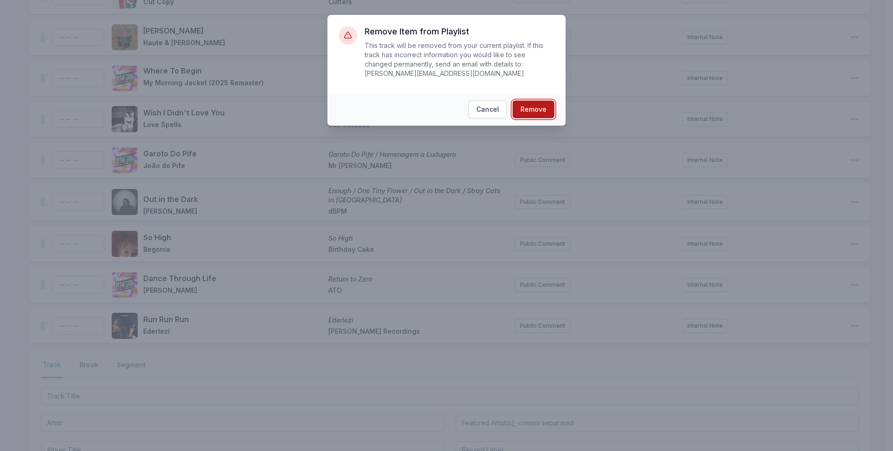
click at [525, 101] on button "Remove" at bounding box center [534, 110] width 42 height 18
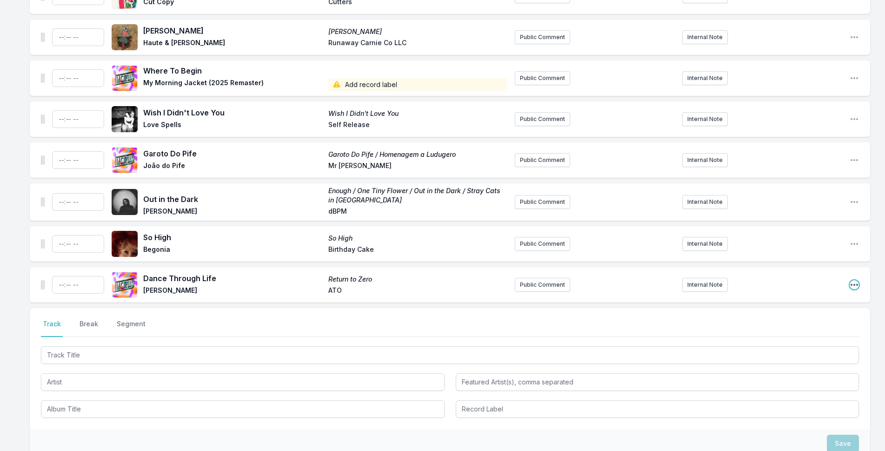
click at [854, 280] on icon "Open playlist item options" at bounding box center [854, 284] width 9 height 9
click at [812, 329] on button "Delete Entry" at bounding box center [807, 337] width 104 height 17
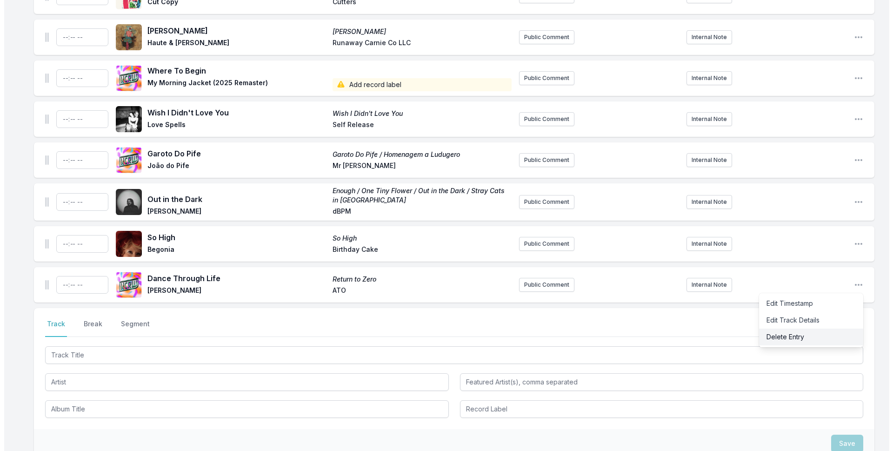
scroll to position [2672, 0]
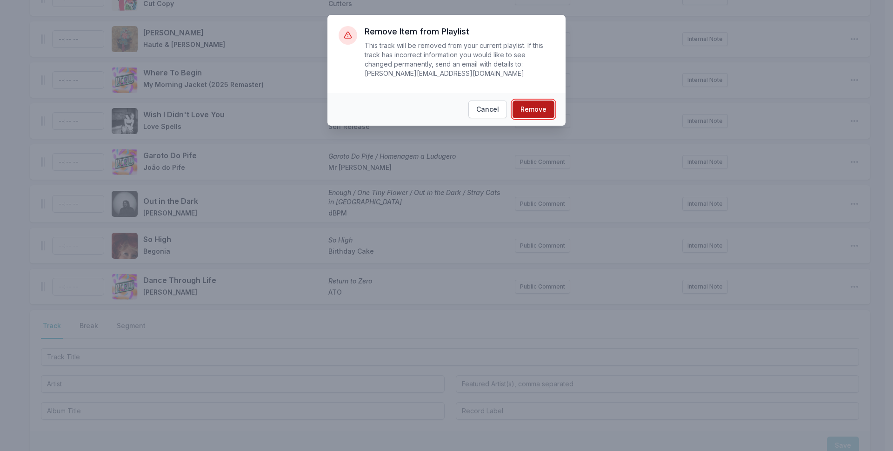
click at [545, 103] on button "Remove" at bounding box center [534, 110] width 42 height 18
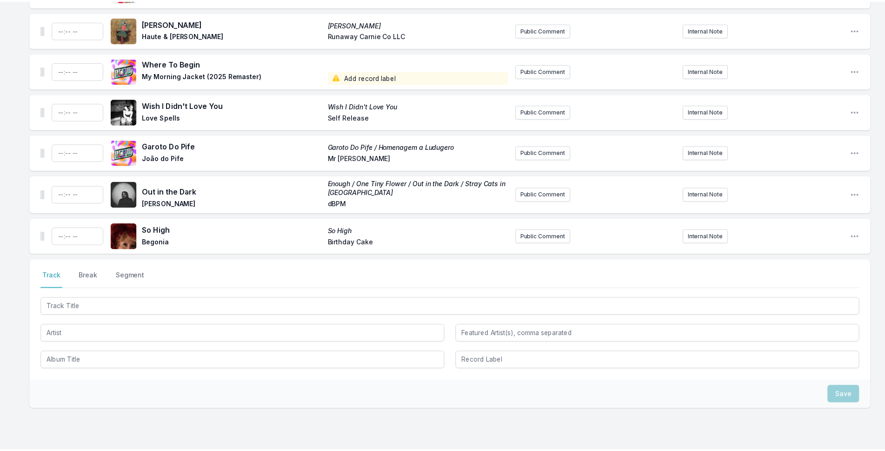
scroll to position [2668, 0]
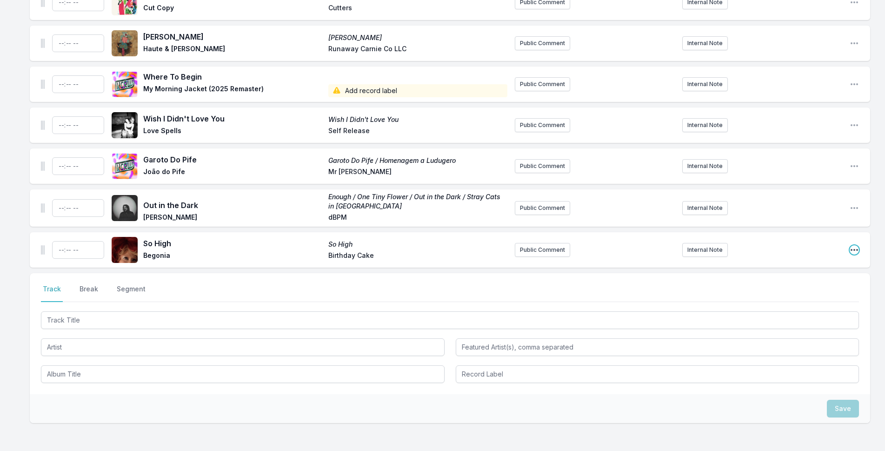
click at [856, 245] on icon "Open playlist item options" at bounding box center [854, 249] width 9 height 9
click at [780, 294] on button "Delete Entry" at bounding box center [807, 302] width 104 height 17
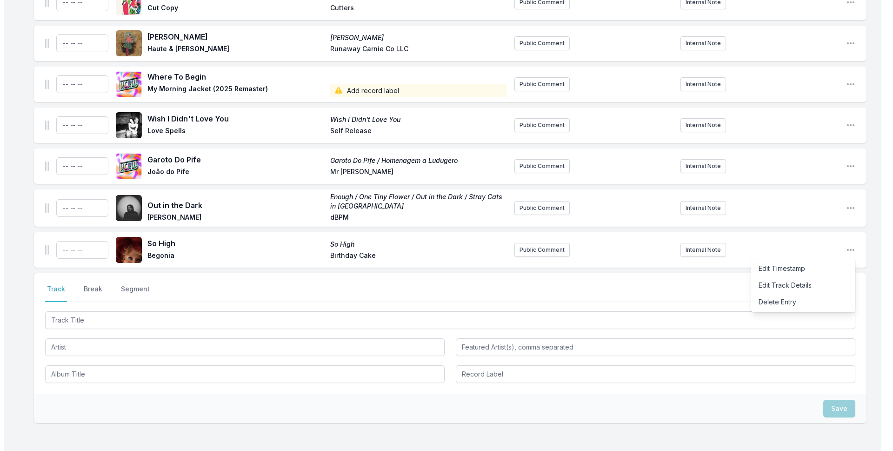
scroll to position [2666, 0]
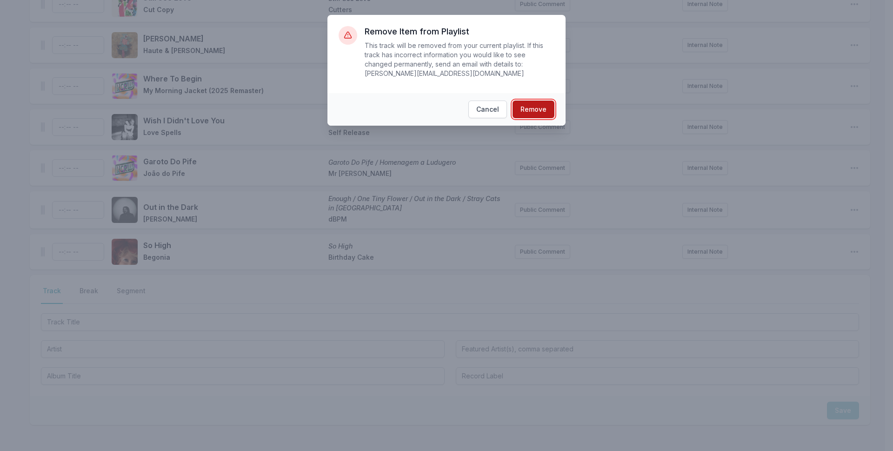
click at [530, 101] on button "Remove" at bounding box center [534, 110] width 42 height 18
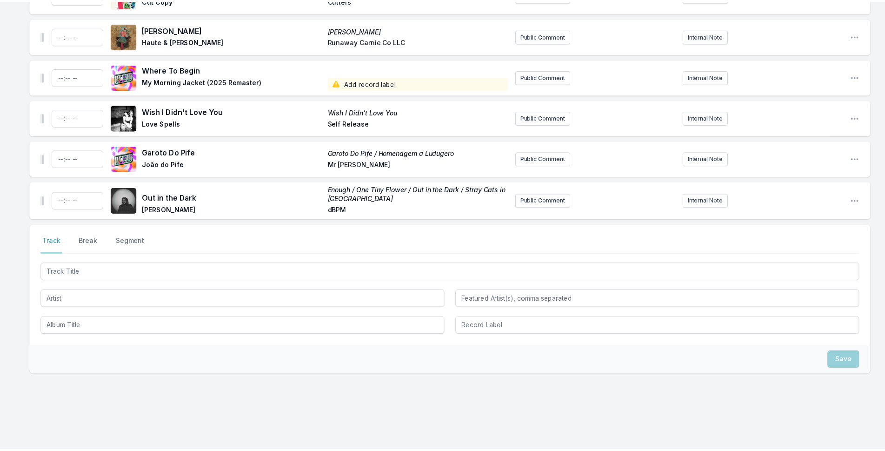
scroll to position [2627, 0]
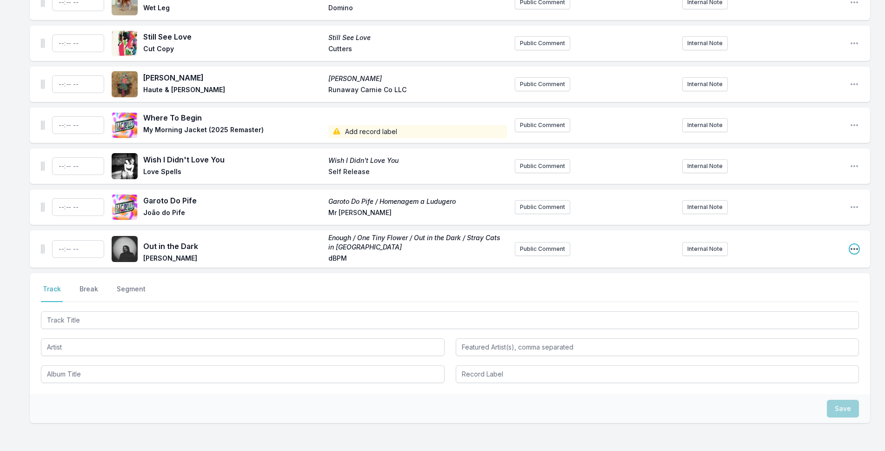
click at [856, 244] on icon "Open playlist item options" at bounding box center [854, 248] width 9 height 9
click at [777, 293] on button "Delete Entry" at bounding box center [807, 301] width 104 height 17
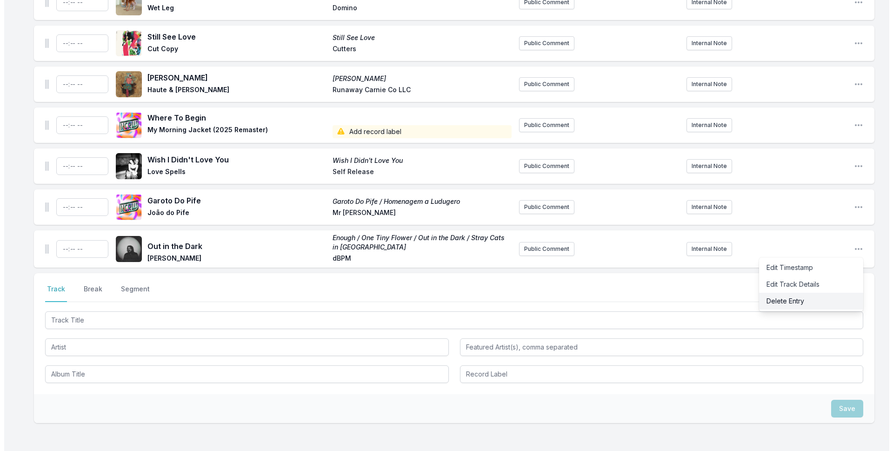
scroll to position [2625, 0]
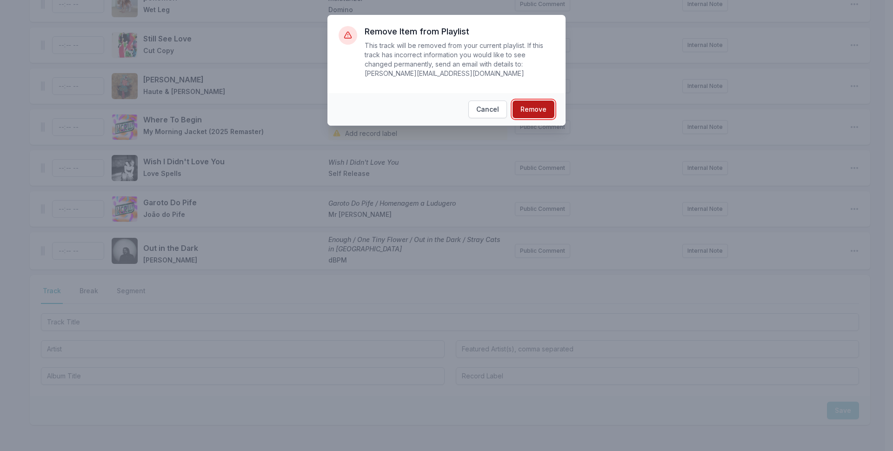
click at [545, 103] on button "Remove" at bounding box center [534, 110] width 42 height 18
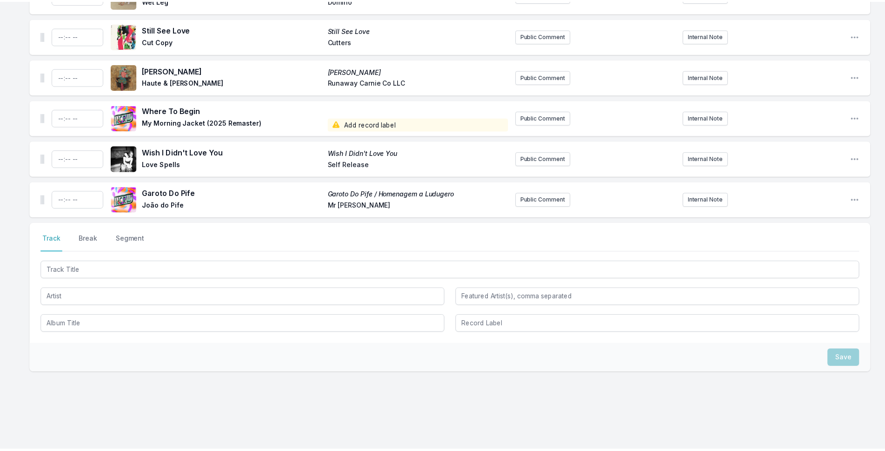
scroll to position [2584, 0]
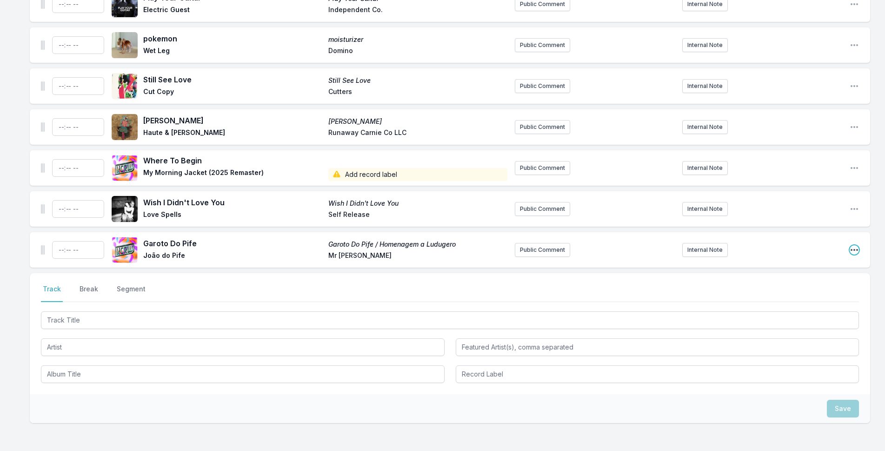
click at [853, 245] on icon "Open playlist item options" at bounding box center [854, 249] width 9 height 9
click at [774, 294] on button "Delete Entry" at bounding box center [807, 302] width 104 height 17
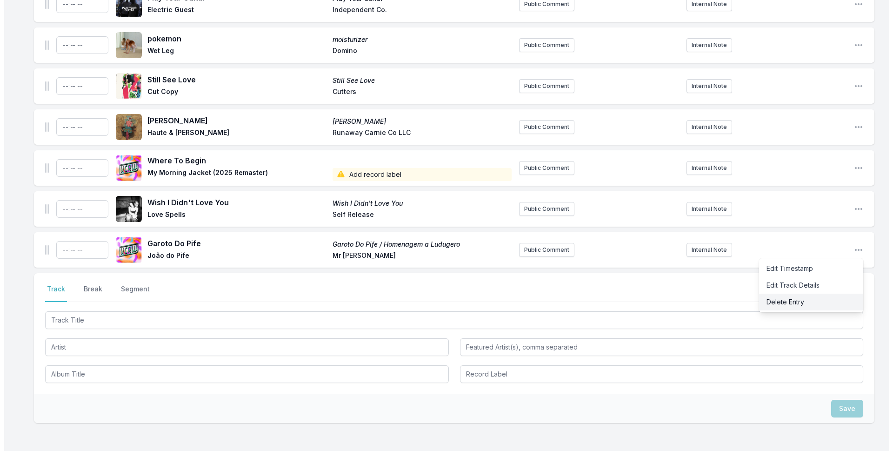
scroll to position [2582, 0]
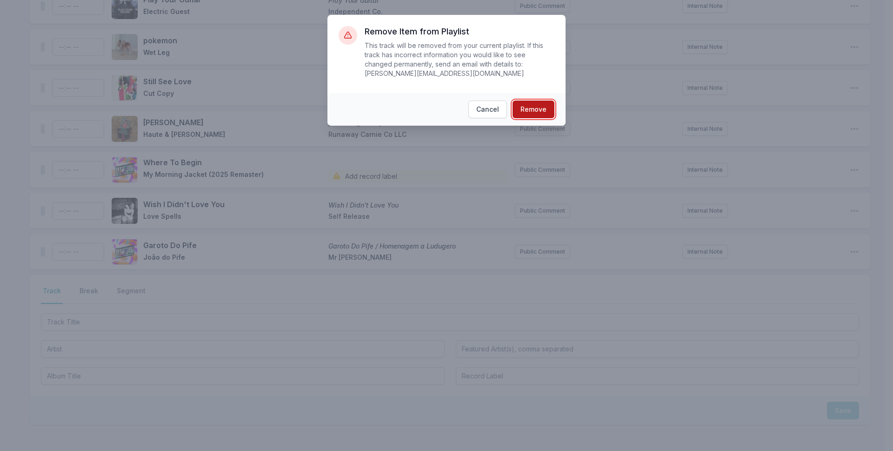
click at [546, 106] on button "Remove" at bounding box center [534, 110] width 42 height 18
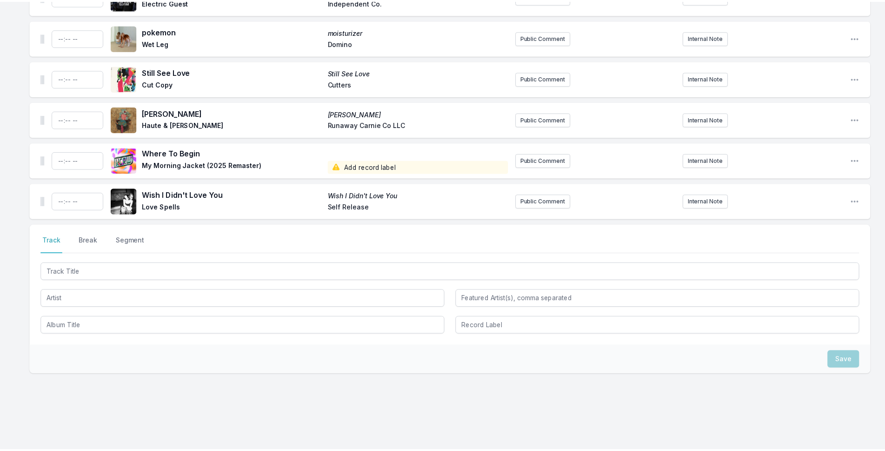
scroll to position [2543, 0]
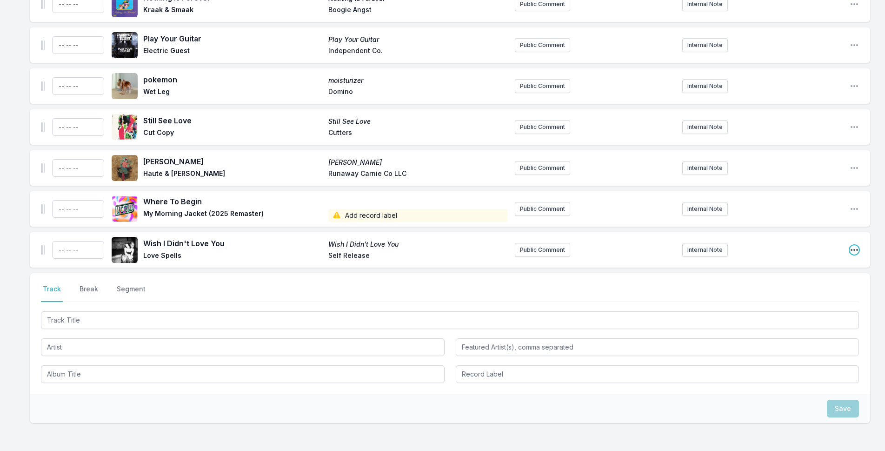
click at [851, 245] on icon "Open playlist item options" at bounding box center [854, 249] width 9 height 9
click at [768, 258] on div "Edit Timestamp Edit Track Details Delete Entry" at bounding box center [807, 285] width 104 height 54
click at [768, 294] on button "Delete Entry" at bounding box center [807, 302] width 104 height 17
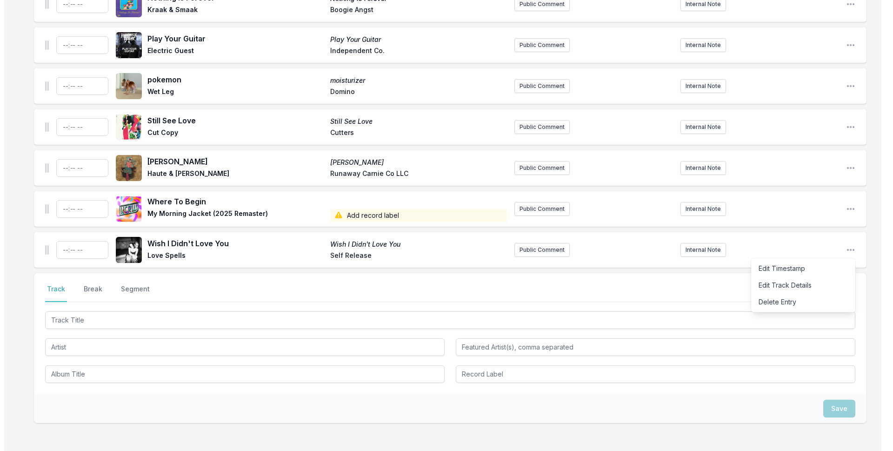
scroll to position [2541, 0]
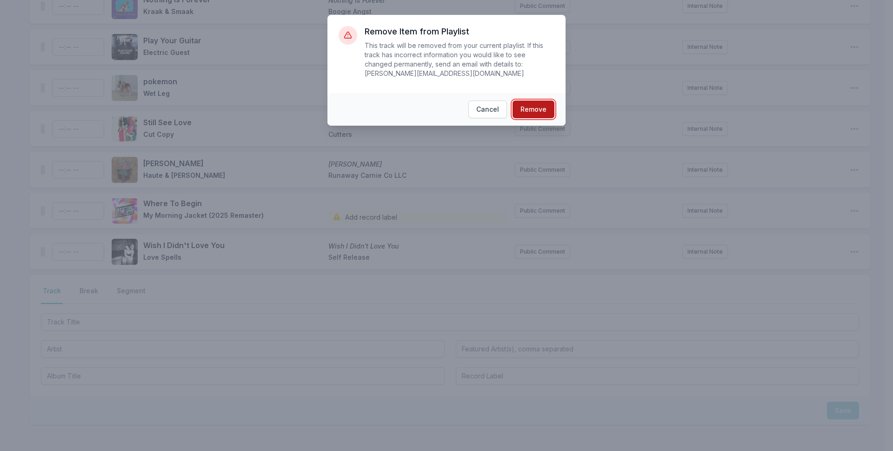
click at [542, 101] on button "Remove" at bounding box center [534, 110] width 42 height 18
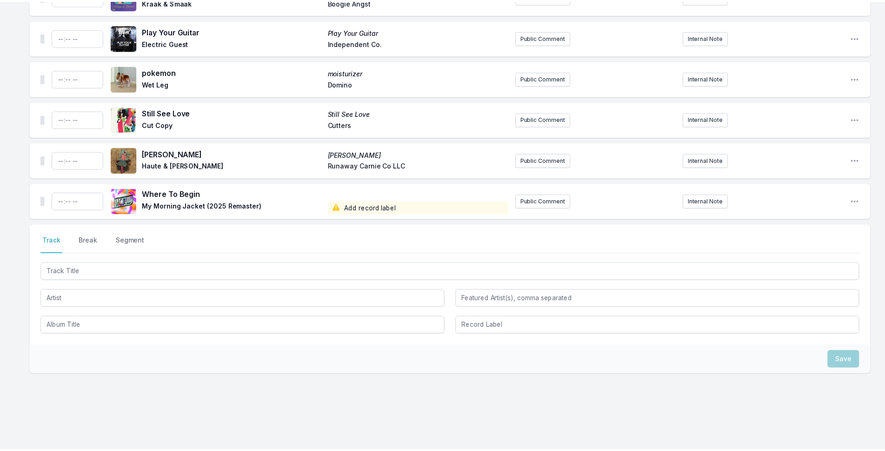
scroll to position [2502, 0]
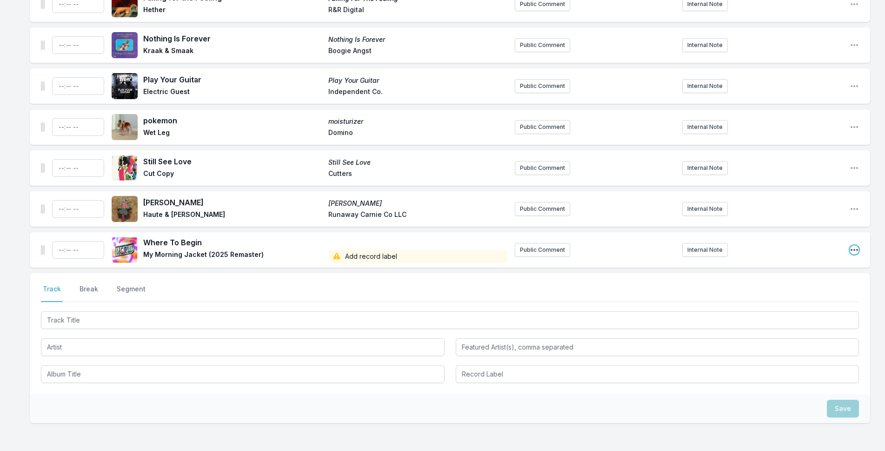
click at [857, 245] on icon "Open playlist item options" at bounding box center [854, 249] width 9 height 9
click at [781, 294] on button "Delete Entry" at bounding box center [807, 302] width 104 height 17
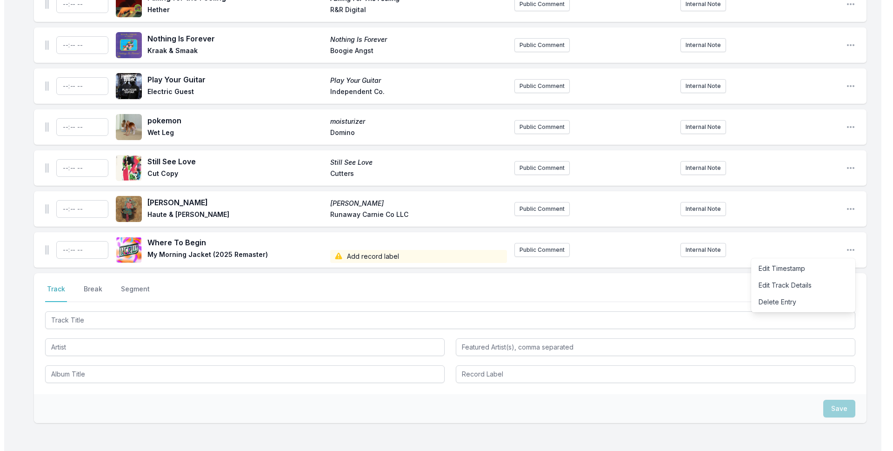
scroll to position [2500, 0]
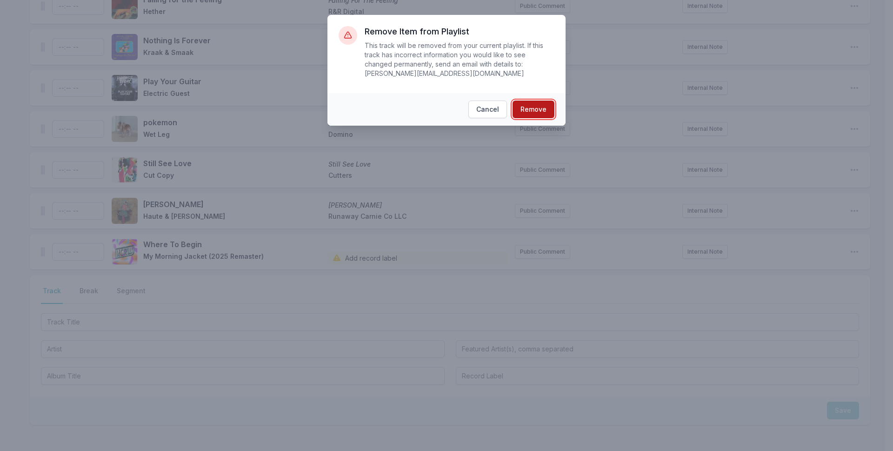
click at [538, 101] on button "Remove" at bounding box center [534, 110] width 42 height 18
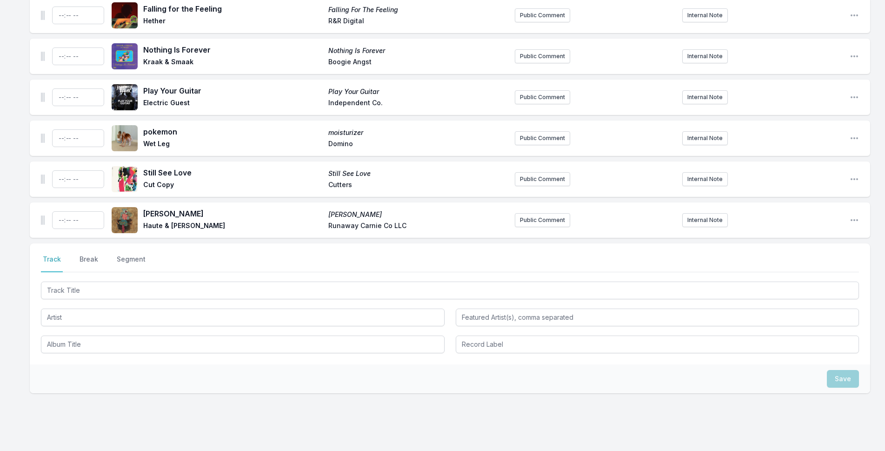
scroll to position [2431, 0]
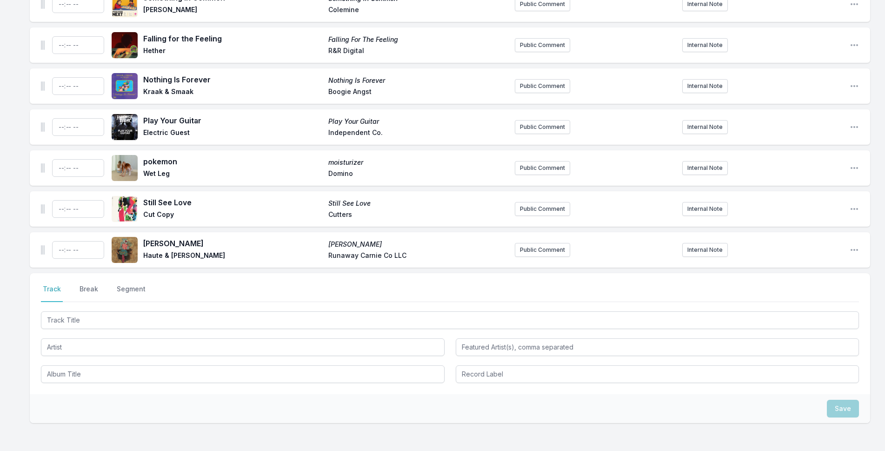
click at [850, 232] on div "[PERSON_NAME] & [PERSON_NAME] [PERSON_NAME] Co LLC Public Comment Internal Note…" at bounding box center [450, 249] width 841 height 35
click at [852, 249] on icon "Open playlist item options" at bounding box center [854, 250] width 7 height 2
click at [784, 294] on button "Delete Entry" at bounding box center [807, 302] width 104 height 17
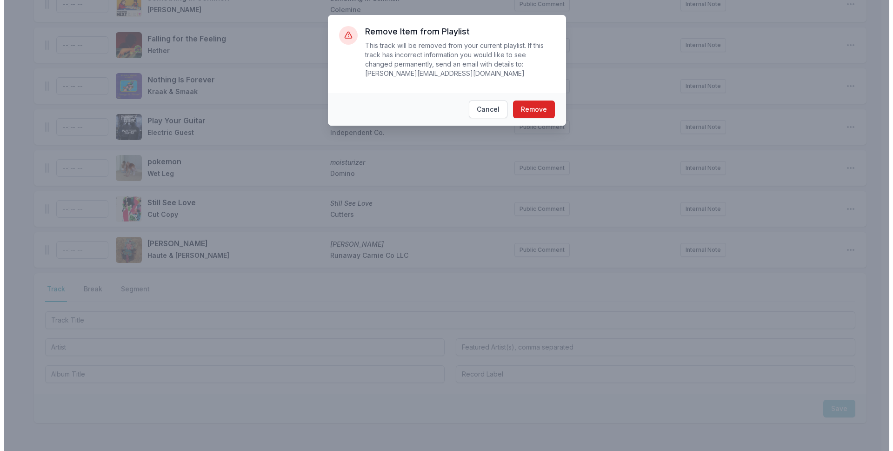
scroll to position [2429, 0]
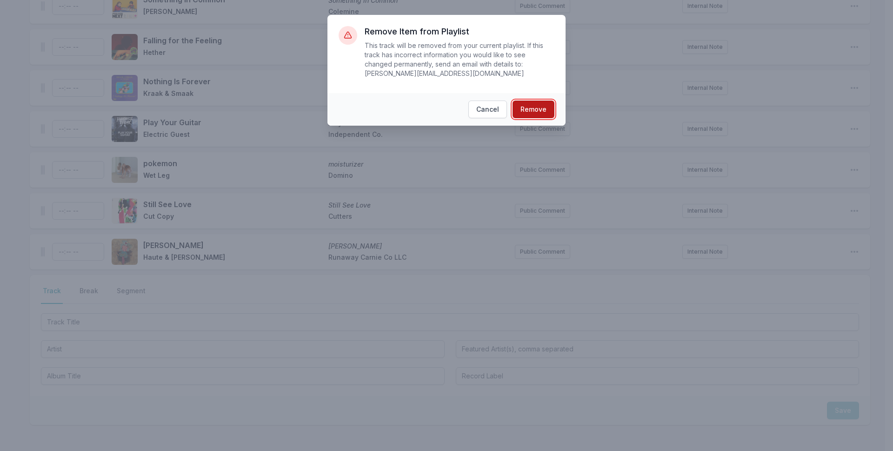
click at [520, 101] on button "Remove" at bounding box center [534, 110] width 42 height 18
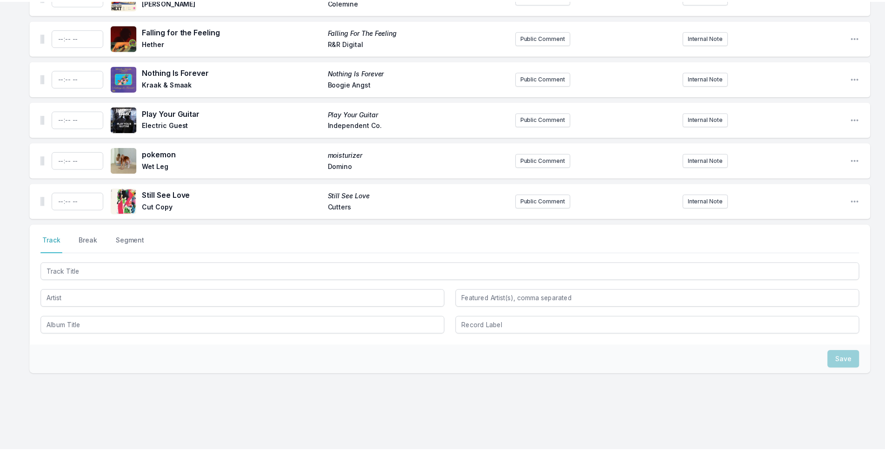
scroll to position [2390, 0]
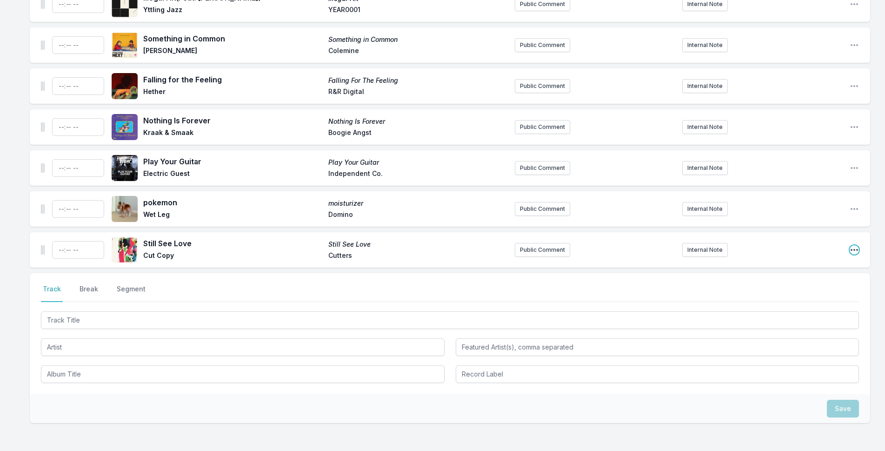
click at [857, 245] on icon "Open playlist item options" at bounding box center [854, 249] width 9 height 9
click at [811, 294] on button "Delete Entry" at bounding box center [807, 302] width 104 height 17
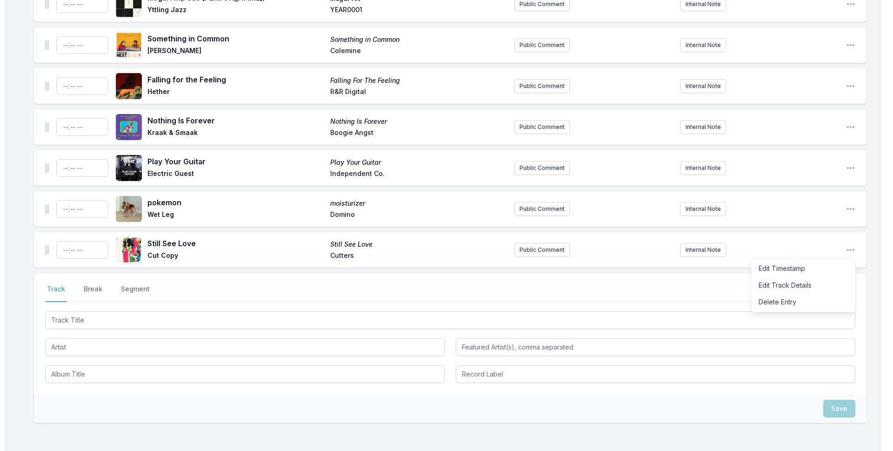
scroll to position [2388, 0]
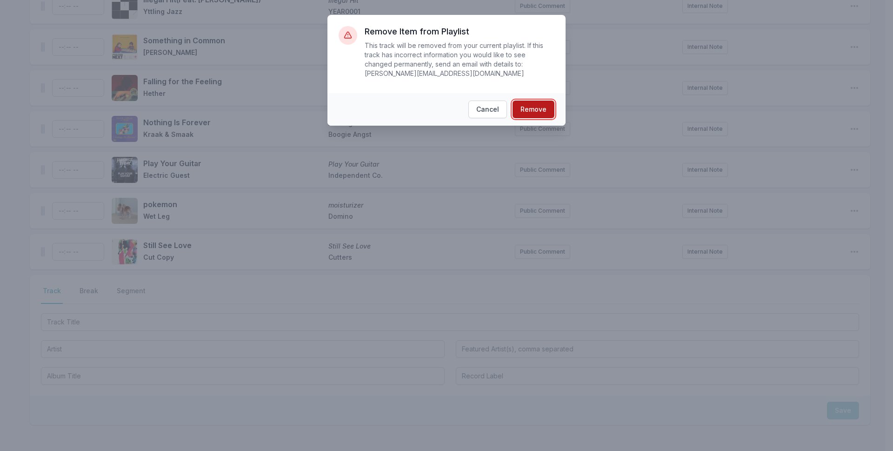
click at [536, 103] on button "Remove" at bounding box center [534, 110] width 42 height 18
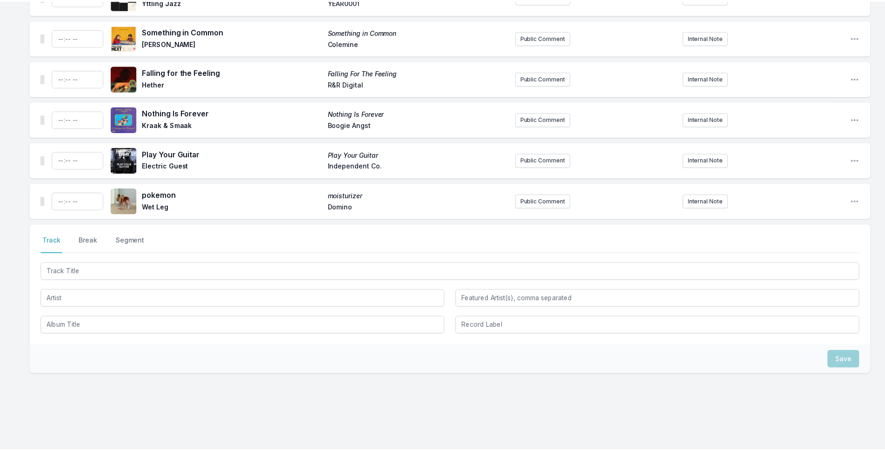
scroll to position [2349, 0]
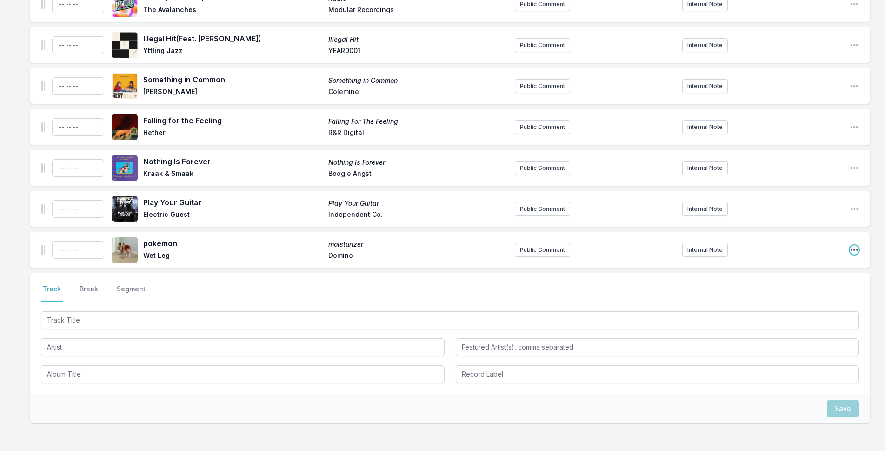
click at [853, 245] on icon "Open playlist item options" at bounding box center [854, 249] width 9 height 9
click at [809, 294] on button "Delete Entry" at bounding box center [807, 302] width 104 height 17
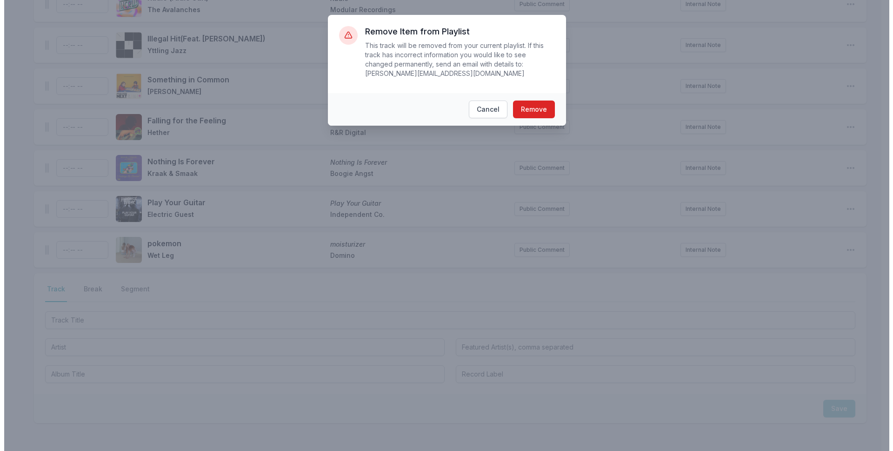
scroll to position [2347, 0]
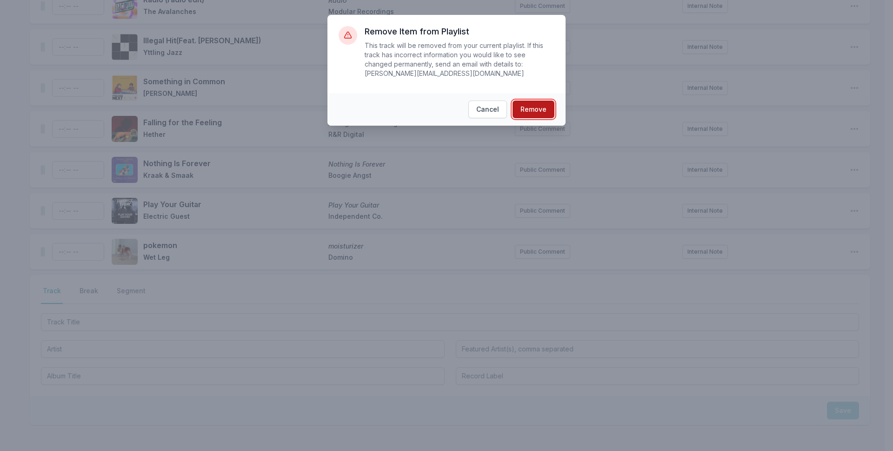
click at [521, 101] on button "Remove" at bounding box center [534, 110] width 42 height 18
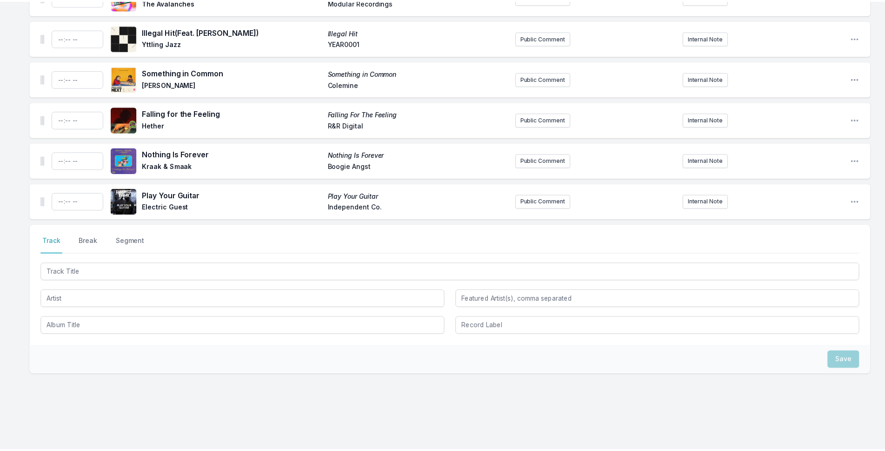
scroll to position [2308, 0]
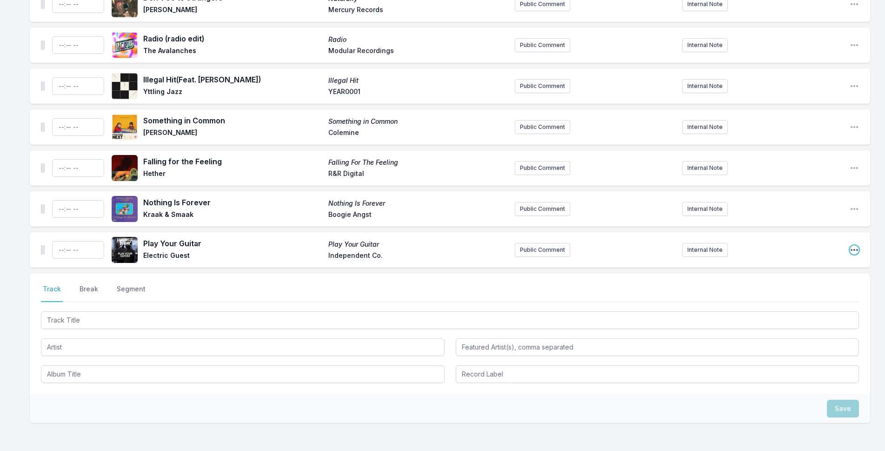
click at [856, 245] on icon "Open playlist item options" at bounding box center [854, 249] width 9 height 9
click at [766, 294] on button "Delete Entry" at bounding box center [807, 302] width 104 height 17
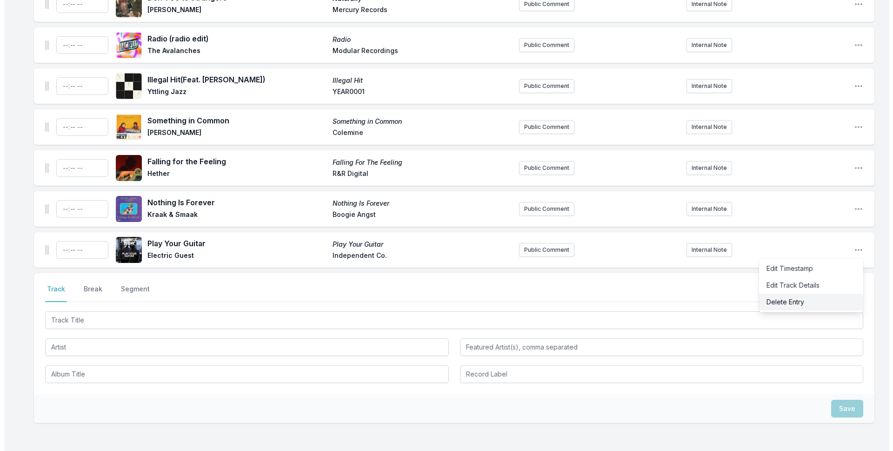
scroll to position [2306, 0]
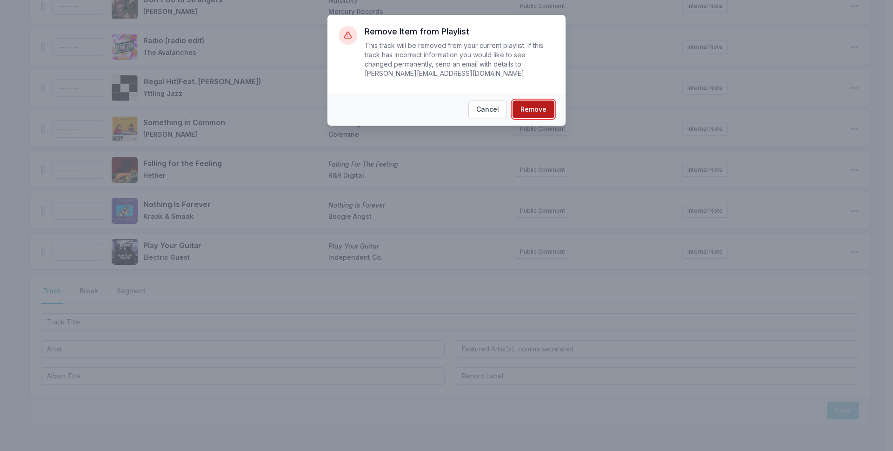
click at [538, 101] on button "Remove" at bounding box center [534, 110] width 42 height 18
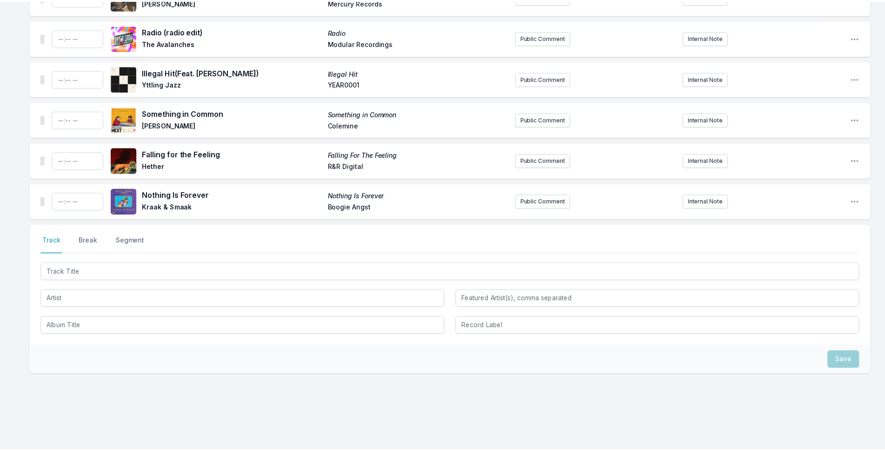
scroll to position [2267, 0]
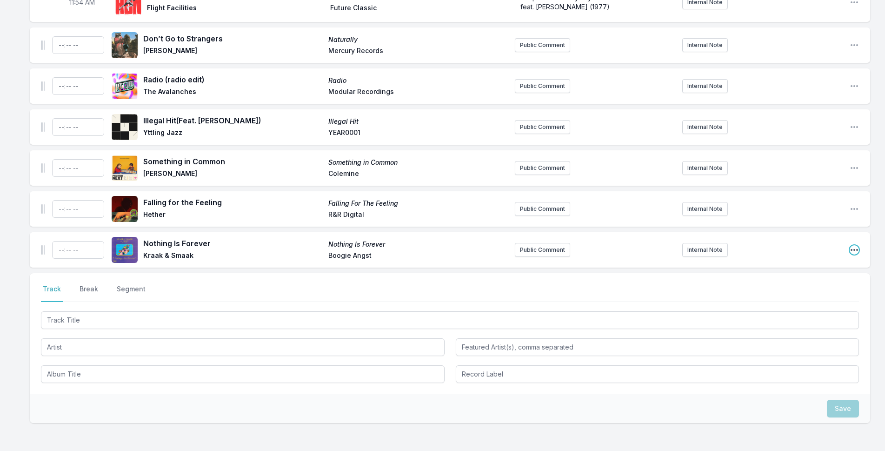
click at [851, 245] on icon "Open playlist item options" at bounding box center [854, 249] width 9 height 9
click at [784, 294] on button "Delete Entry" at bounding box center [807, 302] width 104 height 17
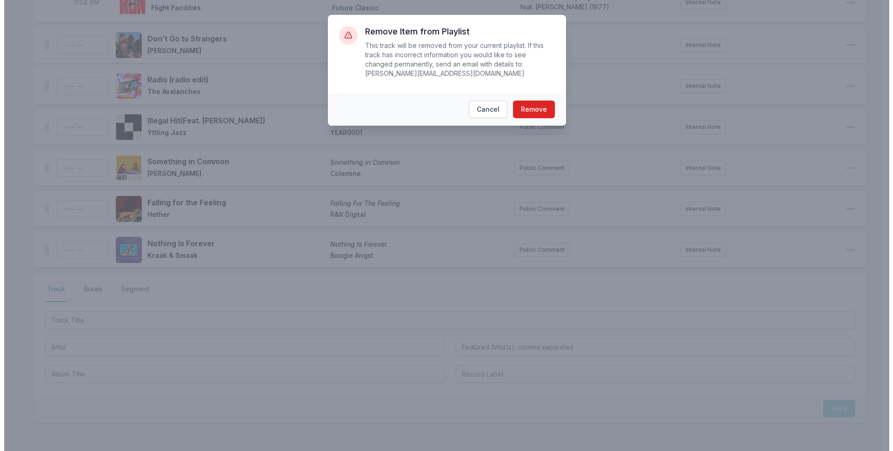
scroll to position [2266, 0]
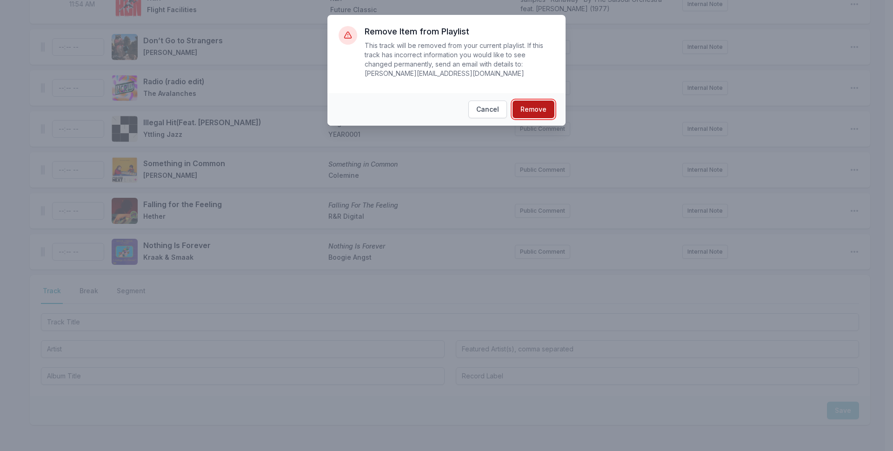
click at [534, 106] on button "Remove" at bounding box center [534, 110] width 42 height 18
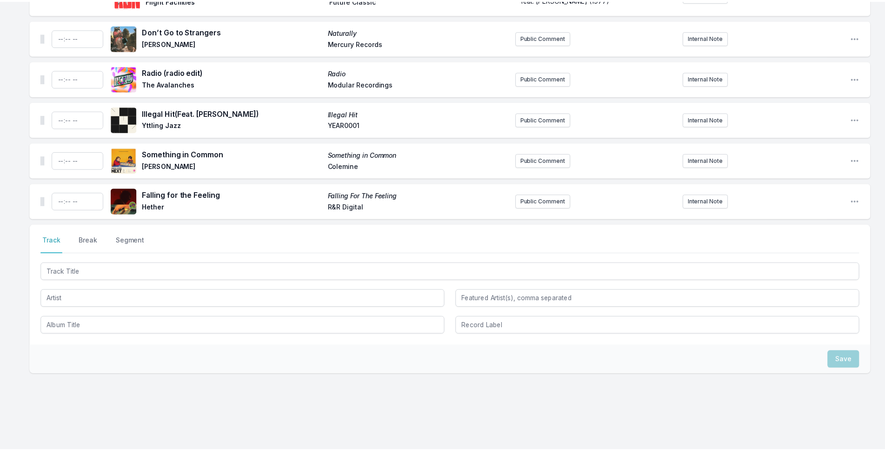
scroll to position [2226, 0]
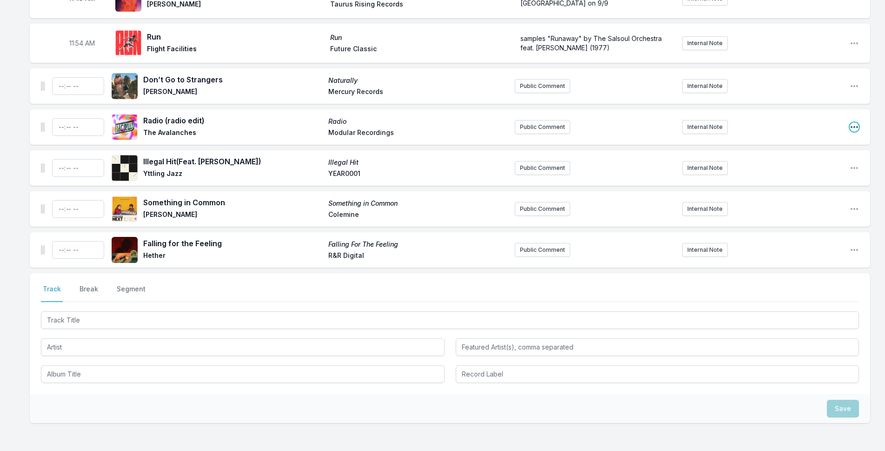
click at [853, 122] on icon "Open playlist item options" at bounding box center [854, 126] width 9 height 9
click at [815, 171] on button "Delete Entry" at bounding box center [807, 179] width 104 height 17
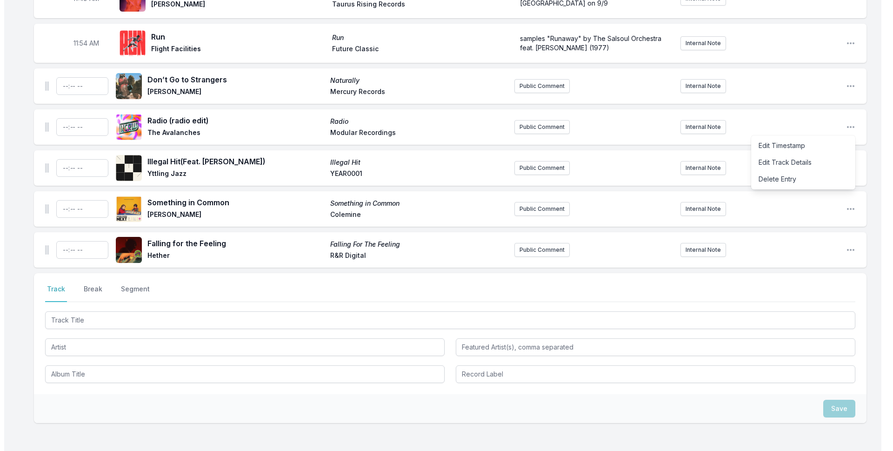
scroll to position [2225, 0]
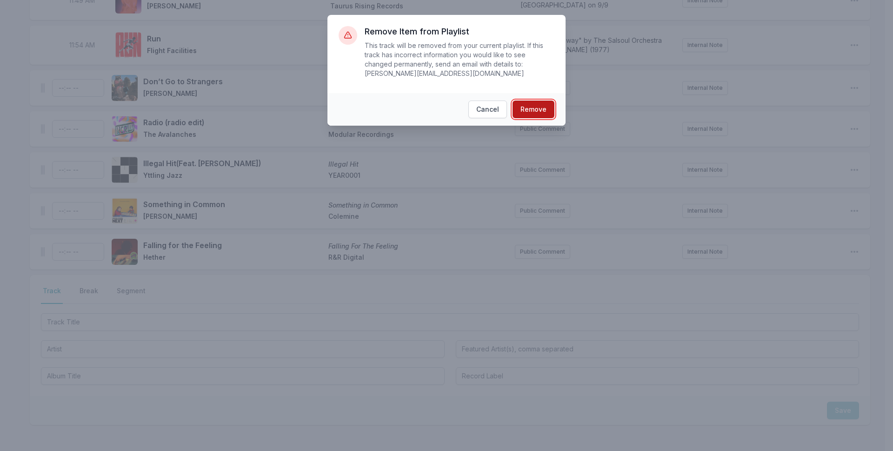
click at [541, 101] on button "Remove" at bounding box center [534, 110] width 42 height 18
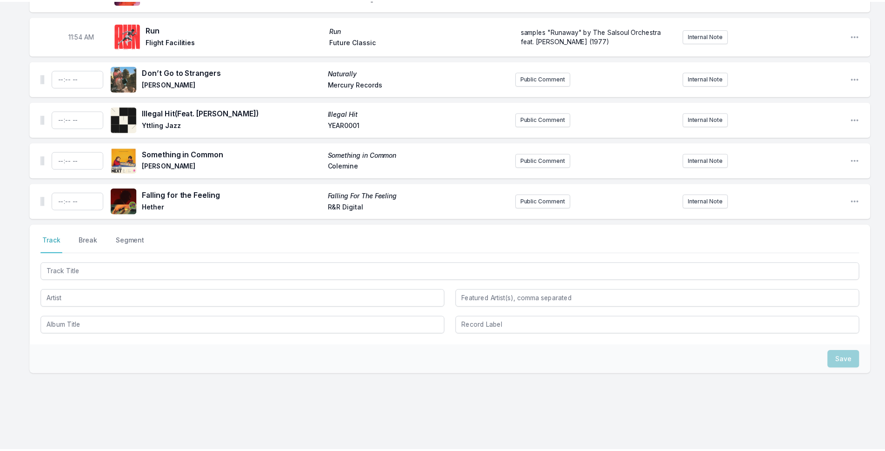
scroll to position [2186, 0]
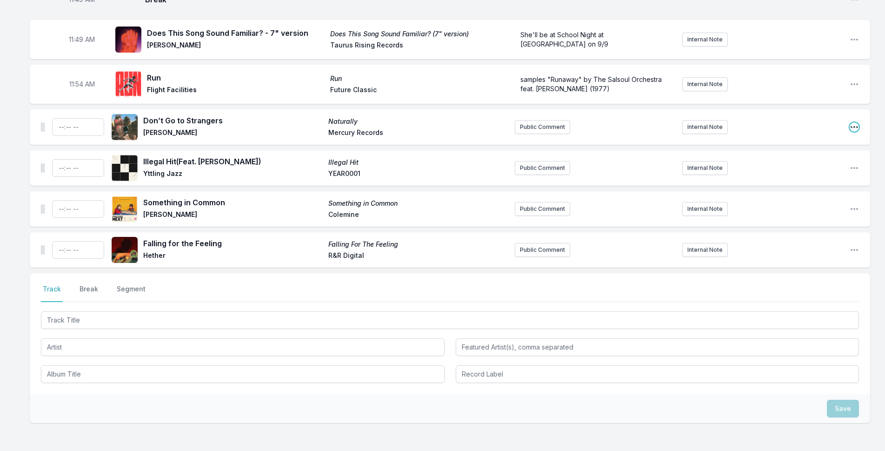
click at [853, 122] on icon "Open playlist item options" at bounding box center [854, 126] width 9 height 9
click at [803, 171] on button "Delete Entry" at bounding box center [807, 179] width 104 height 17
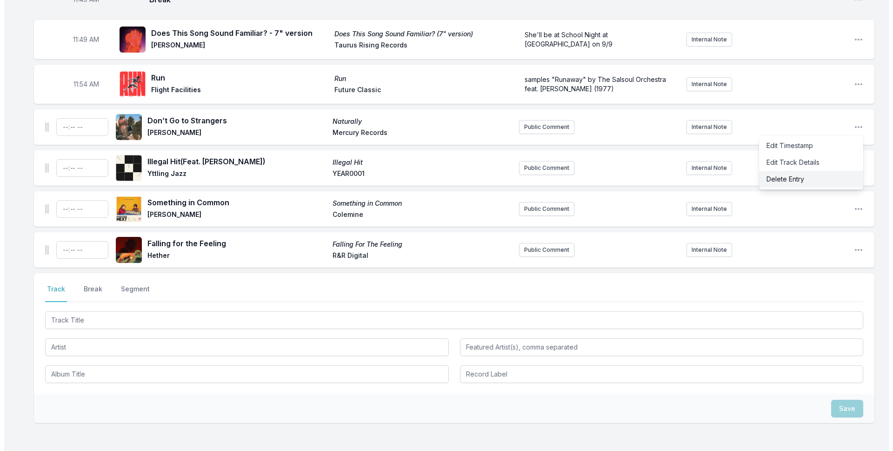
scroll to position [2184, 0]
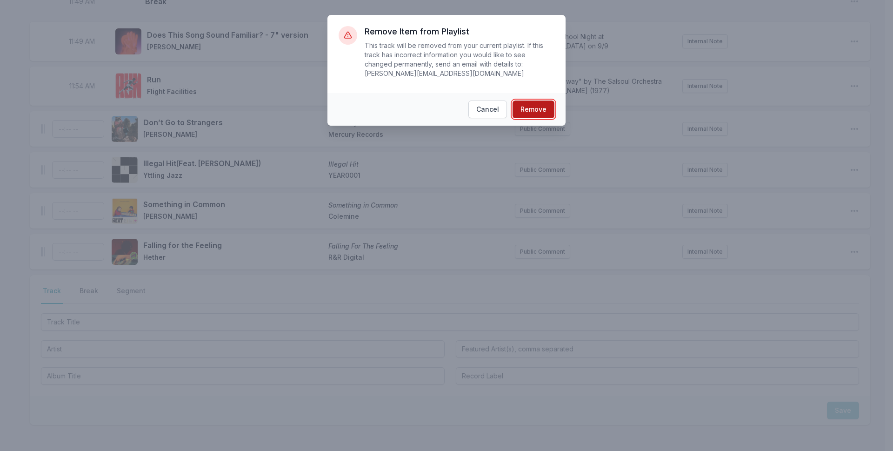
click at [533, 101] on button "Remove" at bounding box center [534, 110] width 42 height 18
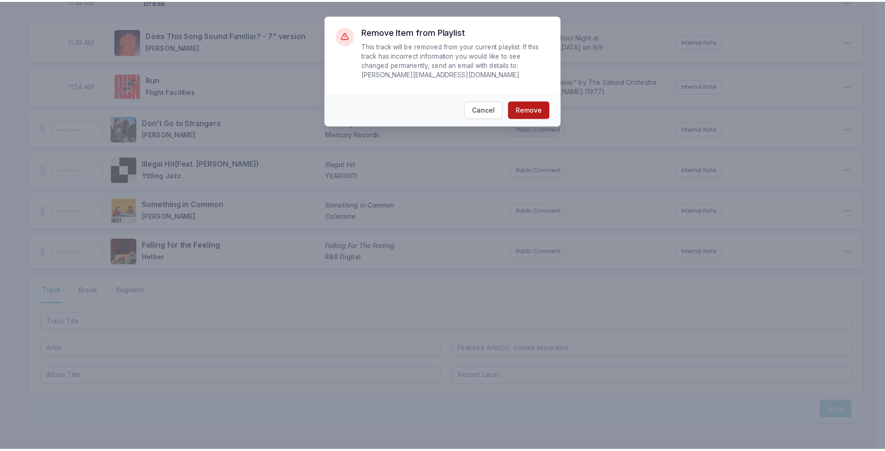
scroll to position [2145, 0]
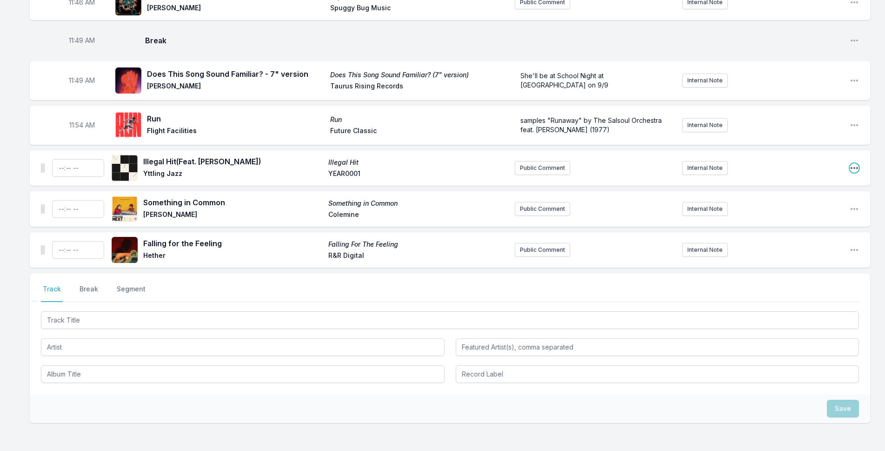
click at [855, 167] on icon "Open playlist item options" at bounding box center [854, 168] width 7 height 2
click at [774, 212] on button "Delete Entry" at bounding box center [807, 220] width 104 height 17
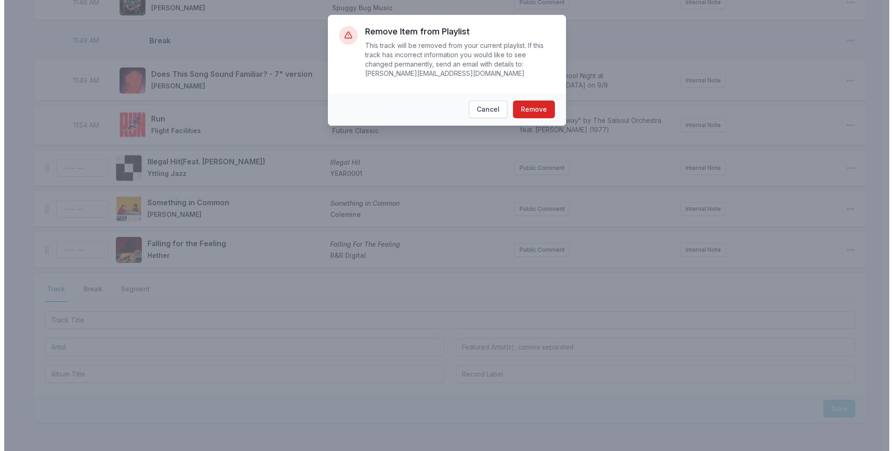
scroll to position [2143, 0]
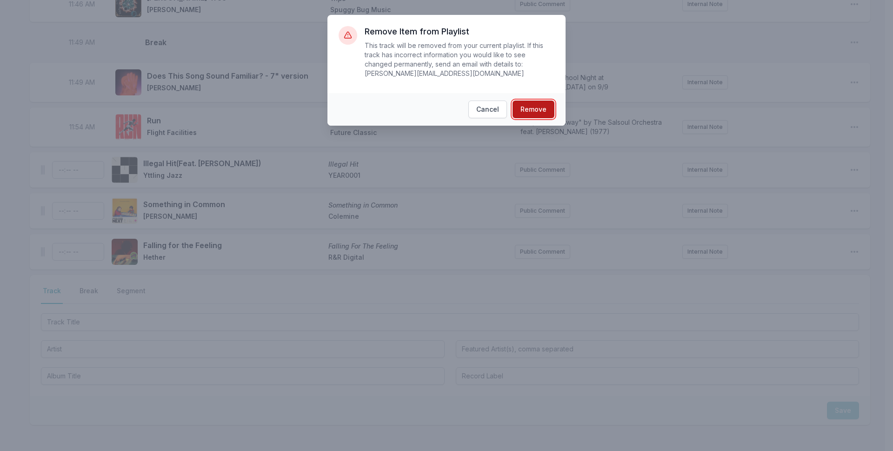
click at [544, 106] on button "Remove" at bounding box center [534, 110] width 42 height 18
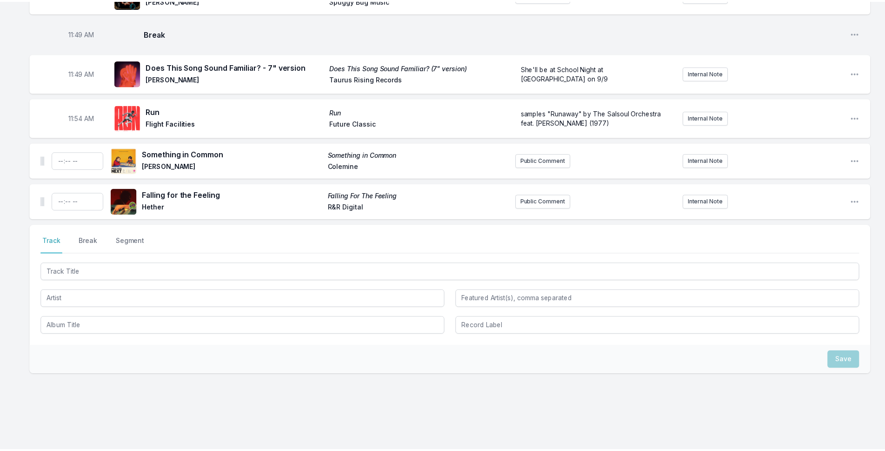
scroll to position [2104, 0]
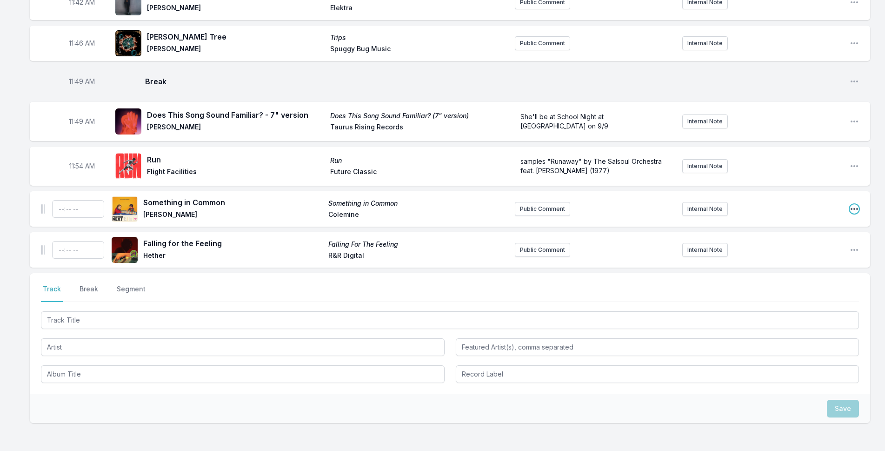
click at [857, 204] on icon "Open playlist item options" at bounding box center [854, 208] width 9 height 9
click at [811, 253] on button "Delete Entry" at bounding box center [807, 261] width 104 height 17
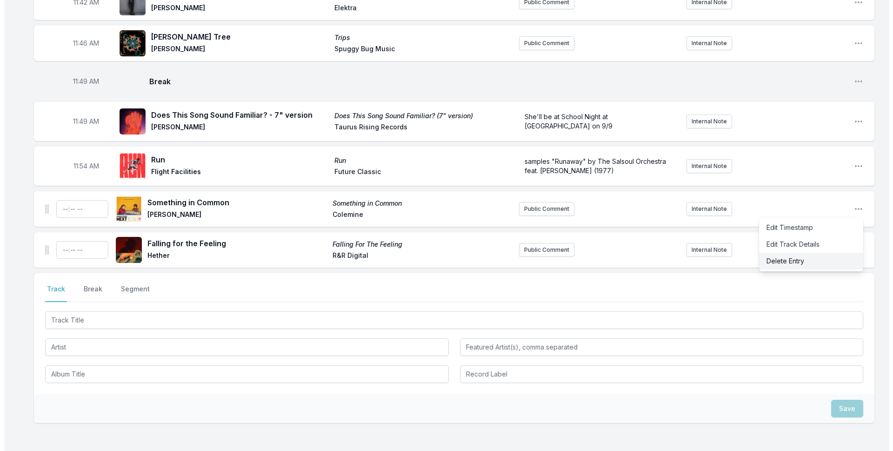
scroll to position [2102, 0]
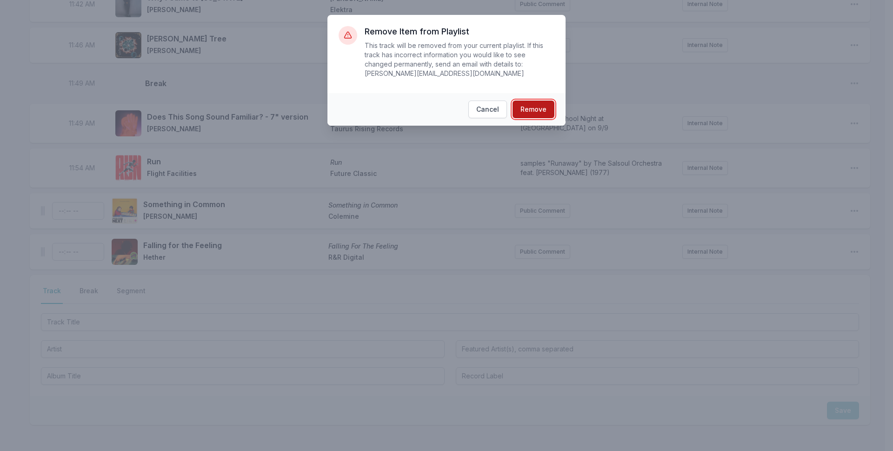
click at [523, 103] on button "Remove" at bounding box center [534, 110] width 42 height 18
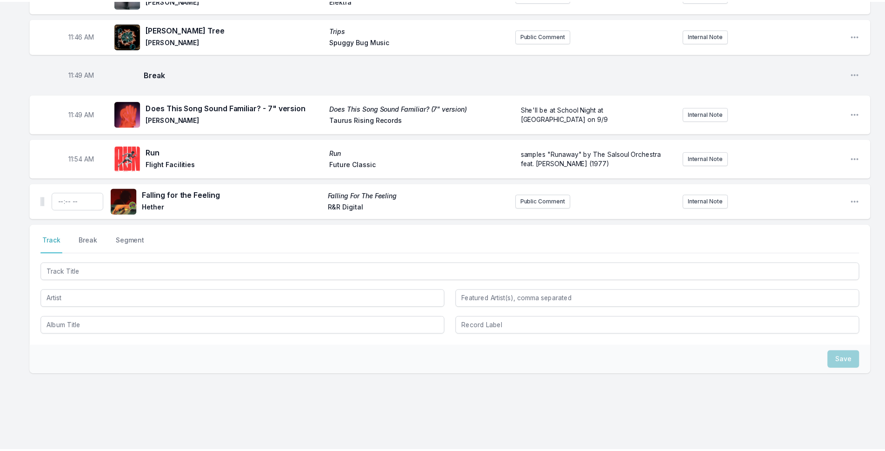
scroll to position [2063, 0]
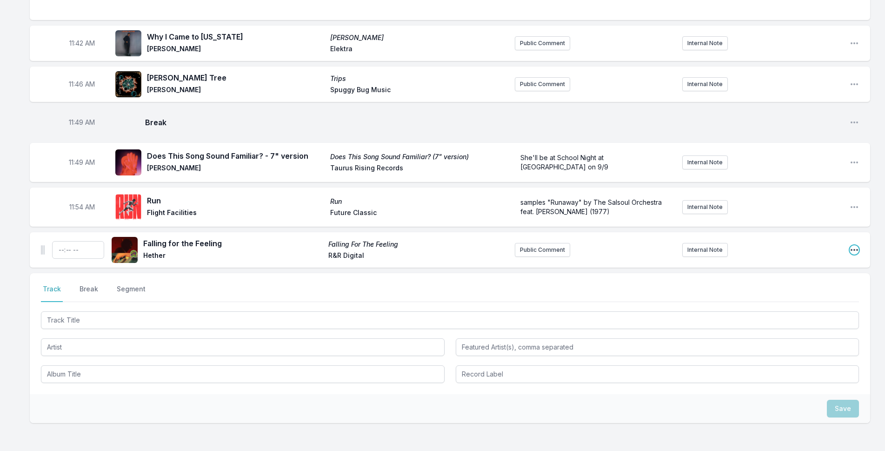
click at [858, 245] on icon "Open playlist item options" at bounding box center [854, 249] width 9 height 9
click at [797, 294] on button "Delete Entry" at bounding box center [807, 302] width 104 height 17
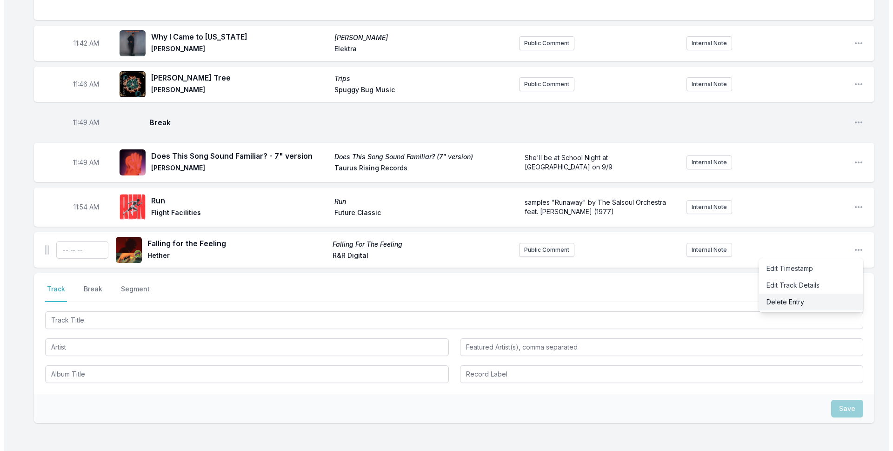
scroll to position [2061, 0]
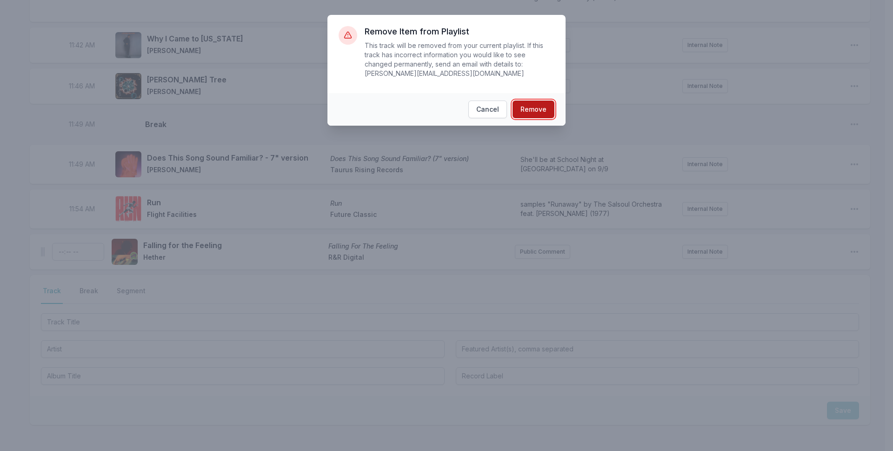
click at [536, 101] on button "Remove" at bounding box center [534, 110] width 42 height 18
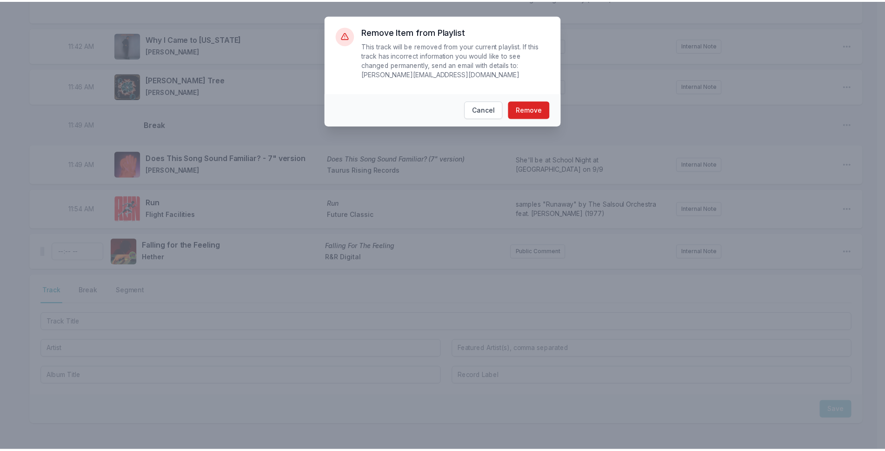
scroll to position [2022, 0]
